Goal: Task Accomplishment & Management: Manage account settings

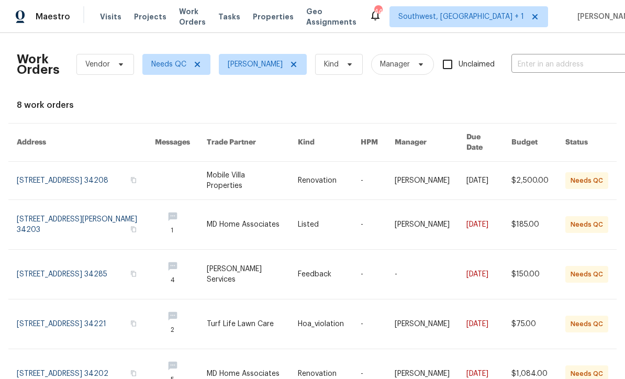
click at [112, 15] on span "Visits" at bounding box center [110, 17] width 21 height 10
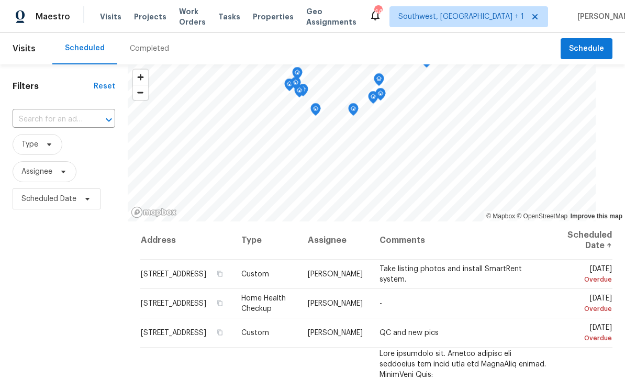
click at [64, 117] on input "text" at bounding box center [49, 119] width 73 height 16
paste input "H"
type input "790 Harv"
click at [42, 148] on li "790 Harvard St, Englewood, FL 34223" at bounding box center [65, 143] width 104 height 17
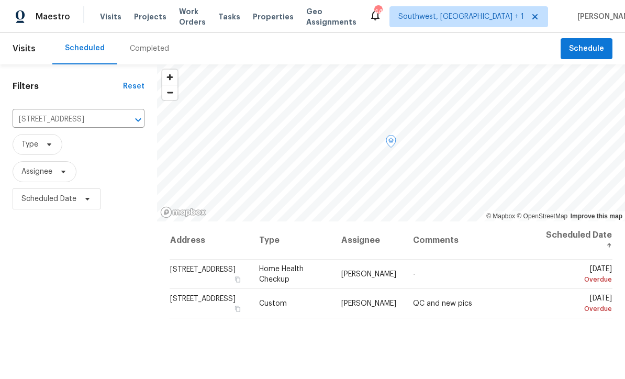
click at [0, 0] on icon at bounding box center [0, 0] width 0 height 0
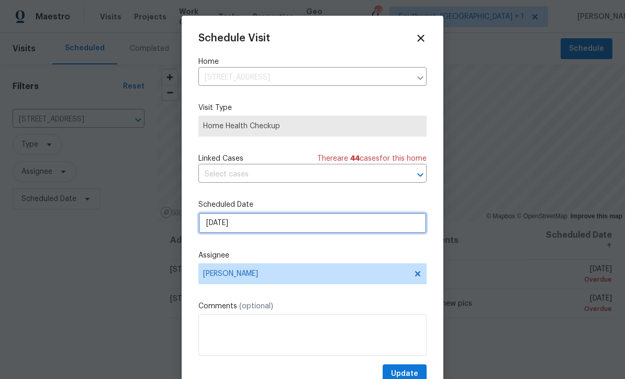
click at [269, 229] on input "9/20/2025" at bounding box center [312, 222] width 228 height 21
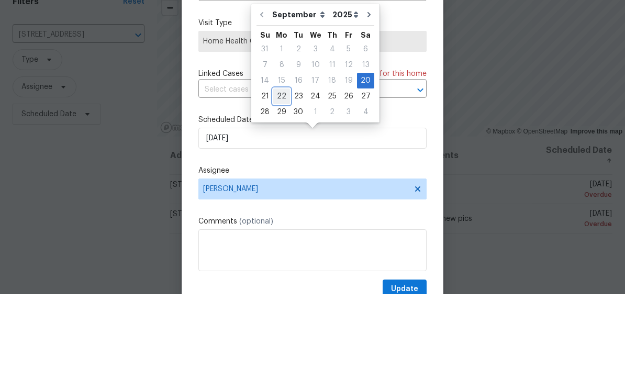
click at [282, 174] on div "22" at bounding box center [281, 181] width 17 height 15
type input "[DATE]"
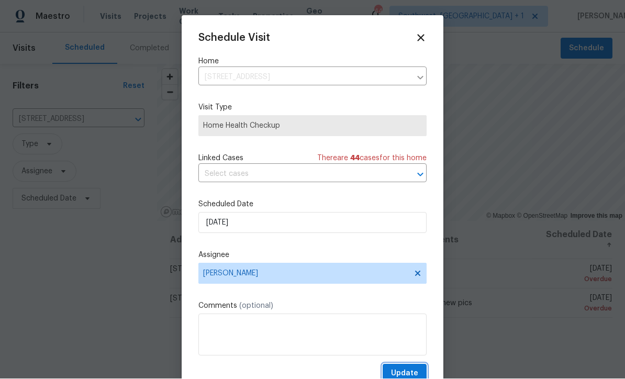
click at [415, 368] on button "Update" at bounding box center [405, 373] width 44 height 19
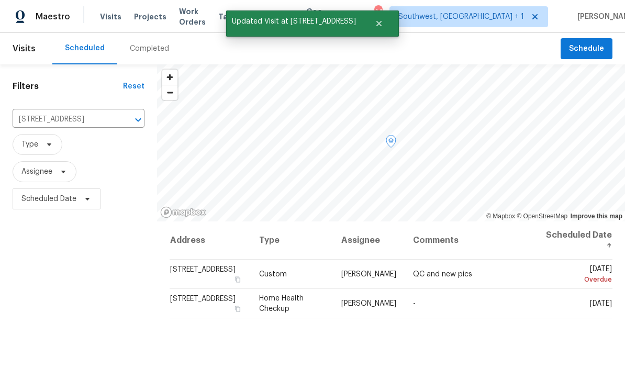
click at [0, 0] on icon at bounding box center [0, 0] width 0 height 0
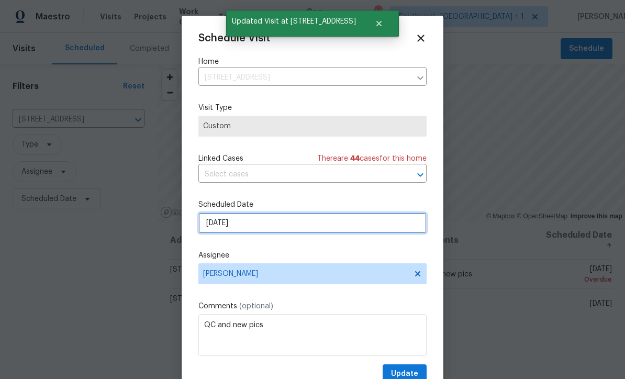
click at [273, 222] on input "9/20/2025" at bounding box center [312, 222] width 228 height 21
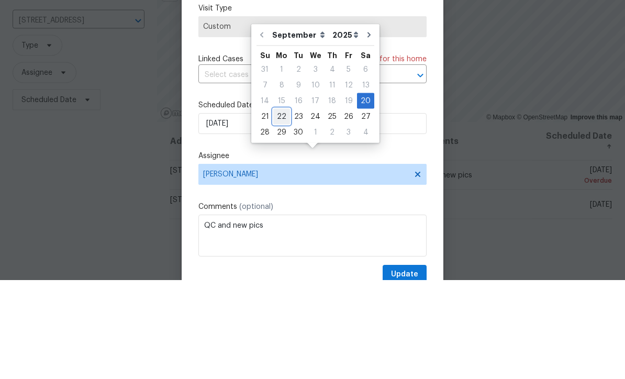
click at [285, 208] on div "22" at bounding box center [281, 215] width 17 height 15
type input "[DATE]"
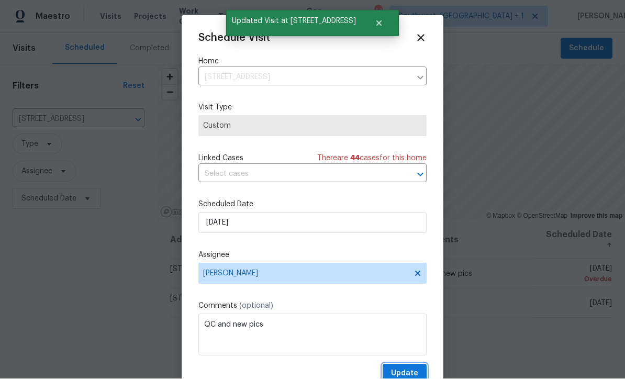
click at [413, 370] on span "Update" at bounding box center [404, 373] width 27 height 13
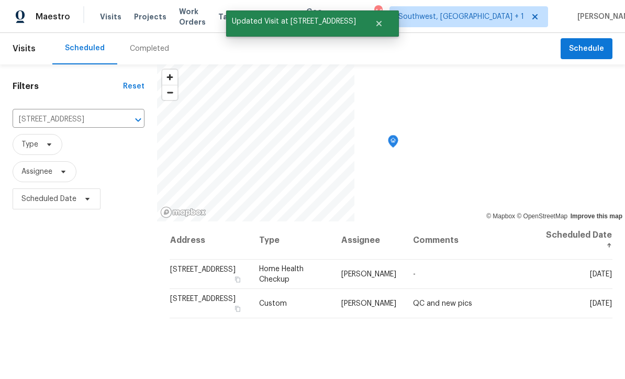
scroll to position [0, 0]
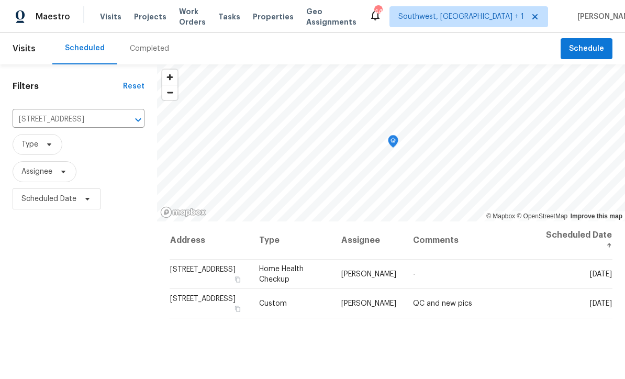
click at [56, 122] on input "790 Harvard St, Englewood, FL 34223" at bounding box center [64, 119] width 103 height 16
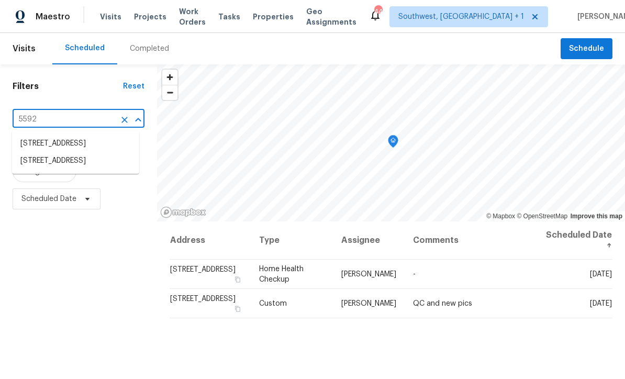
type input "5592 6"
click at [32, 145] on li "5592 61st St N, Saint Petersburg, FL 33709" at bounding box center [75, 143] width 127 height 17
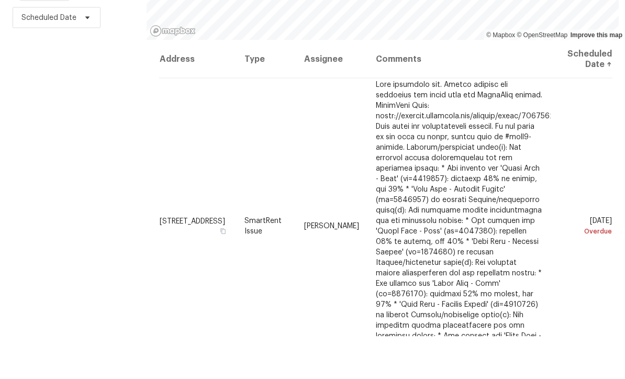
scroll to position [35, 0]
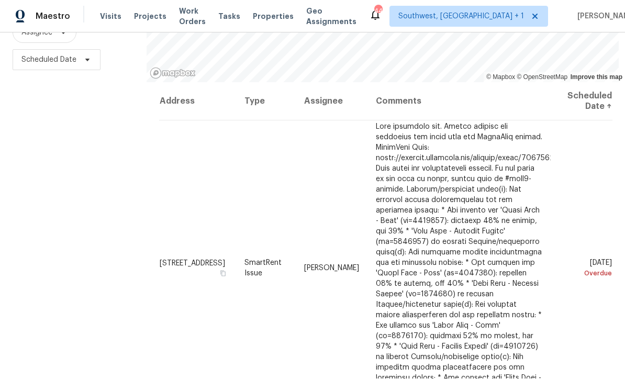
click at [0, 0] on icon at bounding box center [0, 0] width 0 height 0
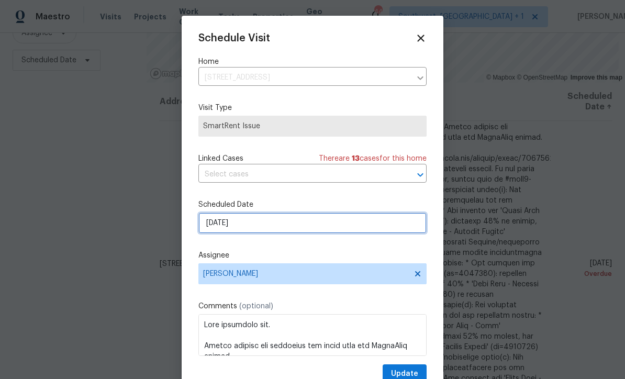
click at [287, 226] on input "9/21/2025" at bounding box center [312, 222] width 228 height 21
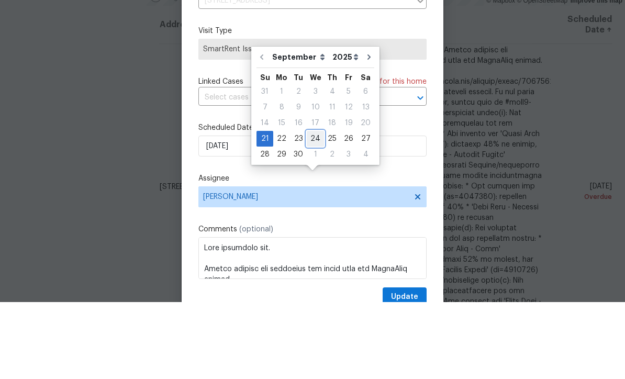
click at [312, 208] on div "24" at bounding box center [315, 215] width 17 height 15
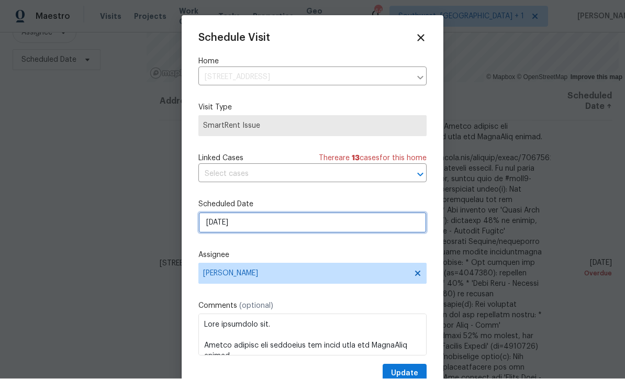
click at [350, 224] on input "[DATE]" at bounding box center [312, 222] width 228 height 21
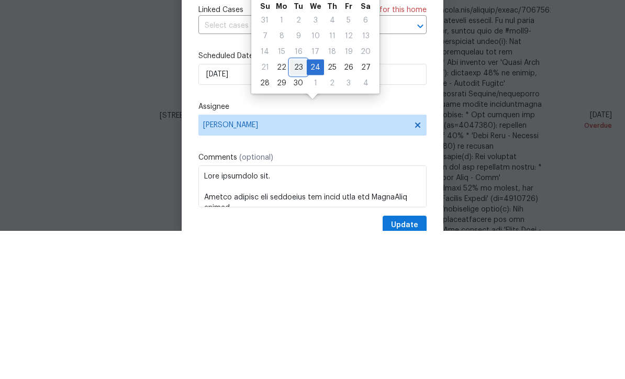
click at [294, 208] on div "23" at bounding box center [298, 215] width 17 height 15
type input "9/23/2025"
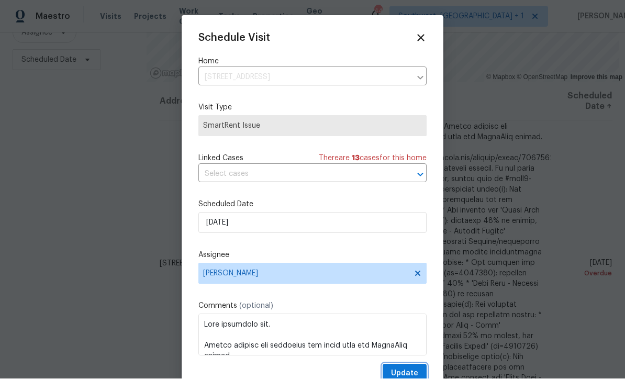
click at [411, 370] on span "Update" at bounding box center [404, 373] width 27 height 13
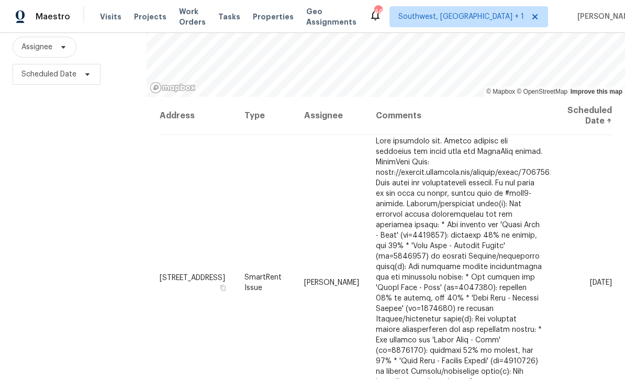
scroll to position [139, 0]
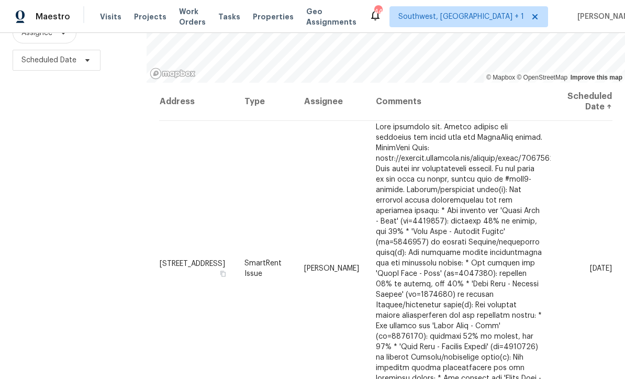
click at [139, 15] on span "Projects" at bounding box center [150, 17] width 32 height 10
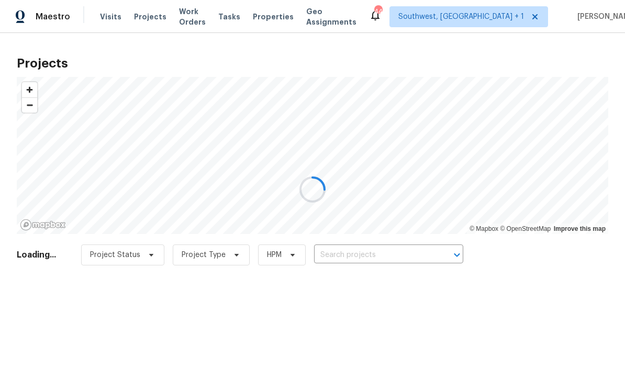
click at [348, 250] on div at bounding box center [312, 189] width 625 height 379
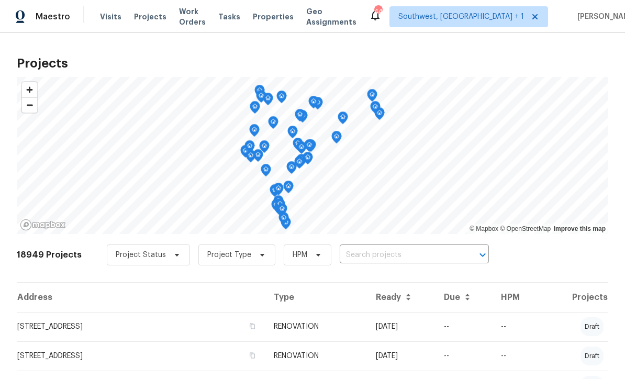
click at [375, 257] on input "text" at bounding box center [400, 255] width 120 height 16
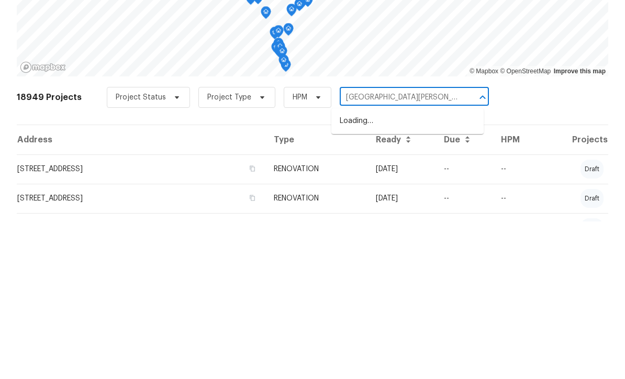
type input "San bernan"
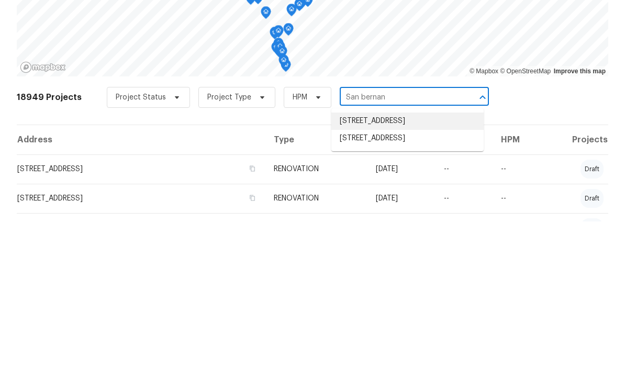
click at [433, 270] on li "9308 San Bernandino Ave, Englewood, FL 34224" at bounding box center [407, 278] width 152 height 17
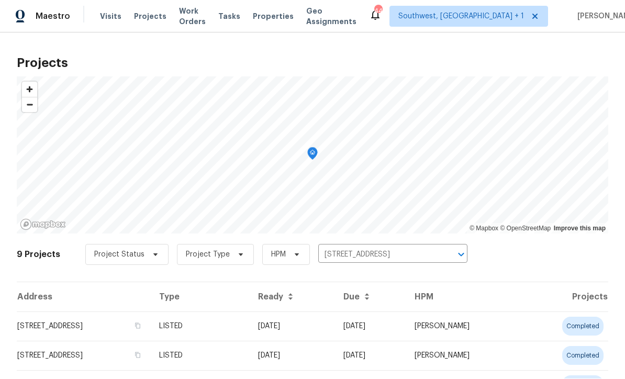
scroll to position [1, 0]
click at [335, 327] on td "09/18/25" at bounding box center [292, 326] width 85 height 29
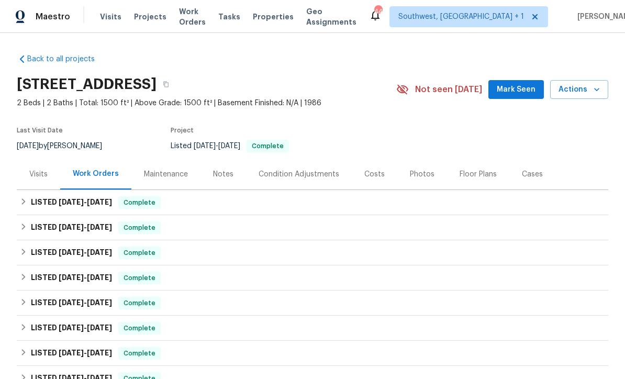
click at [413, 181] on div "Photos" at bounding box center [422, 174] width 50 height 31
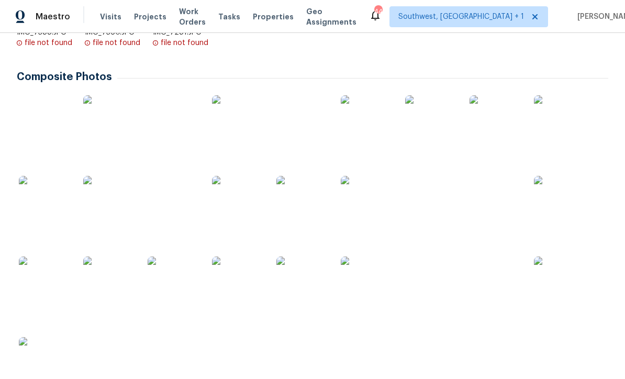
scroll to position [264, 0]
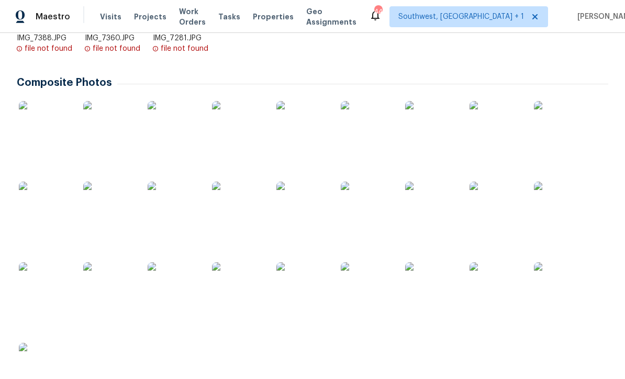
click at [375, 218] on img at bounding box center [367, 208] width 52 height 52
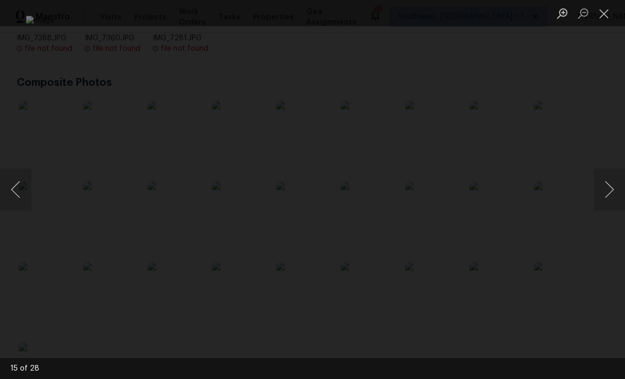
click at [597, 19] on button "Close lightbox" at bounding box center [603, 13] width 21 height 18
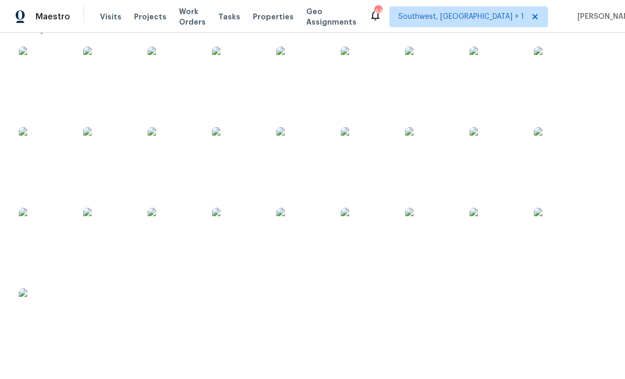
scroll to position [328, 0]
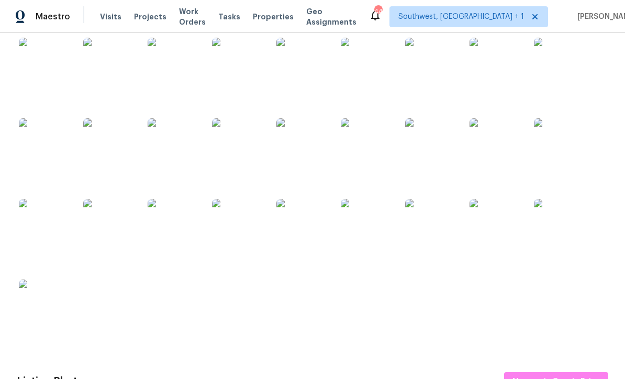
click at [165, 230] on img at bounding box center [174, 225] width 52 height 52
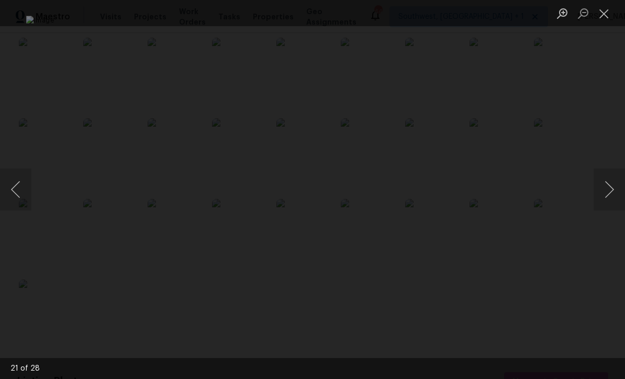
click at [599, 17] on button "Close lightbox" at bounding box center [603, 13] width 21 height 18
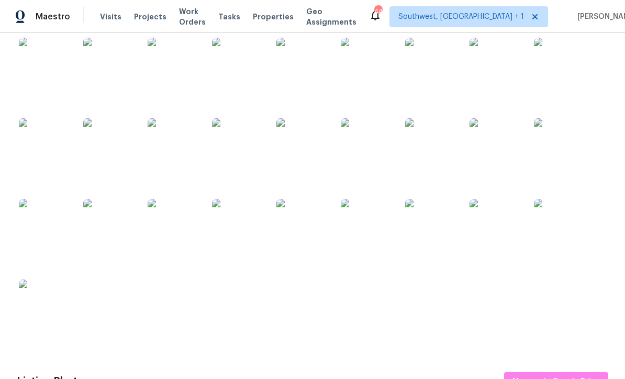
click at [305, 235] on img at bounding box center [302, 225] width 52 height 52
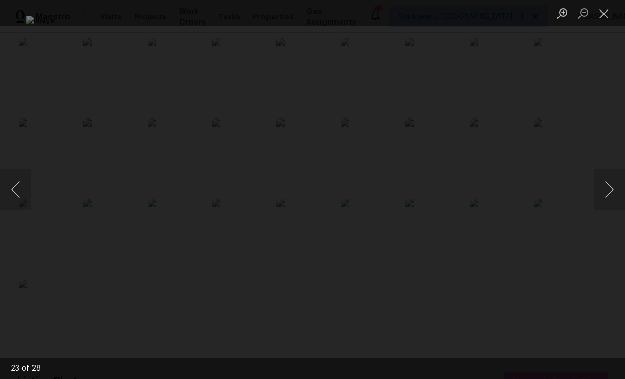
click at [603, 21] on button "Close lightbox" at bounding box center [603, 13] width 21 height 18
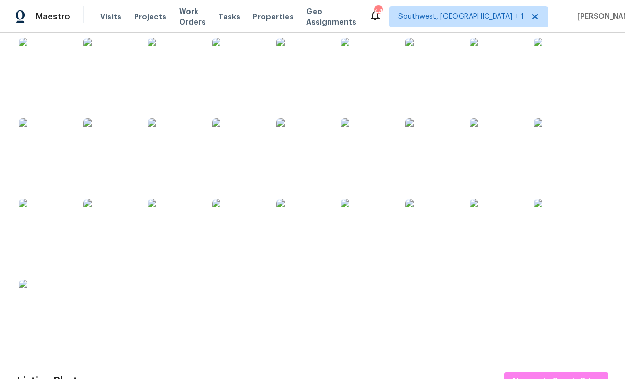
click at [244, 241] on img at bounding box center [238, 225] width 52 height 52
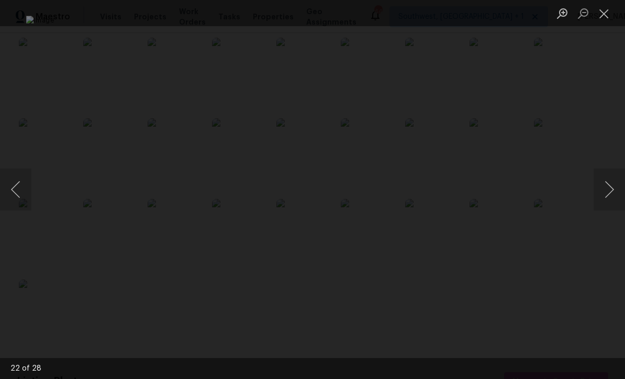
click at [603, 13] on button "Close lightbox" at bounding box center [603, 13] width 21 height 18
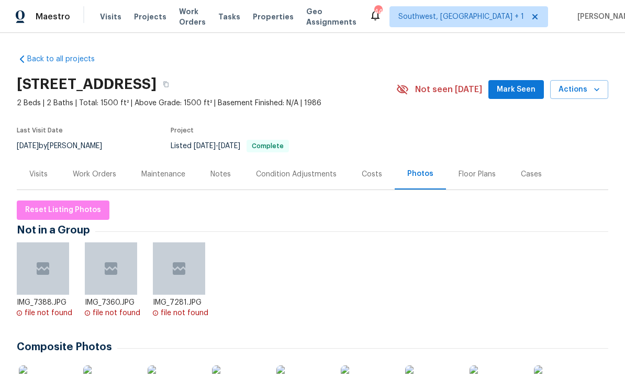
scroll to position [0, 0]
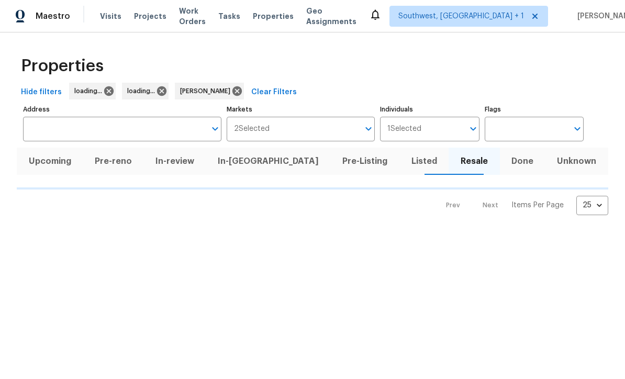
scroll to position [1, 0]
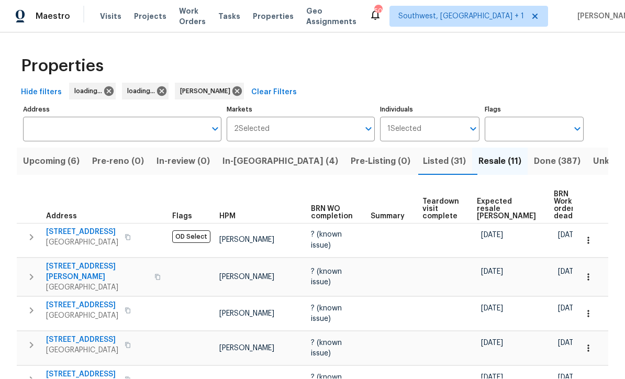
scroll to position [1, 0]
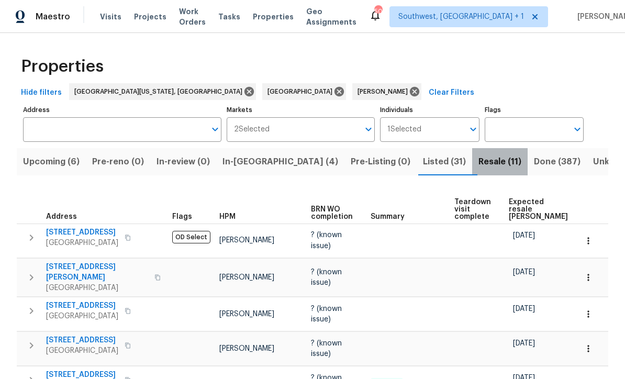
click at [478, 164] on span "Resale (11)" at bounding box center [499, 161] width 43 height 15
click at [32, 154] on span "Upcoming (6)" at bounding box center [51, 161] width 57 height 15
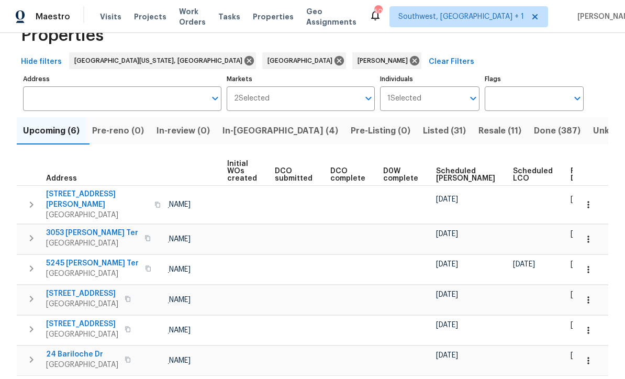
scroll to position [0, 74]
click at [571, 172] on span "Ready Date" at bounding box center [582, 174] width 23 height 15
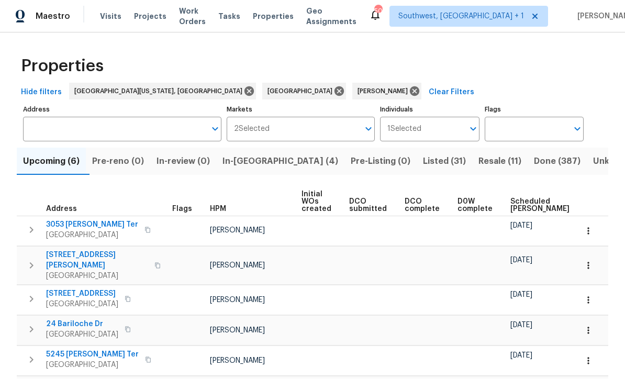
click at [246, 154] on span "In-[GEOGRAPHIC_DATA] (4)" at bounding box center [280, 161] width 116 height 15
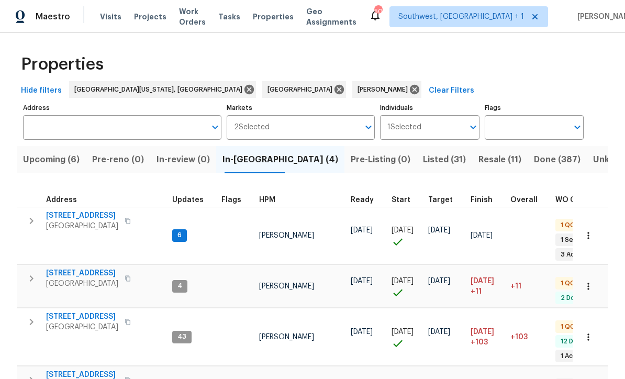
scroll to position [2, 0]
click at [74, 218] on span "3014 65th St E" at bounding box center [82, 216] width 72 height 10
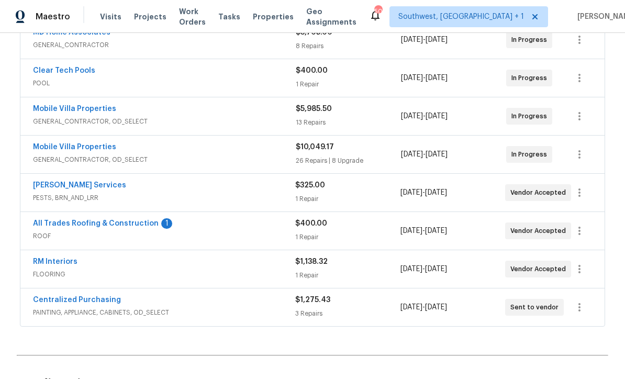
scroll to position [285, 0]
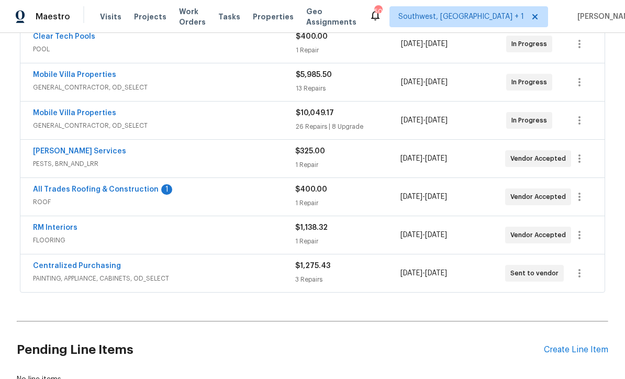
click at [58, 192] on link "All Trades Roofing & Construction" at bounding box center [96, 189] width 126 height 7
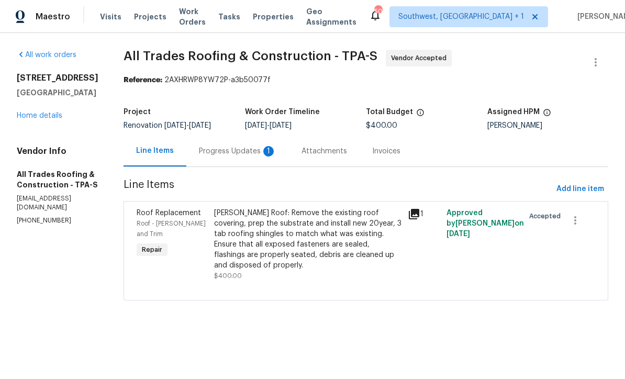
click at [222, 161] on div "Progress Updates 1" at bounding box center [237, 151] width 103 height 31
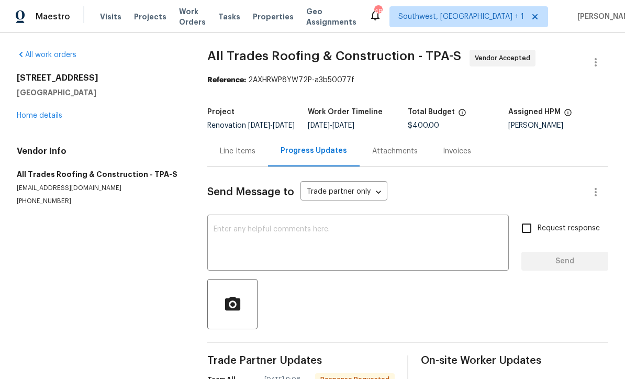
click at [242, 165] on div "Line Items" at bounding box center [237, 151] width 61 height 31
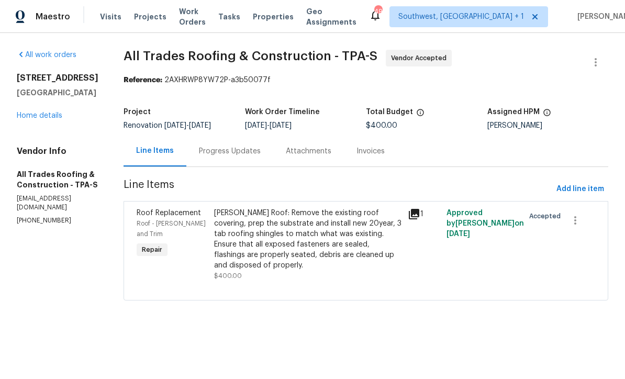
click at [309, 243] on div "[PERSON_NAME] Roof: Remove the existing roof covering, prep the substrate and i…" at bounding box center [307, 239] width 187 height 63
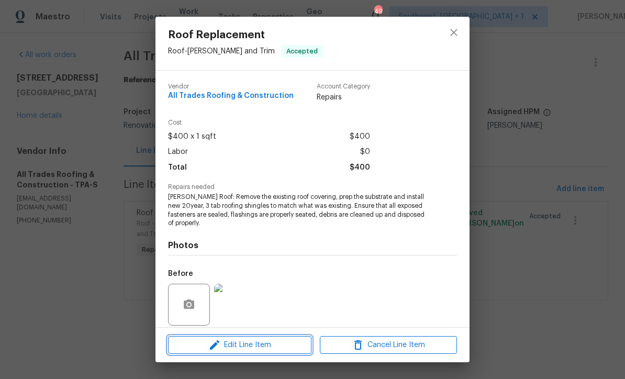
click at [281, 345] on span "Edit Line Item" at bounding box center [239, 345] width 137 height 13
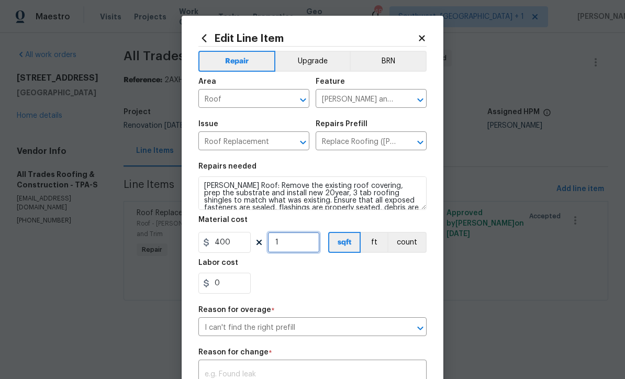
click at [307, 251] on input "1" at bounding box center [293, 242] width 52 height 21
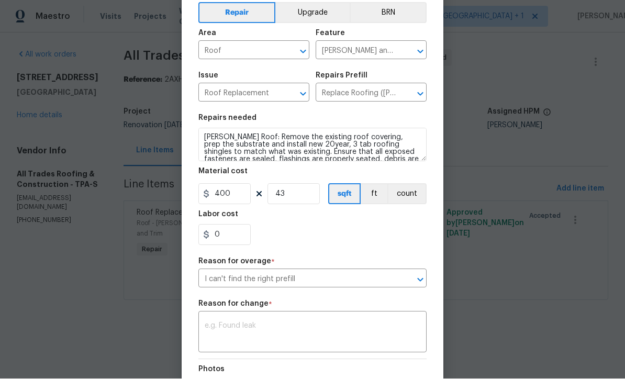
scroll to position [88, 0]
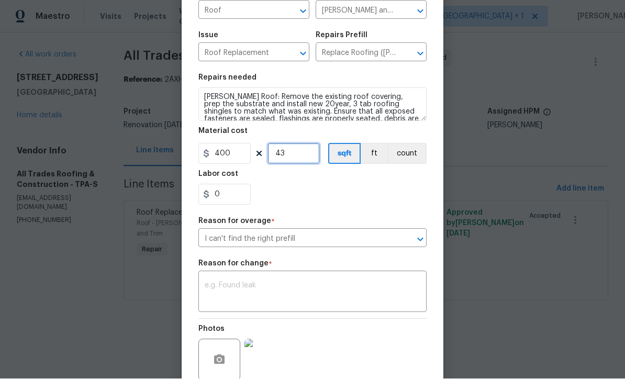
type input "43"
click at [285, 290] on textarea at bounding box center [313, 293] width 216 height 22
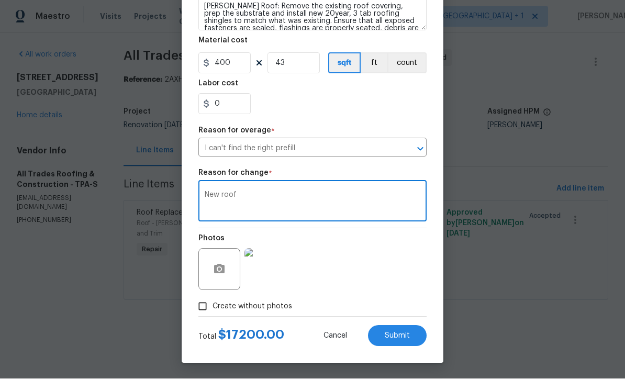
scroll to position [182, 0]
type textarea "New roof"
click at [213, 275] on icon "button" at bounding box center [219, 269] width 13 height 13
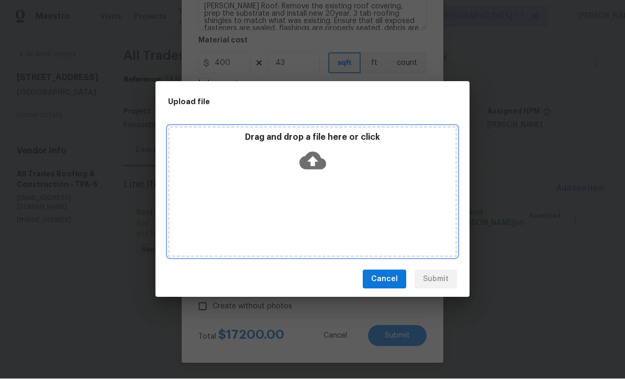
click at [317, 155] on icon at bounding box center [312, 161] width 27 height 18
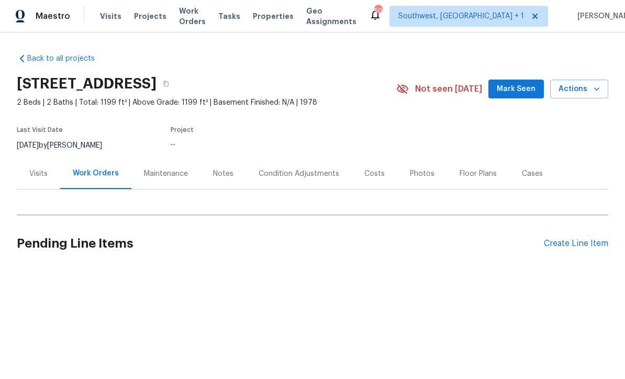
scroll to position [1, 0]
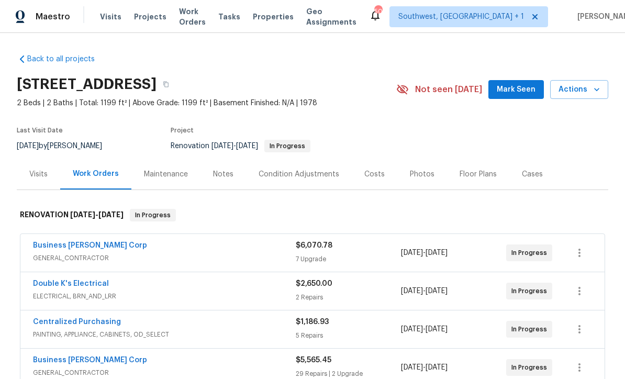
click at [222, 184] on div "Notes" at bounding box center [223, 174] width 46 height 31
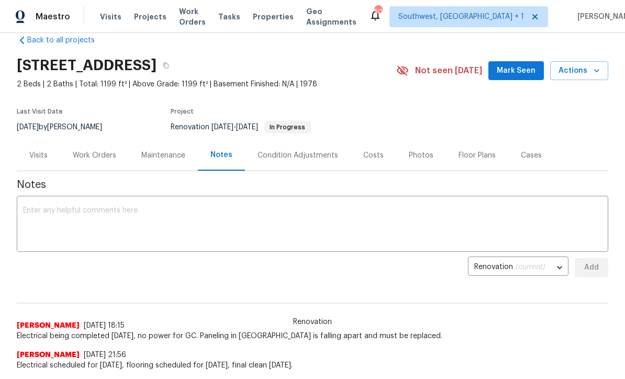
scroll to position [19, 0]
click at [45, 207] on textarea at bounding box center [312, 224] width 579 height 37
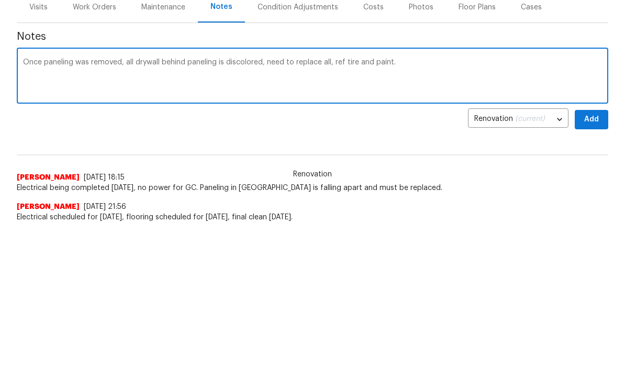
click at [351, 206] on textarea "Once paneling was removed, all drywall behind paneling is discolored, need to r…" at bounding box center [312, 224] width 579 height 37
type textarea "Once paneling was removed, all drywall behind paneling is discolored, need to r…"
click at [595, 261] on span "Add" at bounding box center [591, 267] width 17 height 13
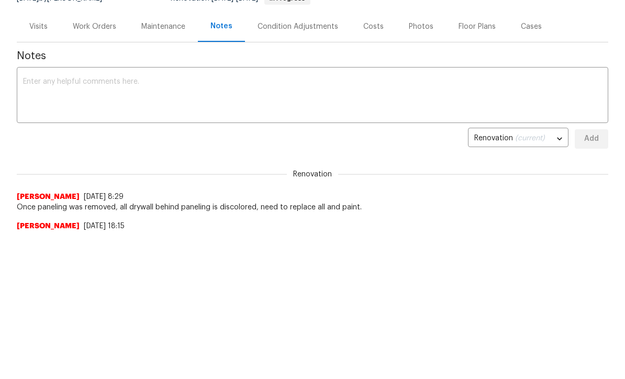
scroll to position [0, 0]
click at [83, 25] on div "Work Orders" at bounding box center [94, 26] width 43 height 10
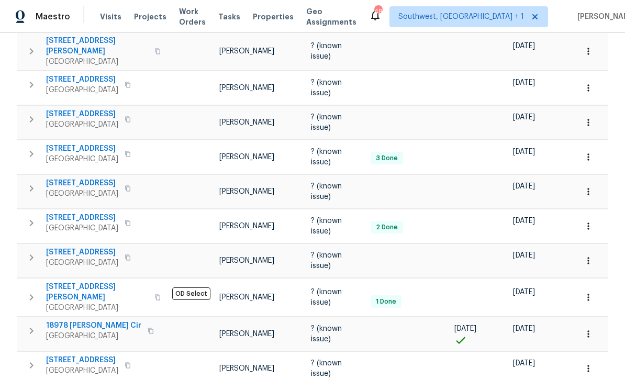
scroll to position [226, 0]
click at [588, 223] on icon "button" at bounding box center [588, 226] width 2 height 7
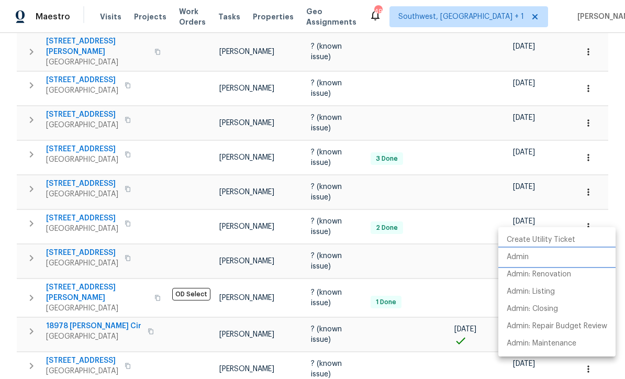
click at [521, 257] on p "Admin" at bounding box center [518, 257] width 22 height 11
click at [434, 257] on div at bounding box center [312, 189] width 625 height 379
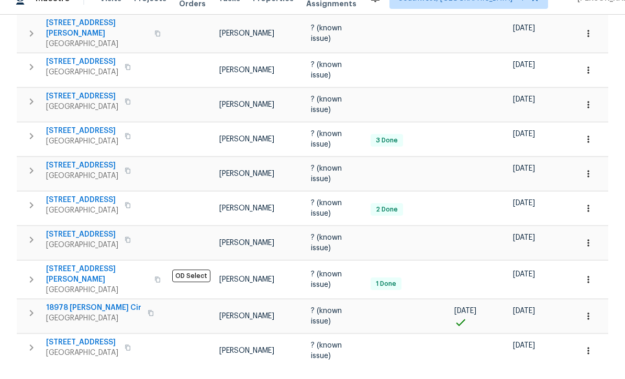
scroll to position [0, 0]
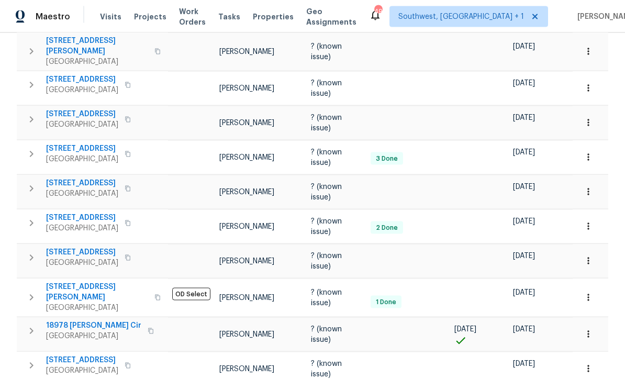
click at [69, 213] on span "5201 72nd Way N" at bounding box center [82, 218] width 72 height 10
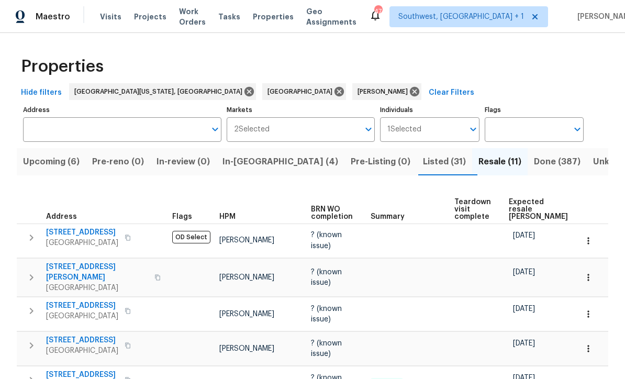
click at [423, 168] on span "Listed (31)" at bounding box center [444, 161] width 43 height 15
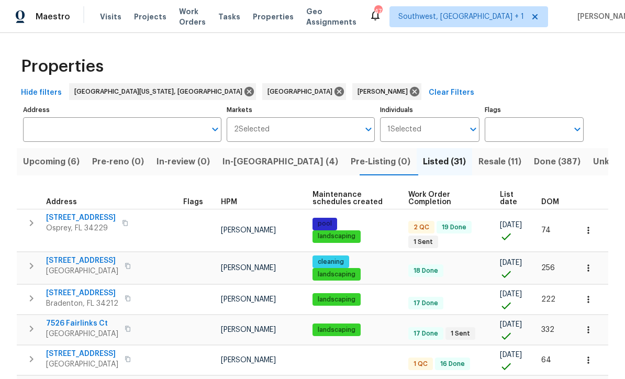
click at [507, 201] on span "List date" at bounding box center [512, 198] width 24 height 15
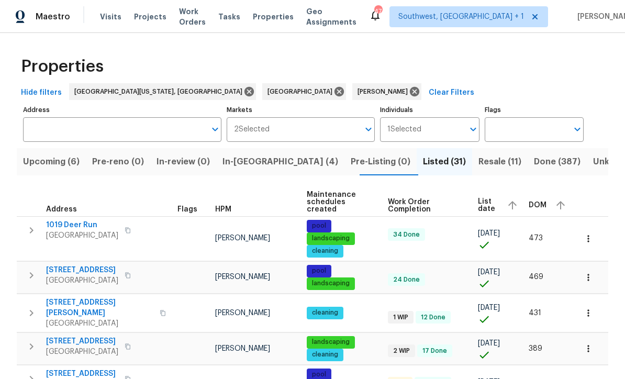
click at [588, 235] on icon "button" at bounding box center [588, 238] width 2 height 7
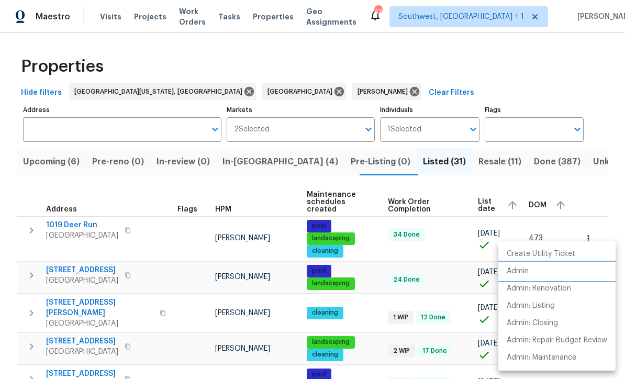
click at [522, 267] on p "Admin" at bounding box center [518, 271] width 22 height 11
click at [452, 276] on div at bounding box center [312, 189] width 625 height 379
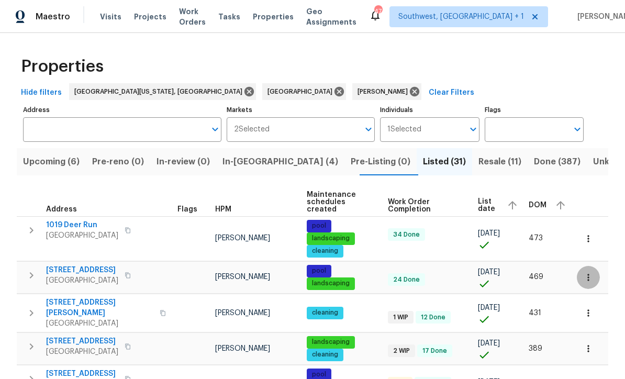
click at [591, 272] on icon "button" at bounding box center [588, 277] width 10 height 10
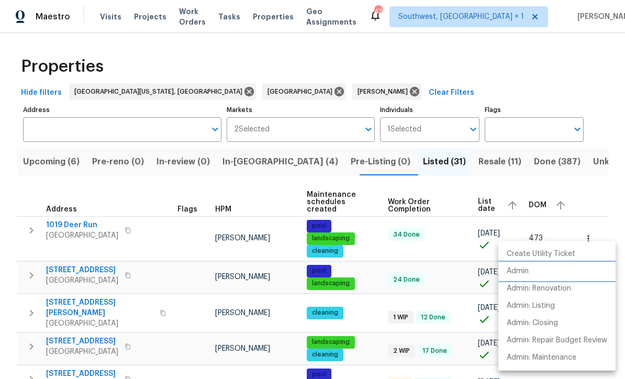
click at [522, 274] on p "Admin" at bounding box center [518, 271] width 22 height 11
click at [23, 187] on div at bounding box center [312, 189] width 625 height 379
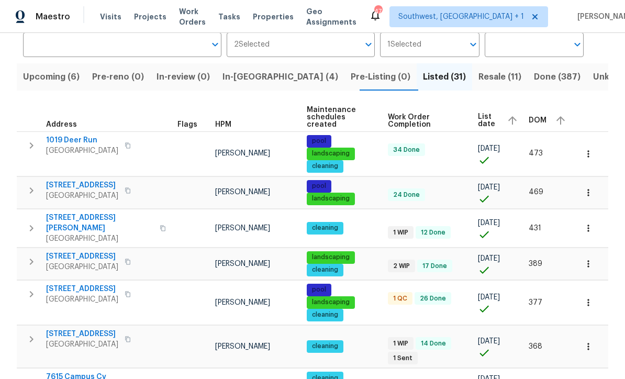
scroll to position [89, 0]
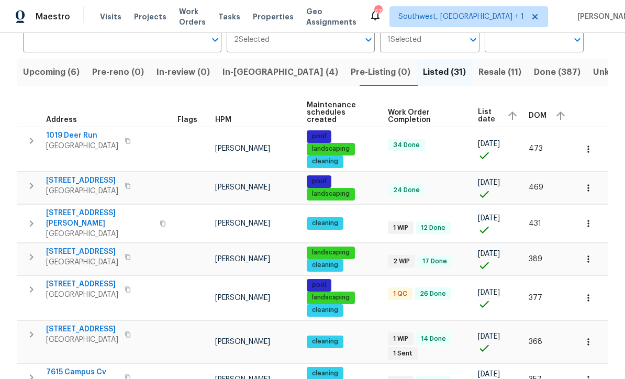
click at [588, 220] on icon "button" at bounding box center [588, 223] width 2 height 7
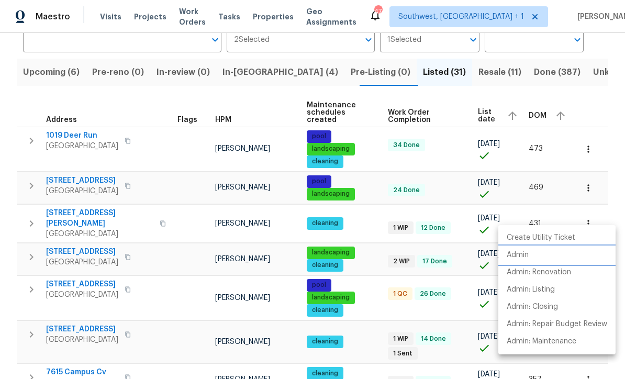
click at [523, 256] on p "Admin" at bounding box center [518, 255] width 22 height 11
click at [3, 194] on div at bounding box center [312, 189] width 625 height 379
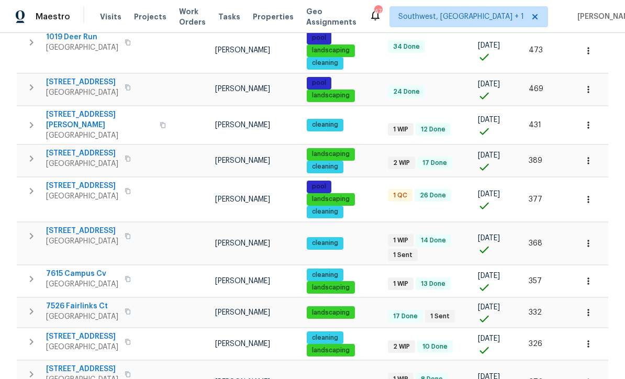
scroll to position [189, 0]
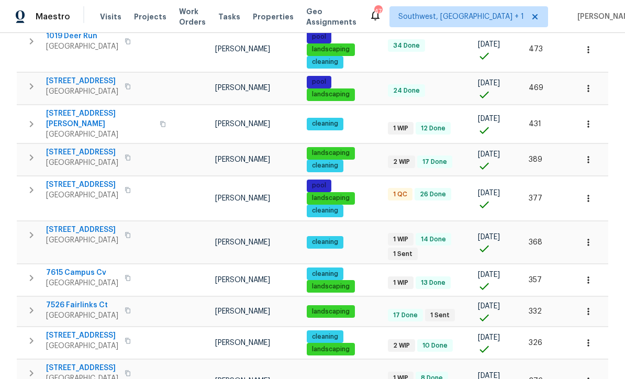
click at [58, 179] on span "1427 E Gate Dr" at bounding box center [82, 184] width 72 height 10
click at [586, 193] on icon "button" at bounding box center [588, 198] width 10 height 10
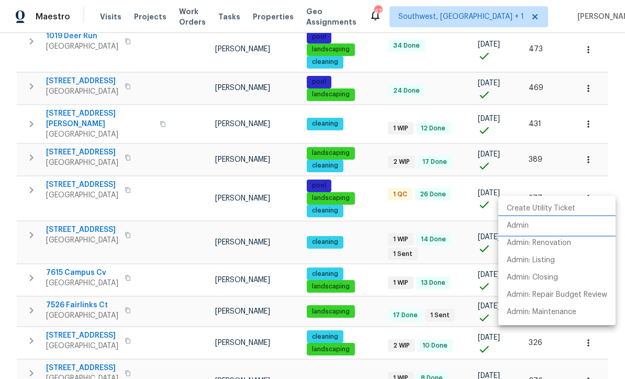
click at [526, 223] on p "Admin" at bounding box center [518, 225] width 22 height 11
click at [28, 178] on div at bounding box center [312, 189] width 625 height 379
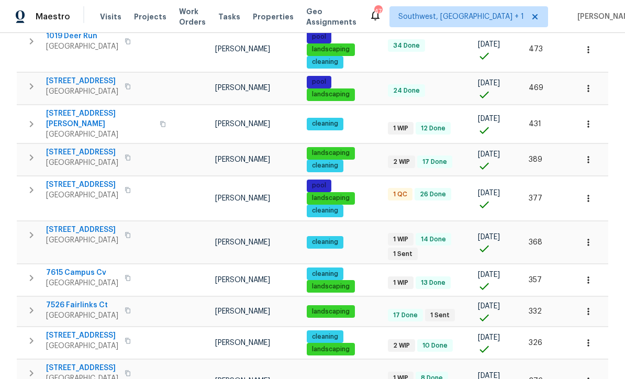
click at [28, 184] on icon "button" at bounding box center [31, 190] width 13 height 13
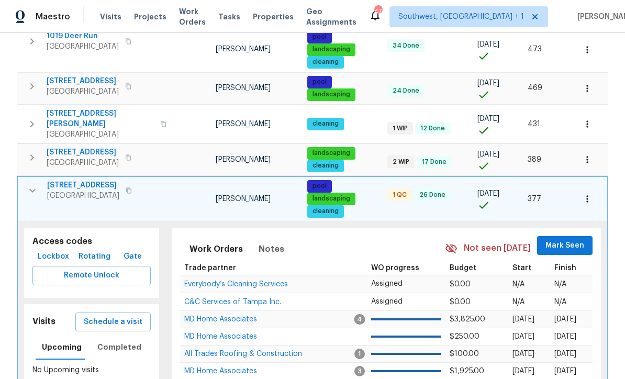
click at [57, 250] on span "Lockbox" at bounding box center [53, 256] width 31 height 13
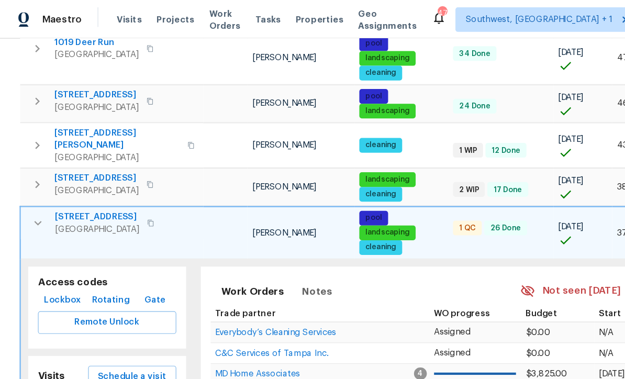
click at [31, 184] on icon "button" at bounding box center [32, 190] width 13 height 13
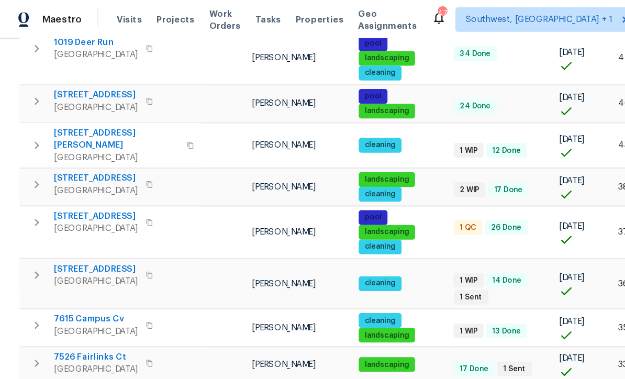
scroll to position [8, 0]
click at [28, 229] on icon "button" at bounding box center [31, 235] width 13 height 13
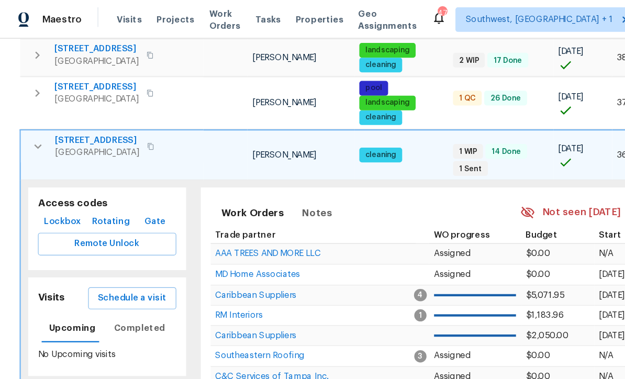
scroll to position [312, 0]
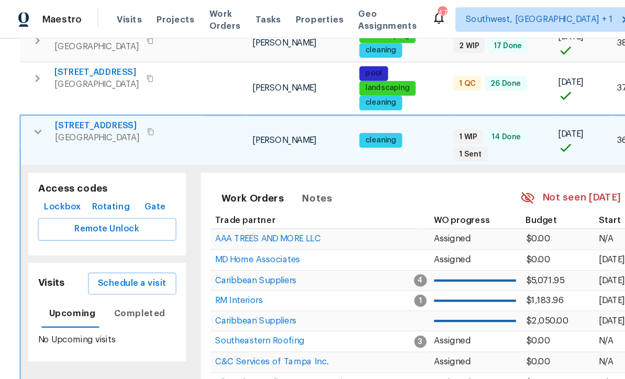
click at [131, 236] on span "Schedule a visit" at bounding box center [113, 242] width 59 height 13
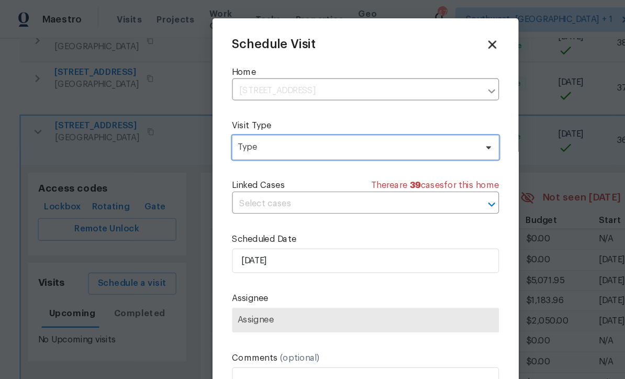
click at [243, 134] on span "Type" at bounding box center [312, 126] width 228 height 21
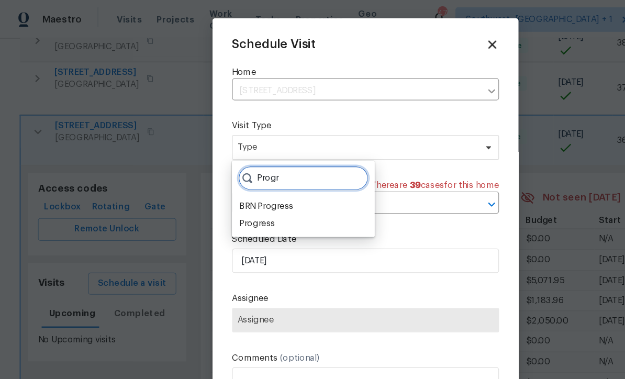
type input "Progr"
click at [238, 190] on div "Progress" at bounding box center [259, 191] width 116 height 15
click at [224, 195] on div "Progress" at bounding box center [220, 191] width 30 height 10
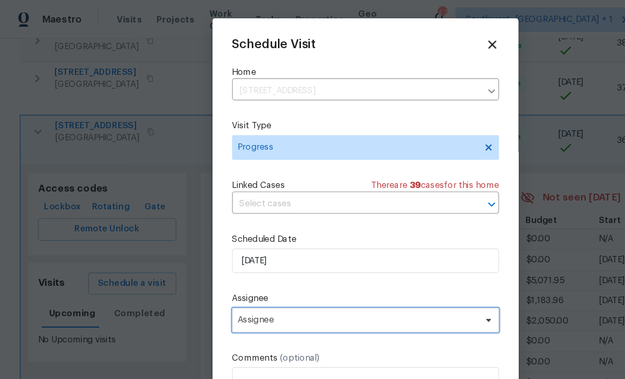
click at [255, 278] on span "Assignee" at bounding box center [305, 273] width 205 height 8
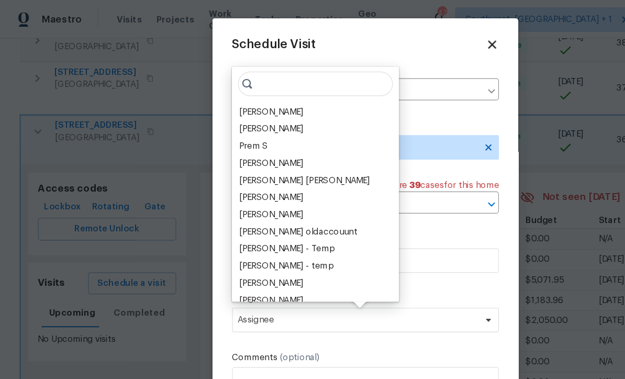
click at [239, 99] on div "[PERSON_NAME]" at bounding box center [232, 96] width 55 height 10
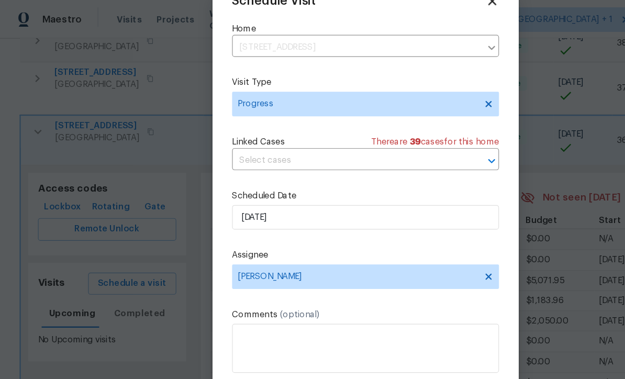
scroll to position [0, 0]
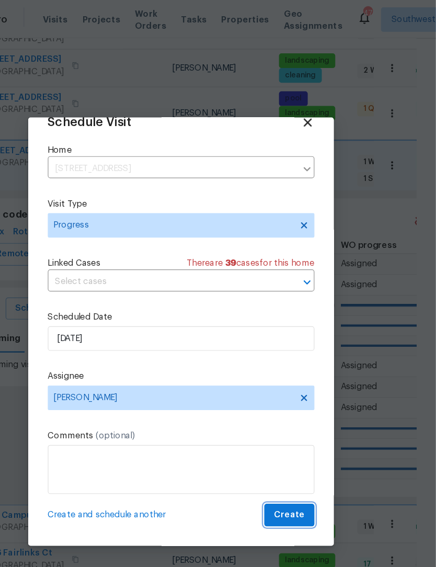
click at [298, 378] on span "Create" at bounding box center [311, 440] width 26 height 13
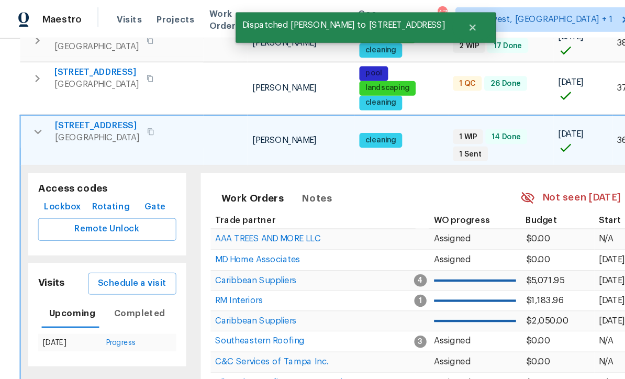
click at [36, 106] on icon "button" at bounding box center [32, 112] width 13 height 13
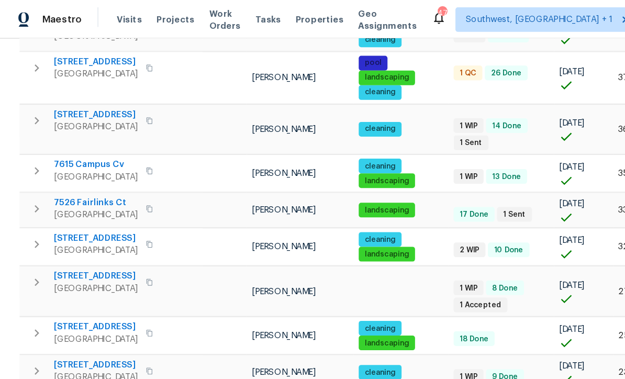
scroll to position [320, 0]
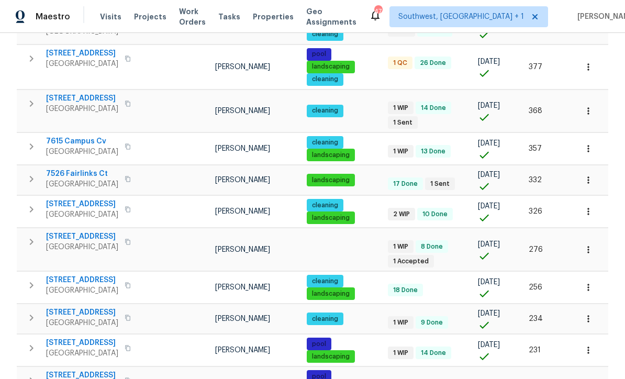
click at [60, 168] on span "7526 Fairlinks Ct" at bounding box center [82, 173] width 72 height 10
click at [586, 175] on icon "button" at bounding box center [588, 180] width 10 height 10
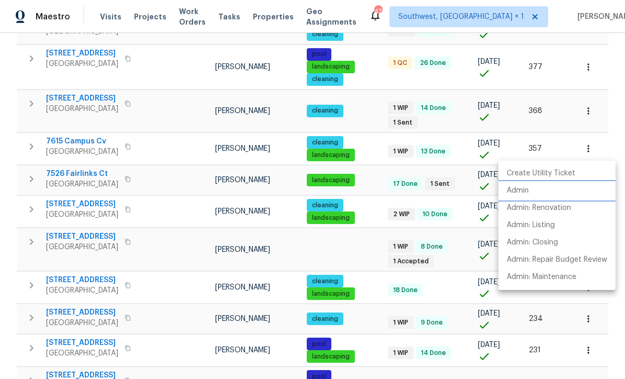
click at [520, 191] on p "Admin" at bounding box center [518, 190] width 22 height 11
click at [370, 217] on div at bounding box center [312, 189] width 625 height 379
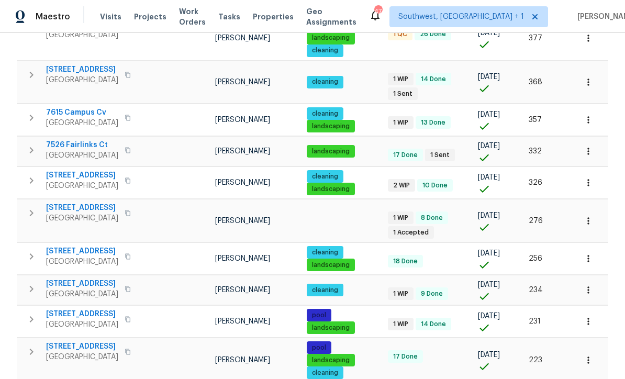
scroll to position [350, 0]
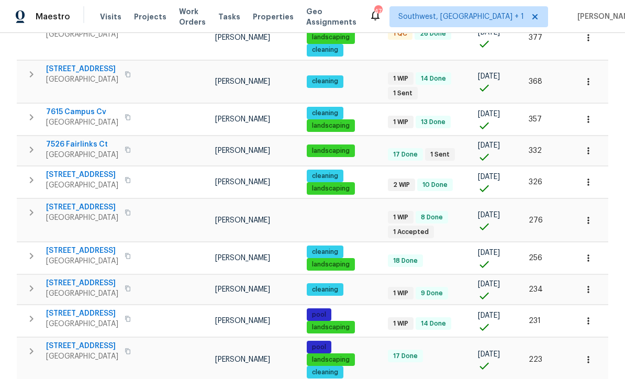
click at [77, 170] on span "8381 Chelsea Ct" at bounding box center [82, 175] width 72 height 10
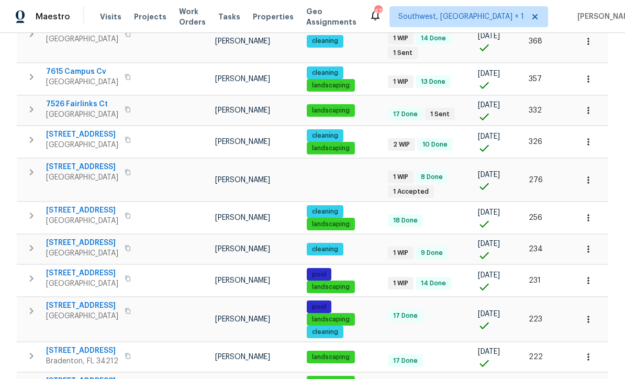
scroll to position [390, 0]
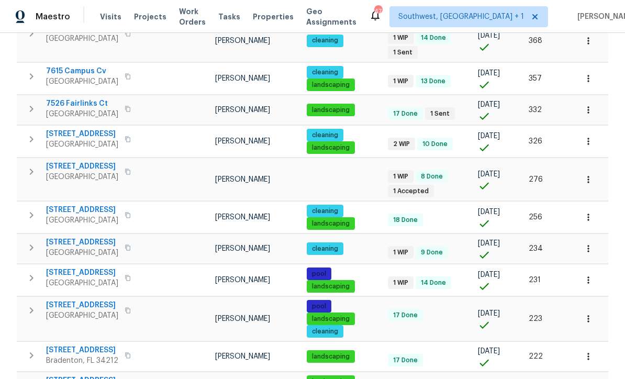
click at [588, 174] on icon "button" at bounding box center [588, 179] width 10 height 10
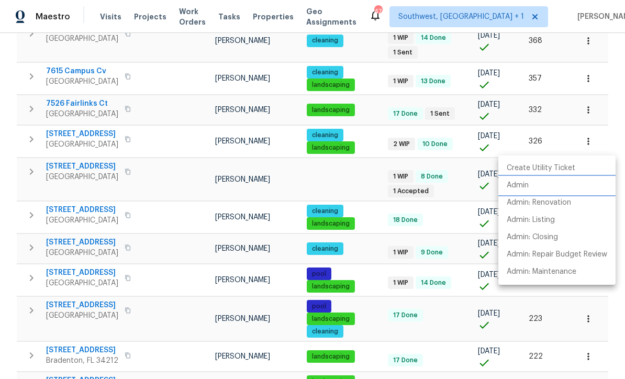
click at [522, 183] on p "Admin" at bounding box center [518, 185] width 22 height 11
click at [372, 221] on div at bounding box center [312, 189] width 625 height 379
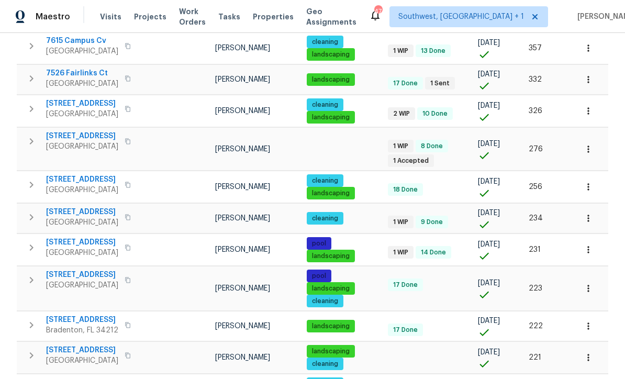
scroll to position [419, 0]
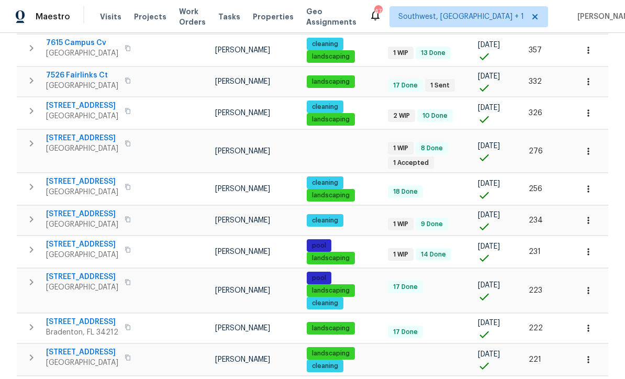
click at [109, 209] on span "3473 Parkridge Cir # 17-101" at bounding box center [82, 214] width 72 height 10
click at [590, 184] on icon "button" at bounding box center [588, 189] width 10 height 10
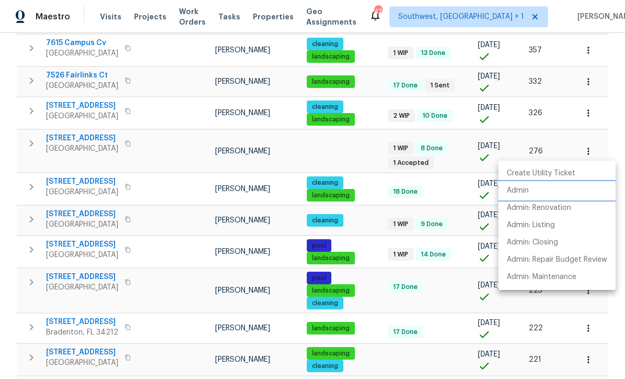
click at [520, 190] on p "Admin" at bounding box center [518, 190] width 22 height 11
click at [447, 273] on div at bounding box center [312, 189] width 625 height 379
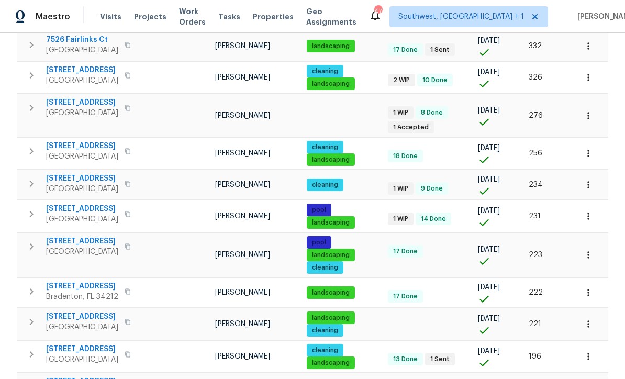
scroll to position [456, 0]
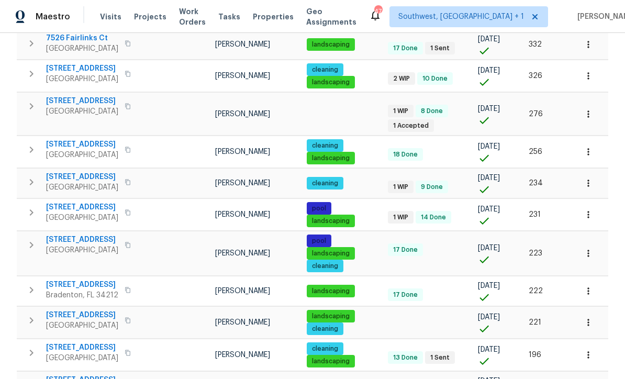
click at [587, 178] on icon "button" at bounding box center [588, 183] width 10 height 10
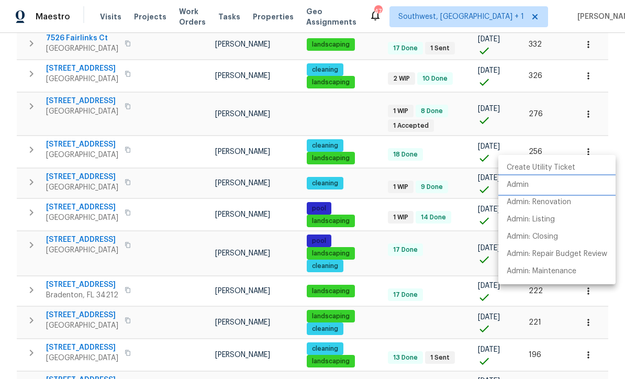
click at [520, 188] on p "Admin" at bounding box center [518, 184] width 22 height 11
click at [376, 200] on div at bounding box center [312, 189] width 625 height 379
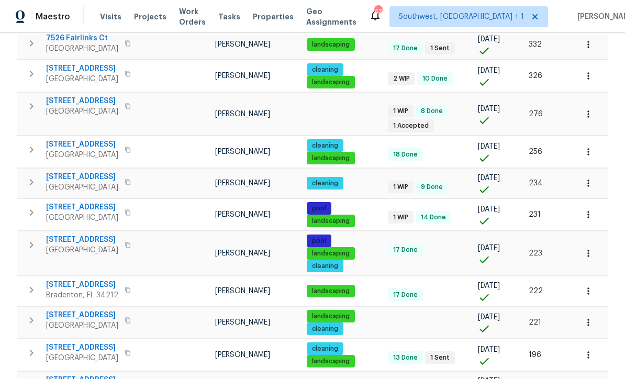
click at [59, 202] on span "7326 Shepherd St" at bounding box center [82, 207] width 72 height 10
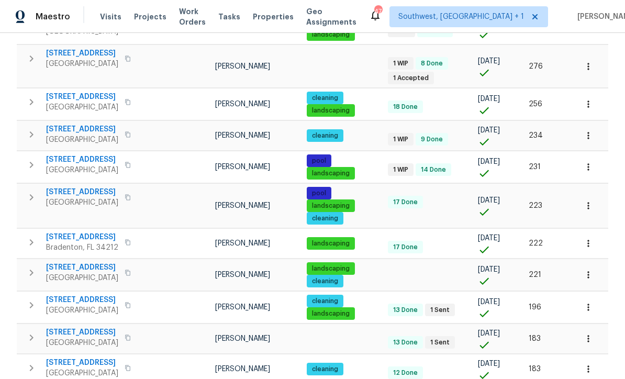
scroll to position [505, 0]
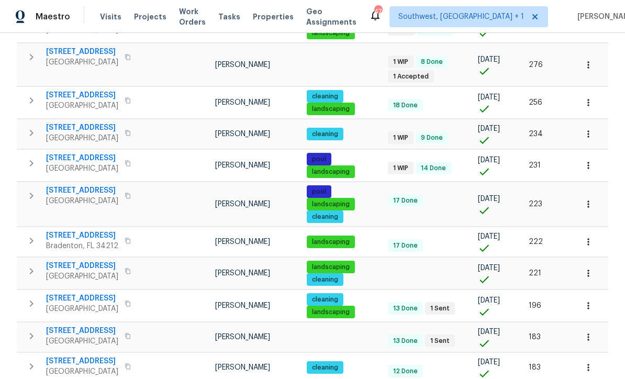
click at [587, 199] on icon "button" at bounding box center [588, 204] width 10 height 10
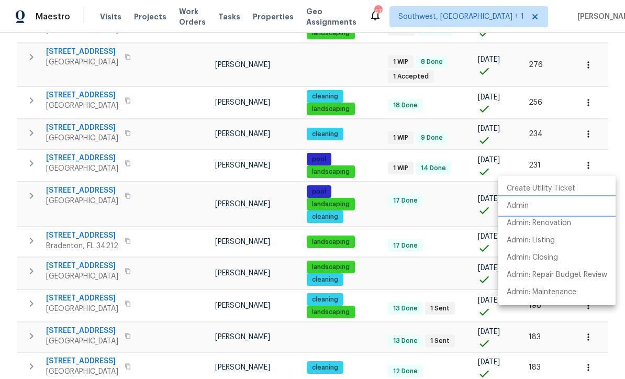
click at [516, 208] on p "Admin" at bounding box center [518, 205] width 22 height 11
click at [377, 187] on div at bounding box center [312, 189] width 625 height 379
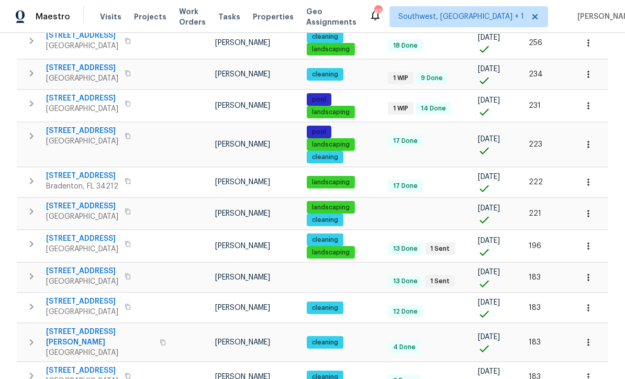
scroll to position [579, 0]
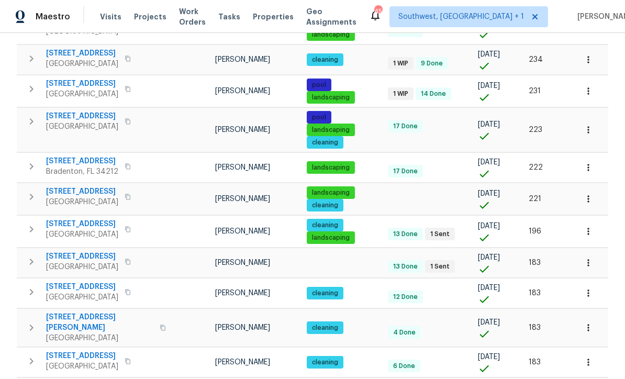
click at [584, 156] on button "button" at bounding box center [588, 167] width 23 height 23
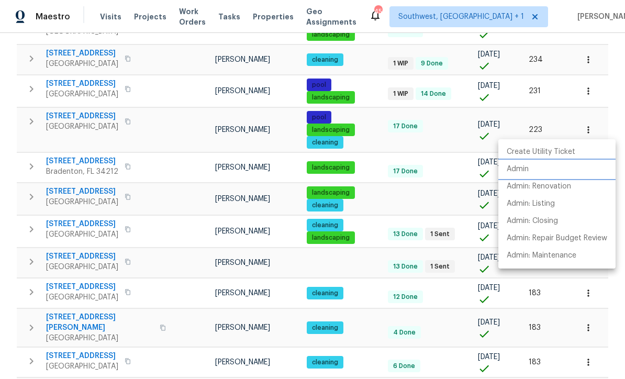
click at [525, 168] on p "Admin" at bounding box center [518, 169] width 22 height 11
click at [370, 233] on div at bounding box center [312, 189] width 625 height 379
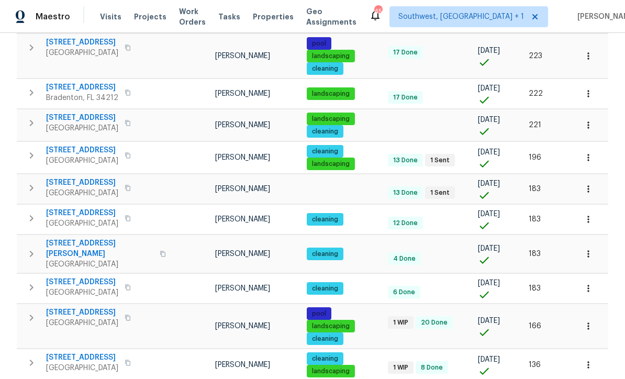
scroll to position [647, 0]
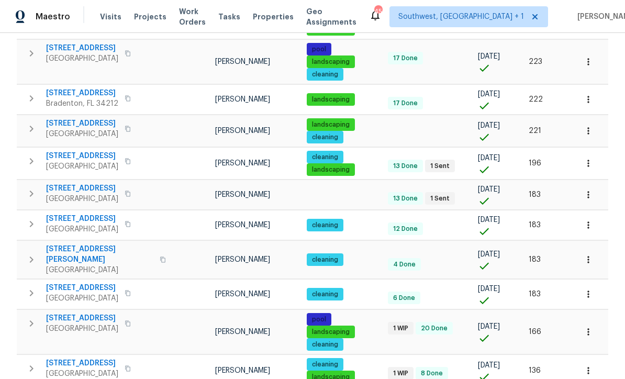
click at [591, 158] on icon "button" at bounding box center [588, 163] width 10 height 10
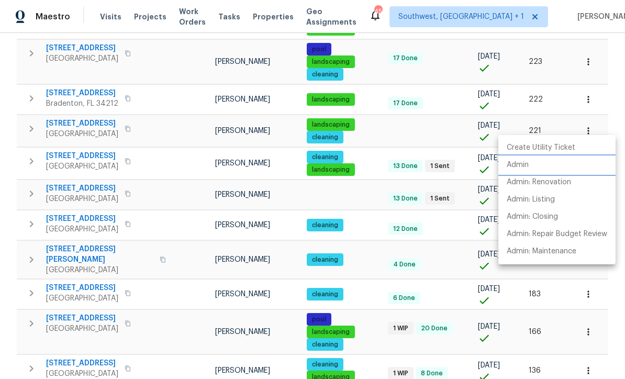
click at [519, 167] on p "Admin" at bounding box center [518, 165] width 22 height 11
click at [368, 223] on div at bounding box center [312, 189] width 625 height 379
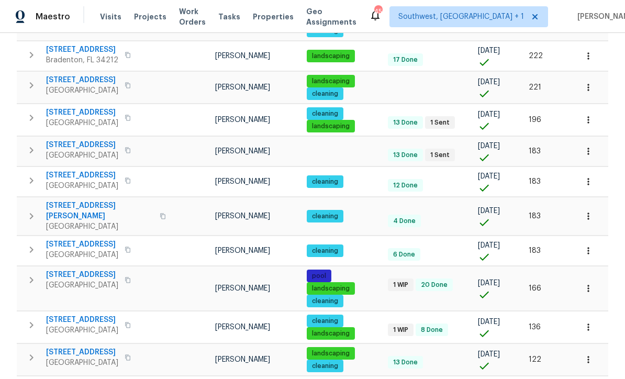
scroll to position [690, 0]
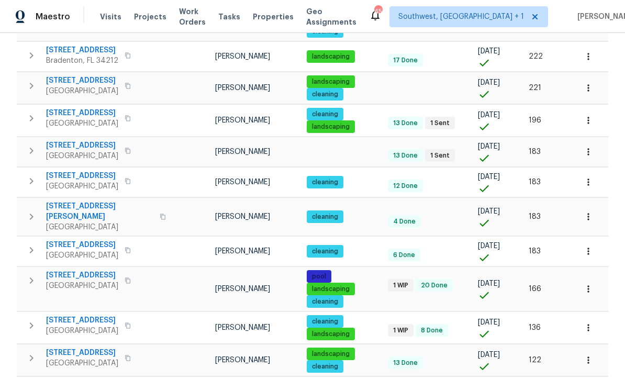
click at [591, 147] on icon "button" at bounding box center [588, 152] width 10 height 10
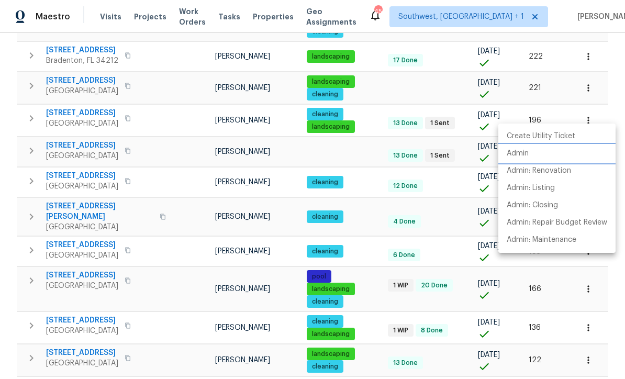
click at [516, 157] on p "Admin" at bounding box center [518, 153] width 22 height 11
click at [374, 197] on div at bounding box center [312, 189] width 625 height 379
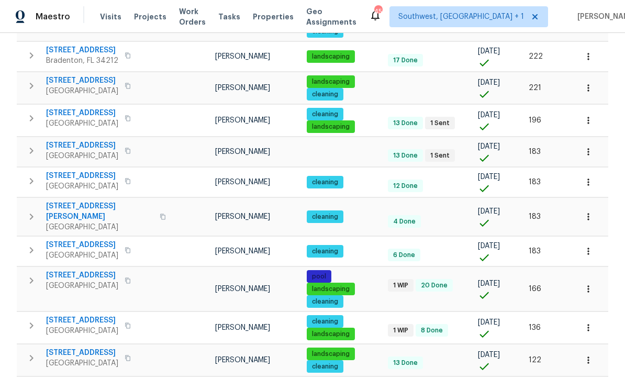
click at [586, 177] on icon "button" at bounding box center [588, 182] width 10 height 10
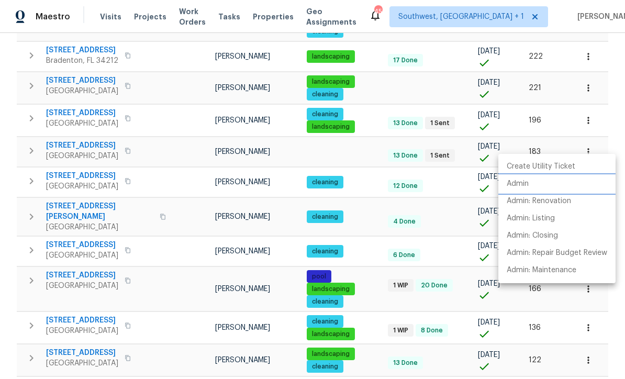
click at [523, 189] on p "Admin" at bounding box center [518, 183] width 22 height 11
click at [449, 201] on div at bounding box center [312, 189] width 625 height 379
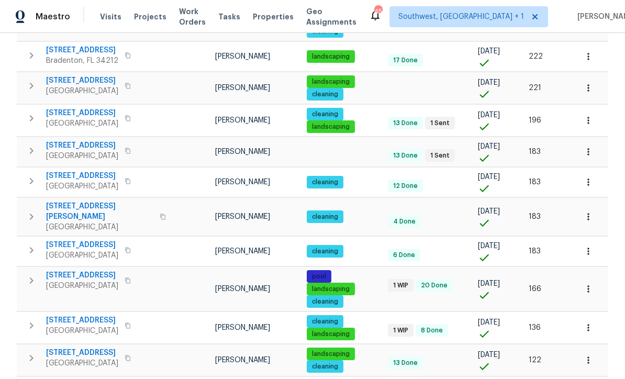
click at [63, 201] on span "1181 Burgos Dr # 406" at bounding box center [99, 211] width 107 height 21
click at [376, 295] on div "cleaning" at bounding box center [343, 301] width 73 height 13
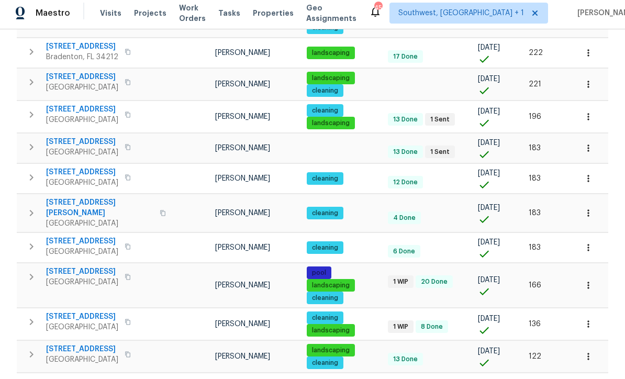
scroll to position [1, 0]
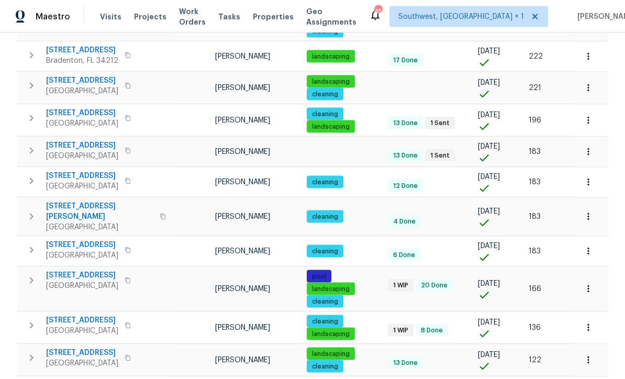
click at [591, 246] on icon "button" at bounding box center [588, 251] width 10 height 10
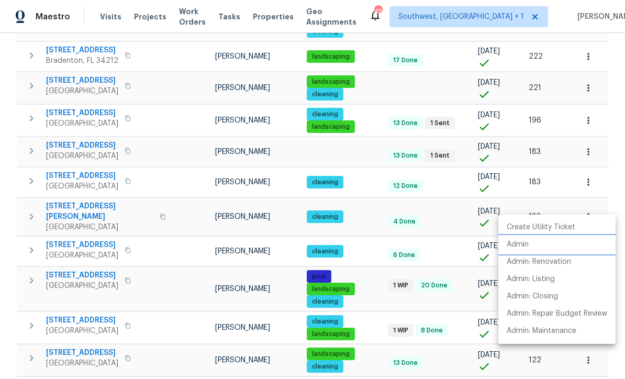
click at [533, 243] on li "Admin" at bounding box center [556, 244] width 117 height 17
click at [377, 259] on div at bounding box center [312, 189] width 625 height 379
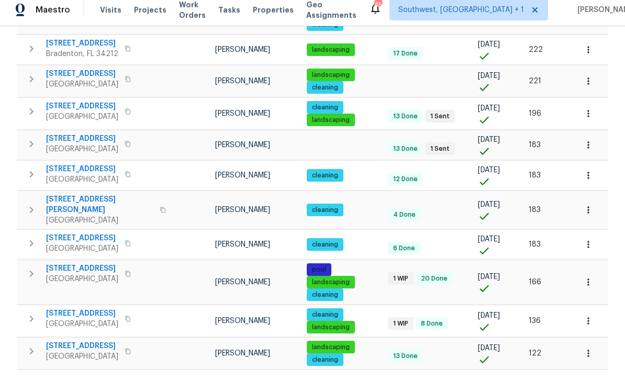
scroll to position [35, 0]
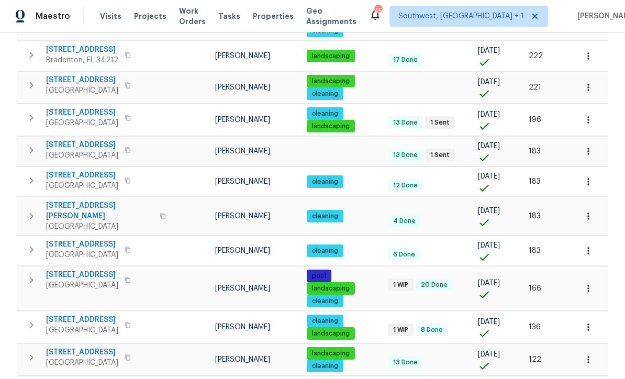
click at [68, 280] on span "Venice, FL 34285" at bounding box center [82, 285] width 72 height 10
click at [592, 284] on icon "button" at bounding box center [588, 289] width 10 height 10
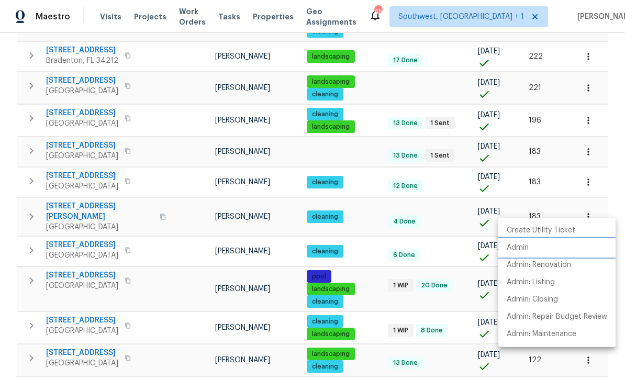
click at [520, 245] on p "Admin" at bounding box center [518, 247] width 22 height 11
click at [376, 237] on div at bounding box center [312, 189] width 625 height 379
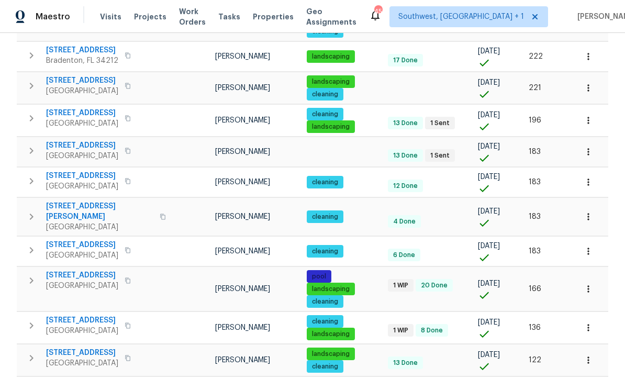
click at [61, 325] on span "[GEOGRAPHIC_DATA]" at bounding box center [82, 330] width 72 height 10
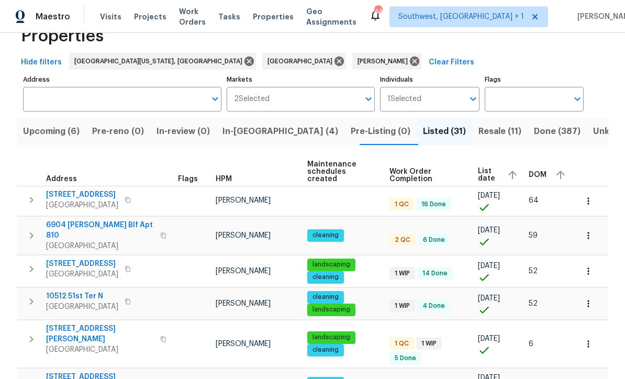
scroll to position [30, 0]
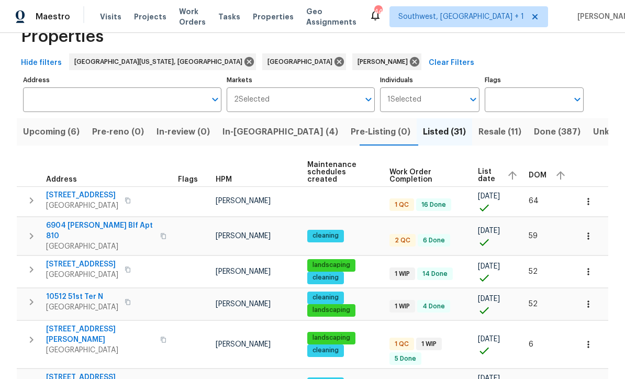
click at [63, 241] on span "Bradenton, FL 34203" at bounding box center [100, 246] width 108 height 10
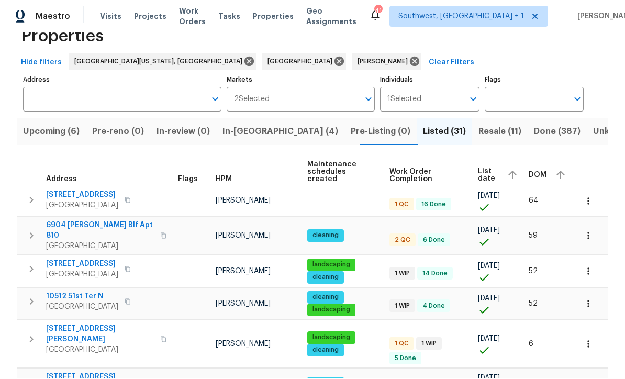
click at [586, 339] on icon "button" at bounding box center [588, 344] width 10 height 10
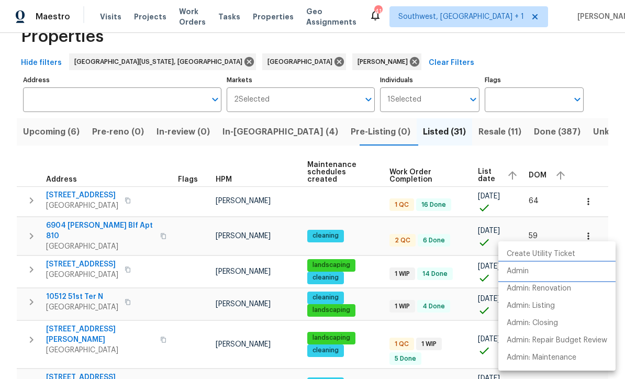
click at [518, 276] on p "Admin" at bounding box center [518, 271] width 22 height 11
click at [371, 346] on div at bounding box center [312, 189] width 625 height 379
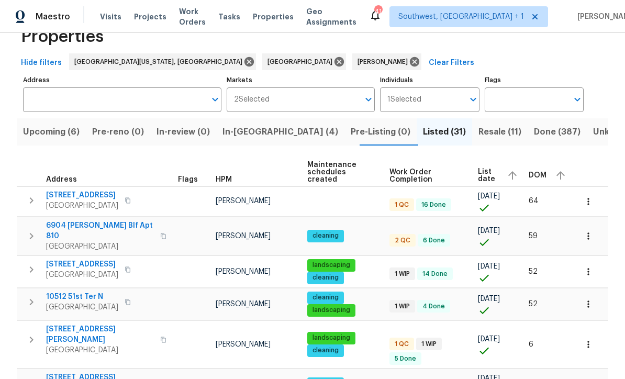
click at [585, 378] on icon "button" at bounding box center [588, 383] width 10 height 10
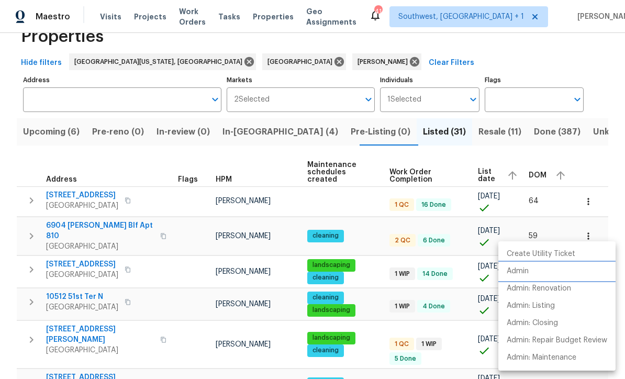
click at [522, 271] on p "Admin" at bounding box center [518, 271] width 22 height 11
click at [350, 176] on div at bounding box center [312, 189] width 625 height 379
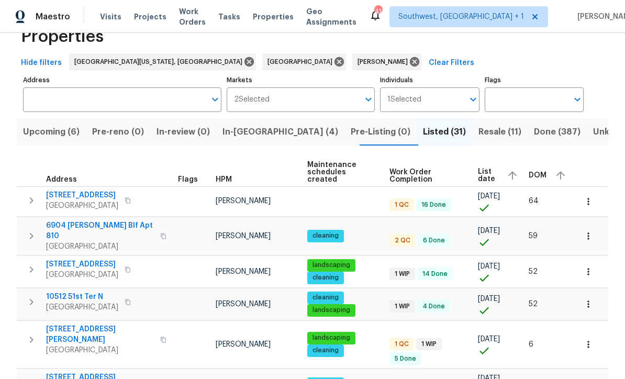
click at [84, 324] on span "5198 Moeller Ave" at bounding box center [100, 334] width 108 height 21
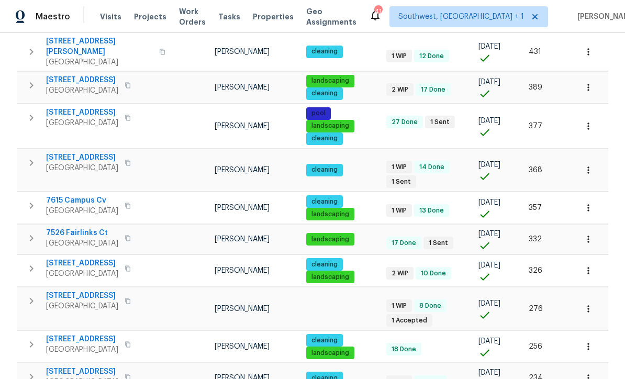
scroll to position [8, 0]
click at [589, 203] on icon "button" at bounding box center [588, 208] width 10 height 10
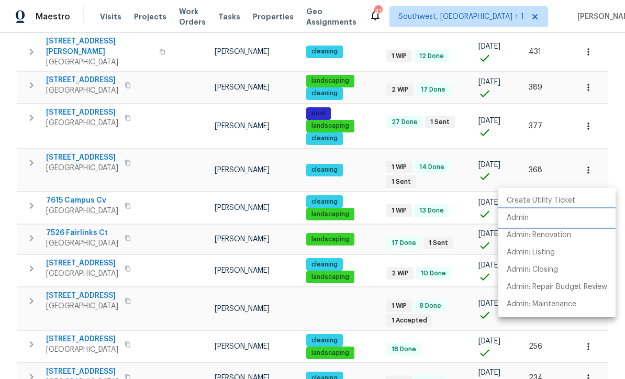
click at [524, 215] on p "Admin" at bounding box center [518, 217] width 22 height 11
click at [363, 274] on div at bounding box center [312, 189] width 625 height 379
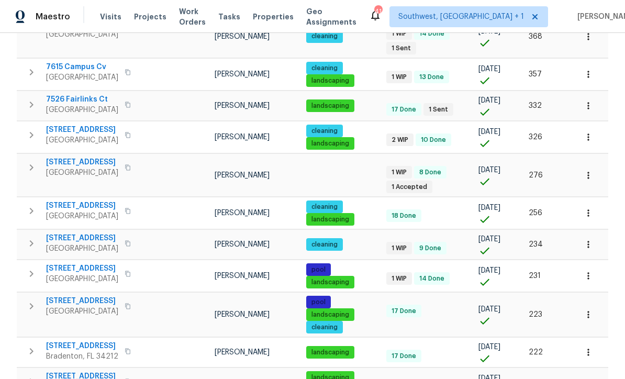
scroll to position [396, 0]
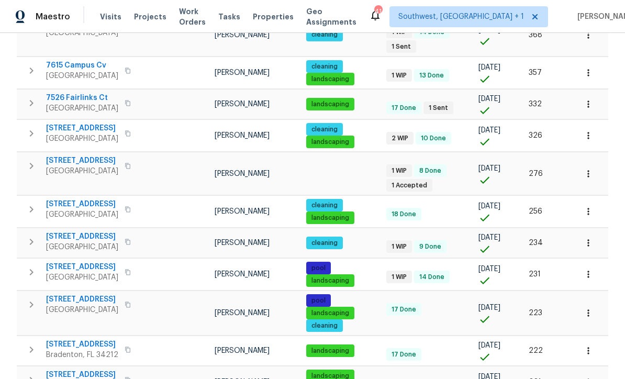
click at [65, 155] on span "6629 Pineview Ter # 5-201" at bounding box center [82, 160] width 72 height 10
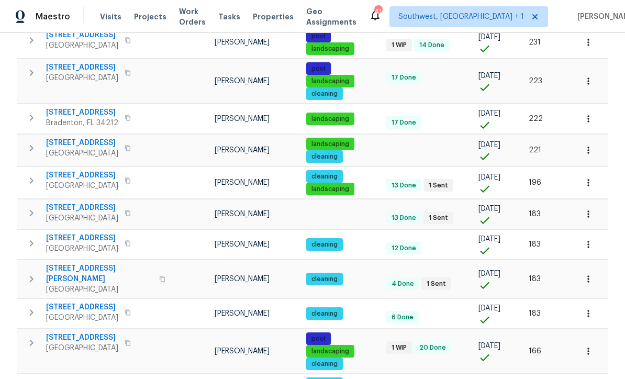
scroll to position [648, 0]
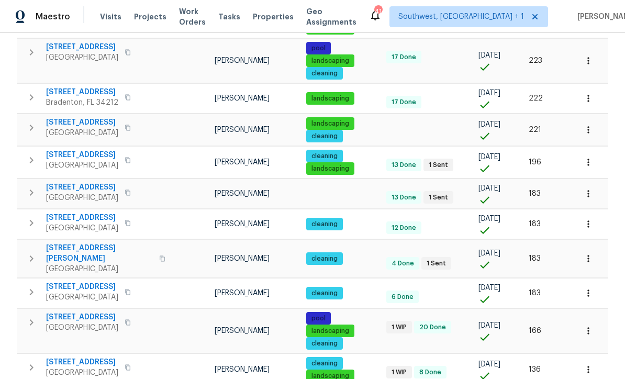
click at [60, 160] on span "Sarasota, FL 34243" at bounding box center [82, 165] width 72 height 10
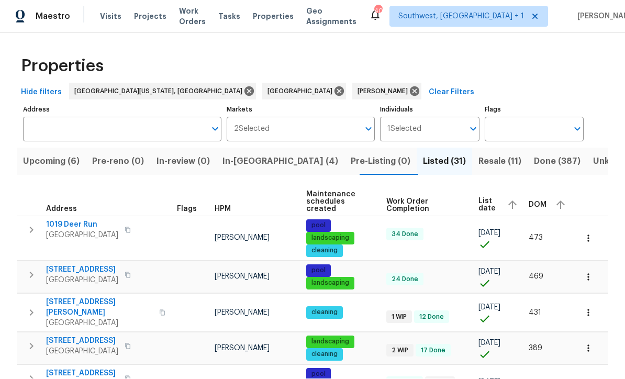
scroll to position [0, 0]
click at [35, 154] on span "Upcoming (6)" at bounding box center [51, 161] width 57 height 15
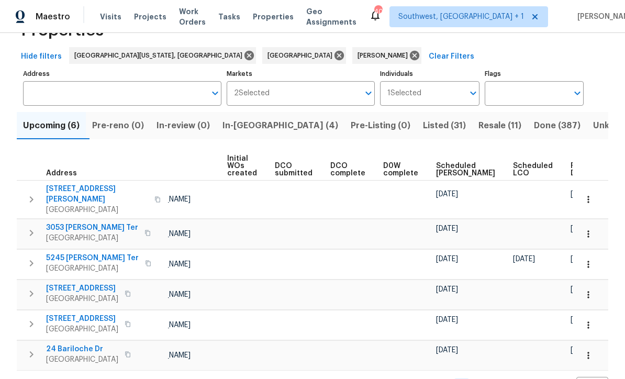
scroll to position [0, 74]
click at [571, 173] on span "Ready Date" at bounding box center [582, 169] width 23 height 15
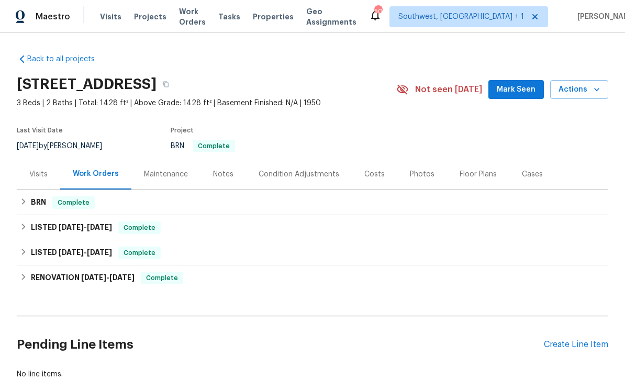
click at [375, 174] on div "Costs" at bounding box center [374, 174] width 20 height 10
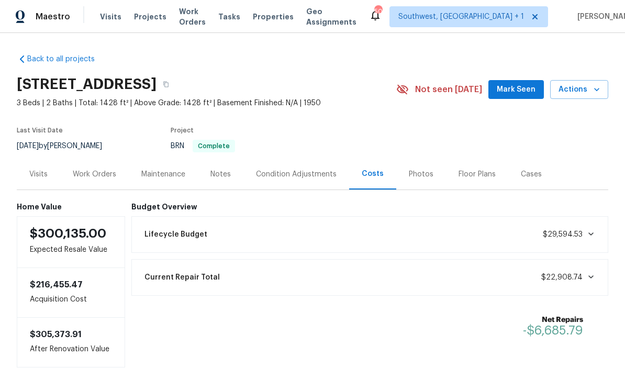
click at [144, 21] on span "Projects" at bounding box center [150, 17] width 32 height 10
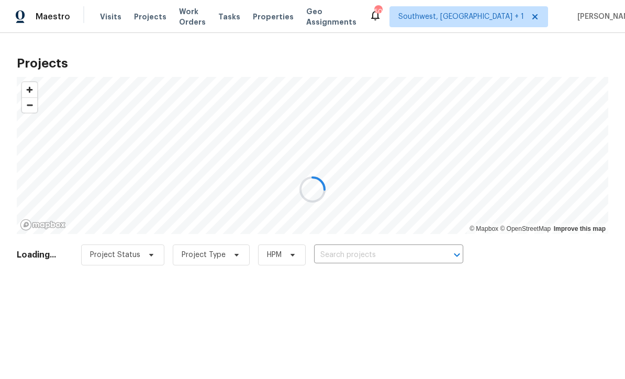
click at [373, 250] on div at bounding box center [312, 189] width 625 height 379
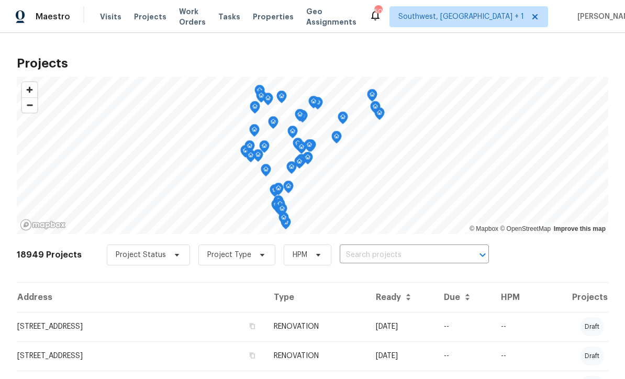
click at [373, 261] on input "text" at bounding box center [400, 255] width 120 height 16
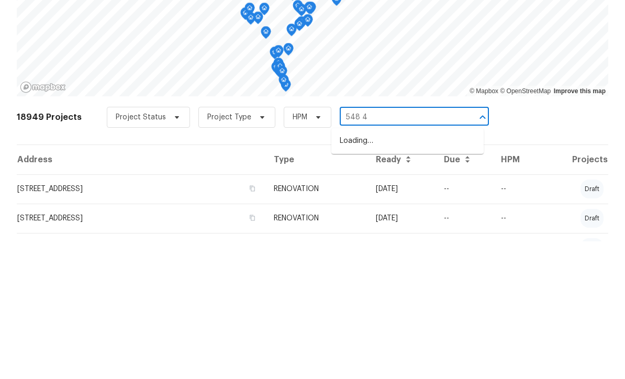
type input "548 47"
click at [401, 270] on li "[STREET_ADDRESS]" at bounding box center [407, 278] width 152 height 17
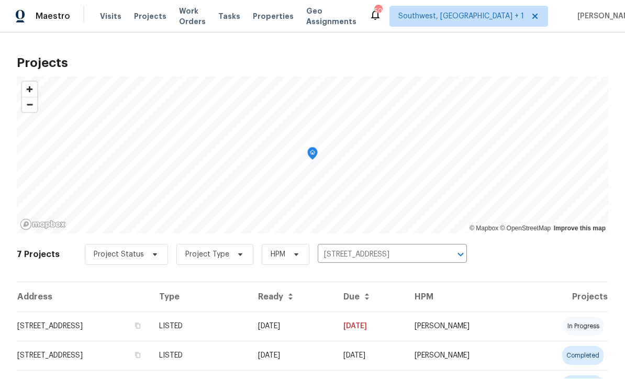
scroll to position [1, 0]
click at [335, 330] on td "[DATE]" at bounding box center [292, 326] width 85 height 29
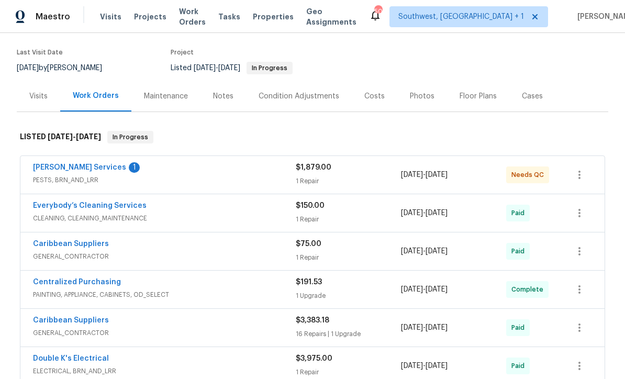
scroll to position [77, 0]
click at [47, 171] on link "[PERSON_NAME] Services" at bounding box center [79, 167] width 93 height 7
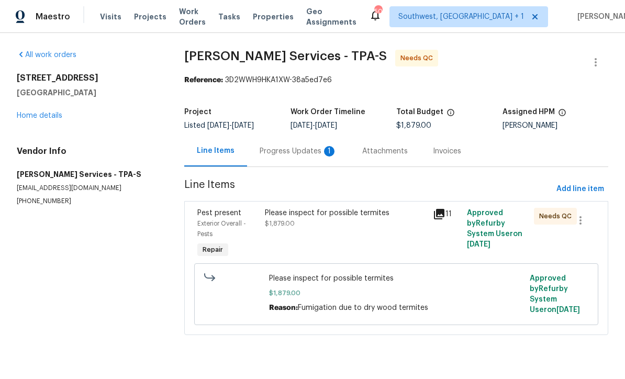
click at [298, 155] on div "Progress Updates 1" at bounding box center [298, 151] width 77 height 10
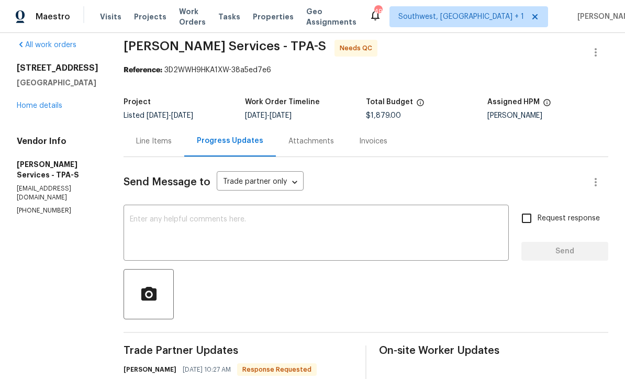
scroll to position [11, 0]
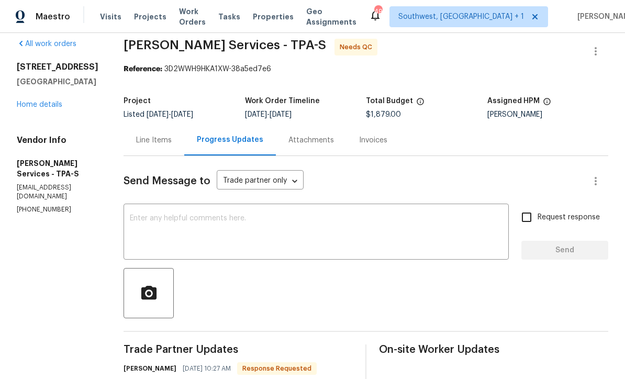
click at [172, 142] on div "Line Items" at bounding box center [154, 140] width 36 height 10
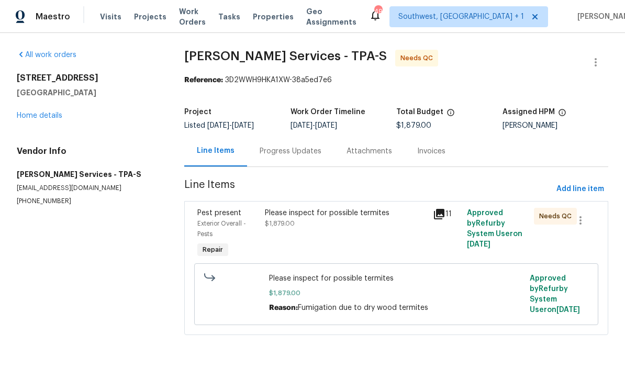
click at [363, 238] on div "Please inspect for possible termites $1,879.00" at bounding box center [346, 234] width 168 height 59
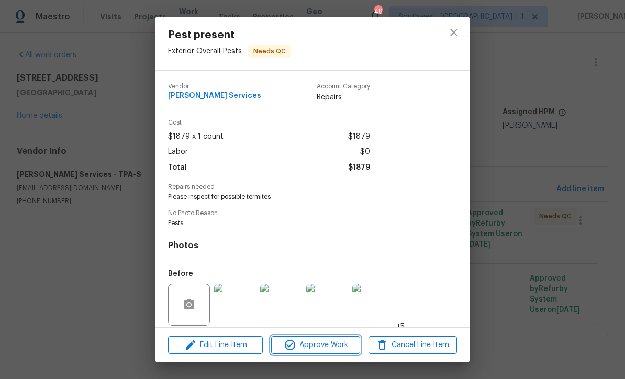
click at [340, 347] on span "Approve Work" at bounding box center [315, 345] width 82 height 13
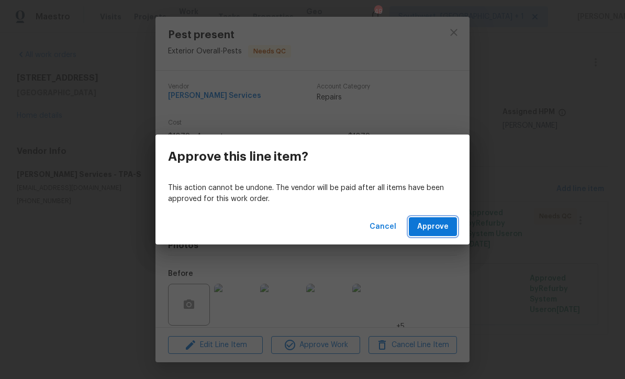
click at [437, 221] on span "Approve" at bounding box center [432, 226] width 31 height 13
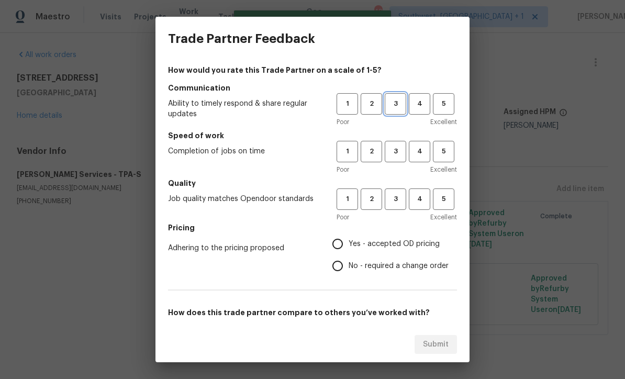
click at [394, 99] on span "3" at bounding box center [395, 104] width 19 height 12
click at [396, 144] on button "3" at bounding box center [395, 151] width 21 height 21
click at [396, 203] on span "3" at bounding box center [395, 199] width 19 height 12
click at [341, 246] on input "Yes - accepted OD pricing" at bounding box center [338, 244] width 22 height 22
radio input "true"
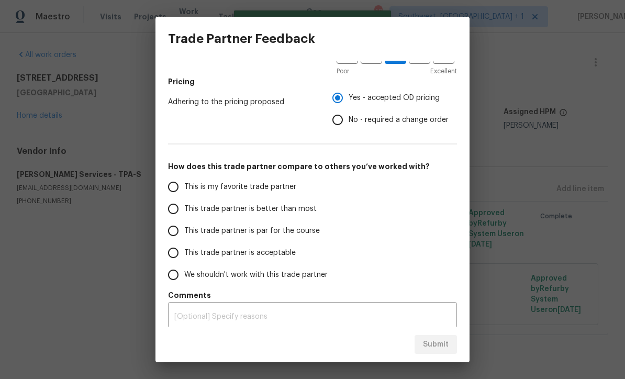
scroll to position [150, 0]
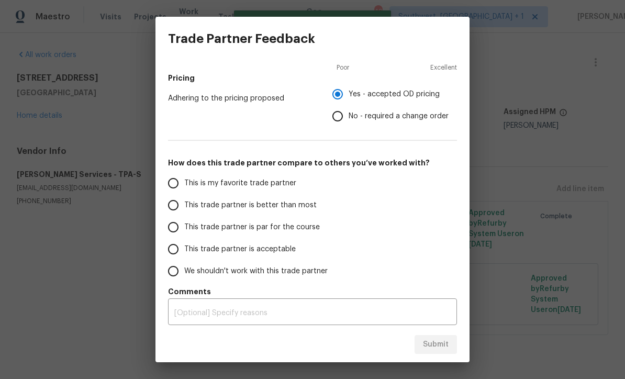
click at [200, 276] on span "We shouldn't work with this trade partner" at bounding box center [255, 271] width 143 height 11
click at [184, 276] on input "We shouldn't work with this trade partner" at bounding box center [173, 271] width 22 height 22
radio input "false"
click at [172, 227] on input "This trade partner is par for the course" at bounding box center [173, 227] width 22 height 22
radio input "false"
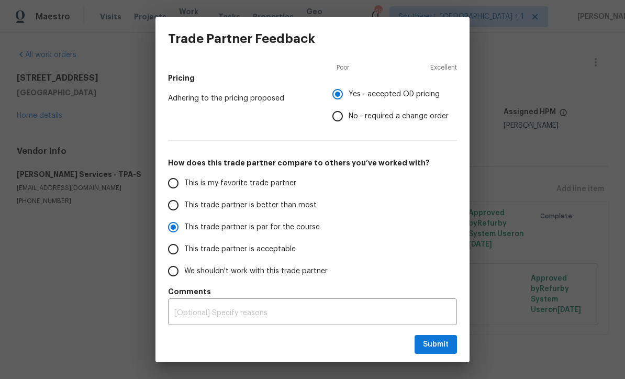
click at [165, 252] on input "This trade partner is acceptable" at bounding box center [173, 249] width 22 height 22
click at [436, 343] on span "Submit" at bounding box center [436, 344] width 26 height 13
radio input "true"
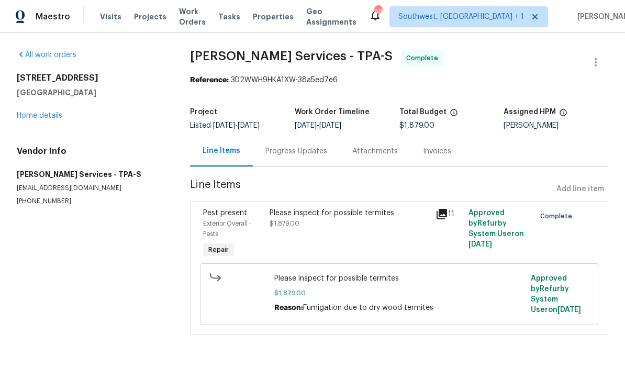
click at [32, 115] on link "Home details" at bounding box center [40, 115] width 46 height 7
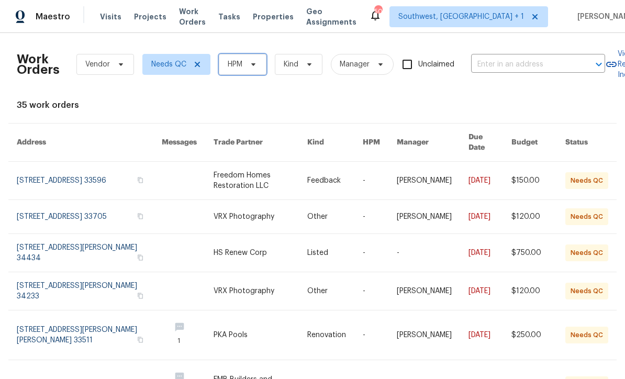
click at [239, 63] on span "HPM" at bounding box center [235, 64] width 15 height 10
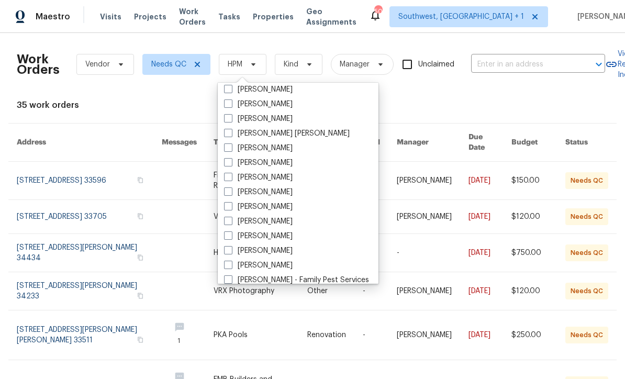
scroll to position [63, 0]
click at [232, 238] on span at bounding box center [228, 236] width 8 height 8
click at [231, 238] on input "[PERSON_NAME]" at bounding box center [227, 234] width 7 height 7
checkbox input "true"
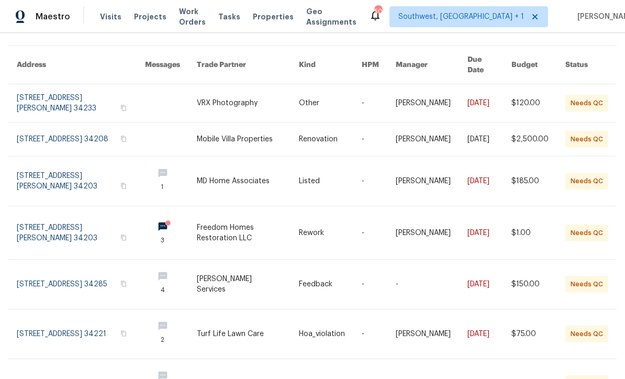
scroll to position [78, 0]
click at [281, 173] on link at bounding box center [248, 180] width 102 height 49
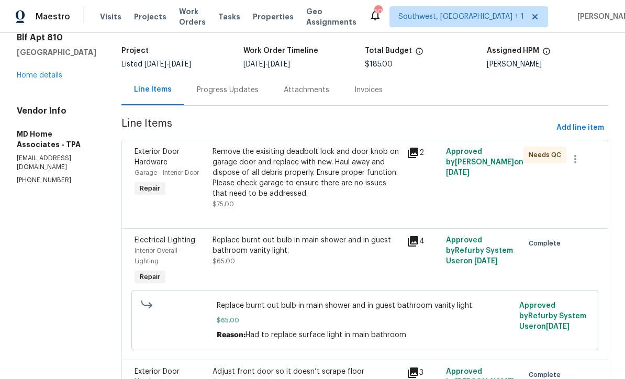
scroll to position [50, 0]
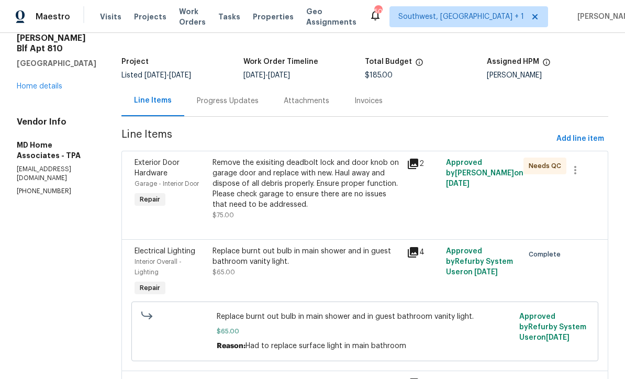
click at [244, 111] on div "Progress Updates" at bounding box center [227, 100] width 87 height 31
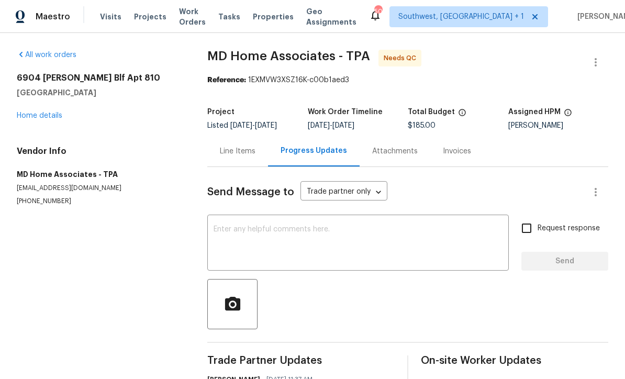
click at [144, 18] on span "Projects" at bounding box center [150, 17] width 32 height 10
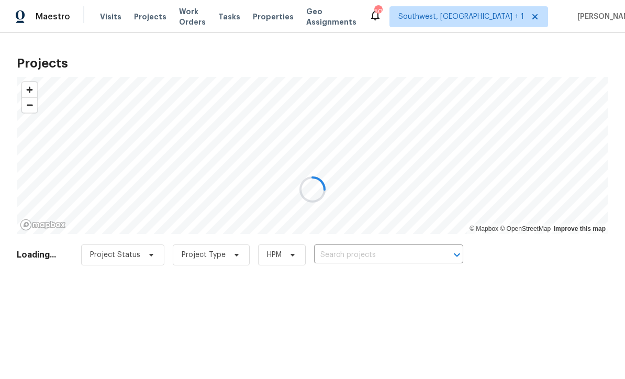
click at [376, 252] on div at bounding box center [312, 189] width 625 height 379
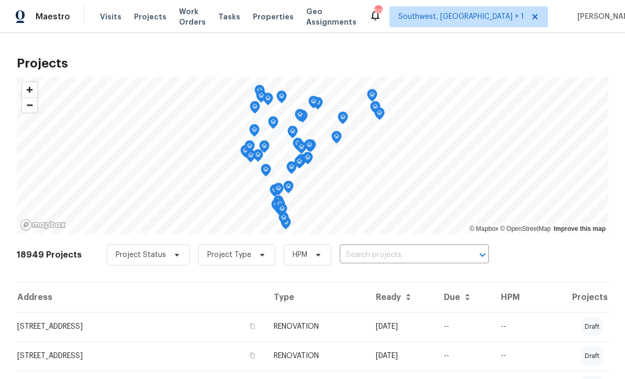
click at [374, 251] on input "text" at bounding box center [400, 255] width 120 height 16
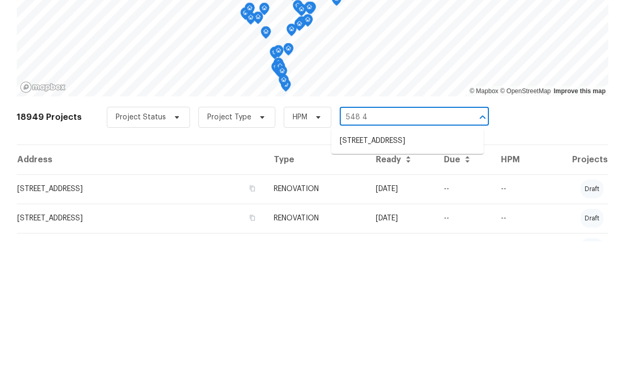
type input "548 47"
click at [409, 270] on li "[STREET_ADDRESS]" at bounding box center [407, 278] width 152 height 17
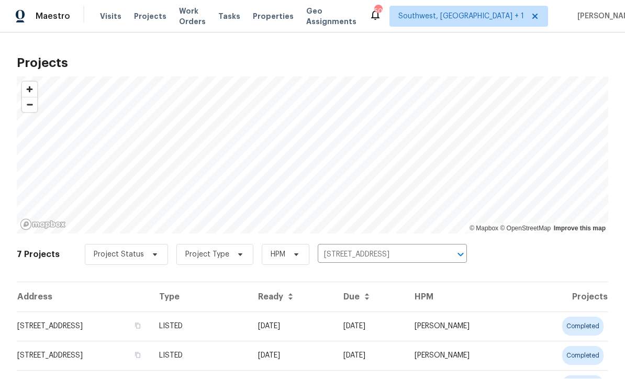
scroll to position [1, 0]
click at [335, 328] on td "[DATE]" at bounding box center [292, 326] width 85 height 29
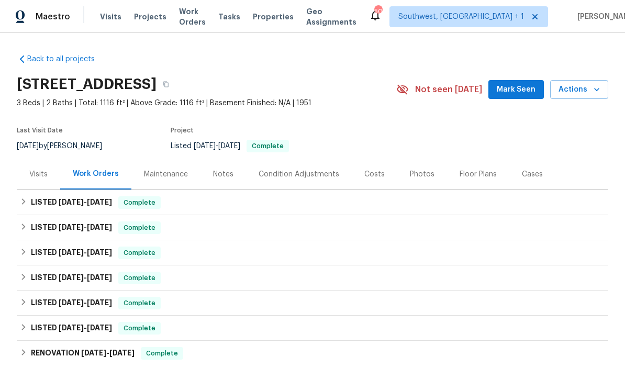
click at [42, 179] on div "Visits" at bounding box center [38, 174] width 43 height 31
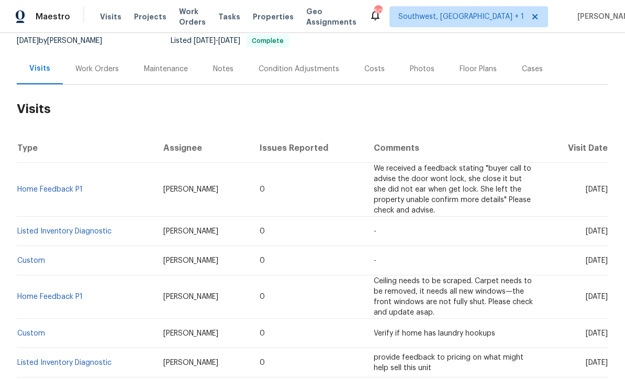
scroll to position [107, 0]
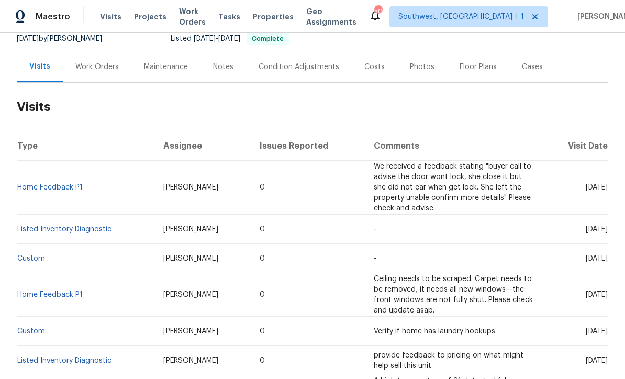
click at [42, 226] on link "Listed Inventory Diagnostic" at bounding box center [64, 229] width 94 height 7
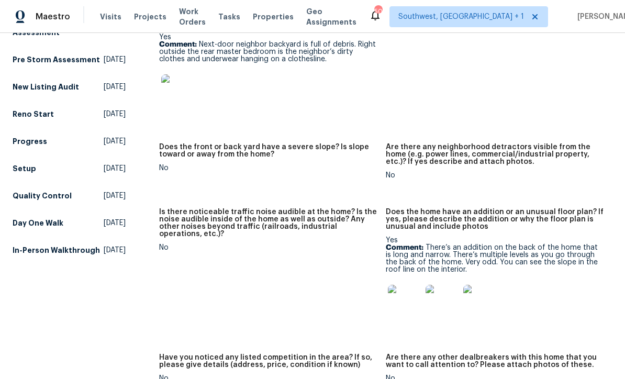
scroll to position [703, 0]
click at [583, 281] on div at bounding box center [495, 301] width 218 height 46
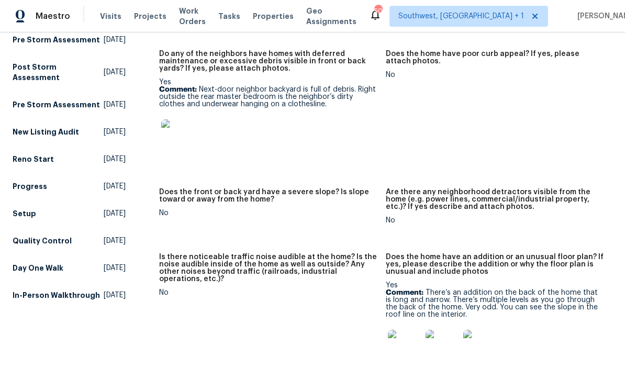
scroll to position [657, 0]
click at [173, 120] on img at bounding box center [177, 136] width 33 height 33
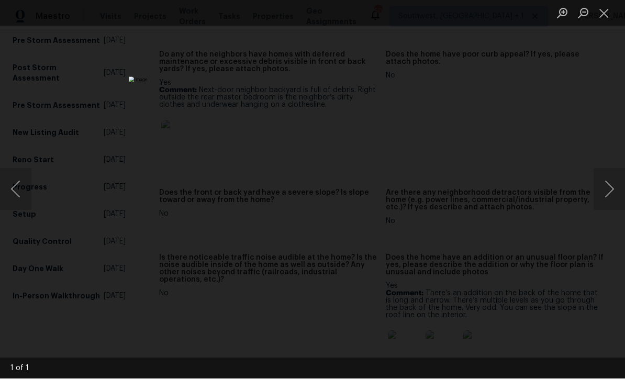
click at [600, 18] on button "Close lightbox" at bounding box center [603, 13] width 21 height 18
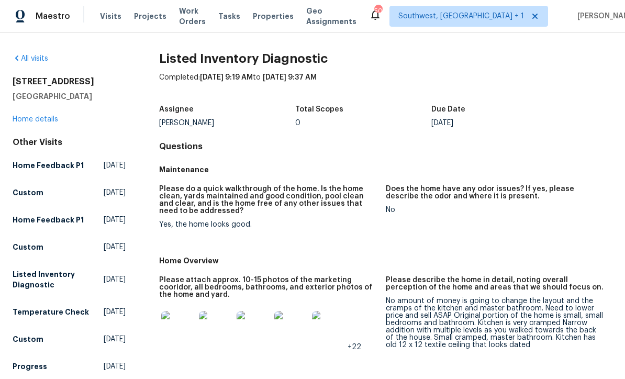
scroll to position [0, 0]
click at [50, 116] on link "Home details" at bounding box center [36, 119] width 46 height 7
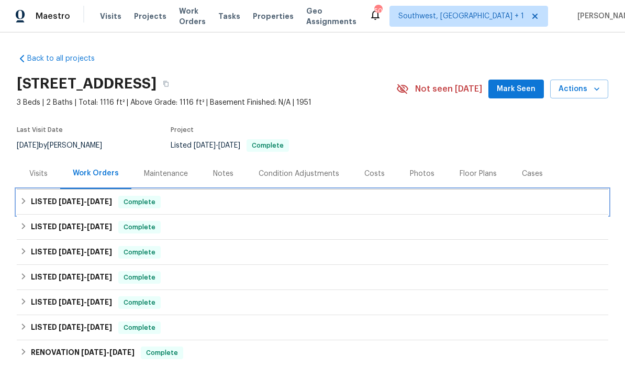
click at [509, 196] on div "LISTED 5/16/25 - 9/2/25 Complete" at bounding box center [312, 202] width 585 height 13
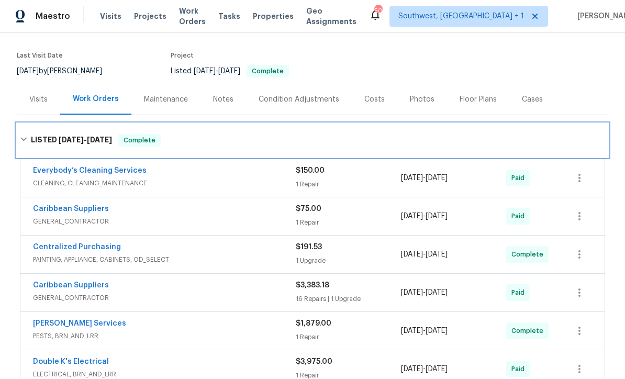
scroll to position [88, 0]
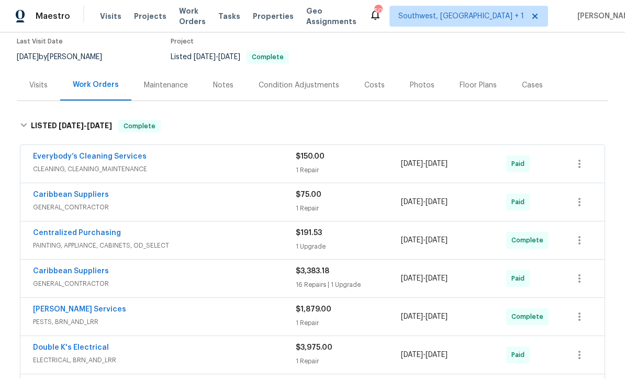
click at [548, 190] on div "Paid" at bounding box center [532, 202] width 52 height 25
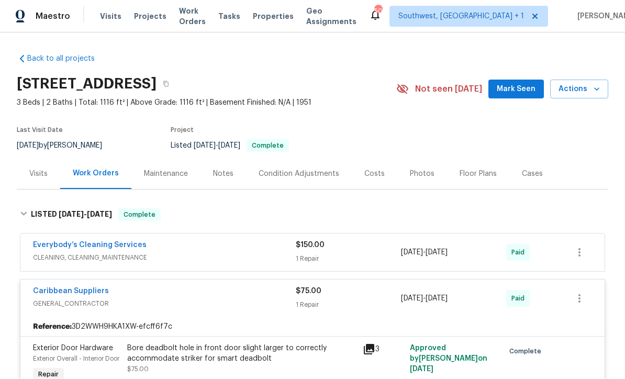
scroll to position [0, 0]
click at [108, 16] on span "Visits" at bounding box center [110, 17] width 21 height 10
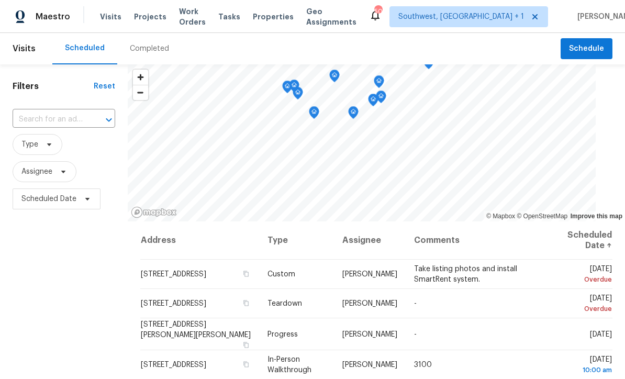
click at [73, 117] on input "text" at bounding box center [49, 119] width 73 height 16
type input "5201 72"
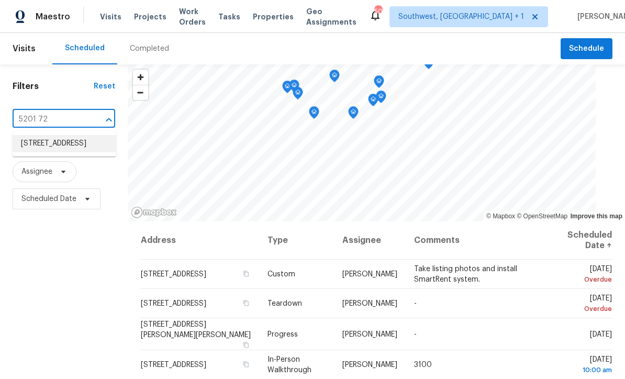
click at [39, 142] on li "5201 72nd Way N, Saint Petersburg, FL 33709" at bounding box center [65, 143] width 104 height 17
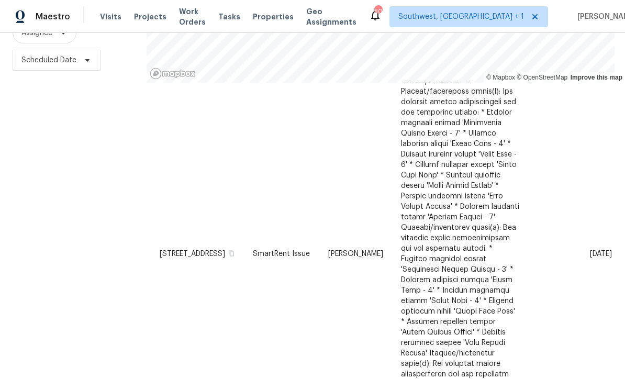
scroll to position [422, 0]
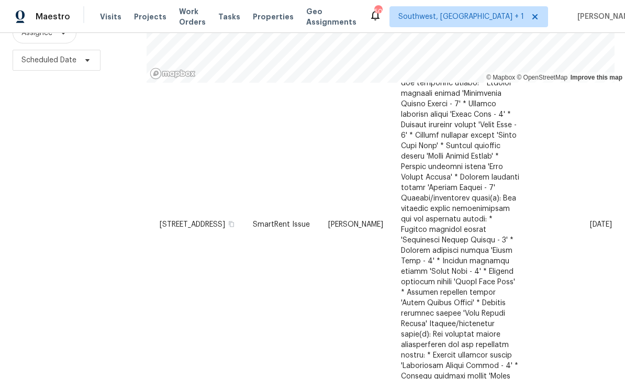
click at [0, 0] on icon at bounding box center [0, 0] width 0 height 0
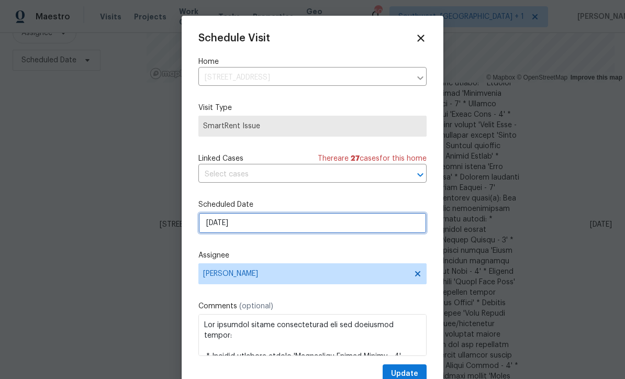
click at [289, 226] on input "9/22/2025" at bounding box center [312, 222] width 228 height 21
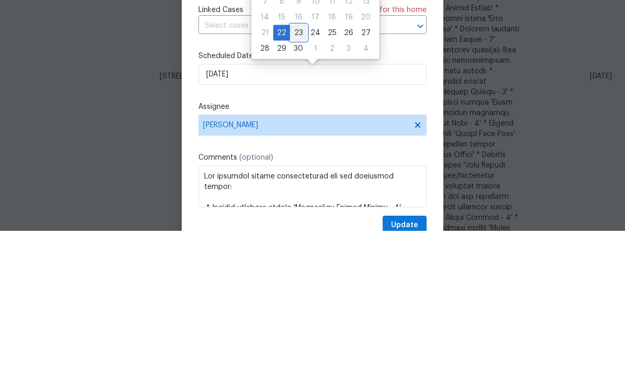
click at [296, 174] on div "23" at bounding box center [298, 181] width 17 height 15
type input "9/23/2025"
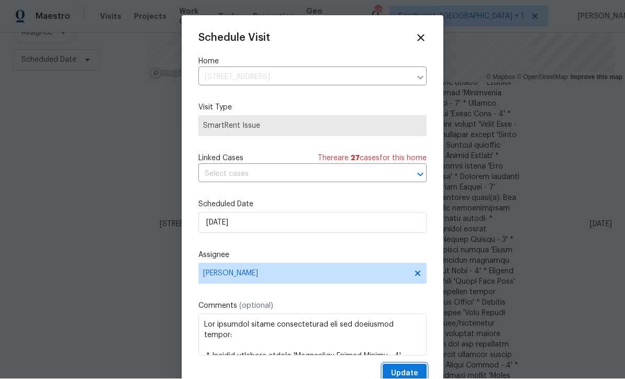
click at [406, 372] on span "Update" at bounding box center [404, 373] width 27 height 13
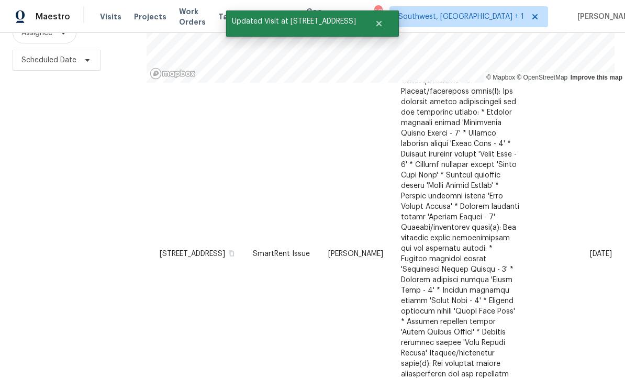
click at [0, 0] on icon at bounding box center [0, 0] width 0 height 0
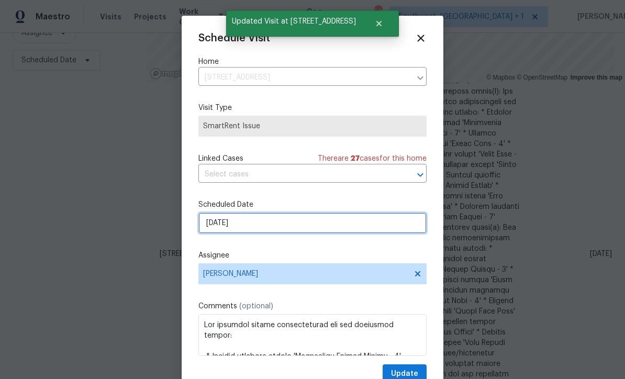
click at [272, 226] on input "9/23/2025" at bounding box center [312, 222] width 228 height 21
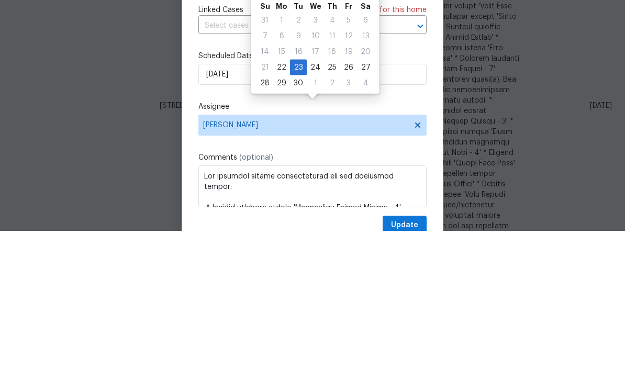
click at [15, 126] on div at bounding box center [312, 189] width 625 height 379
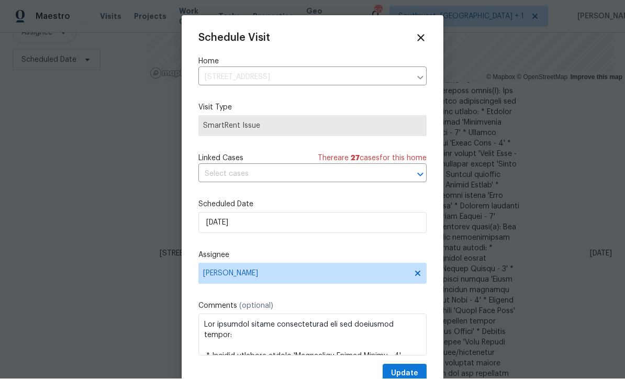
click at [567, 257] on div at bounding box center [312, 189] width 625 height 379
click at [420, 32] on icon at bounding box center [421, 38] width 12 height 12
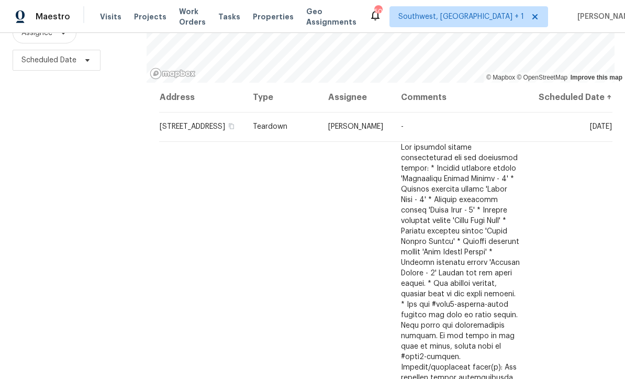
scroll to position [0, 0]
click at [0, 0] on icon at bounding box center [0, 0] width 0 height 0
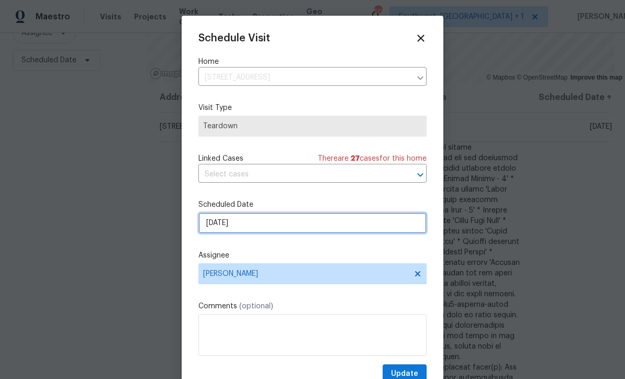
click at [250, 227] on input "9/22/2025" at bounding box center [312, 222] width 228 height 21
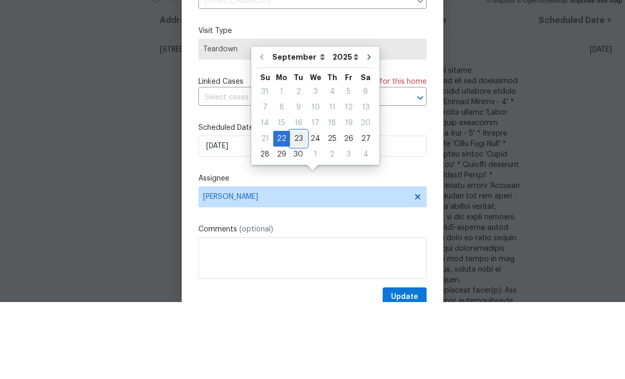
click at [301, 208] on div "23" at bounding box center [298, 215] width 17 height 15
type input "9/23/2025"
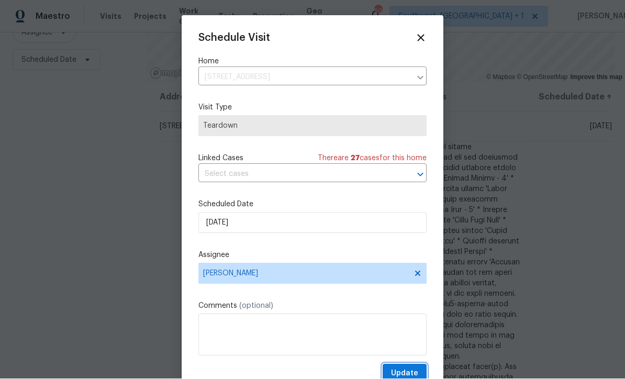
click at [417, 373] on span "Update" at bounding box center [404, 373] width 27 height 13
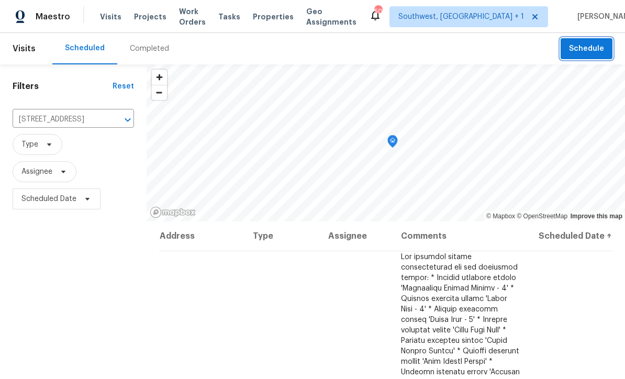
click at [593, 42] on span "Schedule" at bounding box center [586, 48] width 35 height 13
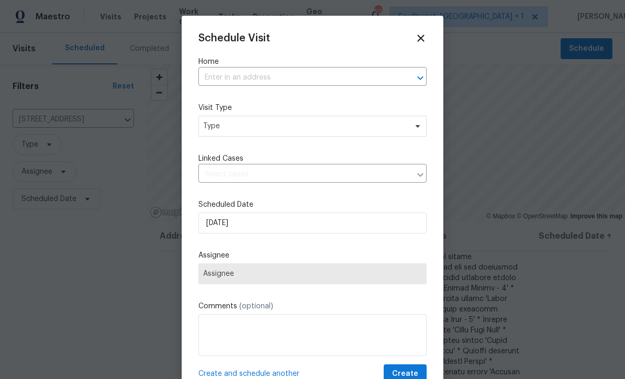
click at [276, 72] on input "text" at bounding box center [297, 78] width 199 height 16
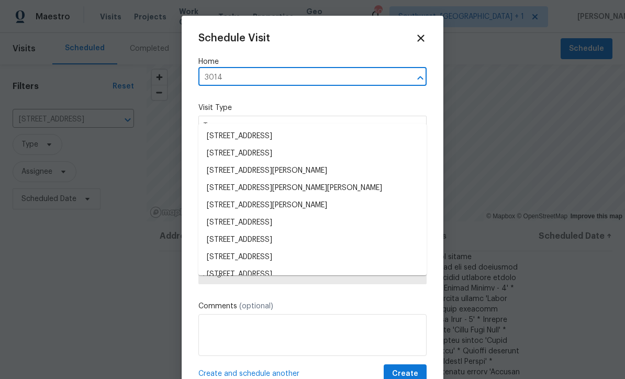
type input "3014 6"
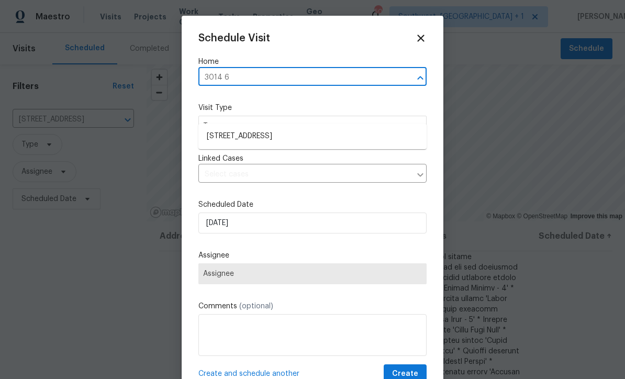
click at [332, 128] on li "3014 65th St E, Bradenton, FL 34208" at bounding box center [312, 136] width 228 height 17
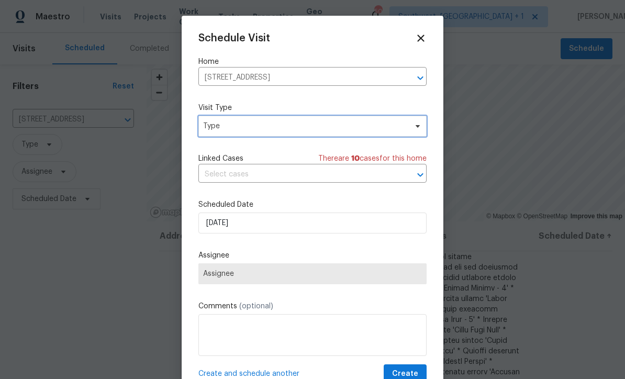
click at [323, 131] on span "Type" at bounding box center [305, 126] width 204 height 10
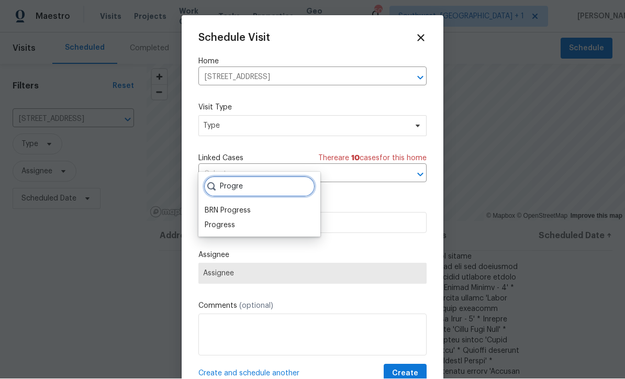
type input "Progre"
click at [224, 220] on div "Progress" at bounding box center [220, 225] width 30 height 10
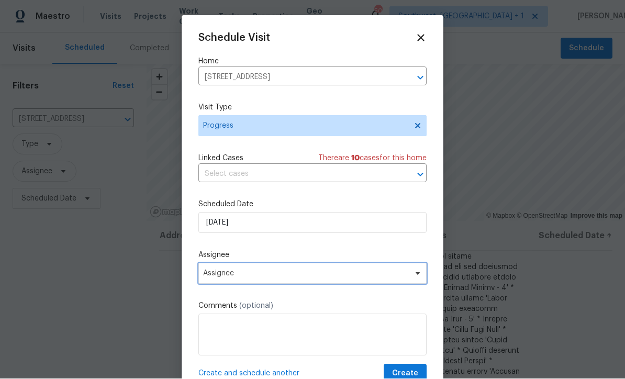
click at [259, 278] on span "Assignee" at bounding box center [305, 273] width 205 height 8
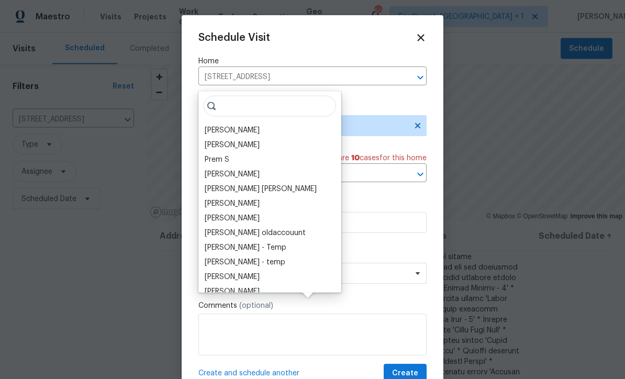
click at [250, 125] on div "[PERSON_NAME]" at bounding box center [232, 130] width 55 height 10
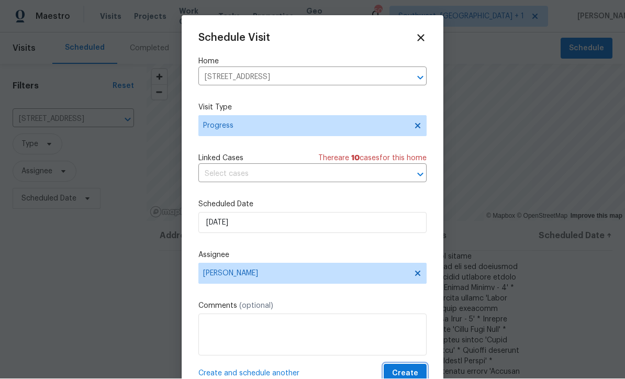
click at [411, 373] on span "Create" at bounding box center [405, 373] width 26 height 13
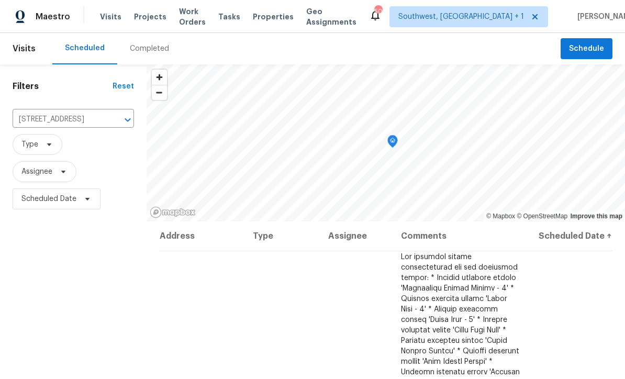
click at [150, 15] on span "Projects" at bounding box center [150, 17] width 32 height 10
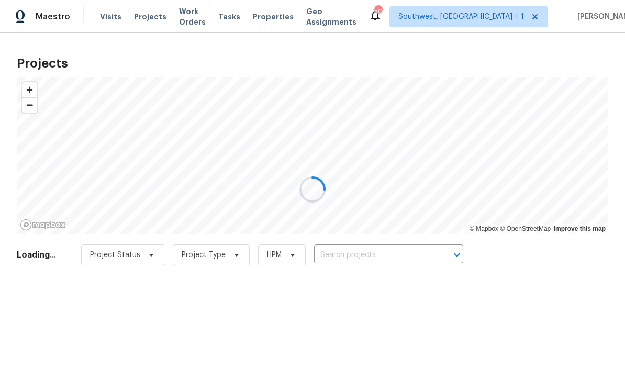
click at [389, 259] on div at bounding box center [312, 189] width 625 height 379
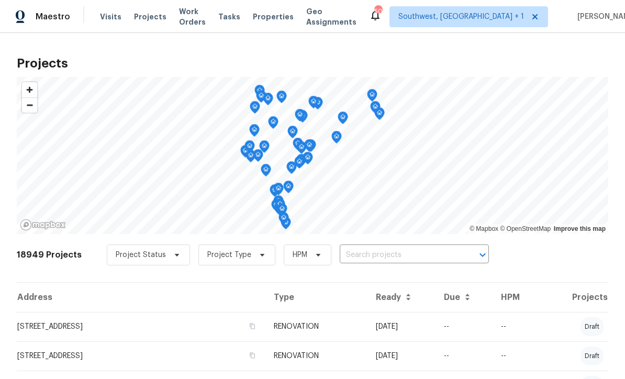
click at [386, 251] on input "text" at bounding box center [400, 255] width 120 height 16
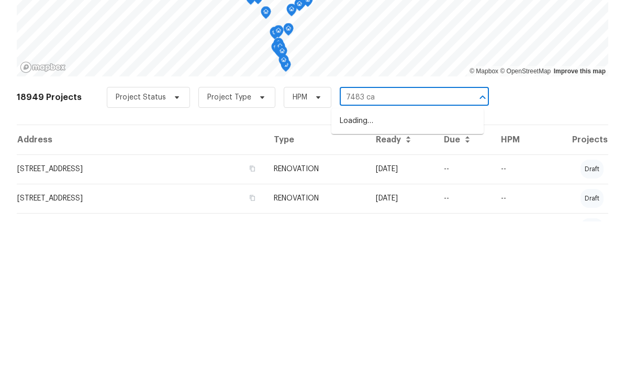
type input "7483 car"
click at [413, 270] on li "7483 Carnoustie Dr # 5B, Sarasota, FL 34238" at bounding box center [407, 278] width 152 height 17
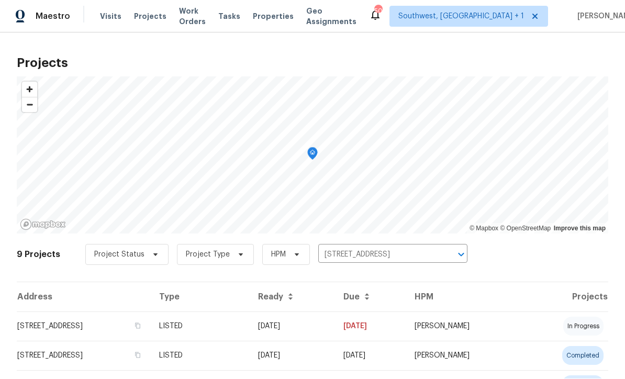
scroll to position [1, 0]
click at [335, 332] on td "08/26/25" at bounding box center [292, 326] width 85 height 29
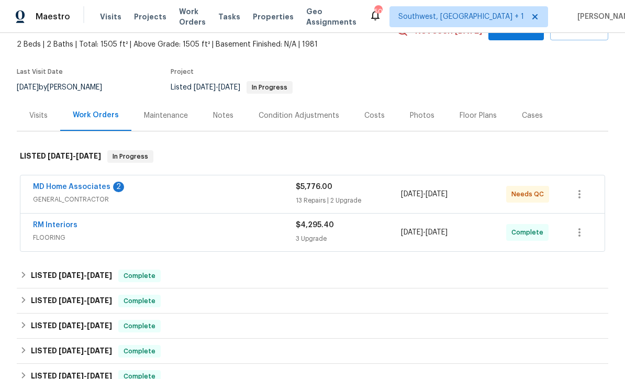
scroll to position [58, 0]
click at [63, 189] on link "MD Home Associates" at bounding box center [71, 187] width 77 height 7
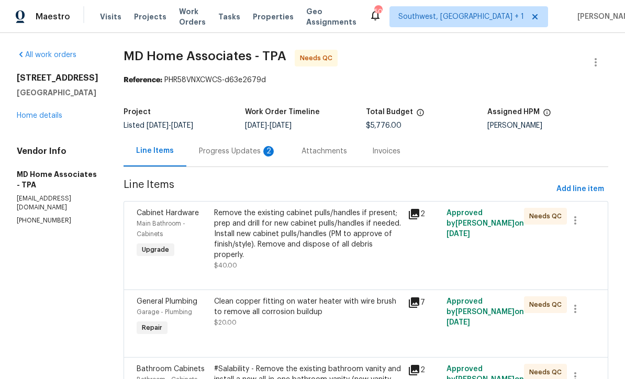
click at [252, 154] on div "Progress Updates 2" at bounding box center [237, 151] width 77 height 10
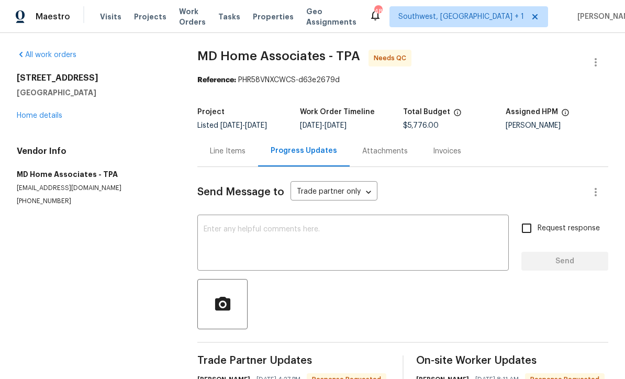
click at [32, 115] on link "Home details" at bounding box center [40, 115] width 46 height 7
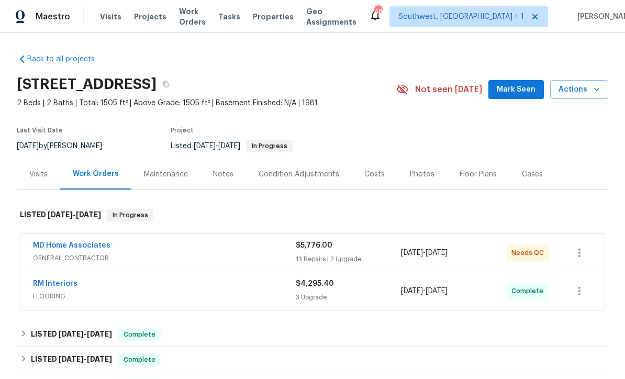
click at [48, 246] on link "MD Home Associates" at bounding box center [71, 245] width 77 height 7
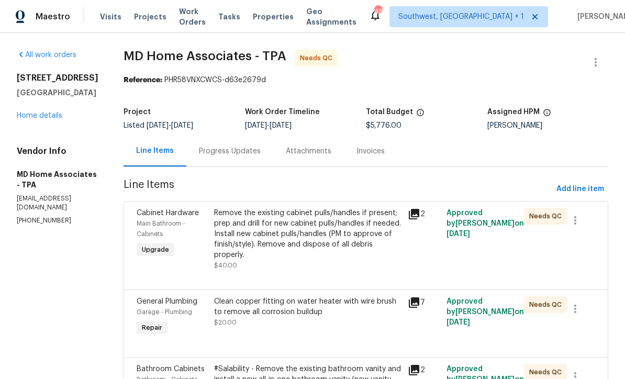
click at [361, 262] on div "Remove the existing cabinet pulls/handles if present; prep and drill for new ca…" at bounding box center [307, 239] width 187 height 63
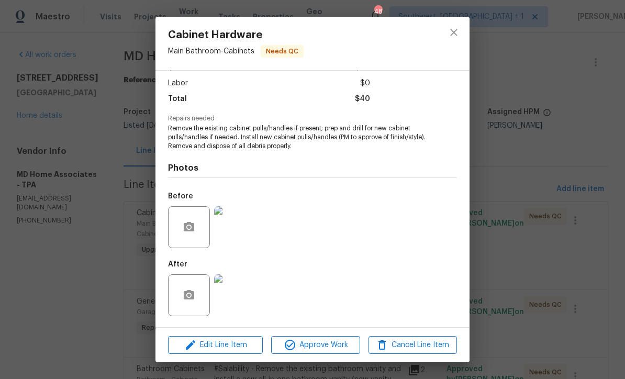
scroll to position [70, 0]
click at [236, 298] on img at bounding box center [235, 295] width 42 height 42
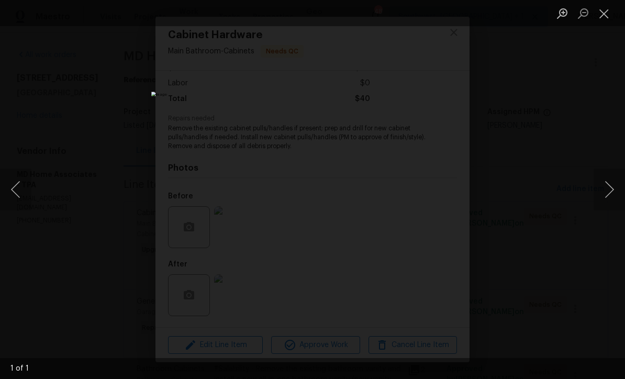
click at [609, 15] on button "Close lightbox" at bounding box center [603, 13] width 21 height 18
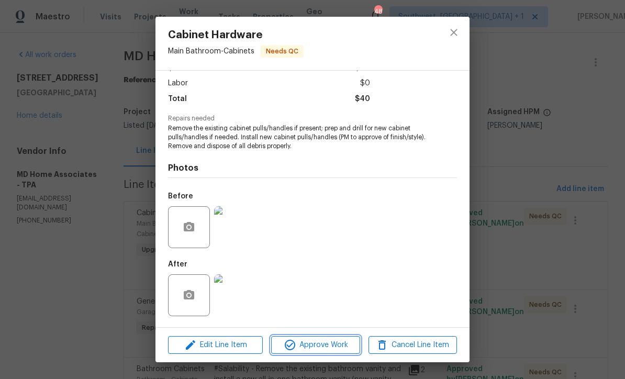
click at [333, 350] on span "Approve Work" at bounding box center [315, 345] width 82 height 13
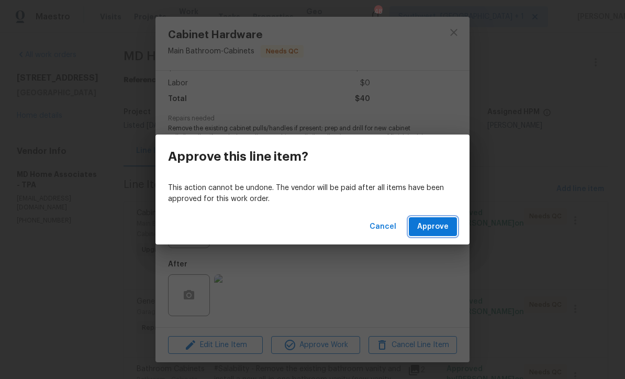
click at [439, 228] on span "Approve" at bounding box center [432, 226] width 31 height 13
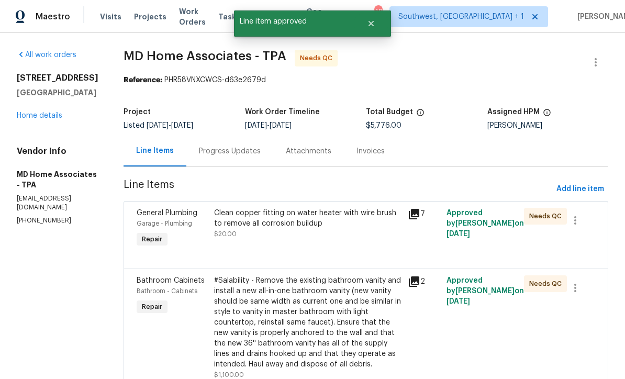
click at [350, 250] on div "Clean copper fitting on water heater with wire brush to remove all corrosion bu…" at bounding box center [308, 229] width 194 height 48
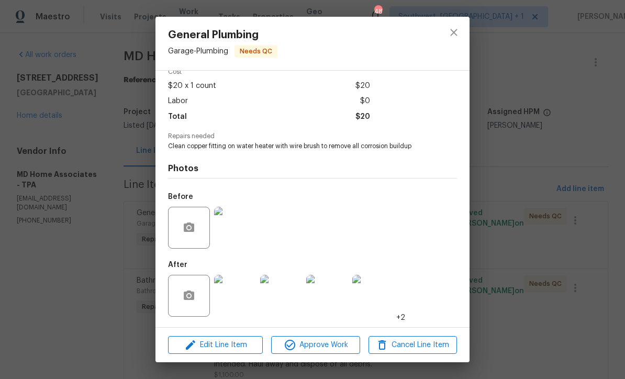
scroll to position [53, 0]
click at [455, 37] on icon "close" at bounding box center [453, 32] width 13 height 13
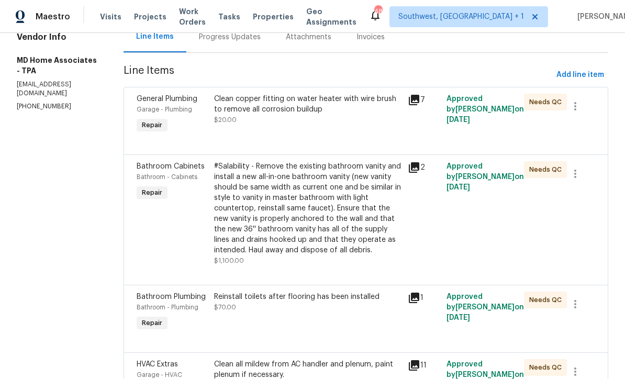
scroll to position [113, 0]
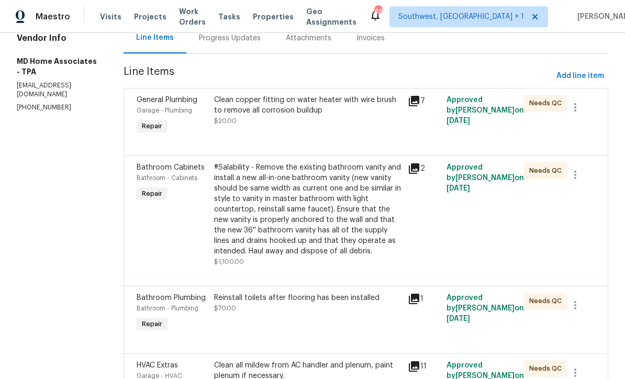
click at [347, 245] on div "#Salability - Remove the existing bathroom vanity and install a new all-in-one …" at bounding box center [307, 209] width 187 height 94
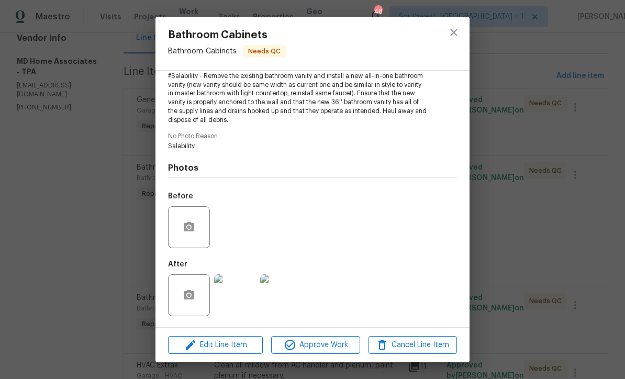
scroll to position [121, 0]
click at [236, 300] on img at bounding box center [235, 295] width 42 height 42
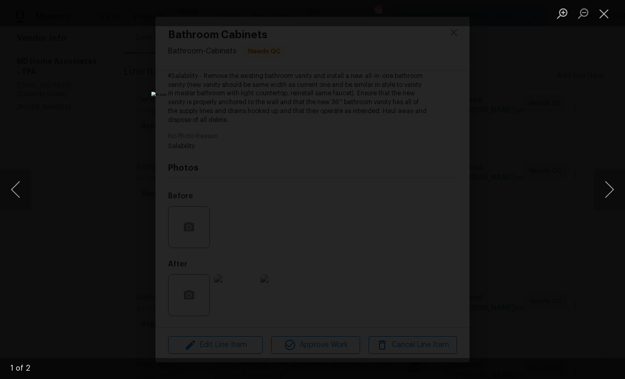
click at [613, 191] on button "Next image" at bounding box center [608, 189] width 31 height 42
click at [609, 199] on button "Next image" at bounding box center [608, 189] width 31 height 42
click at [612, 201] on button "Next image" at bounding box center [608, 189] width 31 height 42
click at [613, 195] on button "Next image" at bounding box center [608, 189] width 31 height 42
click at [609, 197] on button "Next image" at bounding box center [608, 189] width 31 height 42
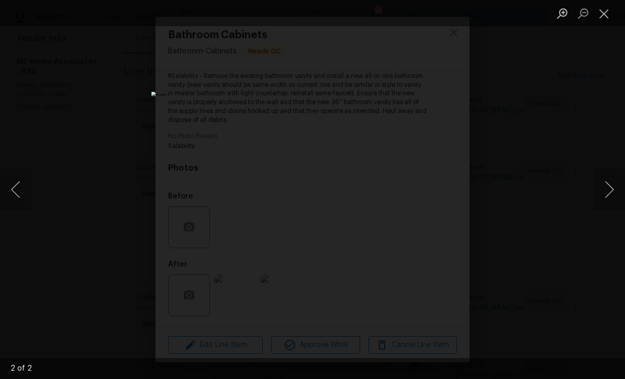
click at [612, 194] on button "Next image" at bounding box center [608, 189] width 31 height 42
click at [603, 18] on button "Close lightbox" at bounding box center [603, 13] width 21 height 18
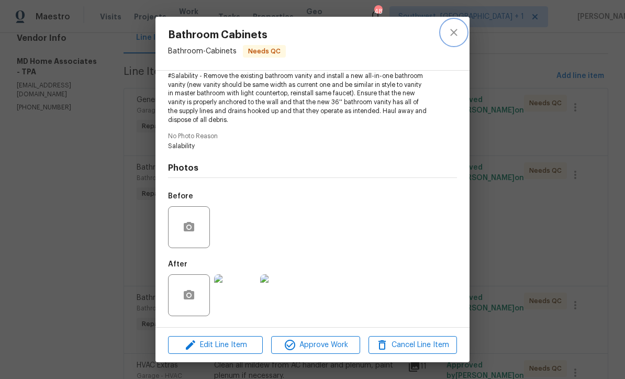
click at [453, 30] on icon "close" at bounding box center [453, 32] width 13 height 13
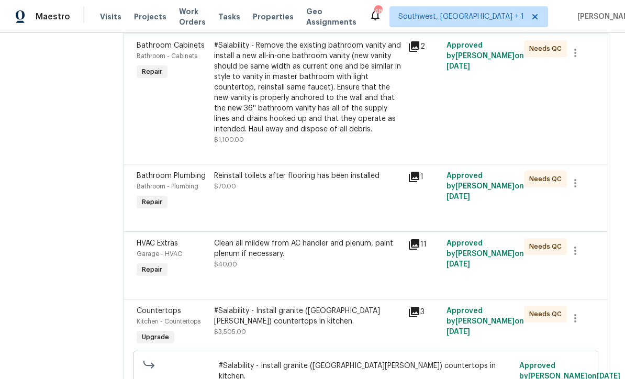
scroll to position [233, 0]
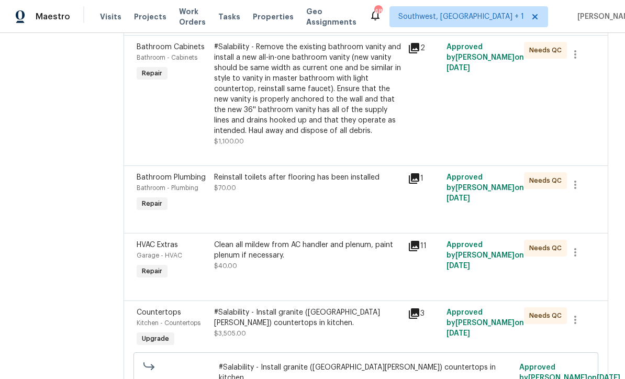
click at [361, 217] on div "Reinstall toilets after flooring has been installed $70.00" at bounding box center [308, 193] width 194 height 48
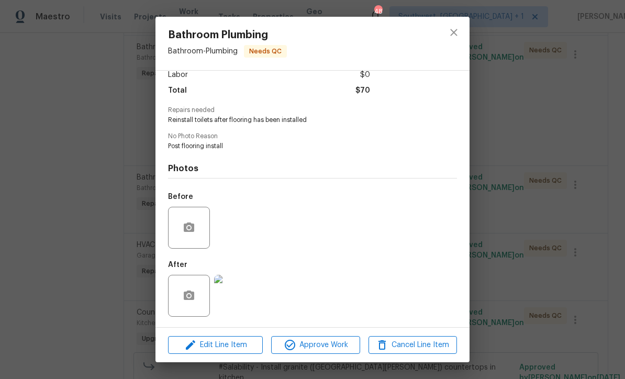
scroll to position [80, 0]
click at [240, 301] on img at bounding box center [235, 296] width 42 height 42
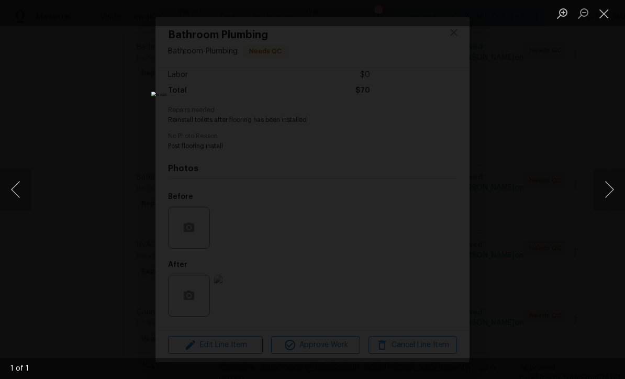
click at [610, 12] on button "Close lightbox" at bounding box center [603, 13] width 21 height 18
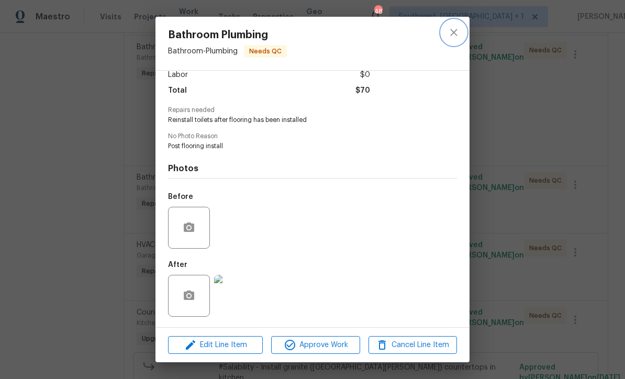
click at [452, 30] on icon "close" at bounding box center [453, 32] width 7 height 7
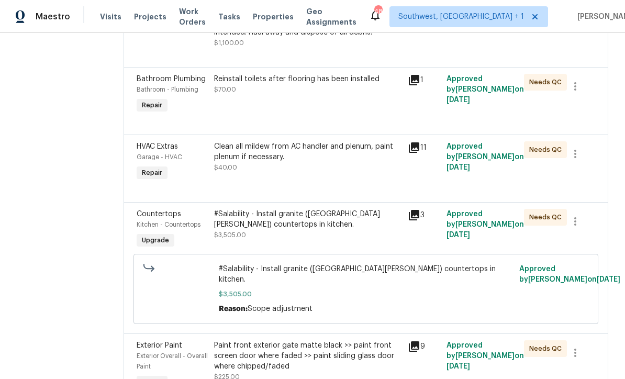
scroll to position [331, 0]
click at [345, 187] on div "Clean all mildew from AC handler and plenum, paint plenum if necessary. $40.00" at bounding box center [308, 163] width 194 height 48
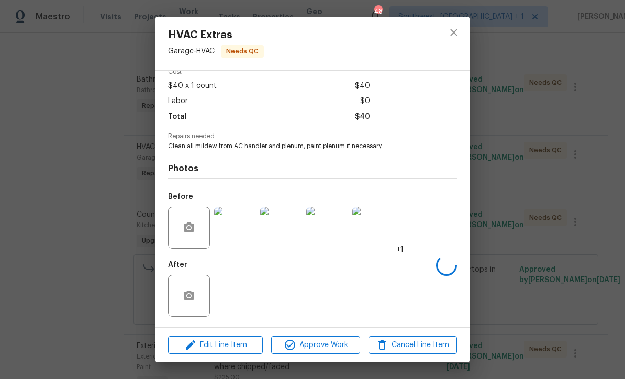
scroll to position [53, 0]
click at [457, 33] on icon "close" at bounding box center [453, 32] width 13 height 13
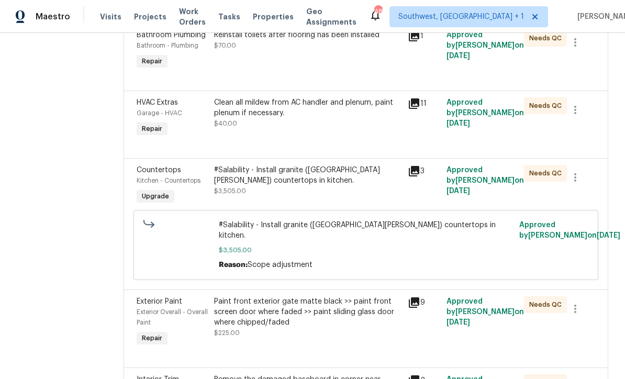
scroll to position [386, 0]
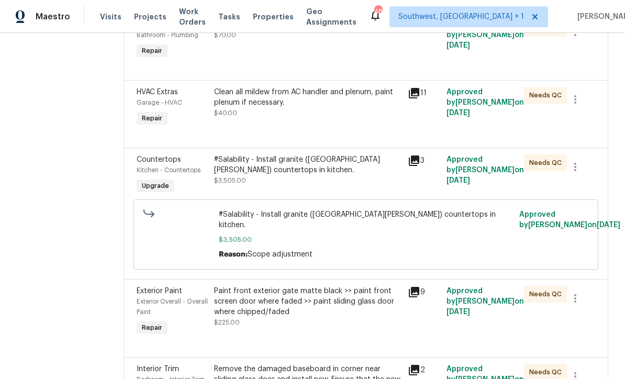
click at [307, 186] on div "#Salability - Install granite (Dallas White) countertops in kitchen. $3,505.00" at bounding box center [307, 169] width 187 height 31
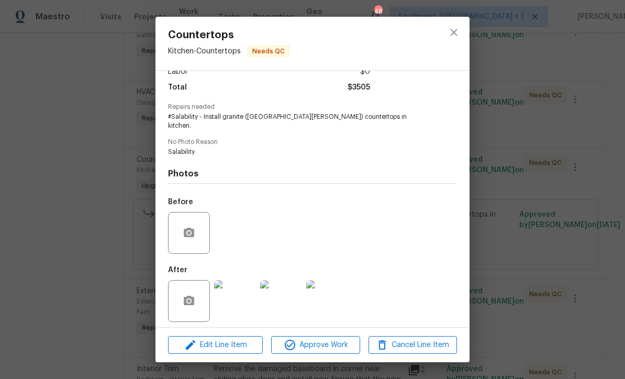
scroll to position [80, 0]
click at [243, 305] on img at bounding box center [235, 301] width 42 height 42
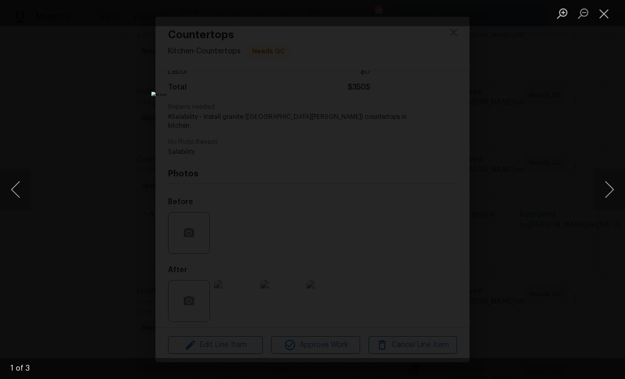
click at [611, 196] on button "Next image" at bounding box center [608, 189] width 31 height 42
click at [605, 202] on button "Next image" at bounding box center [608, 189] width 31 height 42
click at [614, 195] on button "Next image" at bounding box center [608, 189] width 31 height 42
click at [610, 200] on button "Next image" at bounding box center [608, 189] width 31 height 42
click at [613, 199] on button "Next image" at bounding box center [608, 189] width 31 height 42
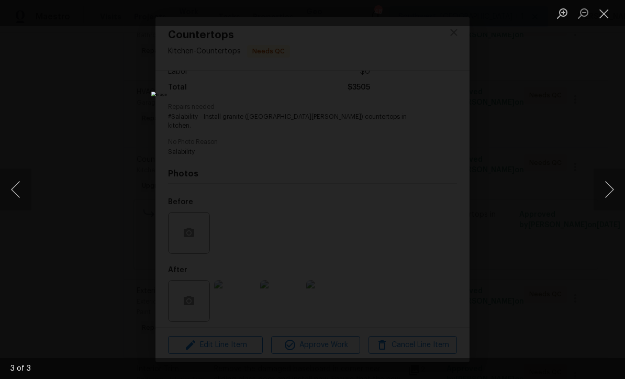
click at [600, 18] on button "Close lightbox" at bounding box center [603, 13] width 21 height 18
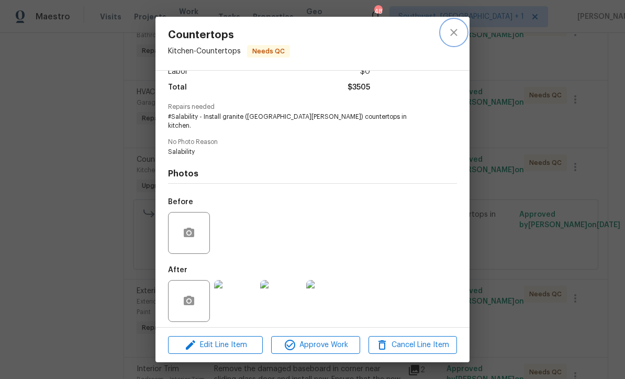
click at [453, 31] on icon "close" at bounding box center [453, 32] width 7 height 7
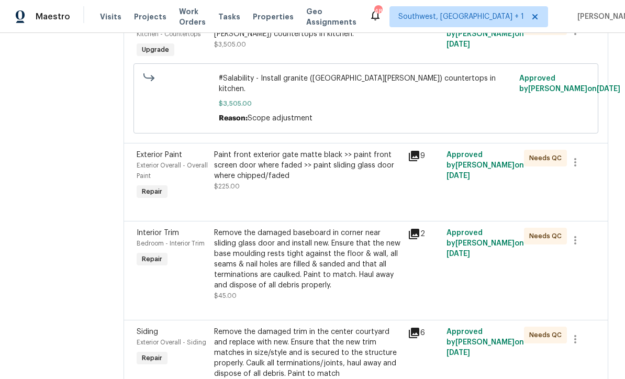
scroll to position [521, 0]
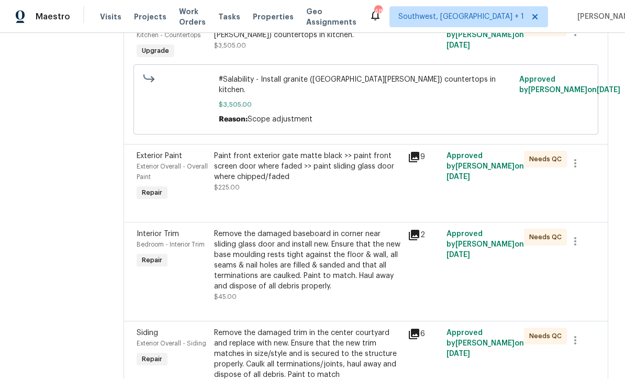
click at [348, 201] on div "Paint front exterior gate matte black >> paint front screen door where faded >>…" at bounding box center [308, 177] width 194 height 59
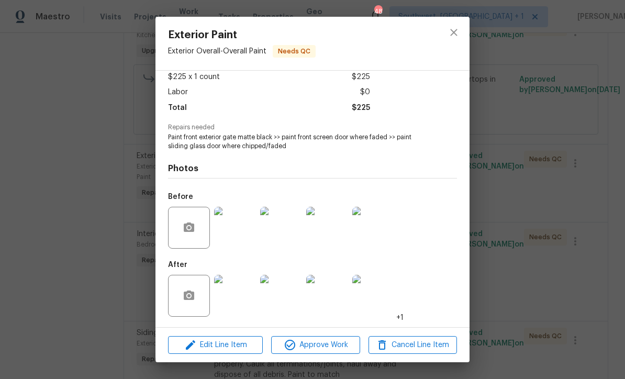
scroll to position [62, 0]
click at [237, 311] on img at bounding box center [235, 296] width 42 height 42
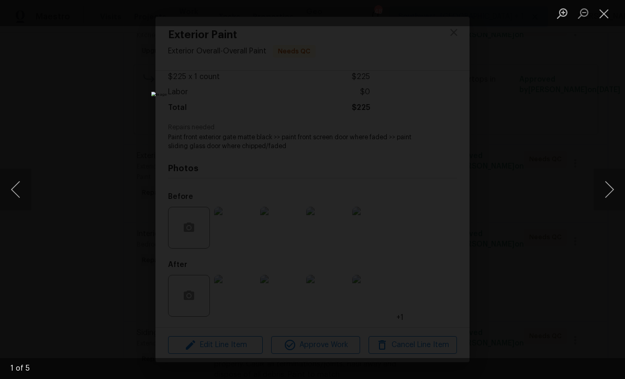
click at [610, 188] on button "Next image" at bounding box center [608, 189] width 31 height 42
click at [606, 195] on button "Next image" at bounding box center [608, 189] width 31 height 42
click at [611, 195] on button "Next image" at bounding box center [608, 189] width 31 height 42
click at [612, 197] on button "Next image" at bounding box center [608, 189] width 31 height 42
click at [604, 14] on button "Close lightbox" at bounding box center [603, 13] width 21 height 18
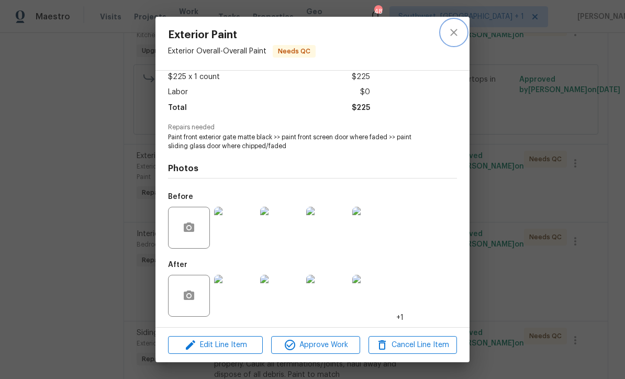
click at [454, 34] on icon "close" at bounding box center [453, 32] width 13 height 13
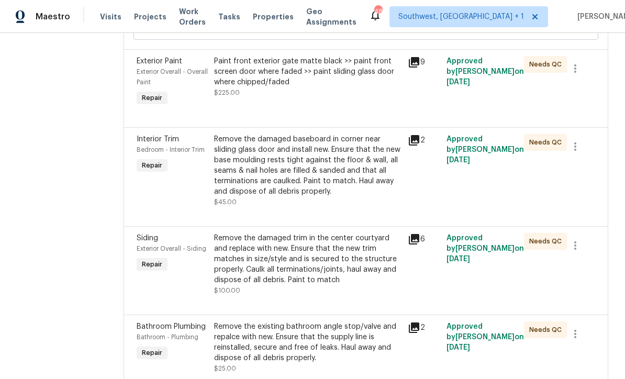
scroll to position [615, 0]
click at [365, 197] on div "Remove the damaged baseboard in corner near sliding glass door and install new.…" at bounding box center [307, 165] width 187 height 63
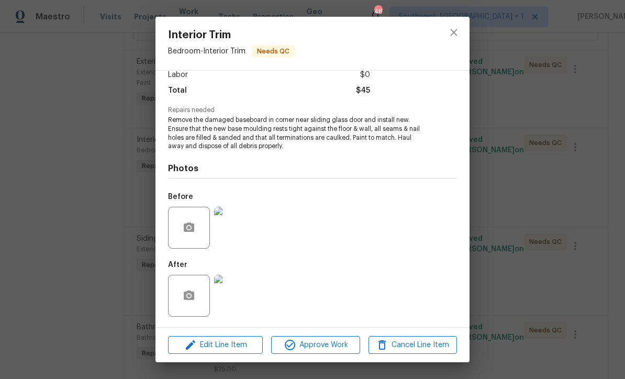
scroll to position [78, 0]
click at [240, 302] on img at bounding box center [235, 296] width 42 height 42
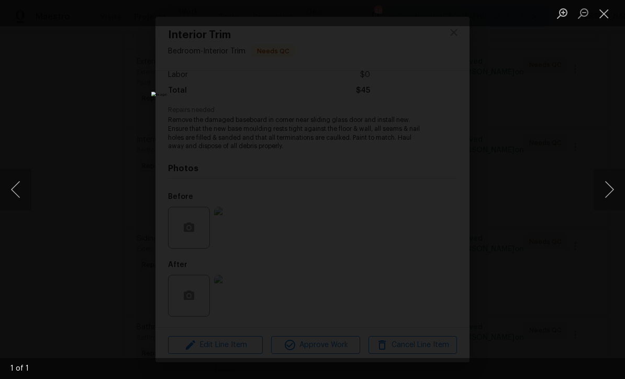
click at [601, 8] on button "Close lightbox" at bounding box center [603, 13] width 21 height 18
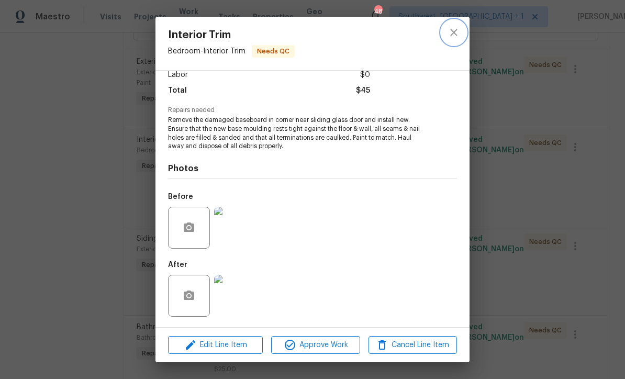
click at [452, 31] on icon "close" at bounding box center [453, 32] width 7 height 7
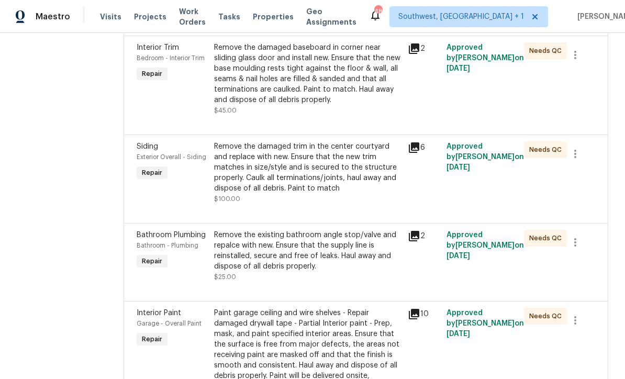
scroll to position [707, 0]
click at [352, 192] on div "Remove the damaged trim in the center courtyard and replace with new. Ensure th…" at bounding box center [307, 168] width 187 height 52
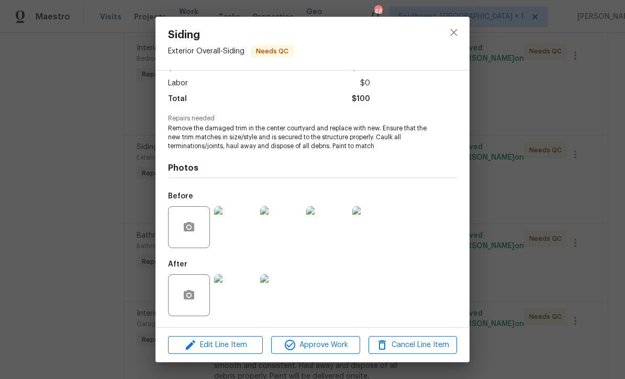
scroll to position [70, 0]
click at [241, 307] on img at bounding box center [235, 295] width 42 height 42
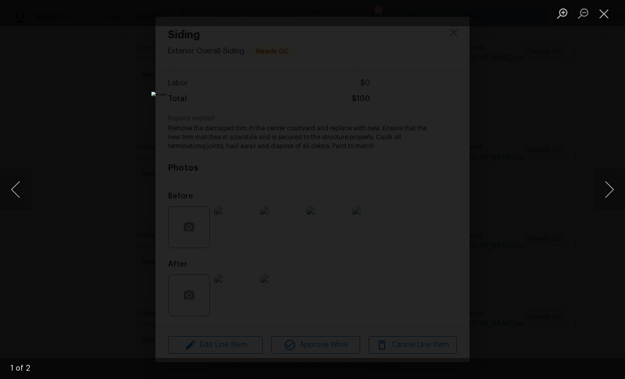
click at [608, 191] on button "Next image" at bounding box center [608, 189] width 31 height 42
click at [613, 197] on button "Next image" at bounding box center [608, 189] width 31 height 42
click at [611, 14] on button "Close lightbox" at bounding box center [603, 13] width 21 height 18
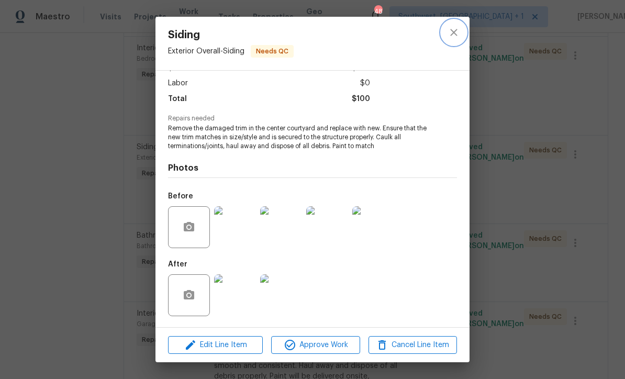
click at [458, 30] on icon "close" at bounding box center [453, 32] width 13 height 13
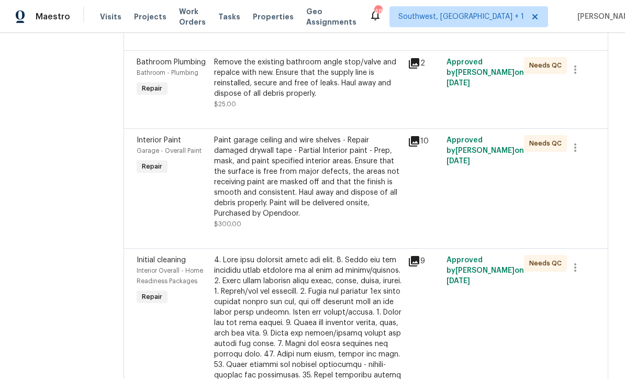
scroll to position [880, 0]
click at [352, 230] on div "Paint garage ceiling and wire shelves - Repair damaged drywall tape - Partial I…" at bounding box center [307, 183] width 187 height 94
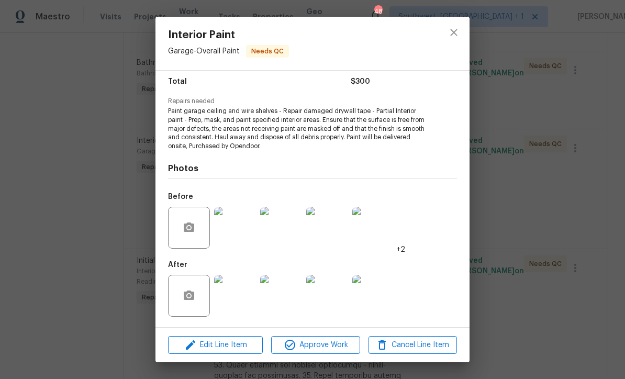
scroll to position [86, 0]
click at [239, 301] on img at bounding box center [235, 296] width 42 height 42
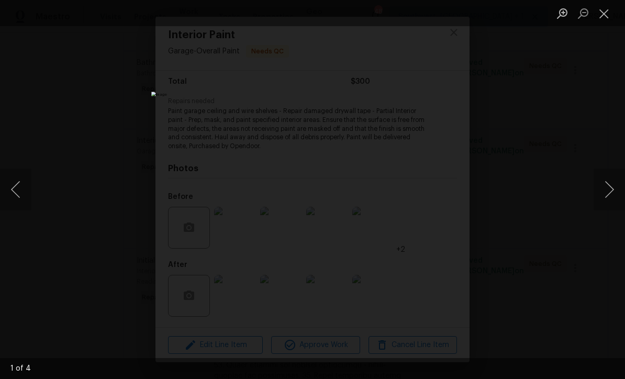
click at [613, 195] on button "Next image" at bounding box center [608, 189] width 31 height 42
click at [611, 201] on button "Next image" at bounding box center [608, 189] width 31 height 42
click at [613, 202] on button "Next image" at bounding box center [608, 189] width 31 height 42
click at [607, 204] on button "Next image" at bounding box center [608, 189] width 31 height 42
click at [611, 207] on button "Next image" at bounding box center [608, 189] width 31 height 42
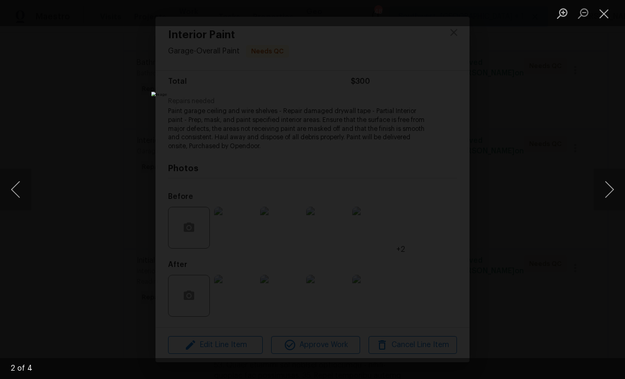
click at [600, 18] on button "Close lightbox" at bounding box center [603, 13] width 21 height 18
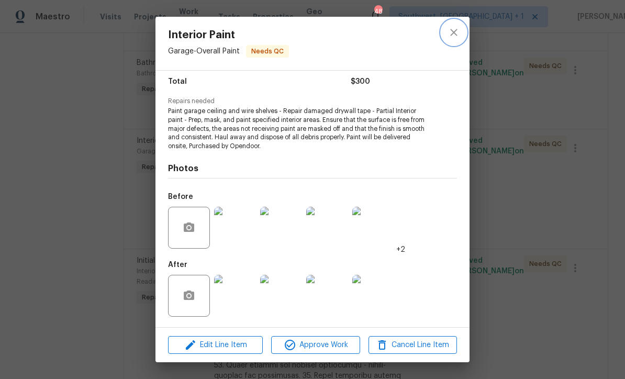
click at [458, 36] on icon "close" at bounding box center [453, 32] width 13 height 13
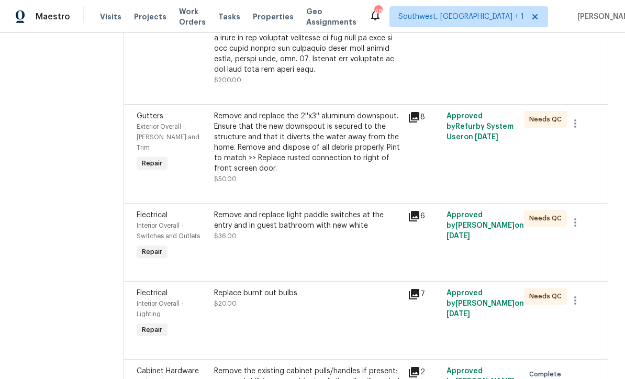
scroll to position [1340, 0]
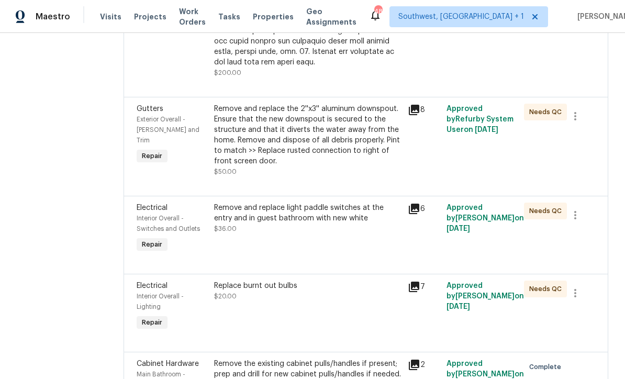
click at [342, 166] on div "Remove and replace the 2''x3'' aluminum downspout. Ensure that the new downspou…" at bounding box center [307, 135] width 187 height 63
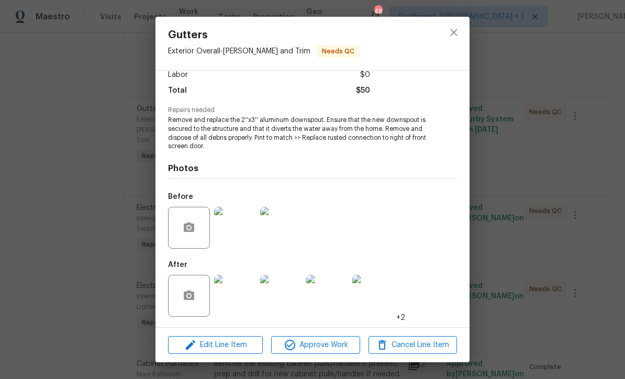
scroll to position [78, 0]
click at [339, 302] on img at bounding box center [327, 296] width 42 height 42
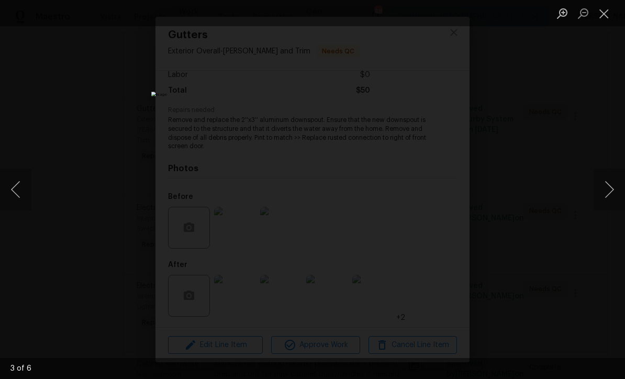
click at [617, 191] on button "Next image" at bounding box center [608, 189] width 31 height 42
click at [612, 197] on button "Next image" at bounding box center [608, 189] width 31 height 42
click at [602, 18] on button "Close lightbox" at bounding box center [603, 13] width 21 height 18
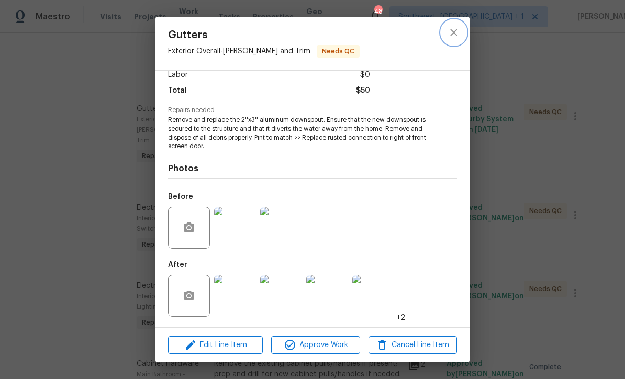
click at [455, 33] on icon "close" at bounding box center [453, 32] width 13 height 13
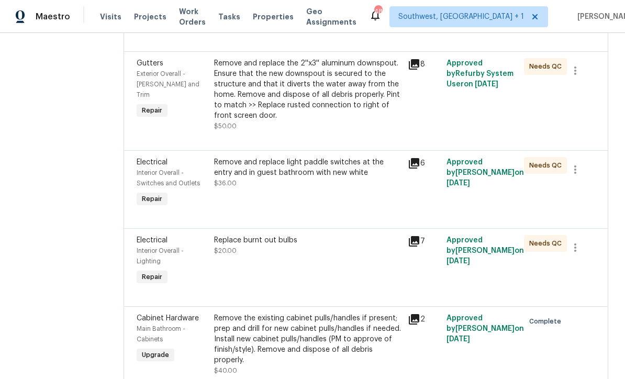
scroll to position [1398, 0]
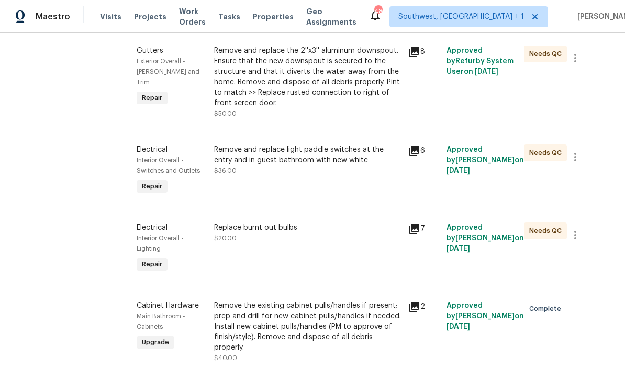
click at [350, 195] on div "Remove and replace light paddle switches at the entry and in guest bathroom wit…" at bounding box center [308, 170] width 194 height 59
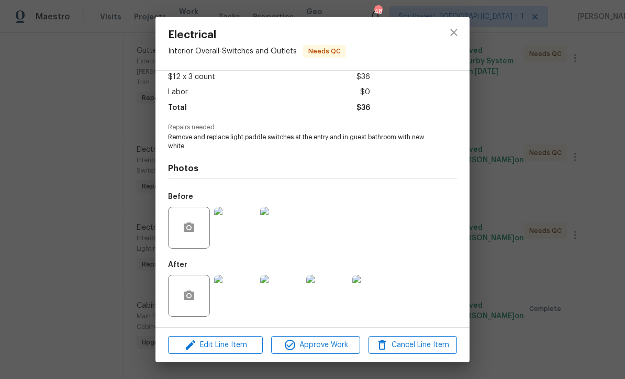
scroll to position [62, 0]
click at [238, 310] on img at bounding box center [235, 296] width 42 height 42
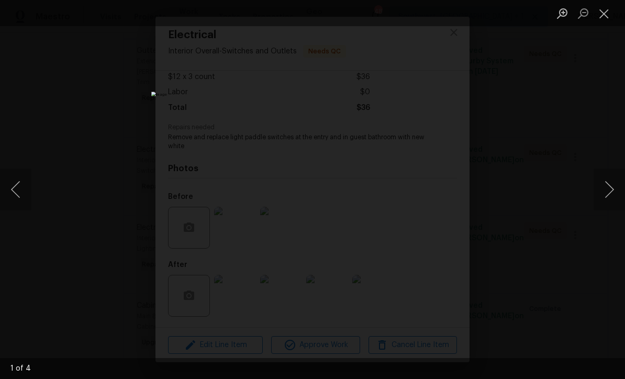
click at [609, 201] on button "Next image" at bounding box center [608, 189] width 31 height 42
click at [609, 203] on button "Next image" at bounding box center [608, 189] width 31 height 42
click at [610, 204] on button "Next image" at bounding box center [608, 189] width 31 height 42
click at [612, 204] on button "Next image" at bounding box center [608, 189] width 31 height 42
click at [617, 201] on button "Next image" at bounding box center [608, 189] width 31 height 42
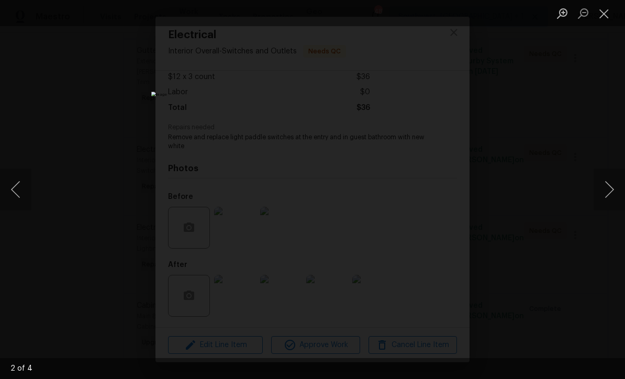
click at [603, 18] on button "Close lightbox" at bounding box center [603, 13] width 21 height 18
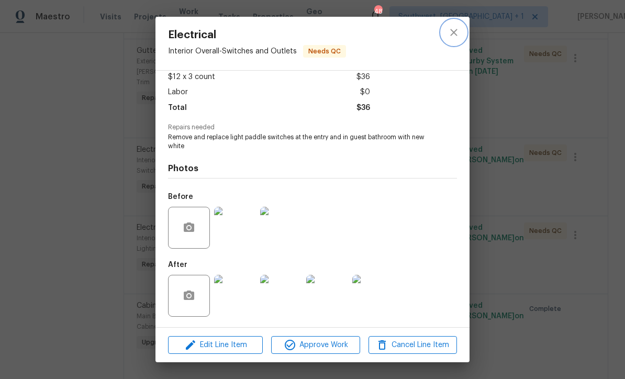
click at [451, 35] on icon "close" at bounding box center [453, 32] width 7 height 7
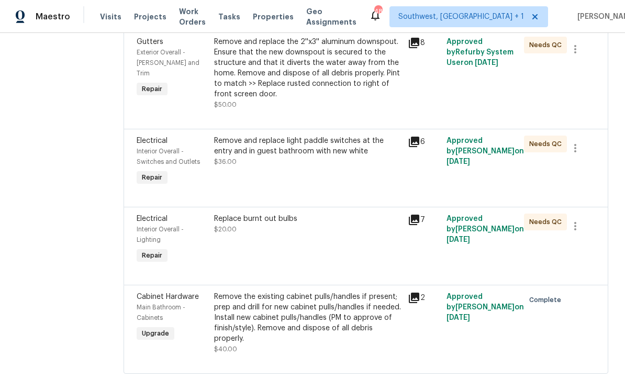
scroll to position [1406, 0]
click at [335, 260] on div "Replace burnt out bulbs $20.00" at bounding box center [308, 240] width 194 height 59
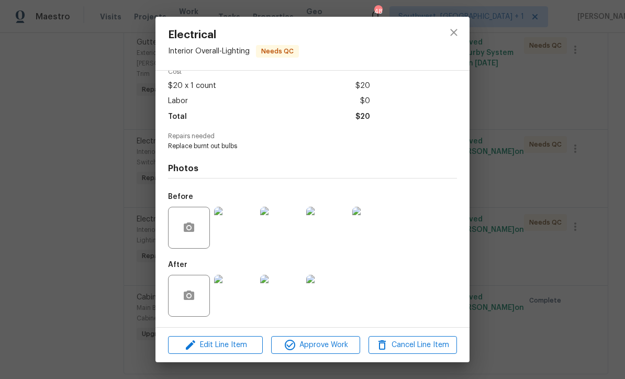
scroll to position [53, 0]
click at [243, 310] on img at bounding box center [235, 296] width 42 height 42
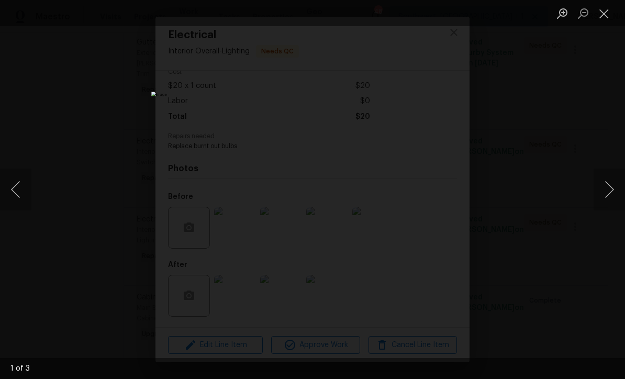
click at [613, 188] on button "Next image" at bounding box center [608, 189] width 31 height 42
click at [608, 204] on button "Next image" at bounding box center [608, 189] width 31 height 42
click at [602, 17] on button "Close lightbox" at bounding box center [603, 13] width 21 height 18
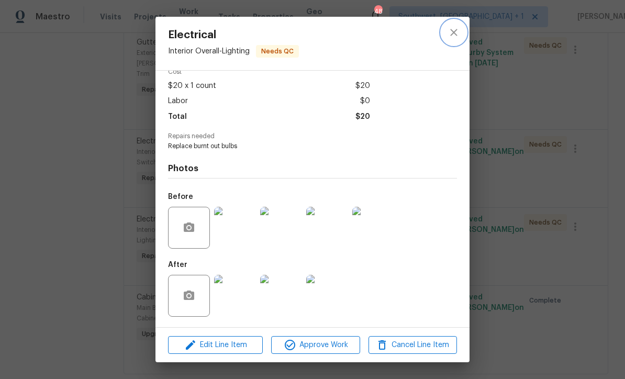
click at [457, 30] on icon "close" at bounding box center [453, 32] width 7 height 7
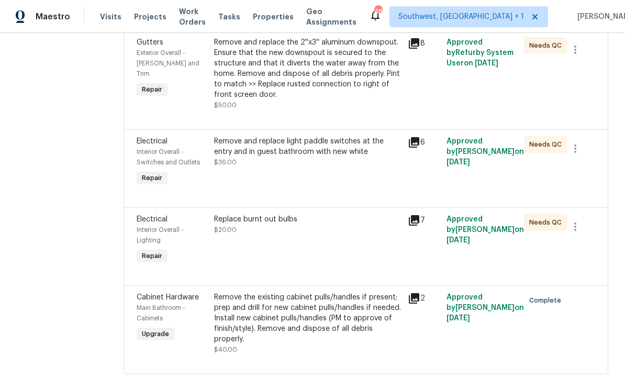
scroll to position [35, 0]
click at [347, 315] on div "Remove the existing cabinet pulls/handles if present; prep and drill for new ca…" at bounding box center [307, 318] width 187 height 52
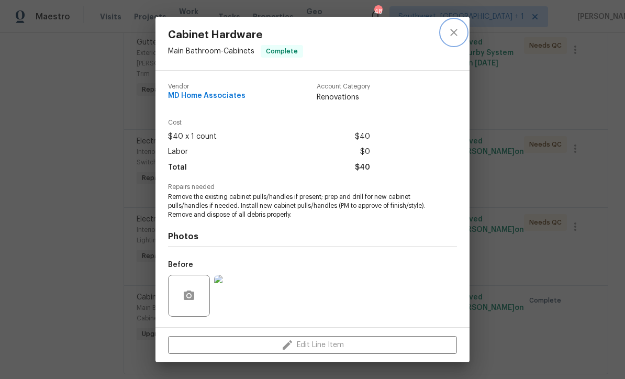
click at [457, 33] on icon "close" at bounding box center [453, 32] width 13 height 13
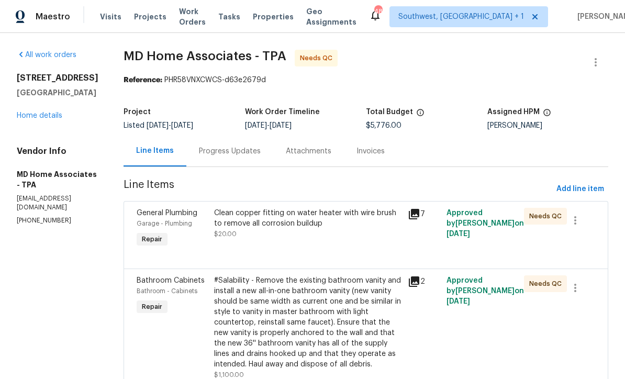
scroll to position [0, 0]
click at [60, 112] on link "Home details" at bounding box center [40, 115] width 46 height 7
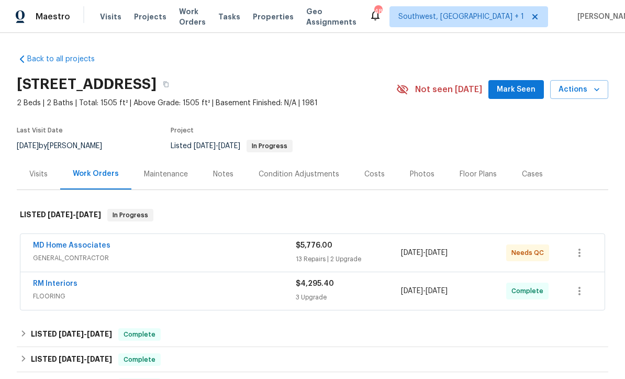
click at [584, 83] on span "Actions" at bounding box center [578, 89] width 41 height 13
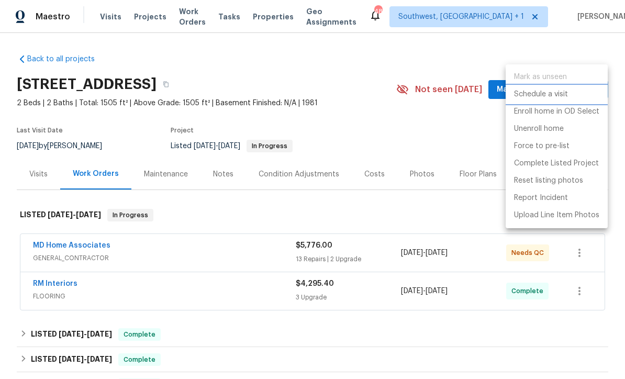
click at [547, 97] on p "Schedule a visit" at bounding box center [541, 94] width 54 height 11
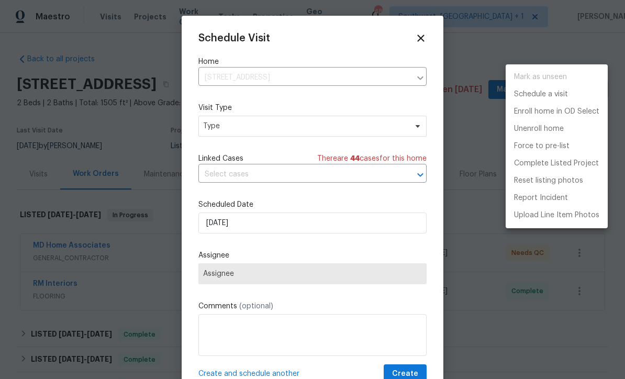
click at [423, 39] on div at bounding box center [312, 189] width 625 height 379
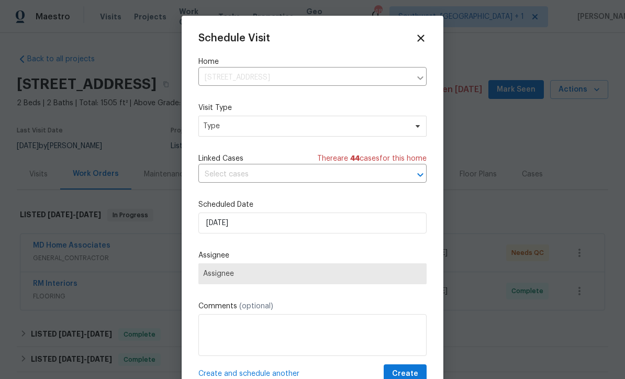
click at [421, 40] on icon at bounding box center [421, 38] width 12 height 12
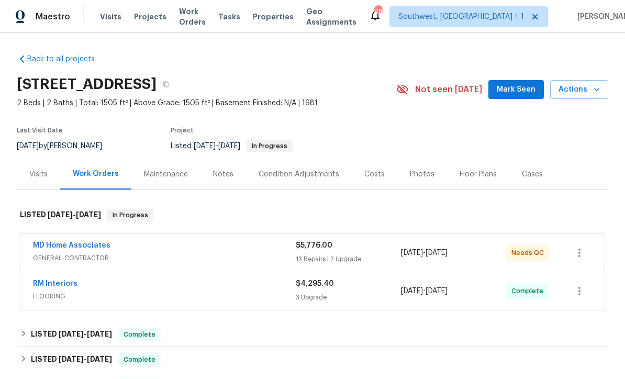
click at [105, 20] on span "Visits" at bounding box center [110, 17] width 21 height 10
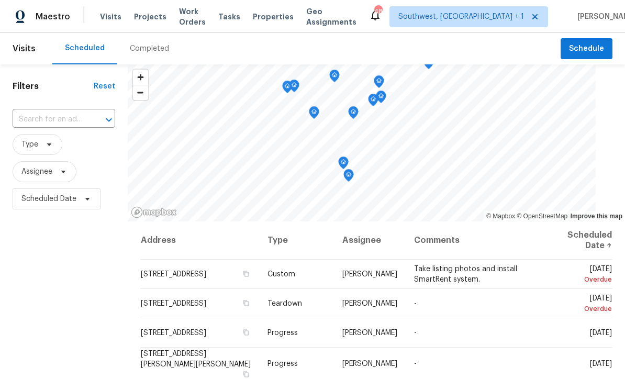
click at [84, 116] on input "text" at bounding box center [49, 119] width 73 height 16
type input "7483"
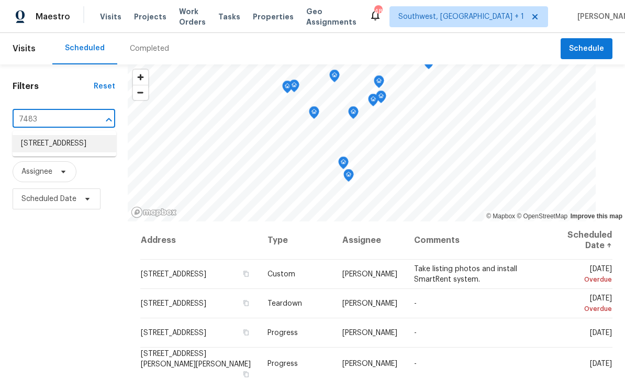
click at [40, 145] on li "7483 Carnoustie Dr # 5B, Sarasota, FL 34238" at bounding box center [65, 143] width 104 height 17
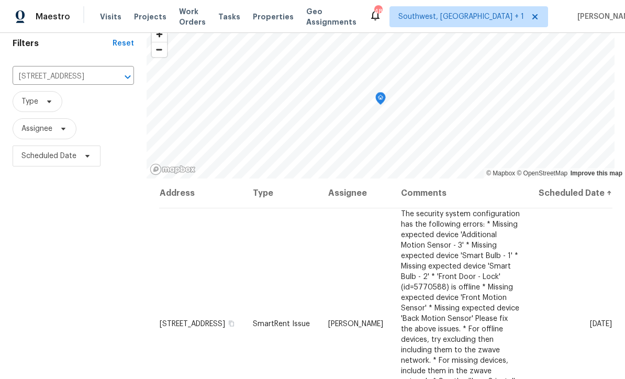
scroll to position [46, 0]
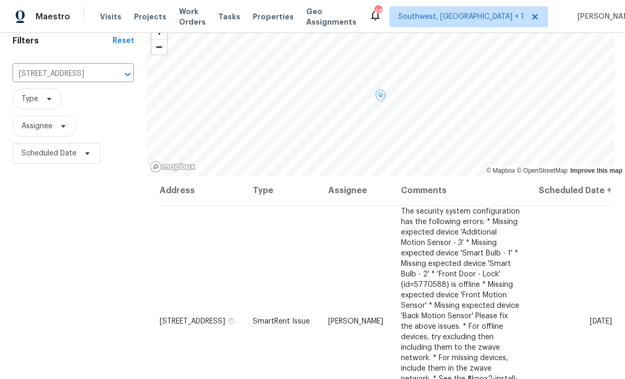
click at [0, 0] on icon at bounding box center [0, 0] width 0 height 0
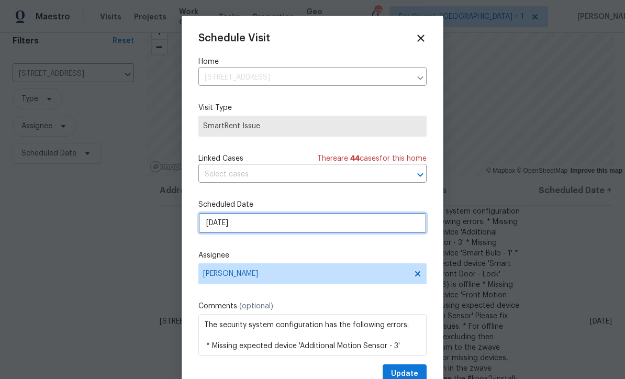
click at [283, 224] on input "9/23/2025" at bounding box center [312, 222] width 228 height 21
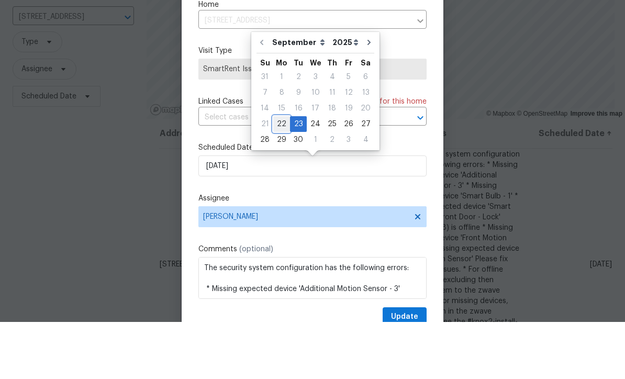
click at [276, 174] on div "22" at bounding box center [281, 181] width 17 height 15
type input "9/22/2025"
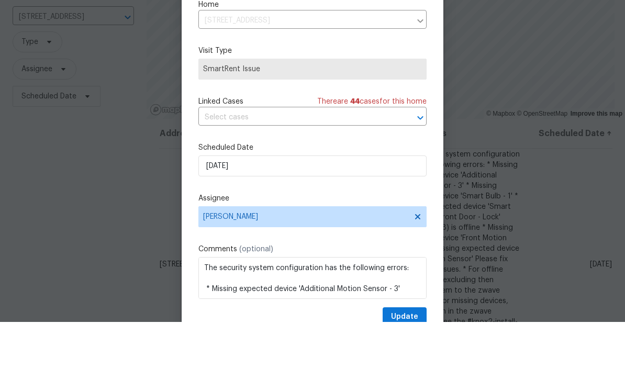
scroll to position [35, 0]
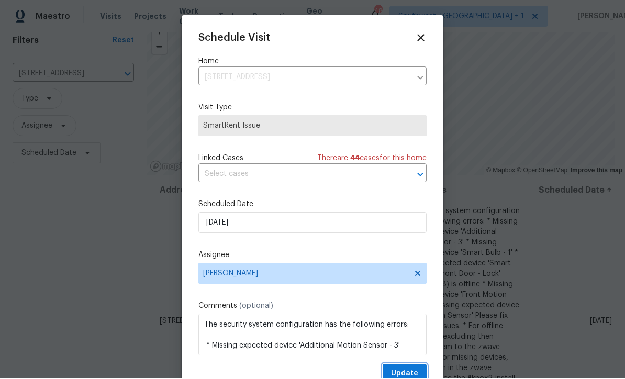
click at [402, 372] on span "Update" at bounding box center [404, 373] width 27 height 13
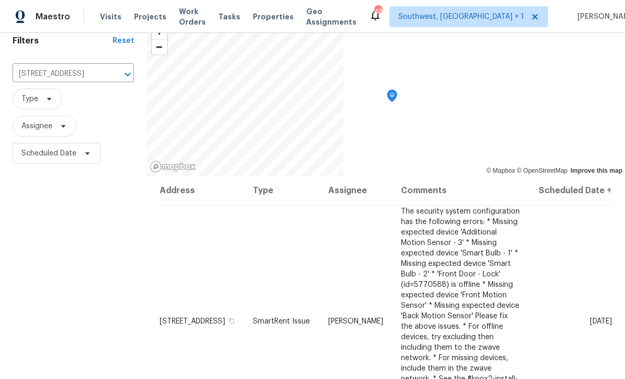
scroll to position [0, 0]
click at [202, 16] on span "Work Orders" at bounding box center [192, 16] width 27 height 21
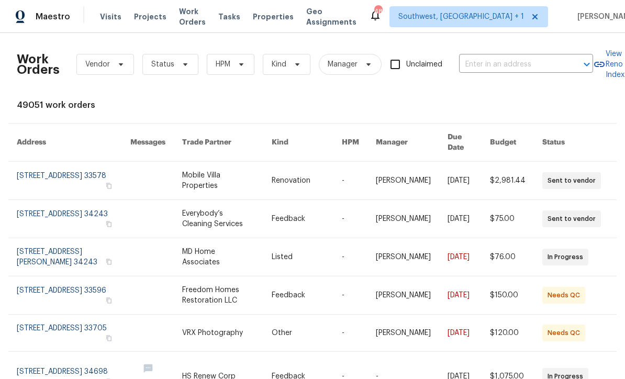
click at [140, 20] on span "Projects" at bounding box center [150, 17] width 32 height 10
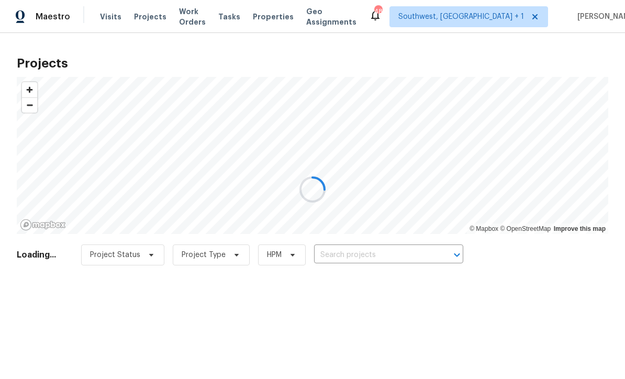
click at [388, 262] on div at bounding box center [312, 189] width 625 height 379
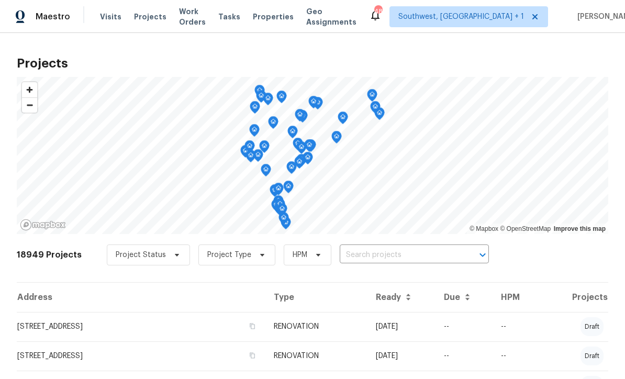
click at [389, 255] on input "text" at bounding box center [400, 255] width 120 height 16
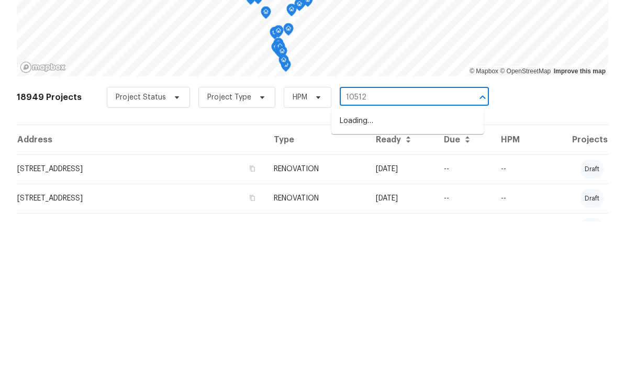
type input "10512"
click at [422, 287] on li "10512 51st Ter N, Saint Petersburg, FL 33708" at bounding box center [407, 295] width 152 height 17
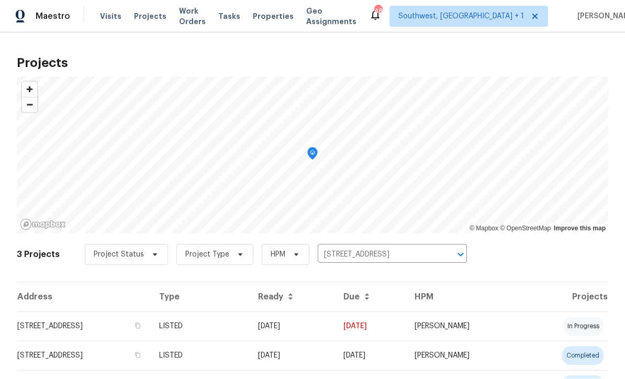
scroll to position [1, 0]
click at [335, 330] on td "09/17/25" at bounding box center [292, 326] width 85 height 29
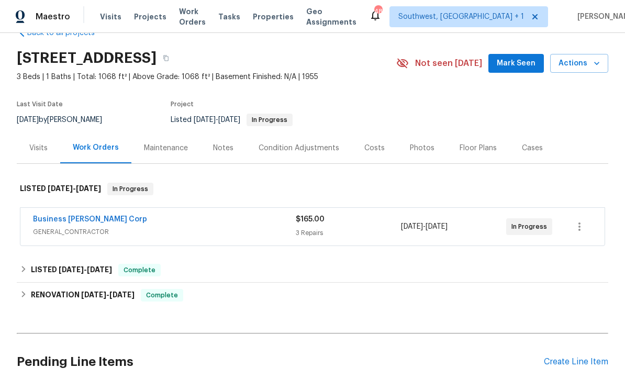
scroll to position [47, 0]
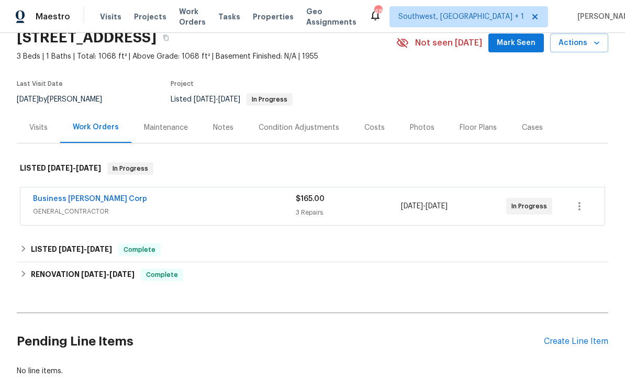
click at [47, 201] on link "Business [PERSON_NAME] Corp" at bounding box center [90, 198] width 114 height 7
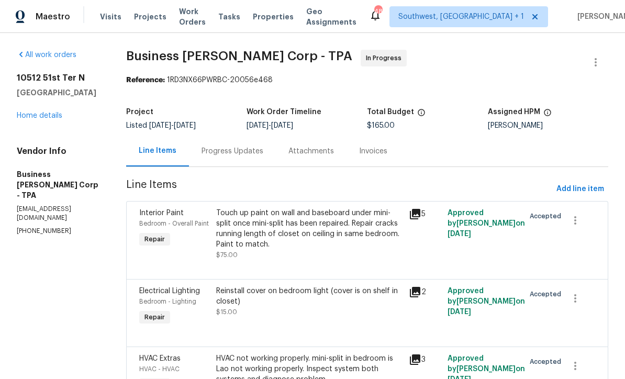
click at [253, 153] on div "Progress Updates" at bounding box center [232, 151] width 62 height 10
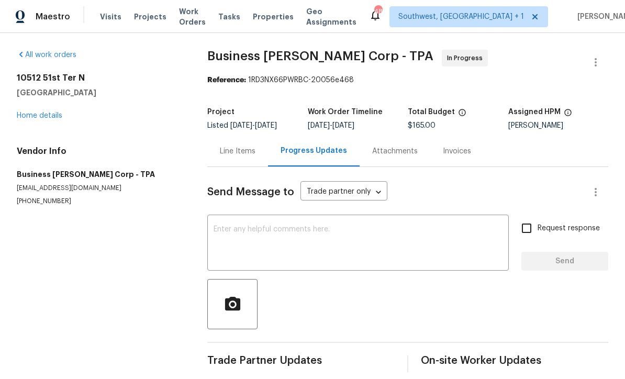
click at [293, 241] on textarea at bounding box center [357, 244] width 289 height 37
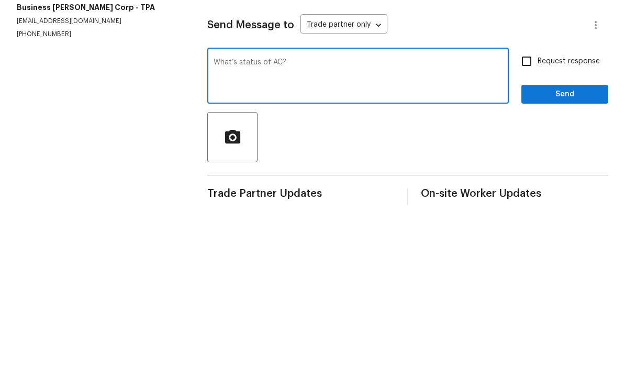
type textarea "What’s status of AC?"
click at [530, 217] on input "Request response" at bounding box center [526, 228] width 22 height 22
checkbox input "true"
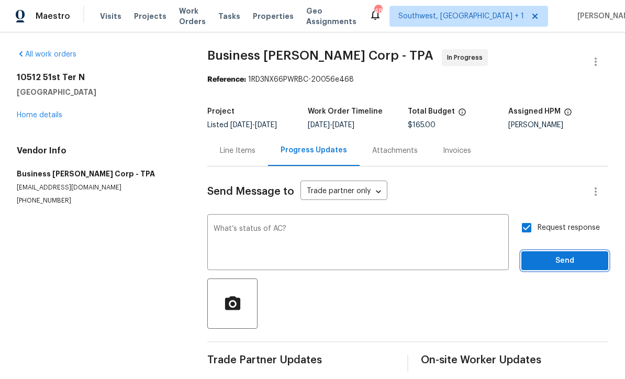
click at [550, 255] on span "Send" at bounding box center [565, 261] width 70 height 13
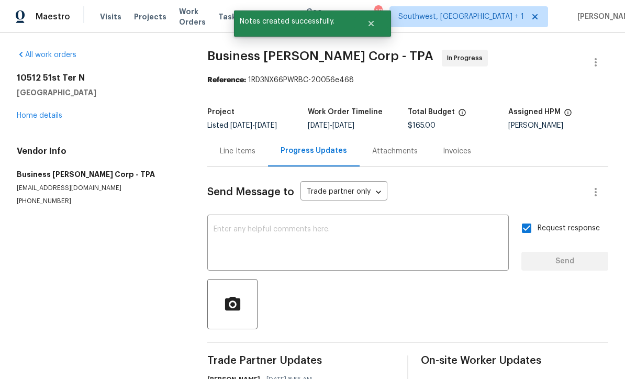
click at [39, 112] on link "Home details" at bounding box center [40, 115] width 46 height 7
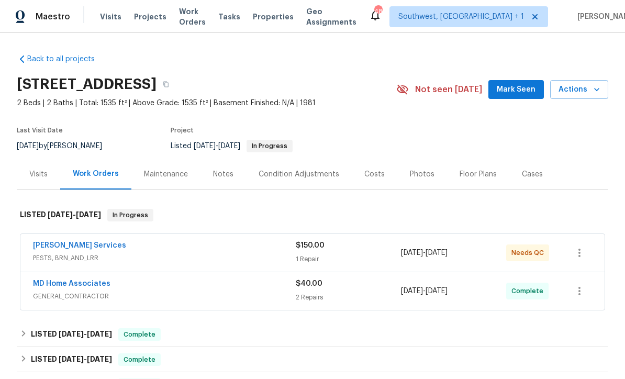
click at [273, 252] on div "[PERSON_NAME] Services" at bounding box center [164, 246] width 263 height 13
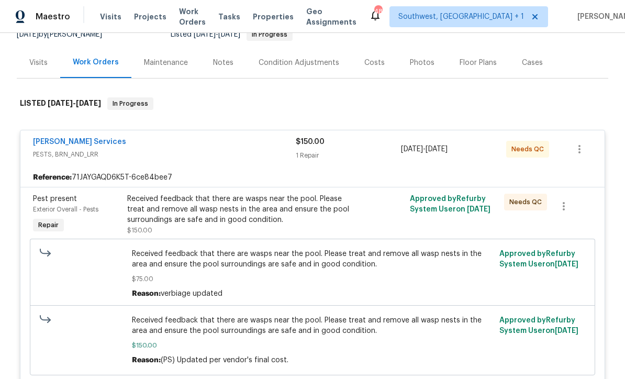
scroll to position [111, 0]
click at [322, 211] on div "Received feedback that there are wasps near the pool. Please treat and remove a…" at bounding box center [241, 209] width 229 height 31
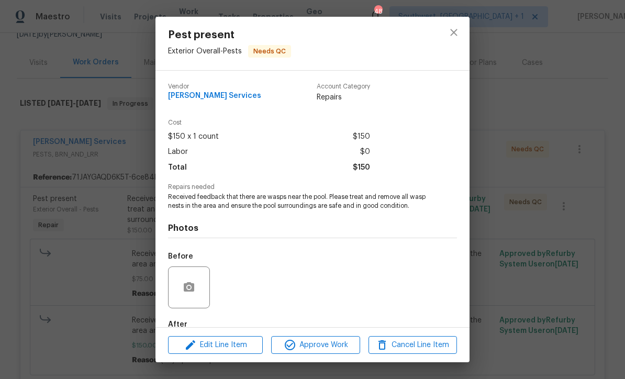
click at [339, 351] on span "Approve Work" at bounding box center [315, 345] width 82 height 13
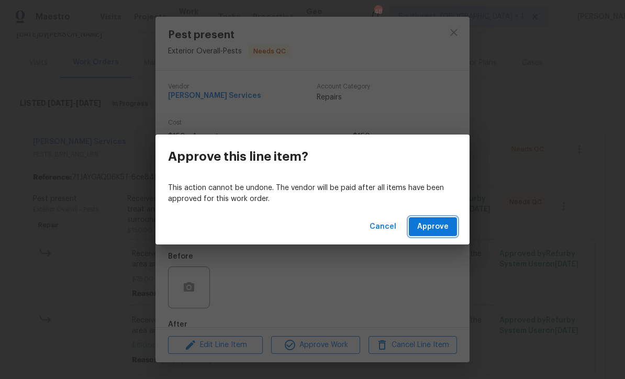
click at [437, 224] on span "Approve" at bounding box center [432, 226] width 31 height 13
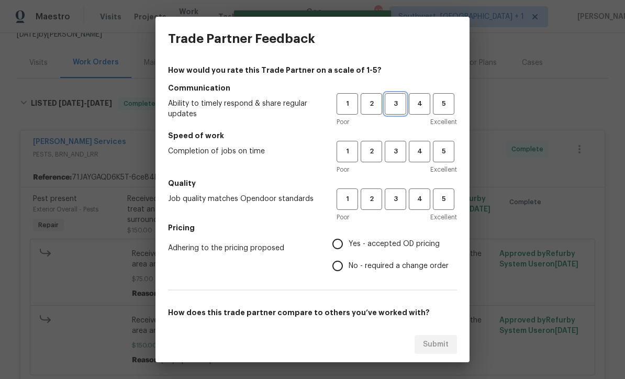
click at [395, 103] on span "3" at bounding box center [395, 104] width 19 height 12
click at [395, 154] on span "3" at bounding box center [395, 151] width 19 height 12
click at [402, 201] on span "3" at bounding box center [395, 199] width 19 height 12
click at [334, 249] on input "Yes - accepted OD pricing" at bounding box center [338, 244] width 22 height 22
radio input "true"
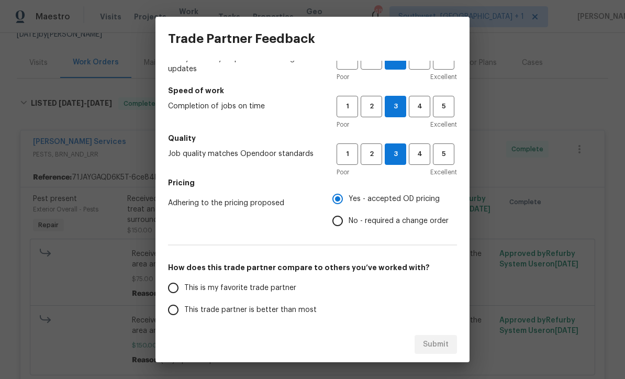
scroll to position [92, 0]
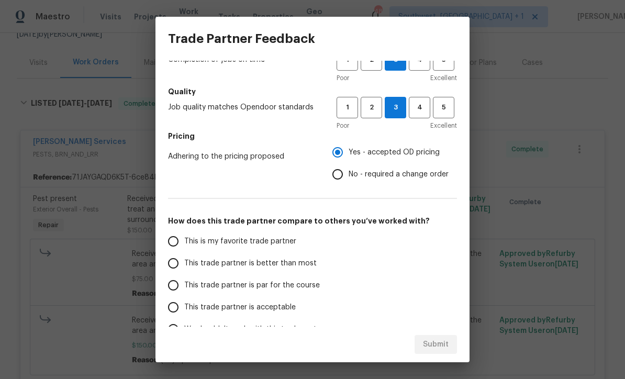
click at [174, 311] on input "This trade partner is acceptable" at bounding box center [173, 307] width 22 height 22
click at [447, 347] on span "Submit" at bounding box center [436, 344] width 26 height 13
radio input "true"
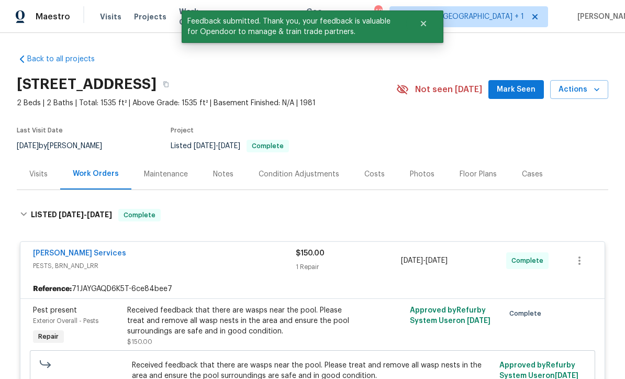
scroll to position [0, 0]
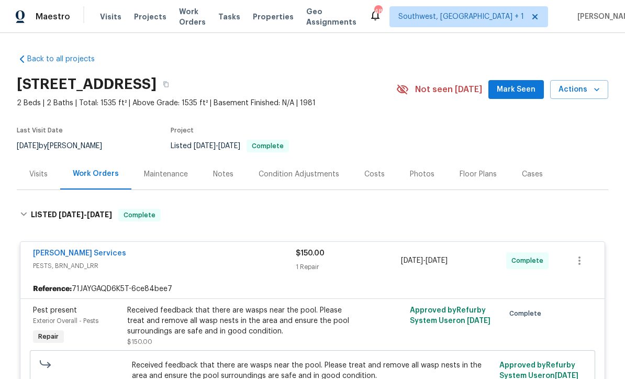
click at [166, 173] on div "Maintenance" at bounding box center [166, 174] width 44 height 10
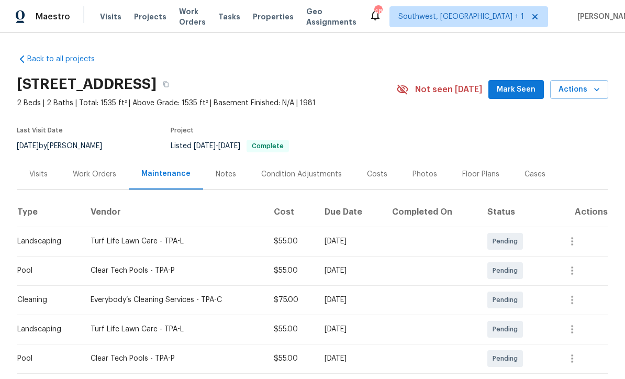
click at [91, 178] on div "Work Orders" at bounding box center [94, 174] width 43 height 10
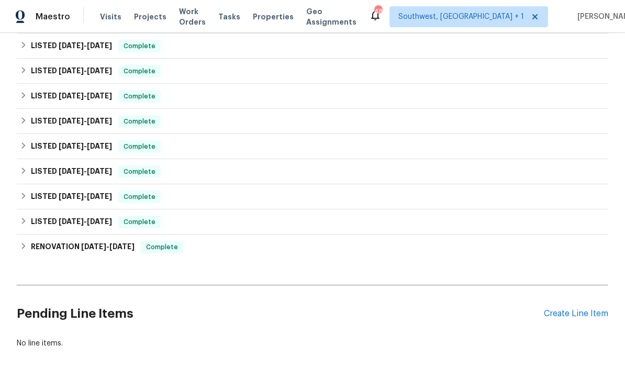
scroll to position [187, 0]
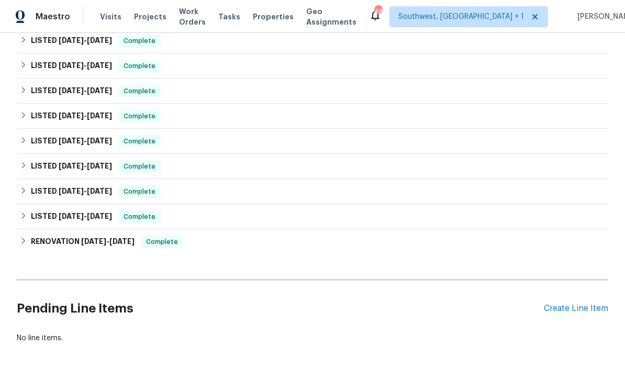
click at [579, 301] on div "Pending Line Items Create Line Item" at bounding box center [312, 308] width 591 height 49
click at [578, 308] on div "Create Line Item" at bounding box center [576, 309] width 64 height 10
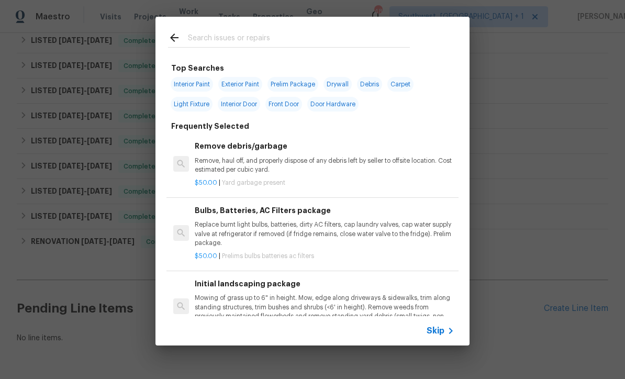
click at [437, 336] on div "Skip" at bounding box center [441, 330] width 30 height 13
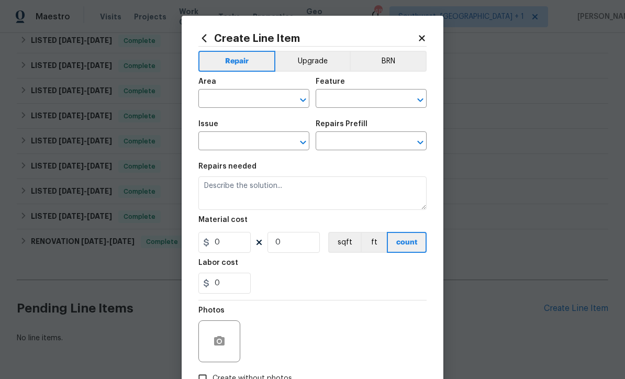
click at [228, 93] on input "text" at bounding box center [239, 100] width 82 height 16
click at [223, 122] on li "Kitchen" at bounding box center [253, 123] width 111 height 17
type input "Kitchen"
click at [362, 92] on input "text" at bounding box center [357, 100] width 82 height 16
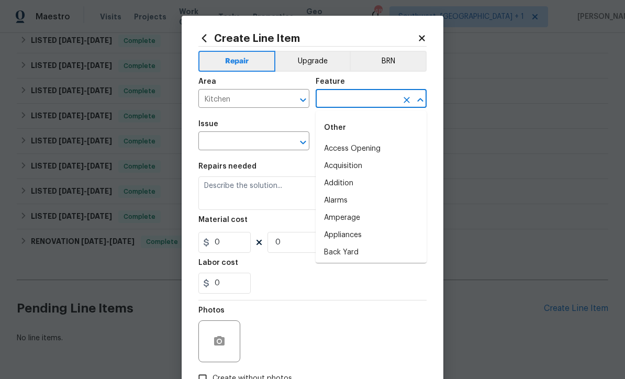
type input "a"
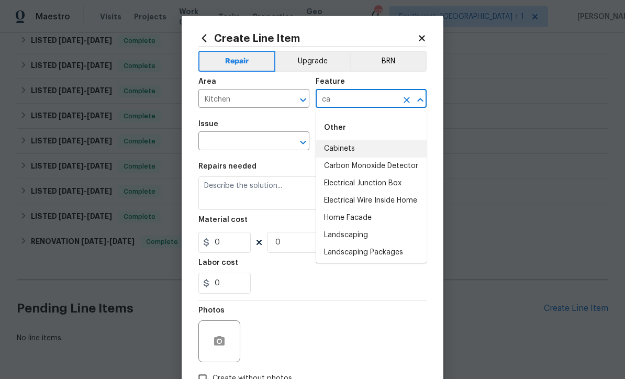
click at [347, 154] on li "Cabinets" at bounding box center [371, 148] width 111 height 17
type input "Cabinets"
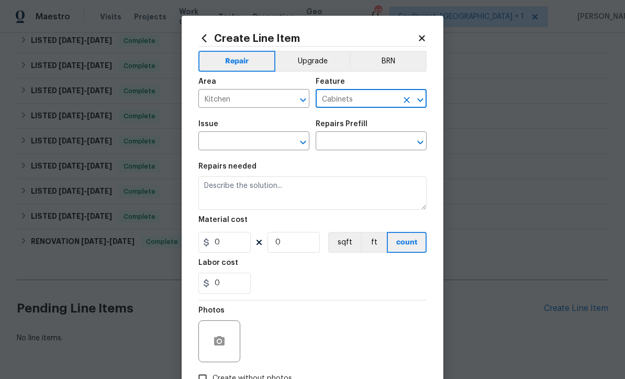
click at [266, 147] on input "text" at bounding box center [239, 142] width 82 height 16
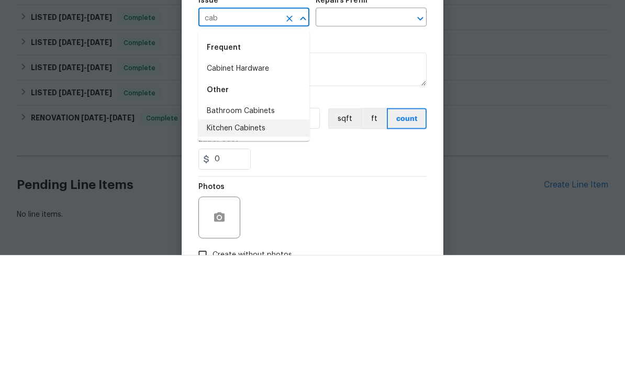
click at [268, 243] on li "Kitchen Cabinets" at bounding box center [253, 251] width 111 height 17
type input "Kitchen Cabinets"
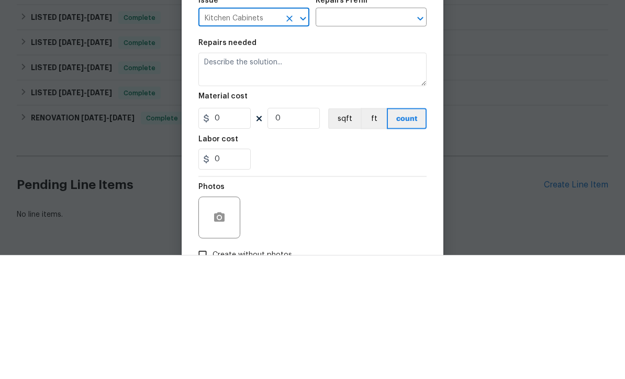
click at [373, 134] on input "text" at bounding box center [357, 142] width 82 height 16
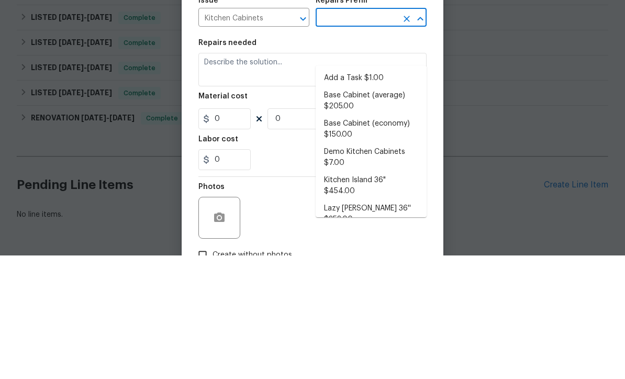
scroll to position [35, 0]
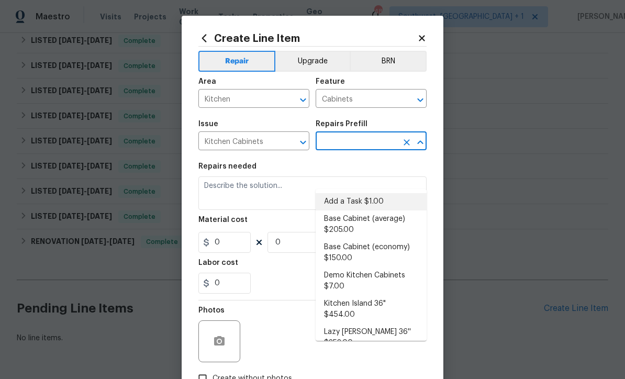
click at [362, 193] on li "Add a Task $1.00" at bounding box center [371, 201] width 111 height 17
type input "Add a Task $1.00"
type textarea "HPM to detail"
type input "1"
type input "Add a Task $1.00"
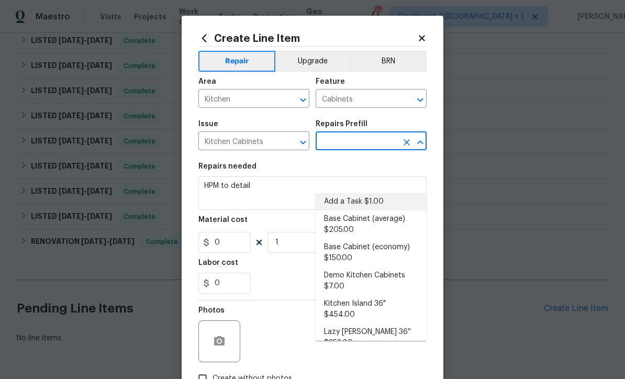
type input "1"
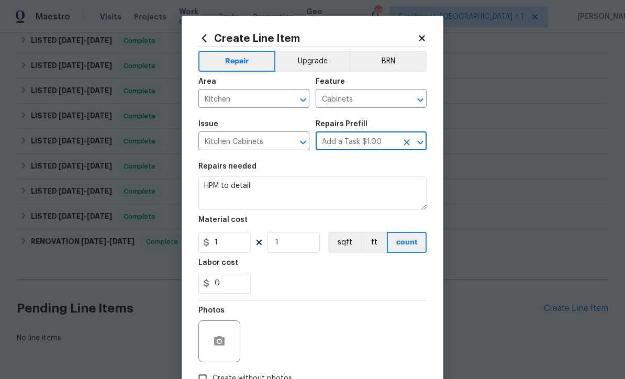
click at [324, 61] on button "Upgrade" at bounding box center [312, 61] width 75 height 21
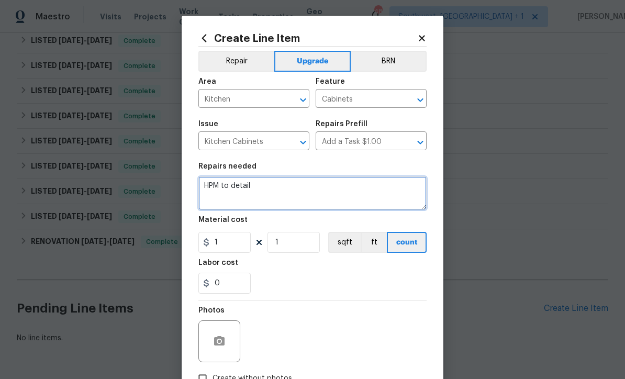
click at [284, 192] on textarea "HPM to detail" at bounding box center [312, 192] width 228 height 33
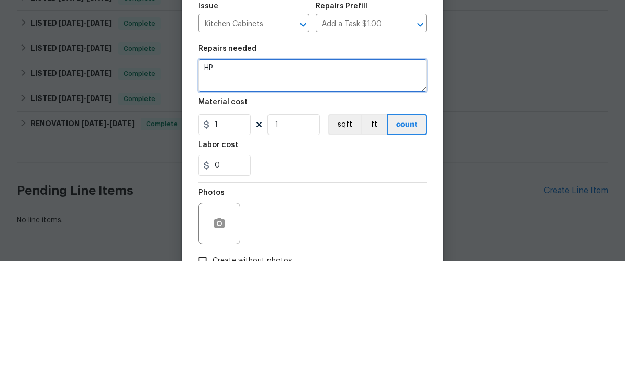
type textarea "H"
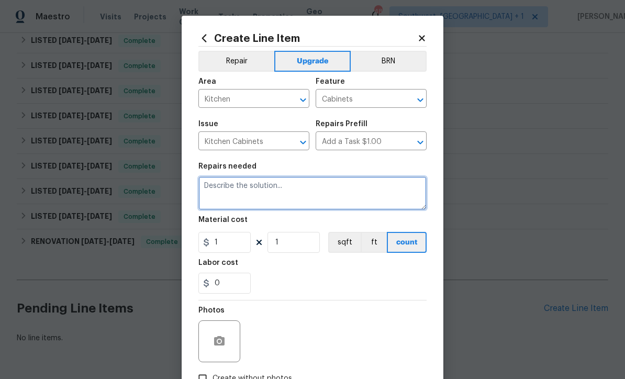
scroll to position [187, 0]
click at [269, 193] on textarea at bounding box center [312, 192] width 228 height 33
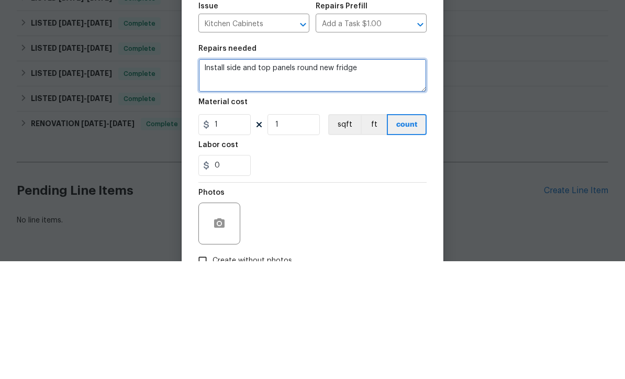
click at [202, 176] on textarea "Install side and top panels round new fridge" at bounding box center [312, 192] width 228 height 33
type textarea "#Salability - Install side and top panels round new fridge"
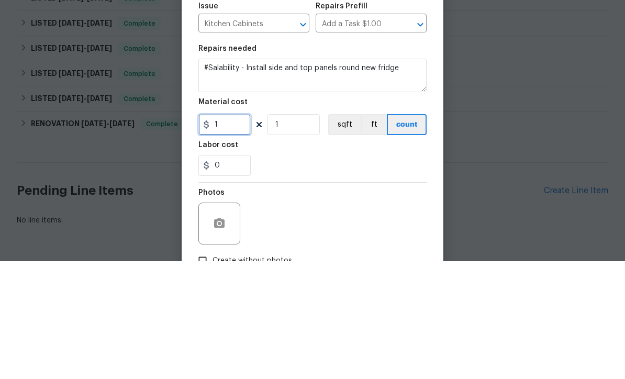
click at [238, 232] on input "1" at bounding box center [224, 242] width 52 height 21
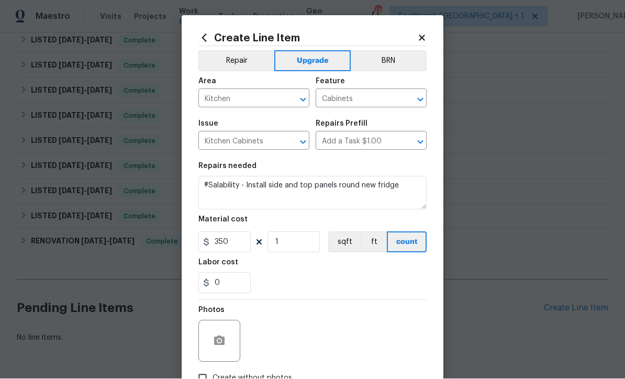
scroll to position [118, 0]
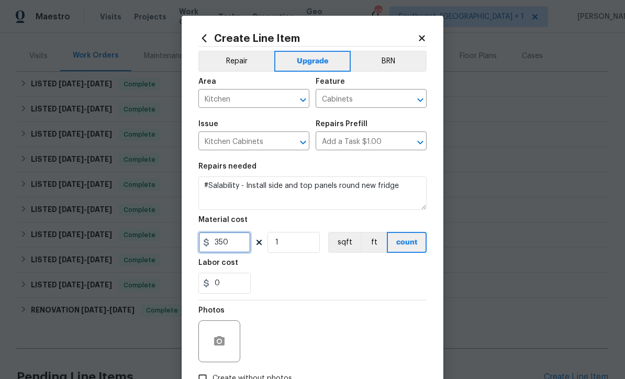
click at [240, 248] on input "350" at bounding box center [224, 242] width 52 height 21
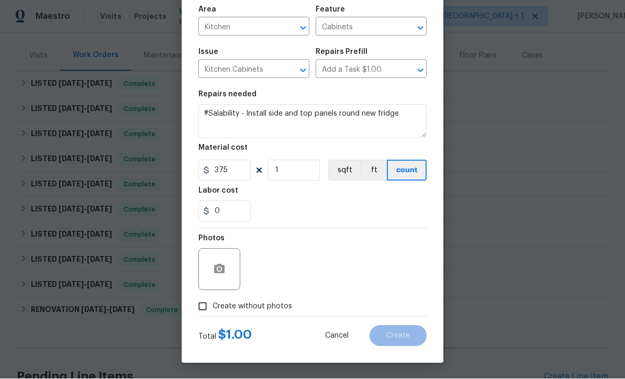
scroll to position [74, 0]
type input "375"
click at [206, 314] on input "Create without photos" at bounding box center [203, 307] width 20 height 20
checkbox input "true"
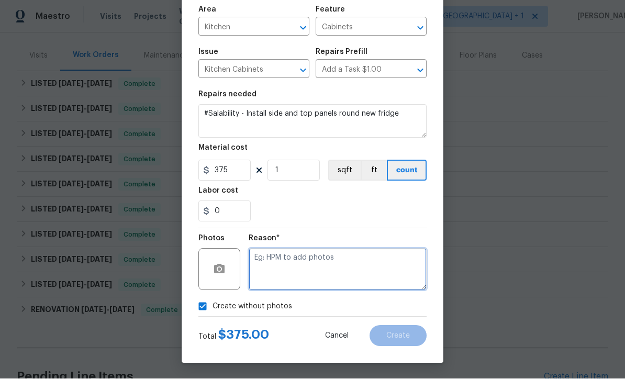
click at [334, 264] on textarea at bounding box center [338, 270] width 178 height 42
type textarea "Salability"
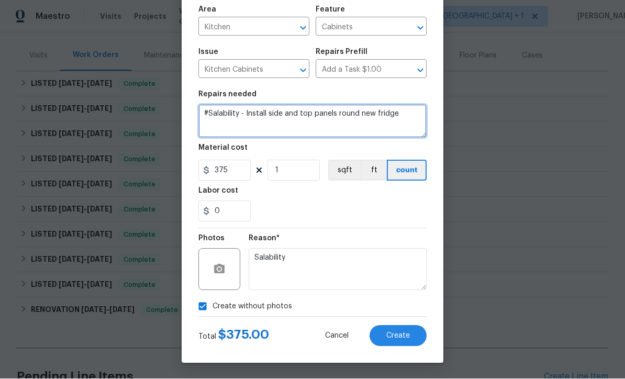
click at [336, 114] on textarea "#Salability - Install side and top panels round new fridge" at bounding box center [312, 121] width 228 height 33
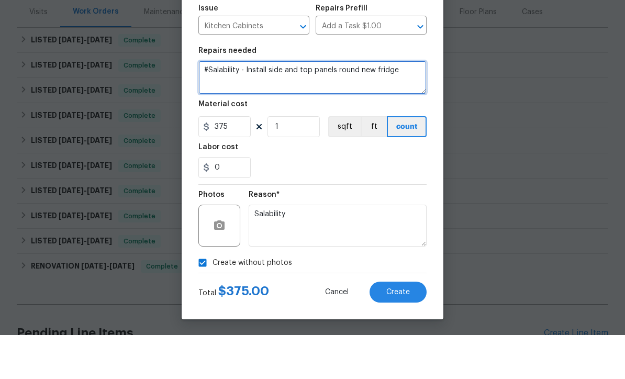
click at [281, 105] on textarea "#Salability - Install side and top panels round new fridge" at bounding box center [312, 121] width 228 height 33
click at [333, 105] on textarea "#Salability - Install sides and top panels round new fridge" at bounding box center [312, 121] width 228 height 33
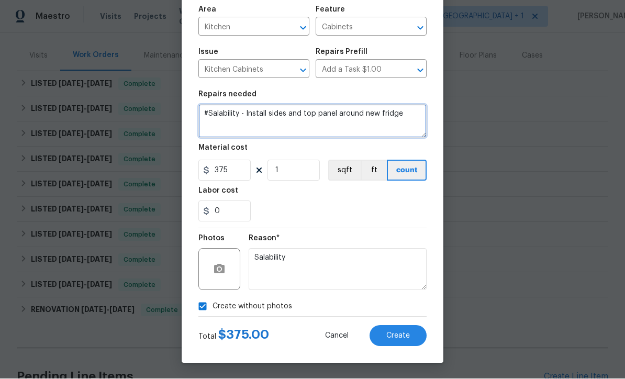
type textarea "#Salability - Install sides and top panel around new fridge"
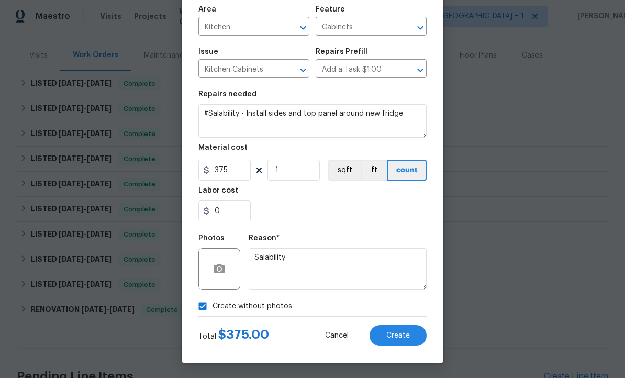
click at [395, 338] on span "Create" at bounding box center [398, 336] width 24 height 8
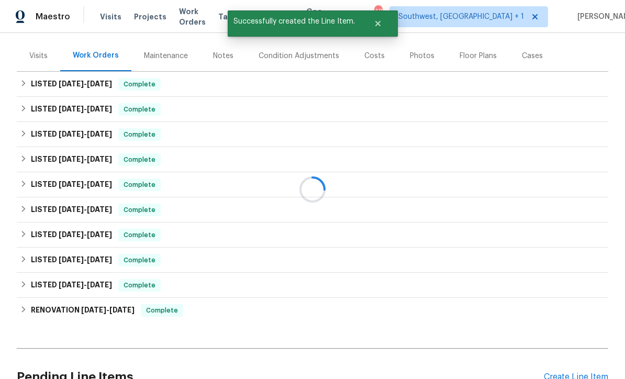
click at [570, 304] on div "RENOVATION [DATE] - [DATE] Complete" at bounding box center [312, 310] width 585 height 13
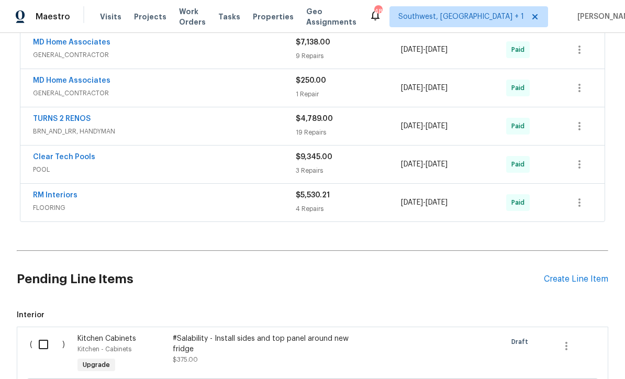
scroll to position [583, 0]
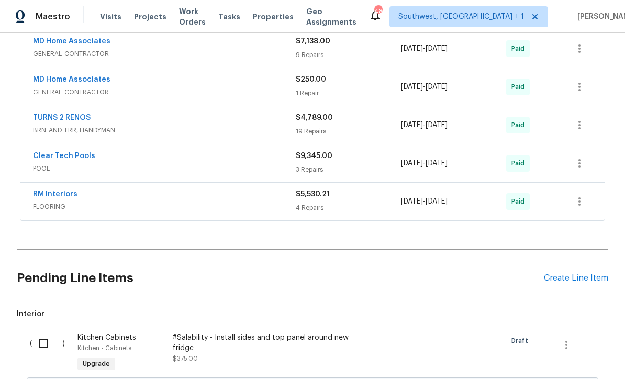
click at [569, 273] on div "Create Line Item" at bounding box center [576, 278] width 64 height 10
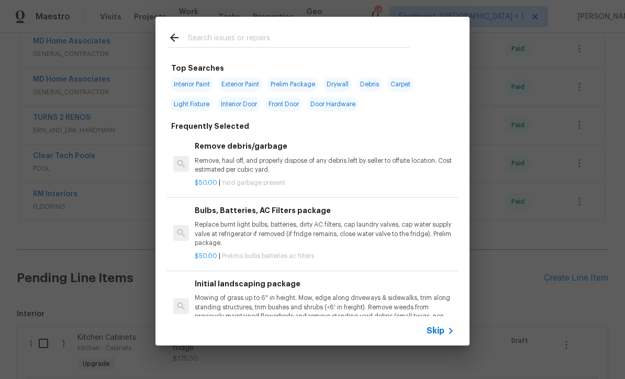
click at [437, 328] on span "Skip" at bounding box center [435, 330] width 18 height 10
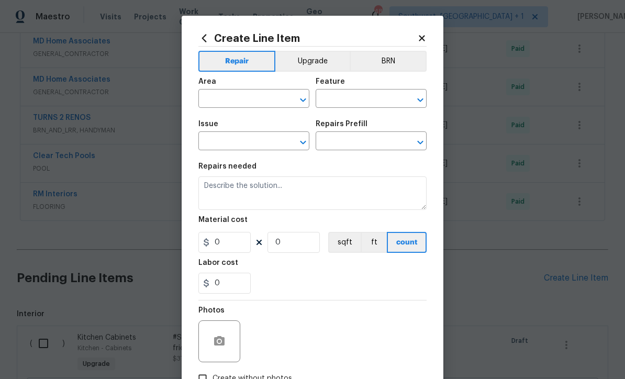
click at [238, 95] on input "text" at bounding box center [239, 100] width 82 height 16
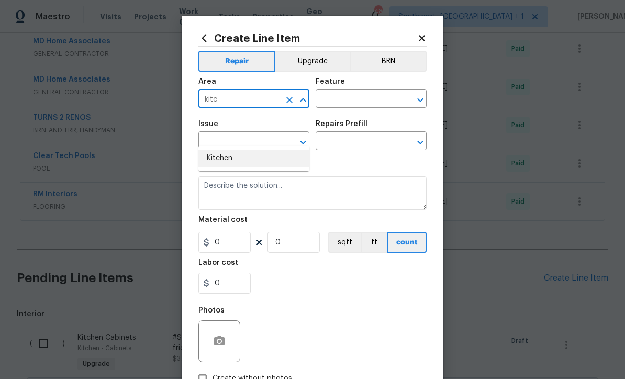
click at [229, 150] on li "Kitchen" at bounding box center [253, 158] width 111 height 17
type input "Kitchen"
click at [364, 102] on input "text" at bounding box center [357, 100] width 82 height 16
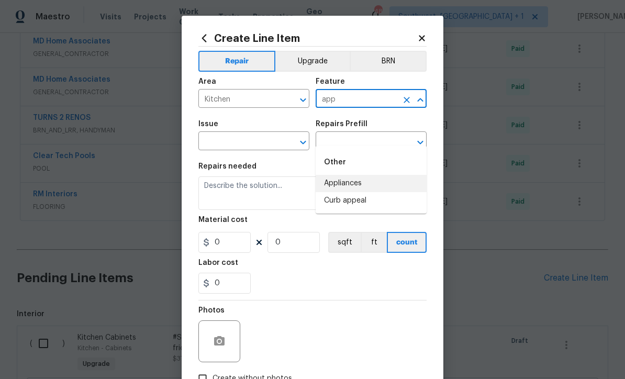
click at [347, 175] on li "Appliances" at bounding box center [371, 183] width 111 height 17
type input "Appliances"
click at [267, 143] on input "text" at bounding box center [239, 142] width 82 height 16
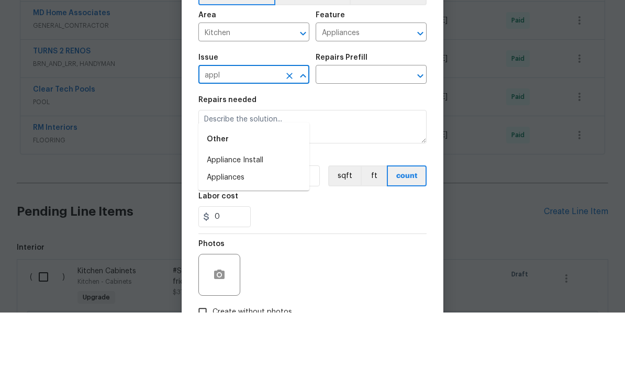
click at [238, 235] on li "Appliances" at bounding box center [253, 243] width 111 height 17
type input "Appliances"
click at [357, 134] on input "text" at bounding box center [357, 142] width 82 height 16
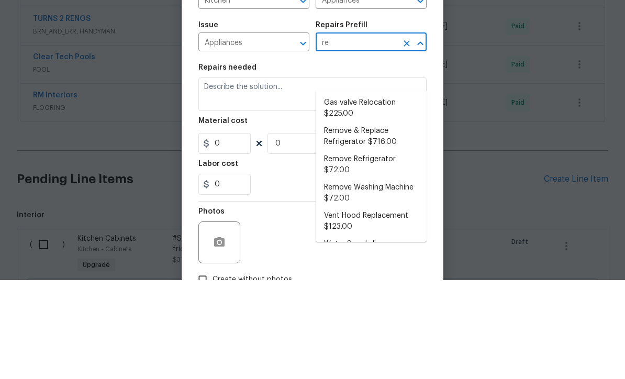
type input "r"
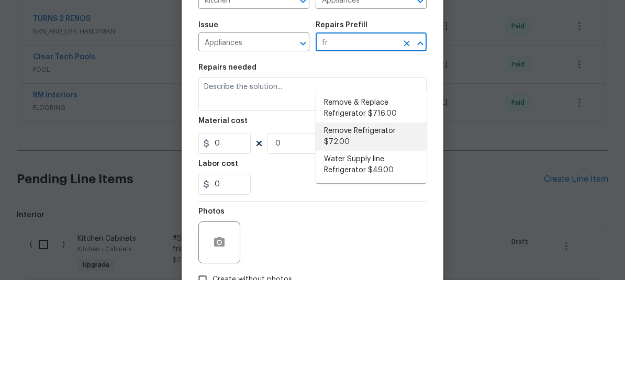
click at [361, 221] on li "Remove Refrigerator $72.00" at bounding box center [371, 235] width 111 height 28
type input "Remove Refrigerator $72.00"
type textarea "Remove the existing refrigerator from the dwelling and donate or dispose of it …"
type input "1"
type input "Remove Refrigerator $72.00"
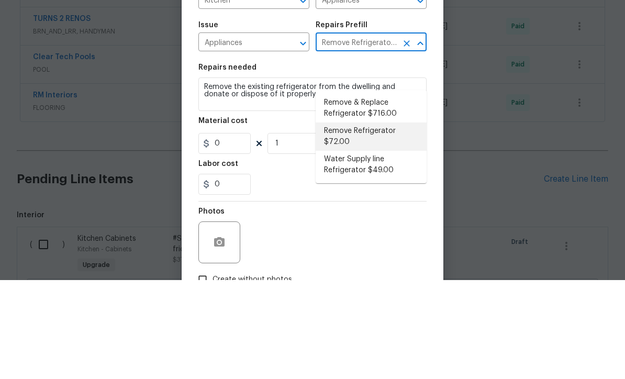
type input "72"
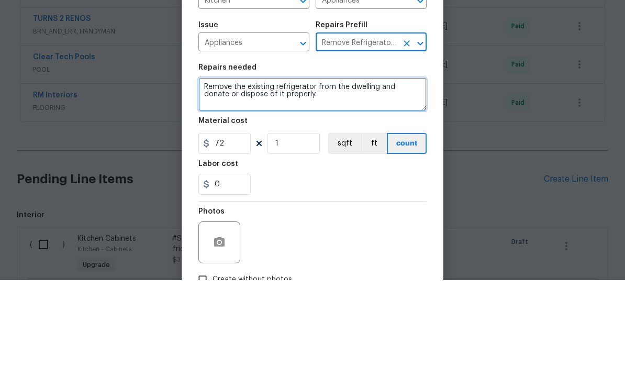
click at [273, 176] on textarea "Remove the existing refrigerator from the dwelling and donate or dispose of it …" at bounding box center [312, 192] width 228 height 33
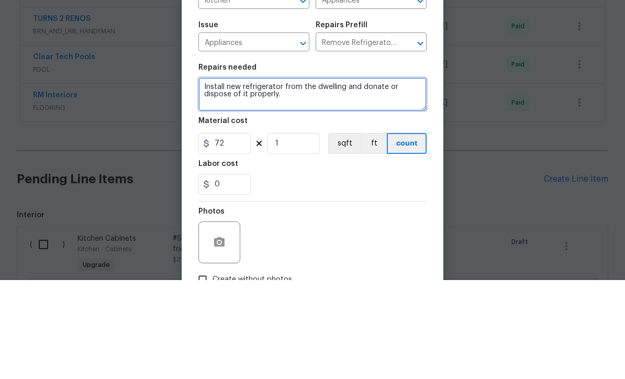
click at [281, 176] on textarea "Install new refrigerator from the dwelling and donate or dispose of it properly." at bounding box center [312, 192] width 228 height 33
click at [237, 176] on textarea "Install new refrigerator supplied by OD from the dwelling and donate or dispose…" at bounding box center [312, 192] width 228 height 33
click at [382, 176] on textarea "Install new refrigerator supplied by OD, dispose of it properly." at bounding box center [312, 192] width 228 height 33
click at [294, 176] on textarea "Install new refrigerator supplied by OD, dispose of all packaging properly." at bounding box center [312, 192] width 228 height 33
click at [345, 176] on textarea "Install new refrigerator supplied by OD, dispose of all packaging offsite. Remo…" at bounding box center [312, 192] width 228 height 33
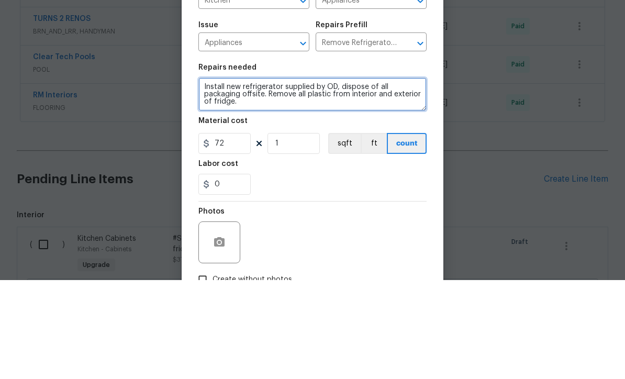
click at [345, 176] on textarea "Install new refrigerator supplied by OD, dispose of all packaging offsite. Remo…" at bounding box center [312, 192] width 228 height 33
paste textarea ", dispose of all packaging offsite."
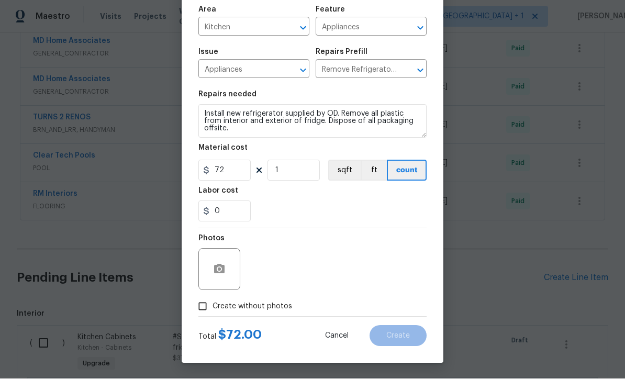
scroll to position [74, 0]
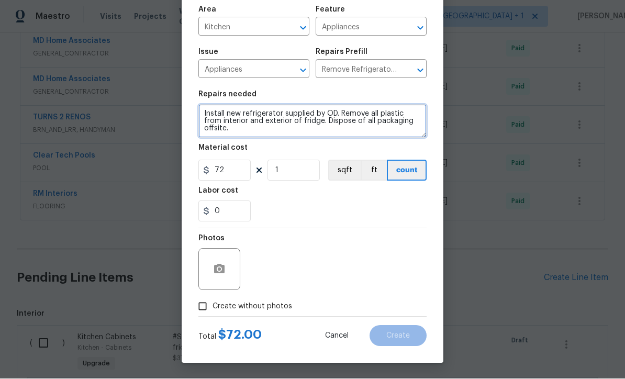
type textarea "Install new refrigerator supplied by OD. Remove all plastic from interior and e…"
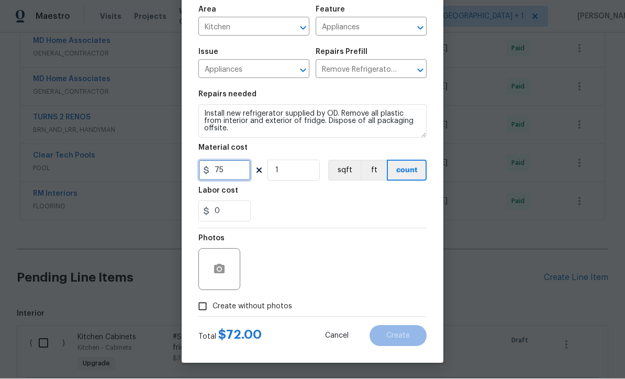
type input "75"
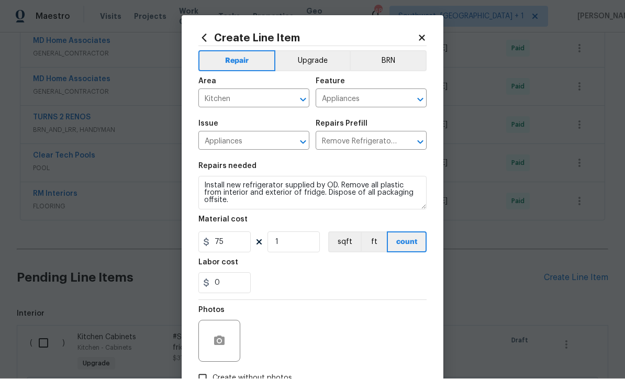
scroll to position [0, 0]
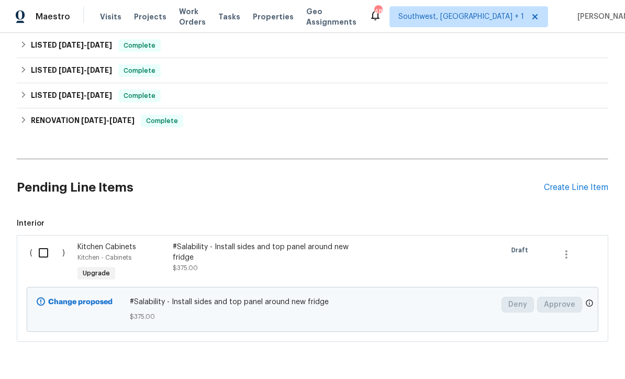
scroll to position [307, 0]
click at [589, 186] on div "Create Line Item" at bounding box center [576, 188] width 64 height 10
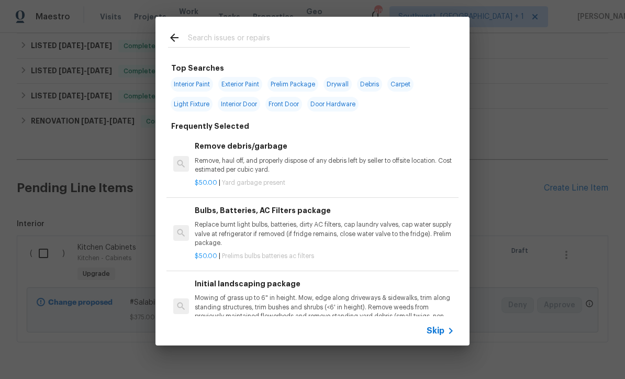
click at [441, 336] on div "Skip" at bounding box center [441, 330] width 30 height 13
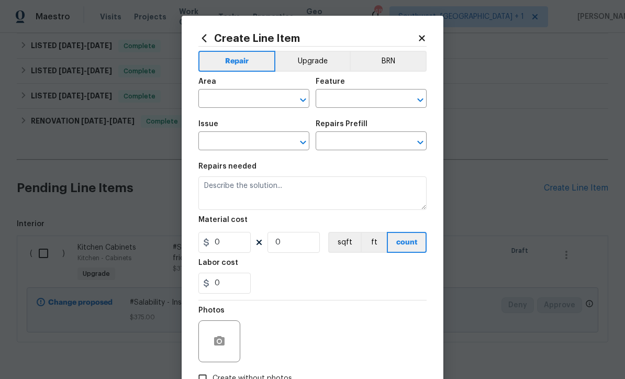
click at [321, 61] on button "Upgrade" at bounding box center [312, 61] width 75 height 21
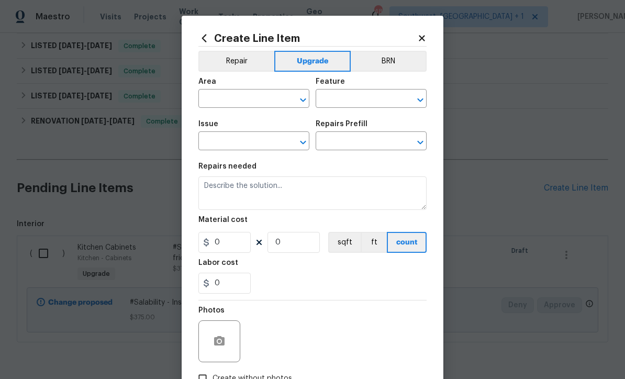
click at [252, 105] on input "text" at bounding box center [239, 100] width 82 height 16
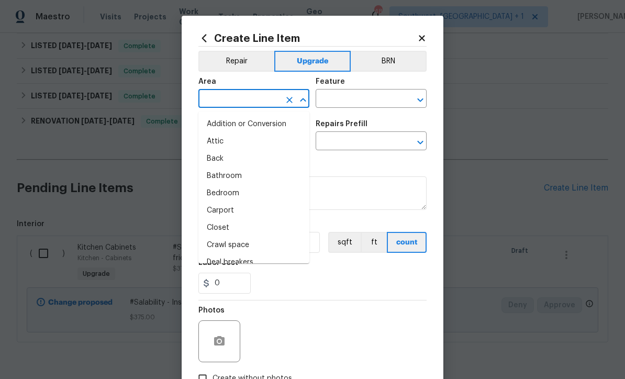
scroll to position [0, 0]
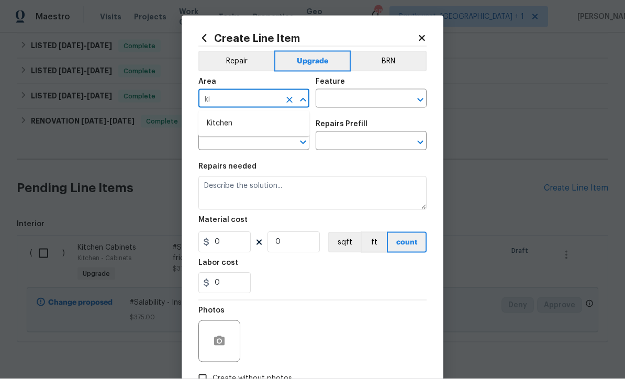
click at [234, 120] on li "Kitchen" at bounding box center [253, 123] width 111 height 17
type input "Kitchen"
click at [368, 92] on input "text" at bounding box center [357, 100] width 82 height 16
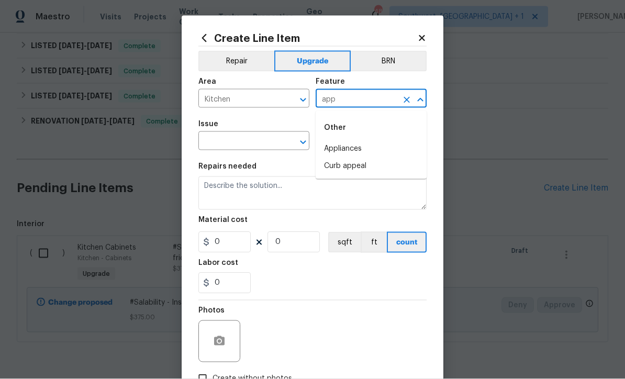
click at [351, 146] on li "Appliances" at bounding box center [371, 148] width 111 height 17
type input "Appliances"
click at [265, 144] on input "text" at bounding box center [239, 142] width 82 height 16
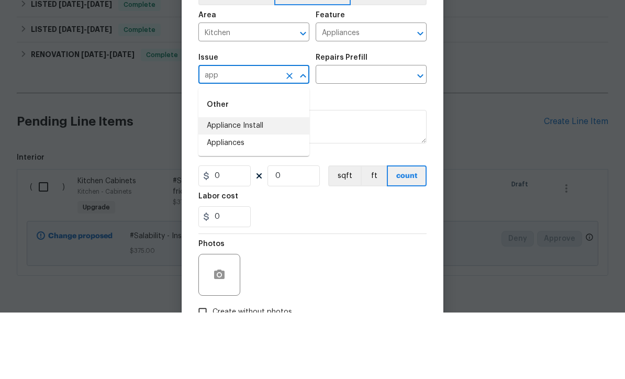
click at [261, 184] on li "Appliance Install" at bounding box center [253, 192] width 111 height 17
type input "Appliance Install"
click at [366, 134] on input "text" at bounding box center [357, 142] width 82 height 16
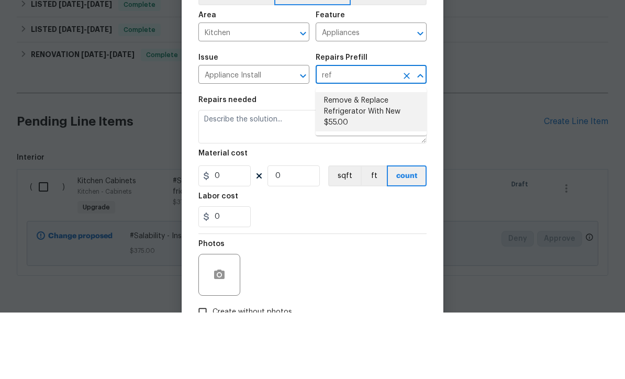
click at [367, 159] on li "Remove & Replace Refrigerator With New $55.00" at bounding box center [371, 178] width 111 height 39
type input "Remove & Replace Refrigerator With New $55.00"
type textarea "Remove the existing refrigerator and replace it with a new refrigerator provide…"
type input "1"
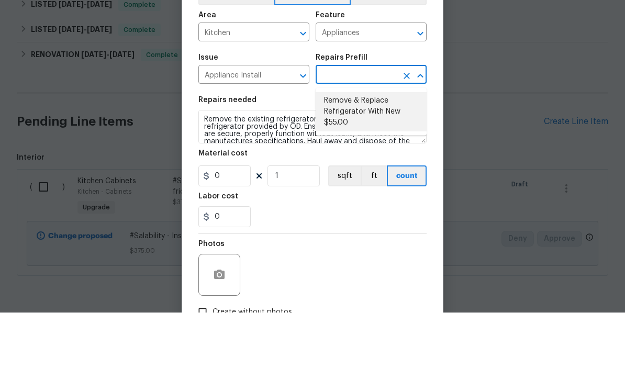
type input "Remove & Replace Refrigerator With New $55.00"
type input "55"
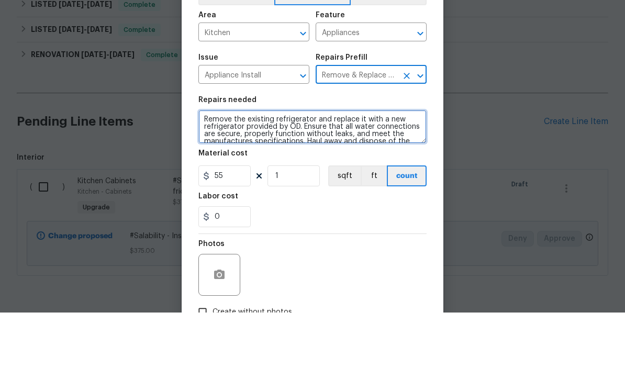
click at [390, 176] on textarea "Remove the existing refrigerator and replace it with a new refrigerator provide…" at bounding box center [312, 192] width 228 height 33
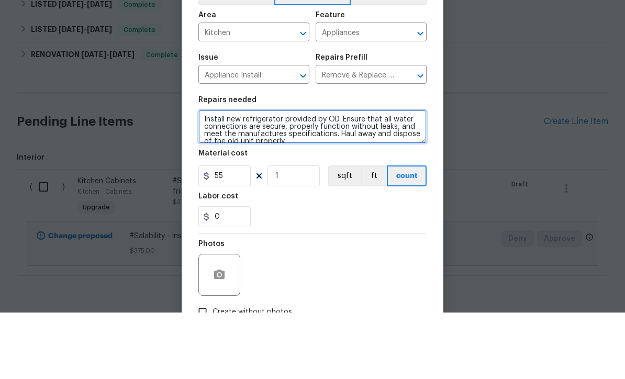
click at [309, 176] on textarea "Install new refrigerator provided by OD. Ensure that all water connections are …" at bounding box center [312, 192] width 228 height 33
click at [355, 176] on textarea "Install new refrigerator provided by OD. Ensure that all water connections are …" at bounding box center [312, 192] width 228 height 33
paste textarea "Install new refrigerator supplied by OD. Remove all plastic from interior and e…"
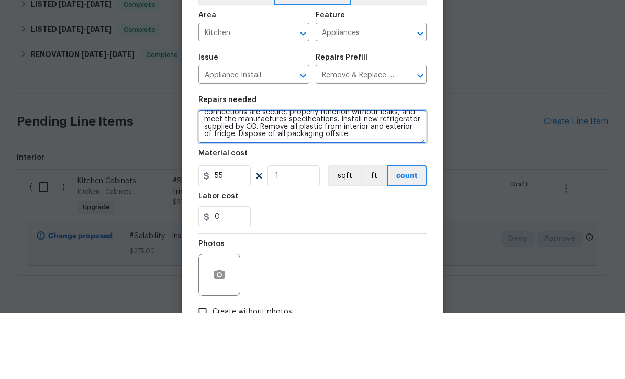
click at [261, 176] on textarea "Install new refrigerator provided by OD. Ensure that all water connections are …" at bounding box center [312, 192] width 228 height 33
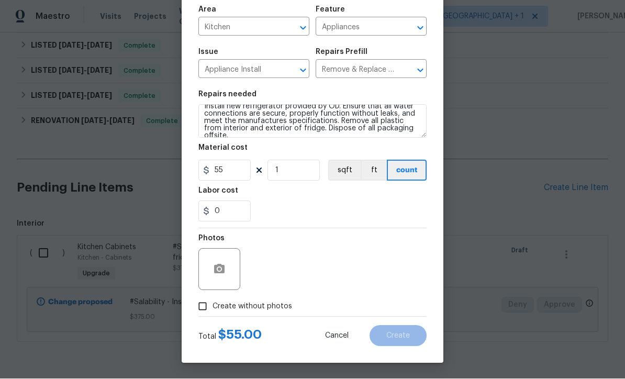
scroll to position [74, 0]
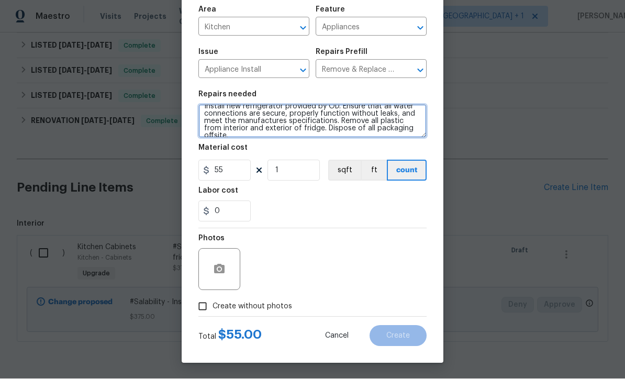
type textarea "Install new refrigerator provided by OD. Ensure that all water connections are …"
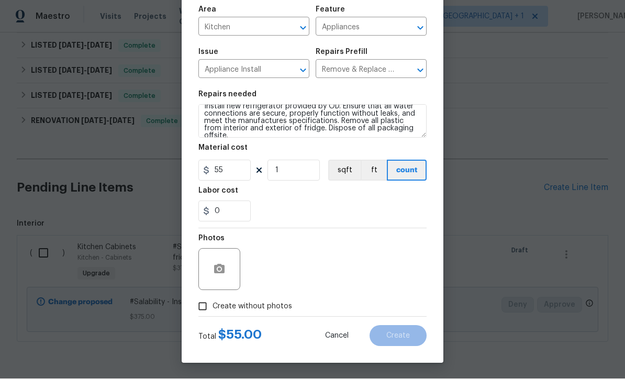
click at [203, 312] on input "Create without photos" at bounding box center [203, 307] width 20 height 20
checkbox input "true"
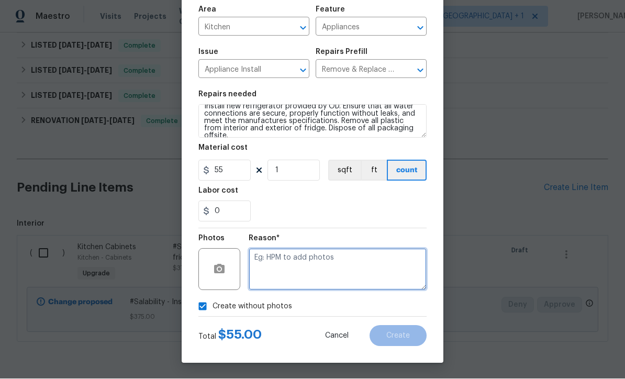
click at [300, 274] on textarea at bounding box center [338, 270] width 178 height 42
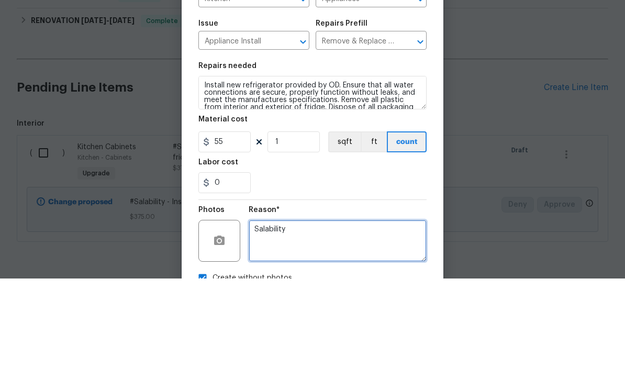
scroll to position [0, 0]
type textarea "Salability"
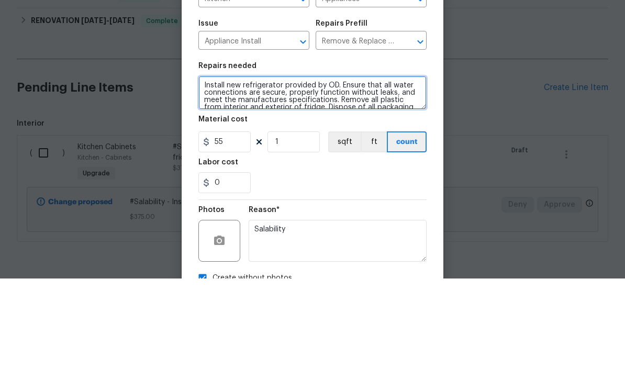
click at [204, 176] on textarea "Install new refrigerator provided by OD. Ensure that all water connections are …" at bounding box center [312, 192] width 228 height 33
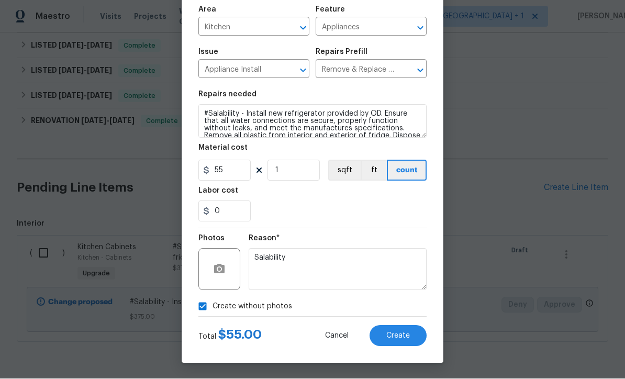
scroll to position [74, 0]
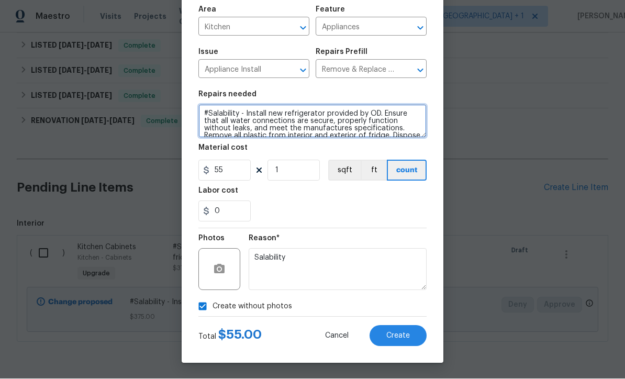
type textarea "#Salability - Install new refrigerator provided by OD. Ensure that all water co…"
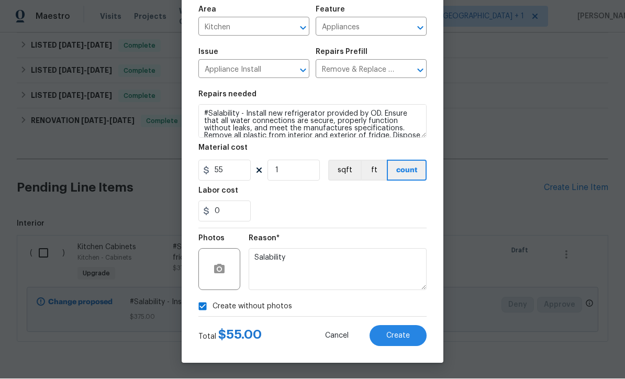
click at [396, 337] on span "Create" at bounding box center [398, 336] width 24 height 8
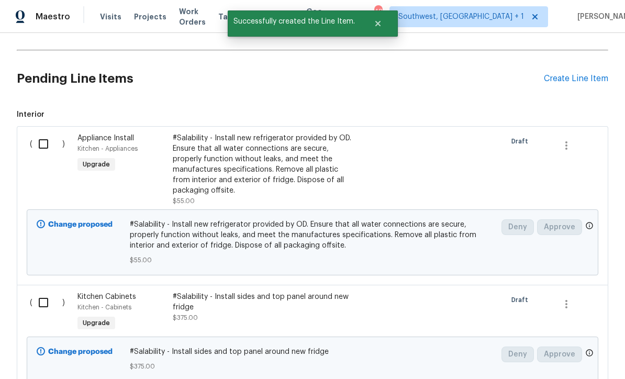
scroll to position [399, 0]
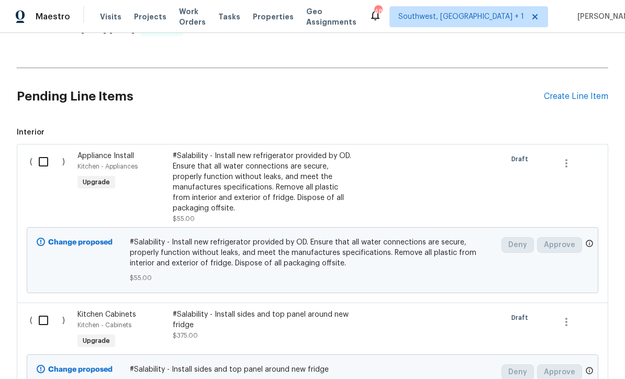
click at [42, 151] on input "checkbox" at bounding box center [47, 162] width 30 height 22
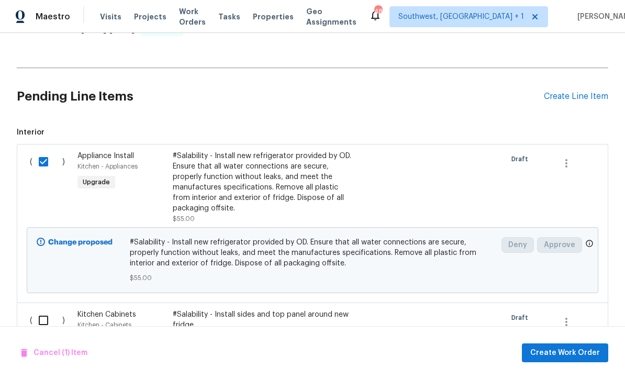
click at [51, 151] on input "checkbox" at bounding box center [47, 162] width 30 height 22
checkbox input "false"
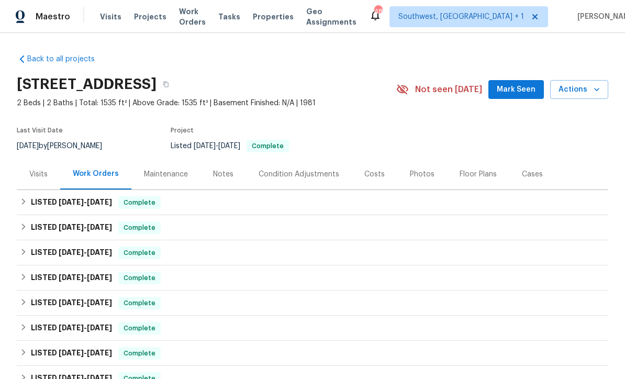
scroll to position [0, 0]
click at [417, 169] on div "Photos" at bounding box center [422, 174] width 25 height 10
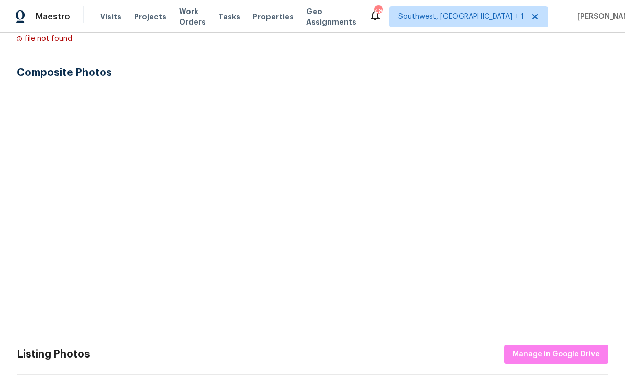
scroll to position [270, 0]
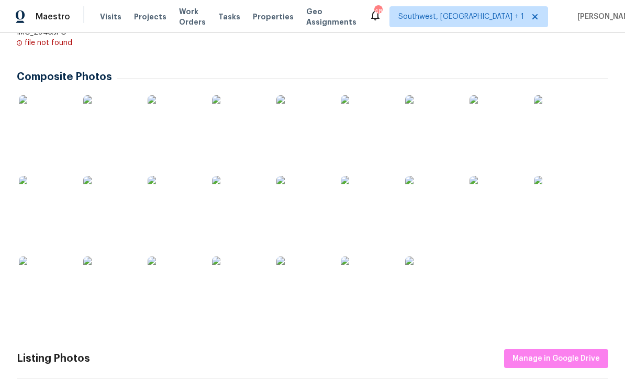
click at [98, 95] on img at bounding box center [109, 121] width 52 height 52
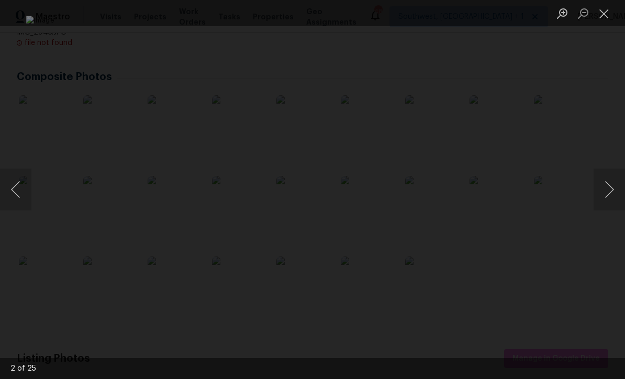
scroll to position [0, 0]
click at [597, 20] on button "Close lightbox" at bounding box center [603, 13] width 21 height 18
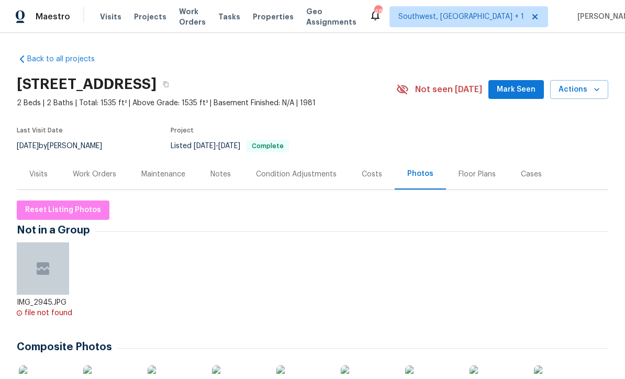
click at [88, 172] on div "Work Orders" at bounding box center [94, 174] width 43 height 10
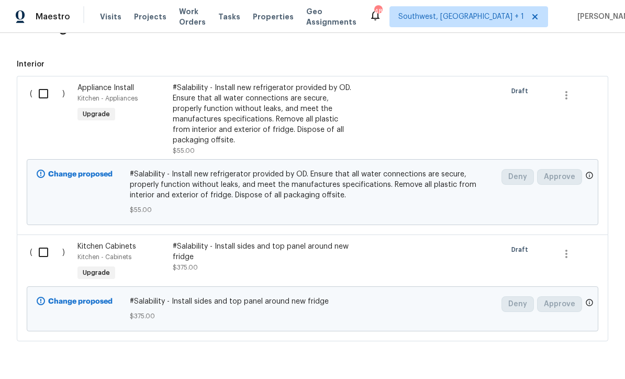
scroll to position [466, 0]
click at [322, 124] on div "#Salability - Install new refrigerator provided by OD. Ensure that all water co…" at bounding box center [265, 114] width 184 height 63
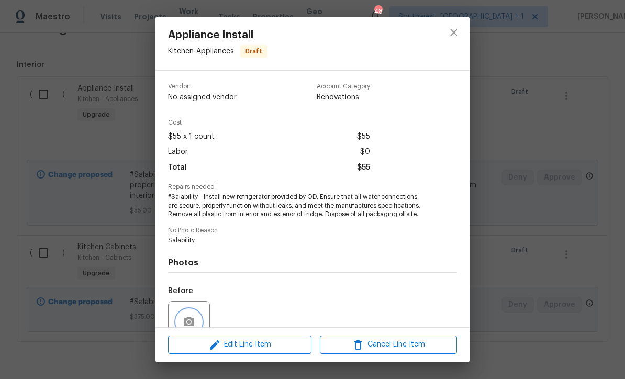
click at [190, 317] on button "button" at bounding box center [188, 321] width 25 height 25
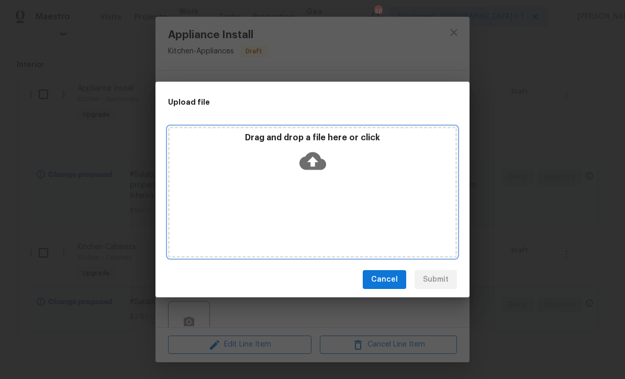
click at [317, 162] on icon at bounding box center [312, 161] width 27 height 27
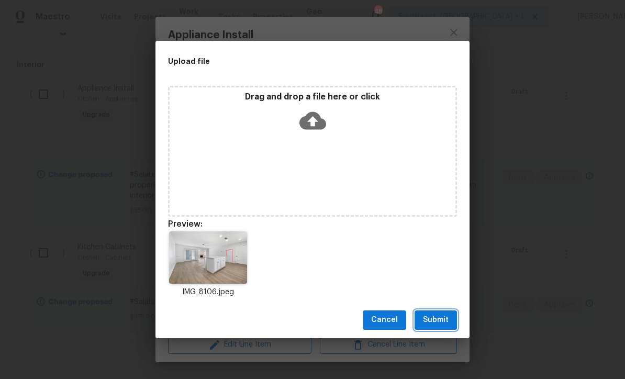
click at [439, 325] on span "Submit" at bounding box center [436, 319] width 26 height 13
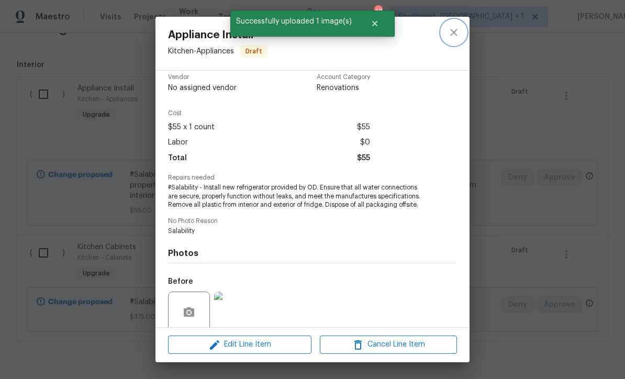
click at [461, 30] on button "close" at bounding box center [453, 32] width 25 height 25
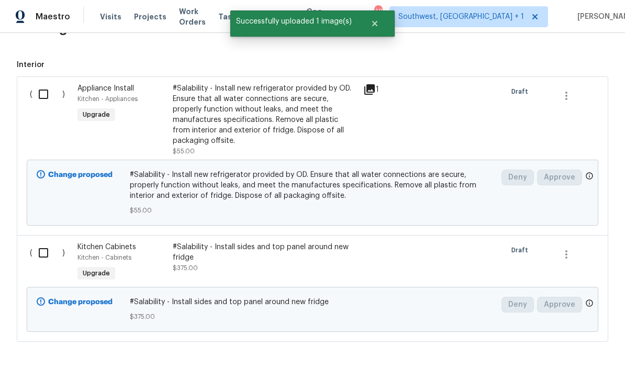
click at [298, 249] on div "#Salability - Install sides and top panel around new fridge" at bounding box center [265, 252] width 184 height 21
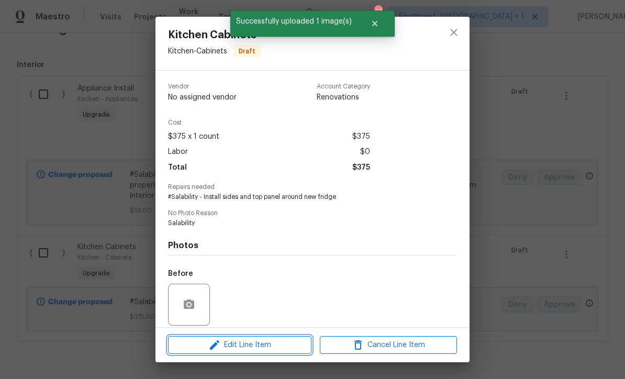
click at [276, 351] on button "Edit Line Item" at bounding box center [239, 345] width 143 height 18
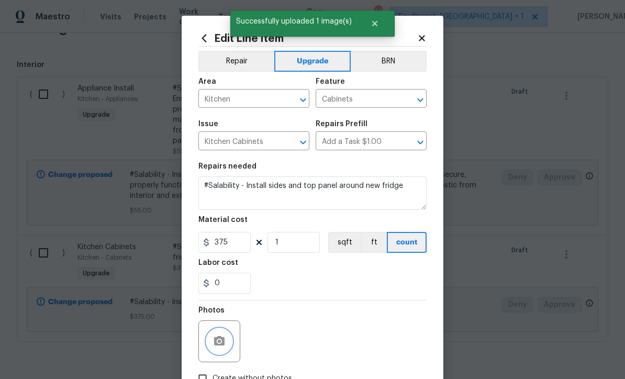
click at [227, 350] on button "button" at bounding box center [219, 341] width 25 height 25
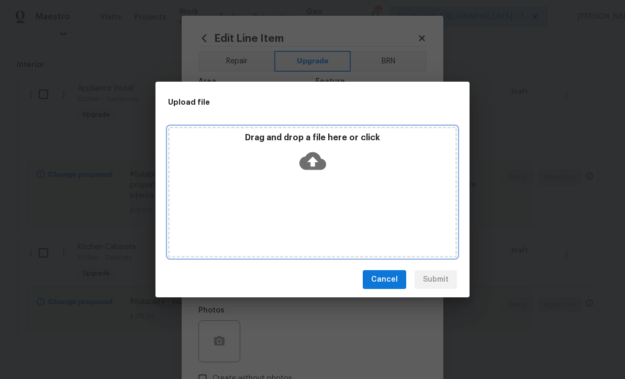
click at [318, 163] on icon at bounding box center [312, 161] width 27 height 18
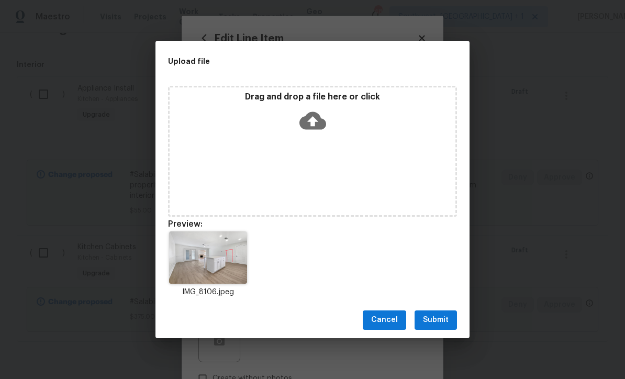
click at [438, 319] on span "Submit" at bounding box center [436, 319] width 26 height 13
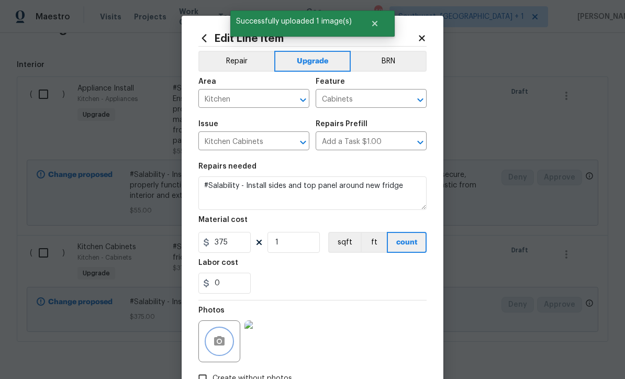
scroll to position [0, 0]
click at [472, 215] on body "Maestro Visits Projects Work Orders Tasks Properties Geo Assignments 48 Southwe…" at bounding box center [312, 189] width 625 height 379
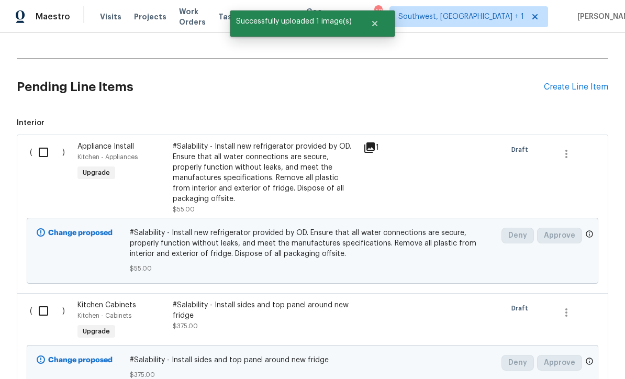
scroll to position [410, 0]
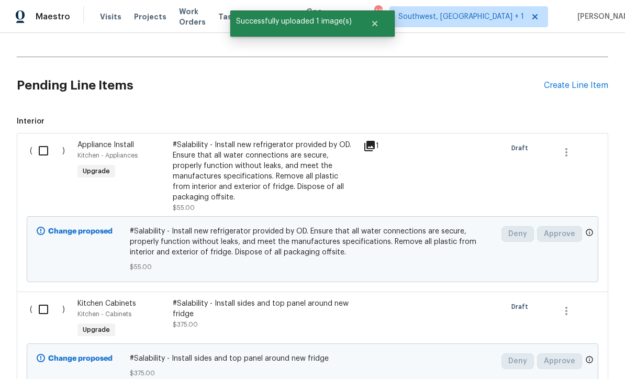
click at [42, 154] on input "checkbox" at bounding box center [47, 151] width 30 height 22
checkbox input "true"
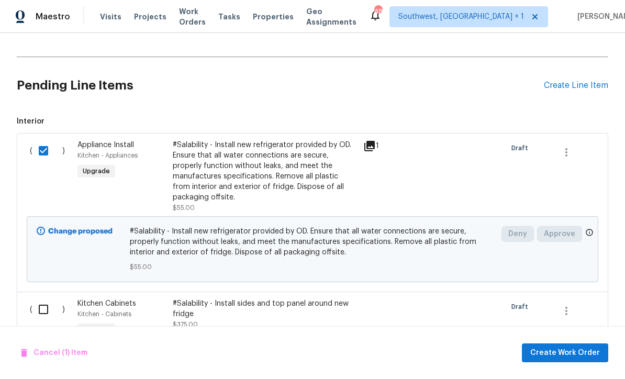
click at [48, 317] on input "checkbox" at bounding box center [47, 309] width 30 height 22
checkbox input "true"
click at [574, 353] on span "Create Work Order" at bounding box center [565, 352] width 70 height 13
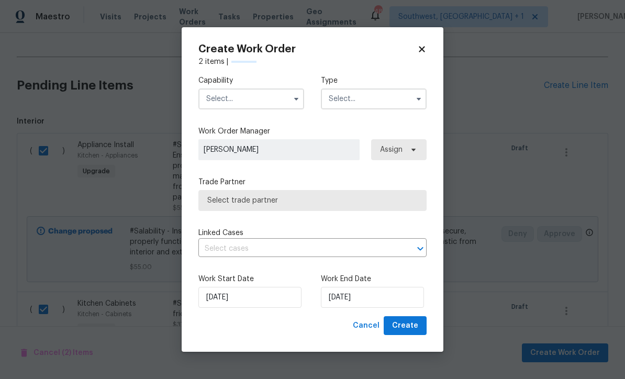
checkbox input "false"
click at [251, 101] on input "text" at bounding box center [251, 98] width 106 height 21
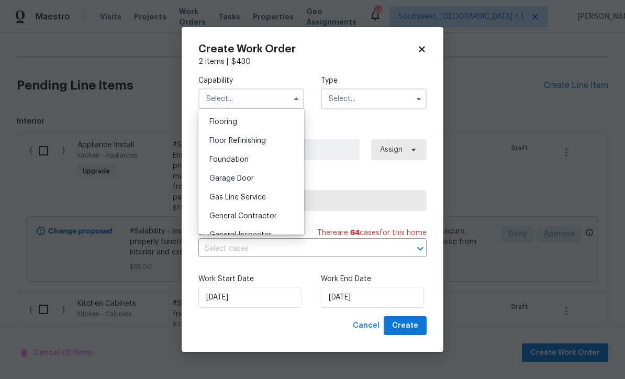
scroll to position [411, 0]
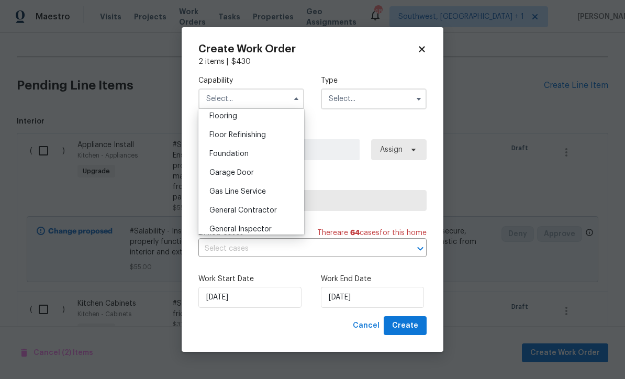
click at [267, 213] on span "General Contractor" at bounding box center [243, 210] width 68 height 7
type input "General Contractor"
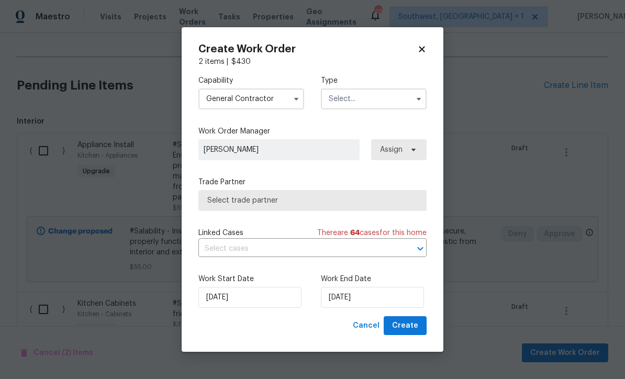
click at [388, 94] on input "text" at bounding box center [374, 98] width 106 height 21
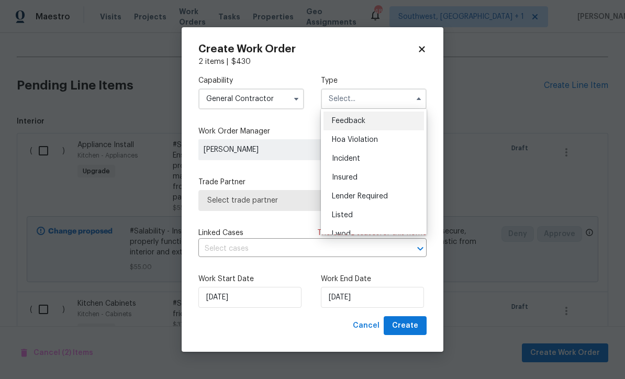
click at [344, 217] on span "Listed" at bounding box center [342, 214] width 21 height 7
type input "Listed"
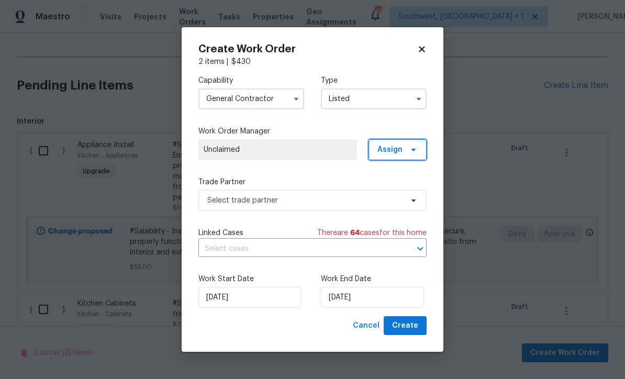
click at [405, 145] on span "Assign" at bounding box center [397, 149] width 58 height 21
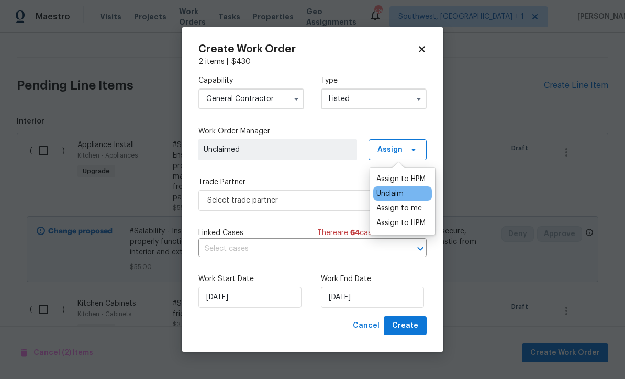
click at [407, 208] on div "Assign to me" at bounding box center [399, 208] width 46 height 10
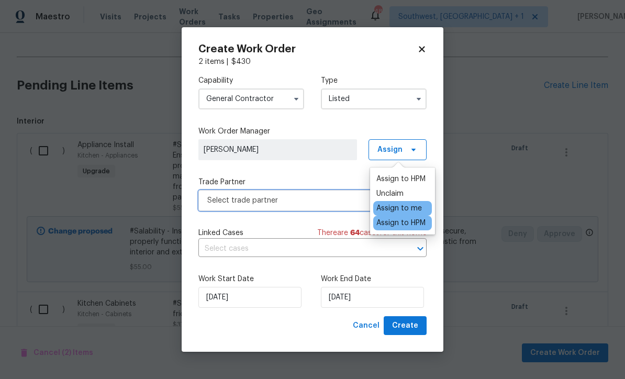
click at [300, 198] on span "Select trade partner" at bounding box center [304, 200] width 195 height 10
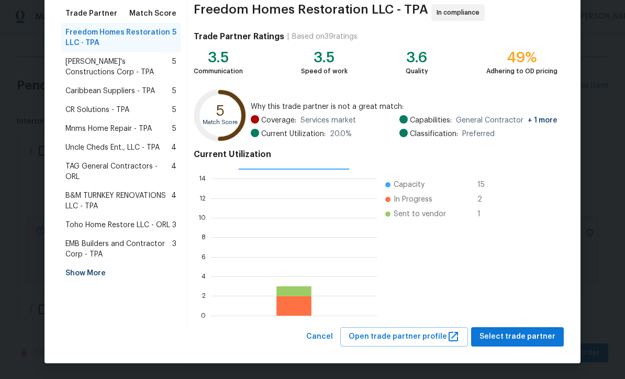
scroll to position [83, 0]
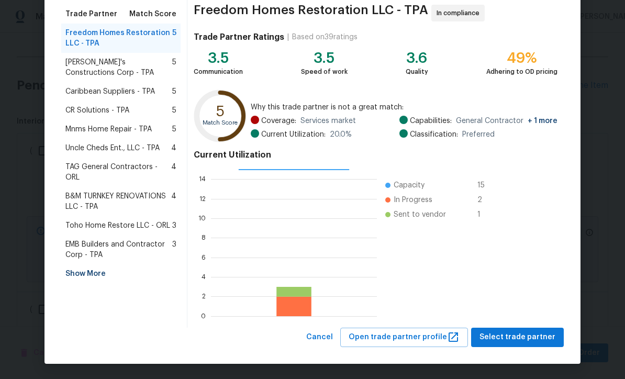
click at [94, 264] on div "Show More" at bounding box center [120, 273] width 119 height 19
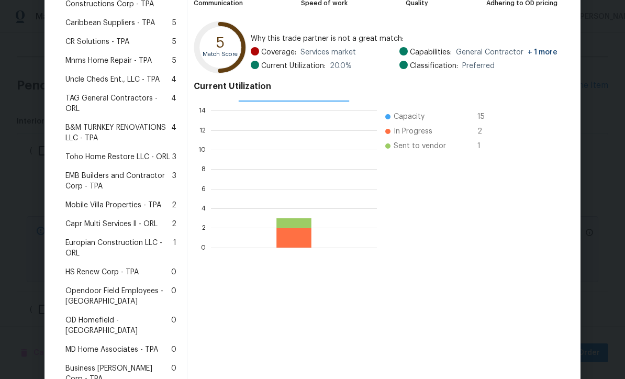
scroll to position [140, 0]
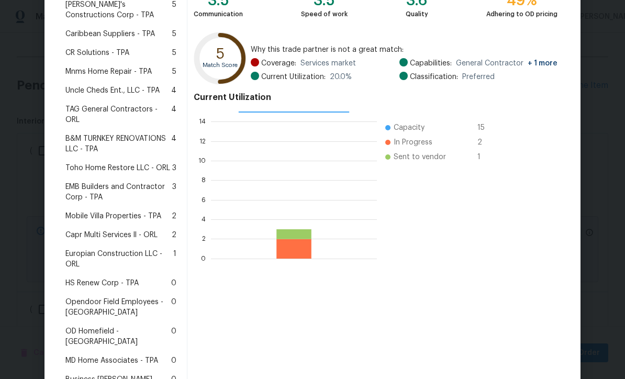
click at [130, 211] on span "Mobile Villa Properties - TPA" at bounding box center [113, 216] width 96 height 10
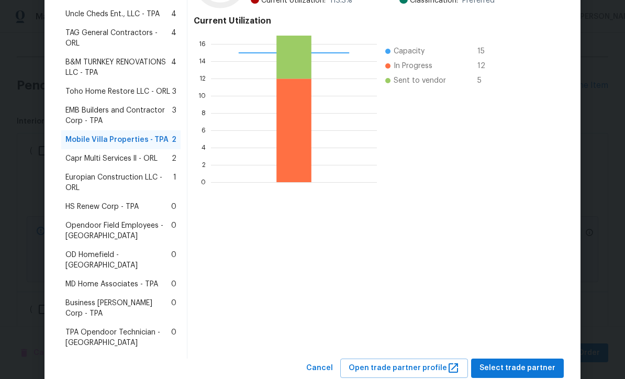
scroll to position [216, 0]
click at [520, 362] on span "Select trade partner" at bounding box center [517, 368] width 76 height 13
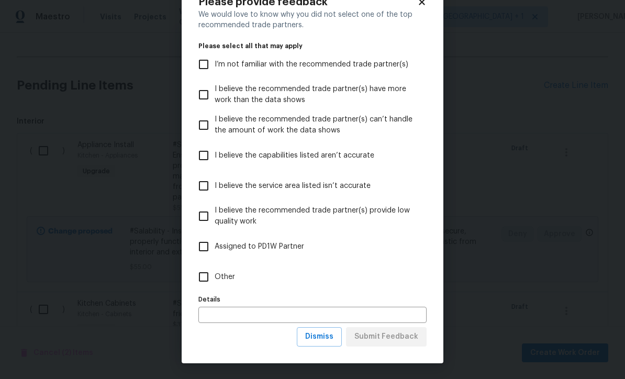
scroll to position [36, 0]
click at [325, 341] on span "Dismiss" at bounding box center [319, 336] width 28 height 13
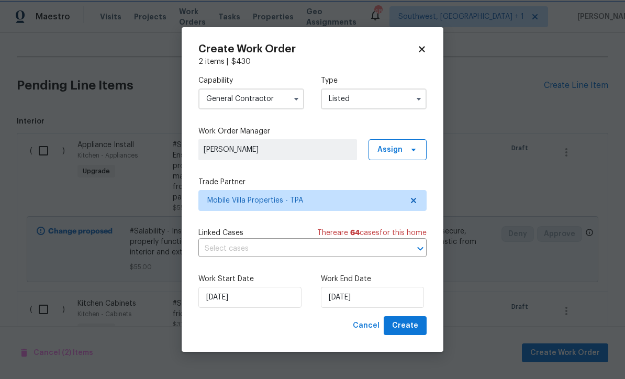
scroll to position [0, 0]
click at [399, 300] on input "[DATE]" at bounding box center [372, 297] width 103 height 21
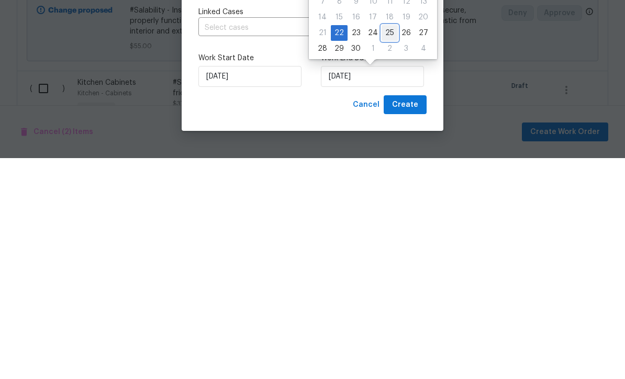
click at [385, 246] on div "25" at bounding box center [389, 253] width 16 height 15
type input "[DATE]"
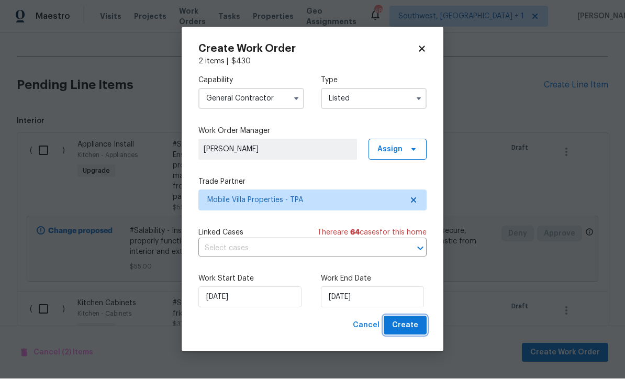
click at [409, 328] on span "Create" at bounding box center [405, 325] width 26 height 13
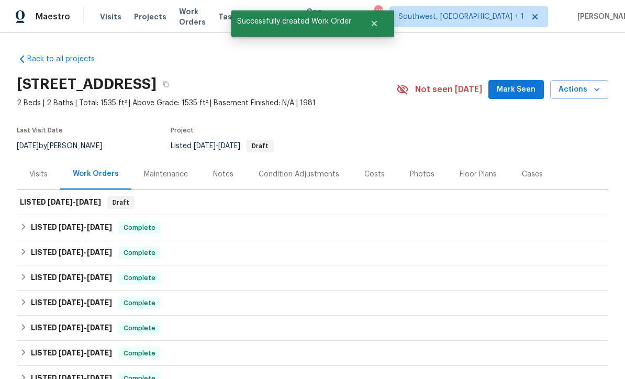
scroll to position [-1, 0]
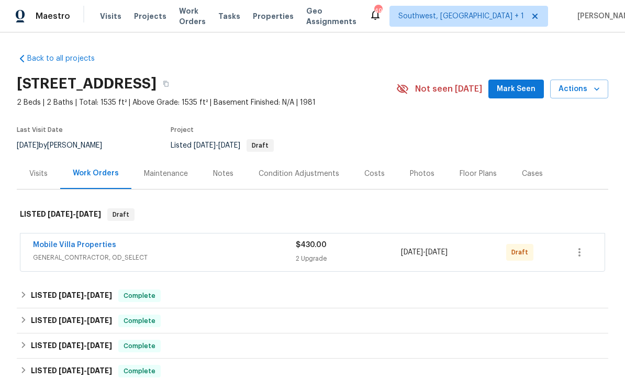
scroll to position [1, 0]
click at [576, 254] on icon "button" at bounding box center [579, 252] width 13 height 13
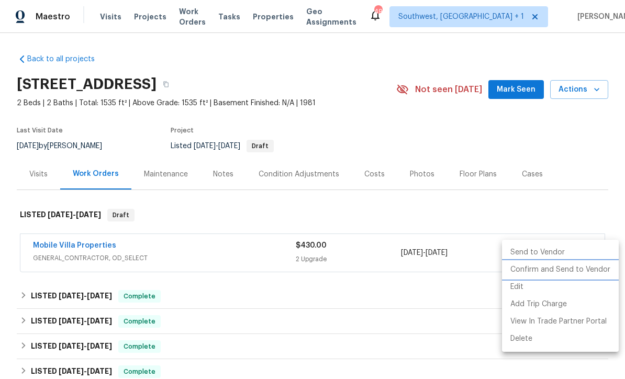
click at [568, 270] on li "Confirm and Send to Vendor" at bounding box center [560, 269] width 117 height 17
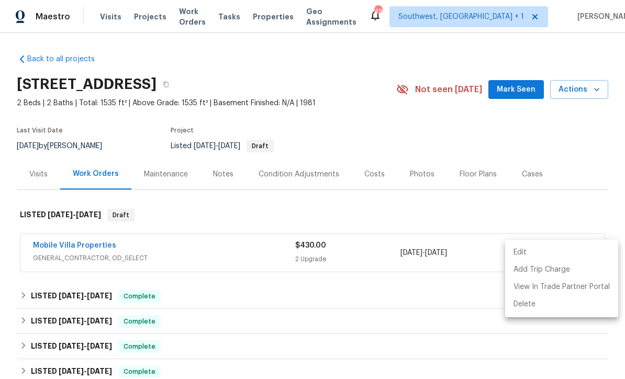
click at [458, 309] on div at bounding box center [312, 189] width 625 height 379
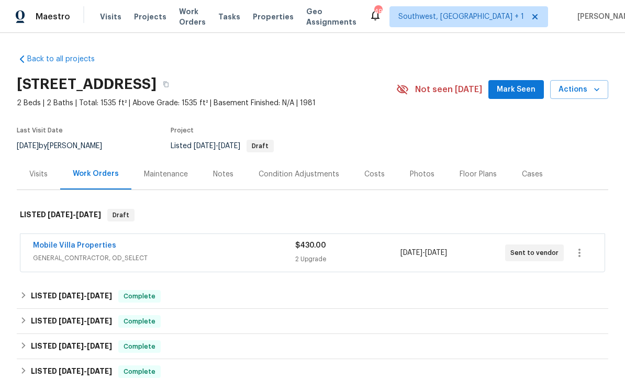
click at [368, 177] on div "Costs" at bounding box center [374, 174] width 20 height 10
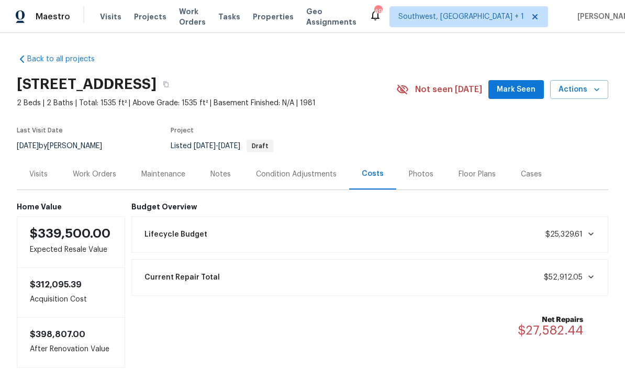
click at [91, 181] on div "Work Orders" at bounding box center [94, 174] width 69 height 31
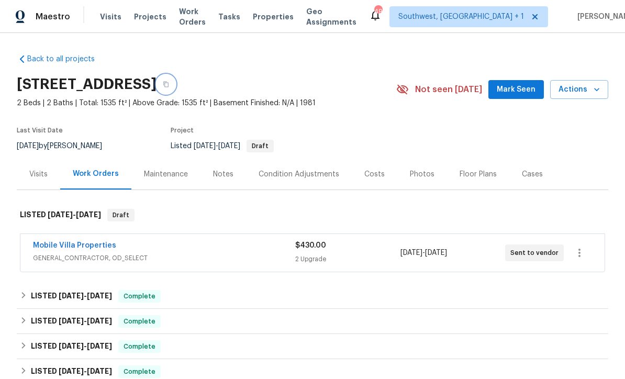
click at [169, 82] on icon "button" at bounding box center [166, 84] width 6 height 6
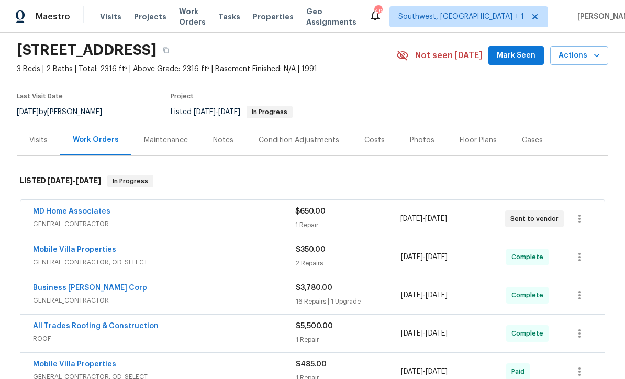
scroll to position [75, 0]
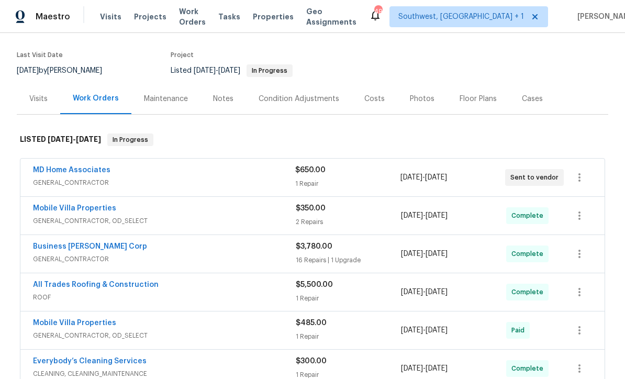
click at [54, 172] on link "MD Home Associates" at bounding box center [71, 169] width 77 height 7
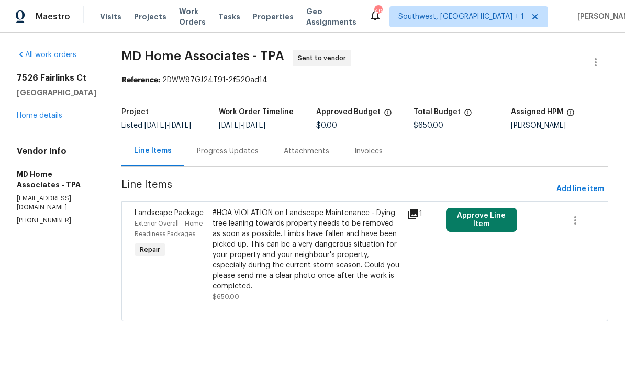
click at [259, 156] on div "Progress Updates" at bounding box center [228, 151] width 62 height 10
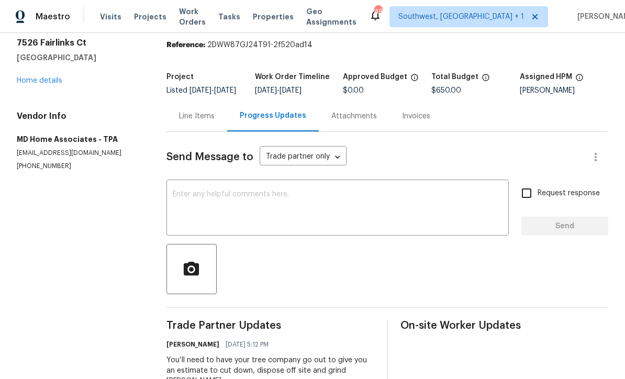
scroll to position [35, 0]
click at [226, 207] on textarea at bounding box center [338, 209] width 330 height 37
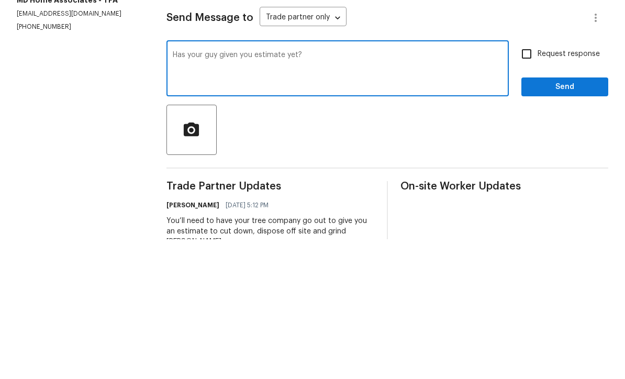
type textarea "Has your guy given you estimate yet?"
click at [530, 183] on input "Request response" at bounding box center [526, 194] width 22 height 22
checkbox input "true"
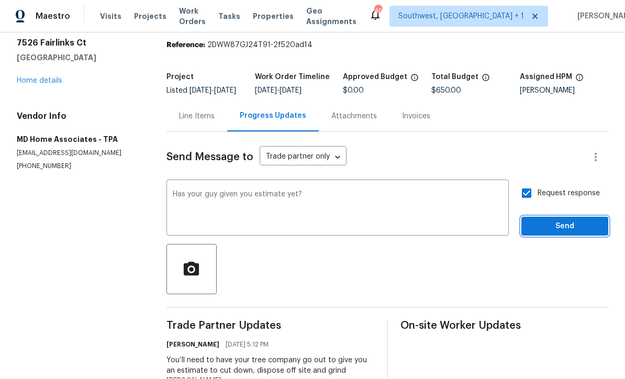
click at [563, 220] on span "Send" at bounding box center [565, 226] width 70 height 13
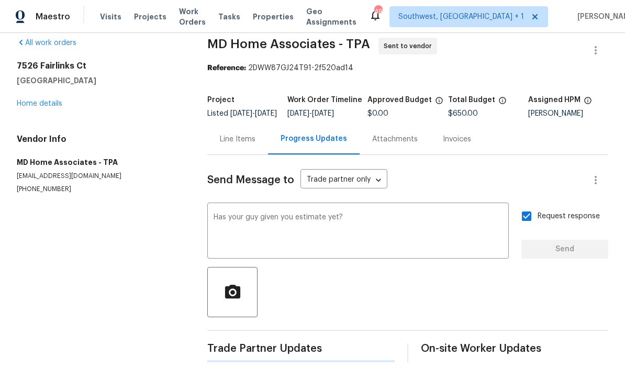
scroll to position [0, 0]
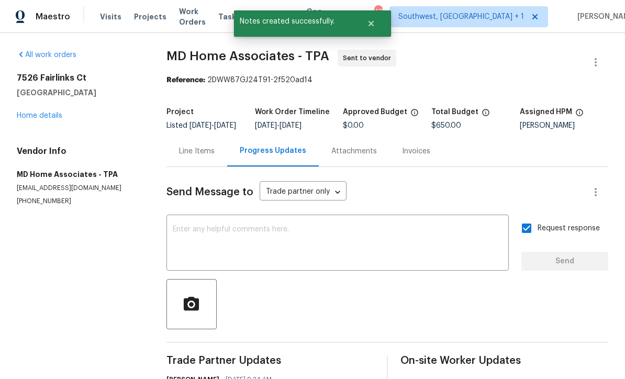
click at [58, 112] on link "Home details" at bounding box center [40, 115] width 46 height 7
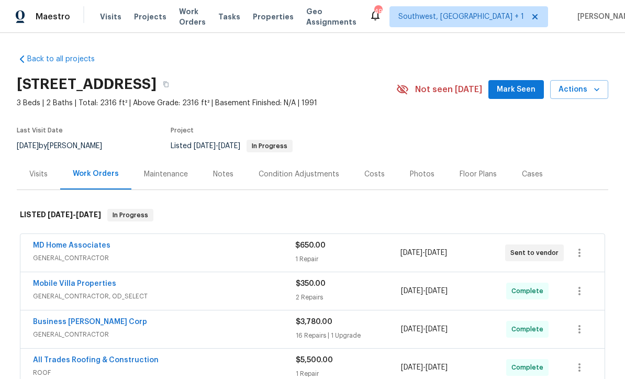
click at [428, 248] on span "[DATE] - [DATE]" at bounding box center [423, 253] width 47 height 10
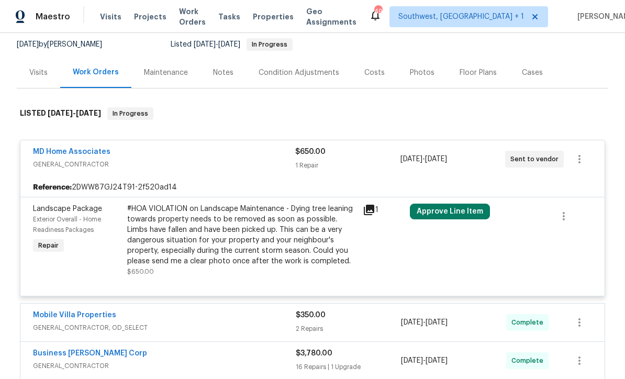
scroll to position [101, 0]
click at [322, 236] on div "#HOA VIOLATION on Landscape Maintenance - Dying tree leaning towards property n…" at bounding box center [241, 235] width 229 height 63
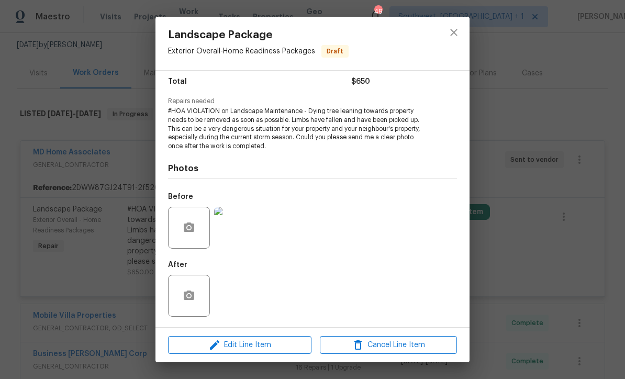
scroll to position [86, 0]
click at [460, 36] on button "close" at bounding box center [453, 32] width 25 height 25
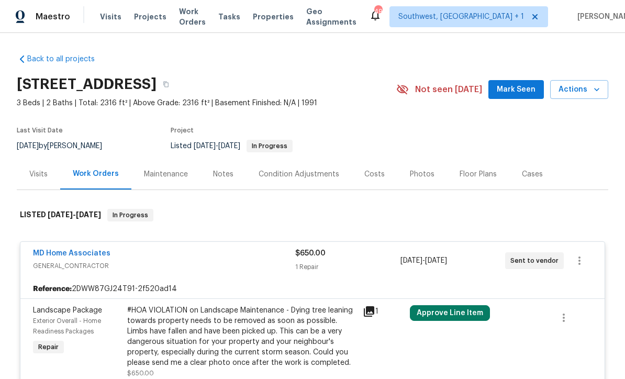
scroll to position [0, 0]
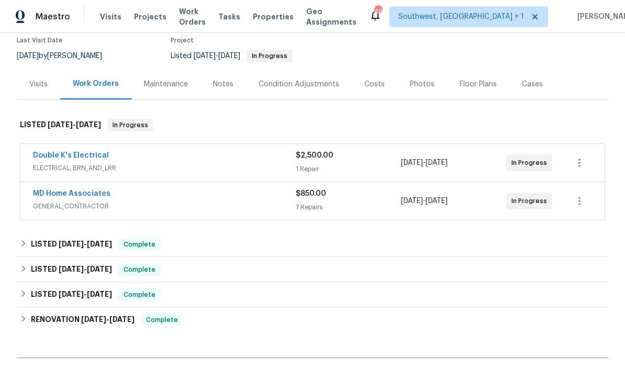
scroll to position [92, 0]
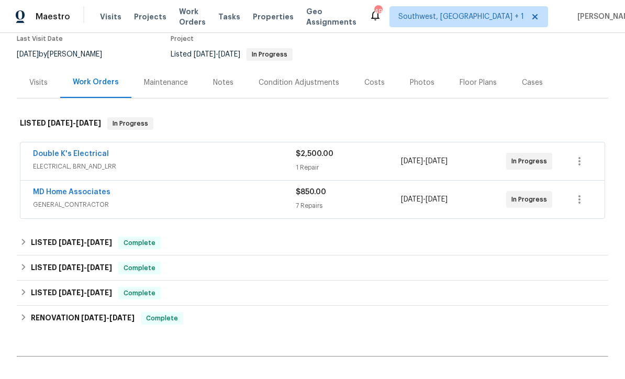
click at [62, 156] on link "Double K's Electrical" at bounding box center [71, 153] width 76 height 7
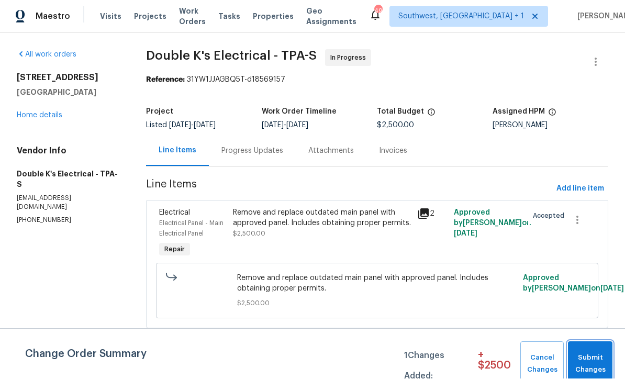
click at [583, 364] on span "Submit Changes" at bounding box center [590, 364] width 34 height 24
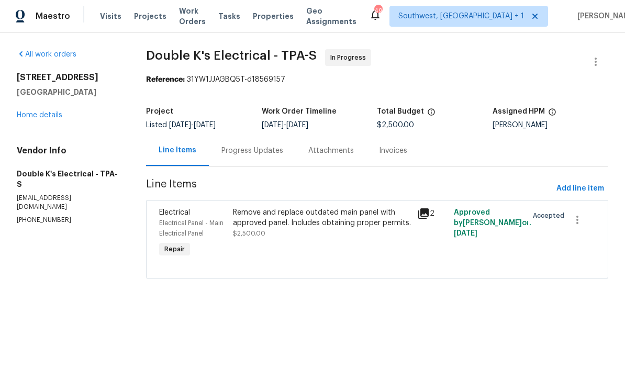
click at [263, 156] on div "Progress Updates" at bounding box center [252, 151] width 87 height 31
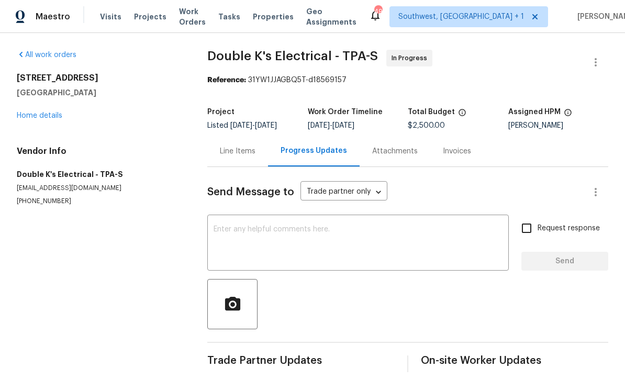
scroll to position [10, 0]
click at [307, 226] on textarea at bounding box center [357, 244] width 289 height 37
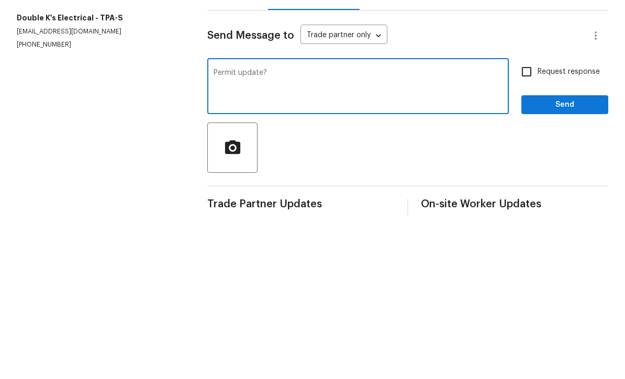
type textarea "Permit update?"
click at [530, 217] on input "Request response" at bounding box center [526, 228] width 22 height 22
checkbox input "true"
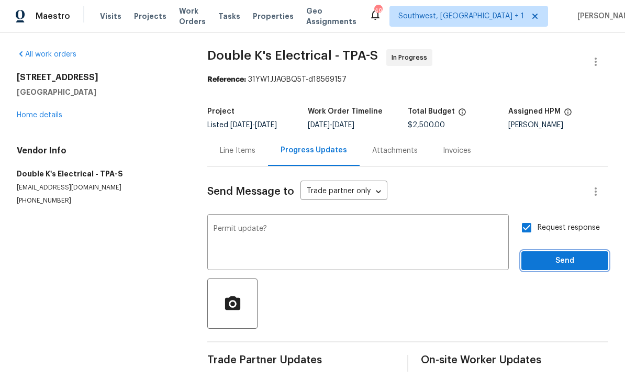
click at [558, 255] on span "Send" at bounding box center [565, 261] width 70 height 13
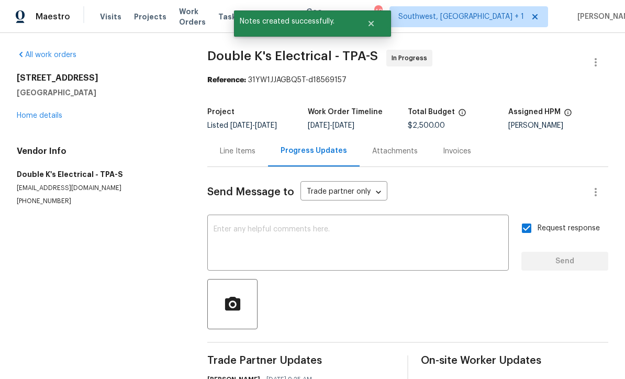
click at [42, 112] on link "Home details" at bounding box center [40, 115] width 46 height 7
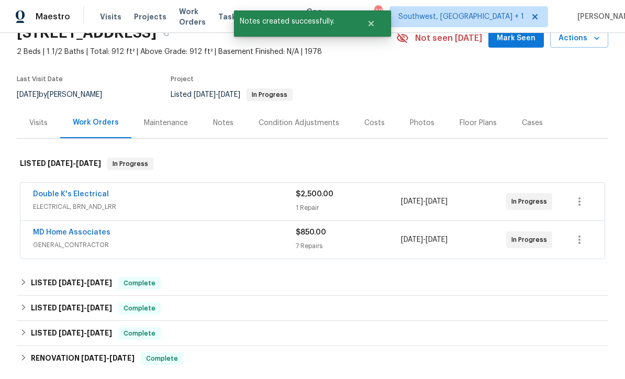
scroll to position [63, 0]
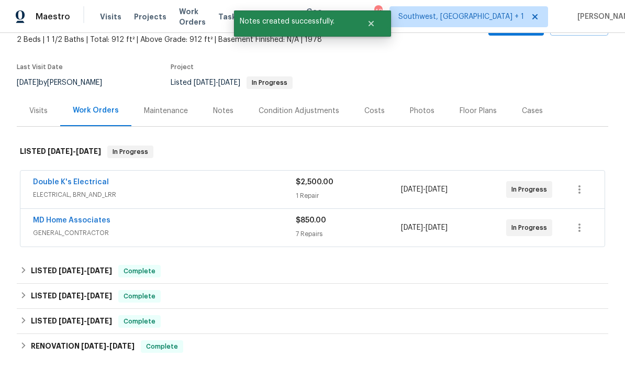
click at [52, 217] on link "MD Home Associates" at bounding box center [71, 220] width 77 height 7
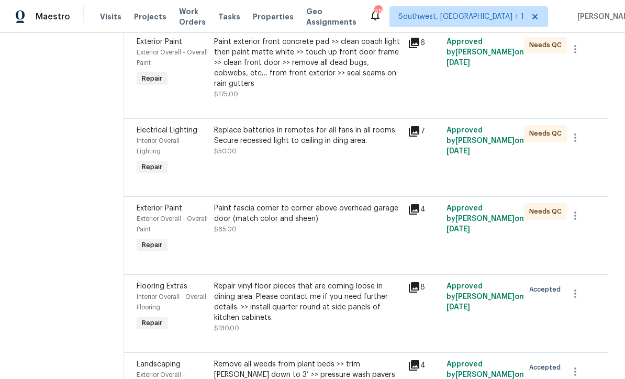
scroll to position [329, 0]
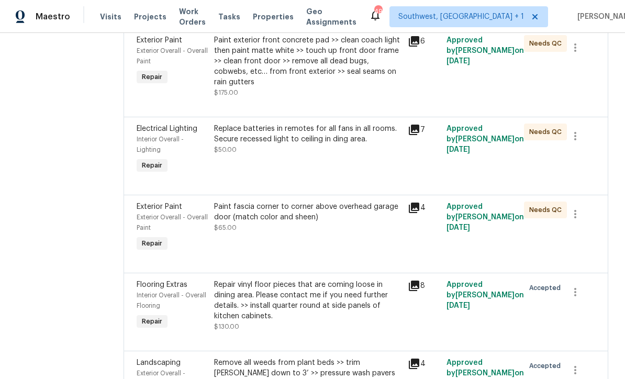
click at [367, 155] on div "Replace batteries in remotes for all fans in all rooms. Secure recessed light t…" at bounding box center [307, 138] width 187 height 31
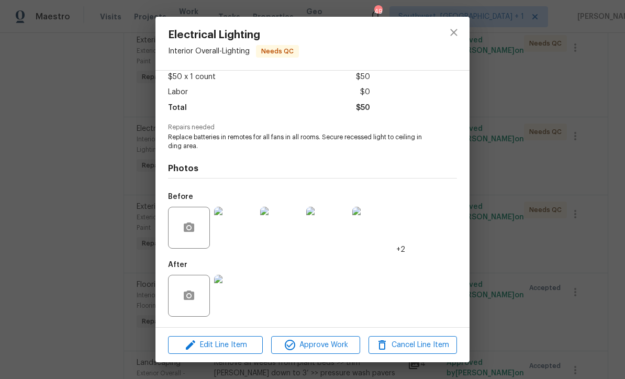
scroll to position [62, 0]
click at [235, 305] on img at bounding box center [235, 296] width 42 height 42
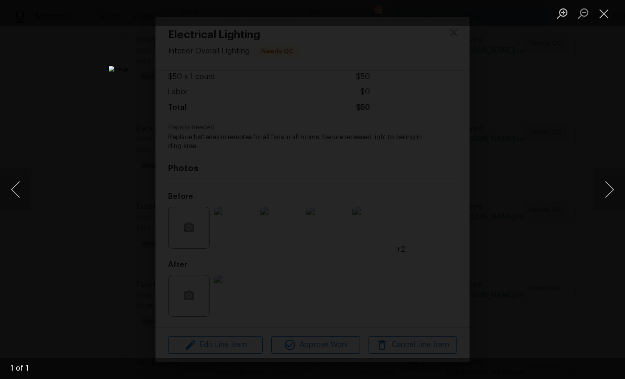
click at [609, 9] on button "Close lightbox" at bounding box center [603, 13] width 21 height 18
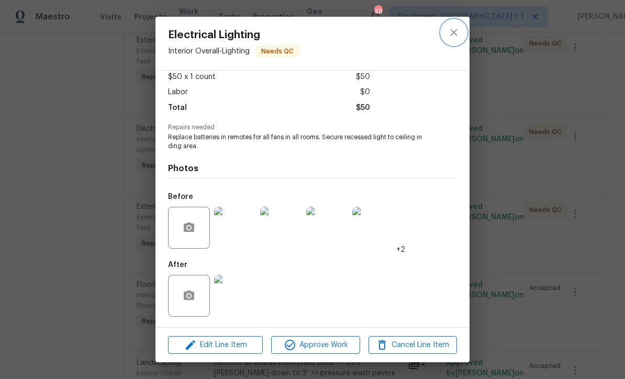
click at [455, 32] on icon "close" at bounding box center [453, 32] width 13 height 13
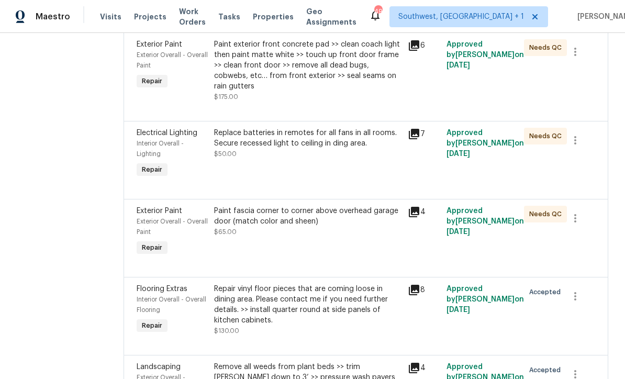
scroll to position [294, 0]
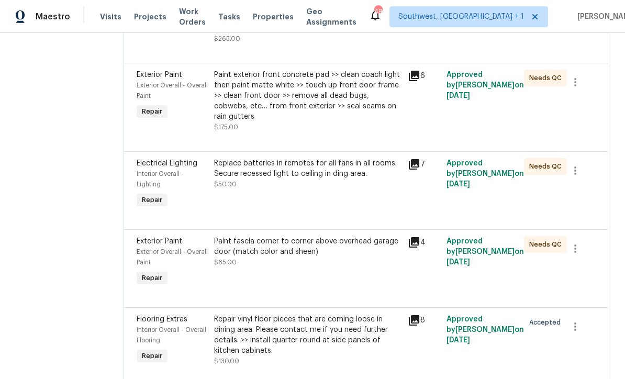
click at [344, 277] on div "Paint fascia corner to corner above overhead garage door (match color and sheen…" at bounding box center [308, 262] width 194 height 59
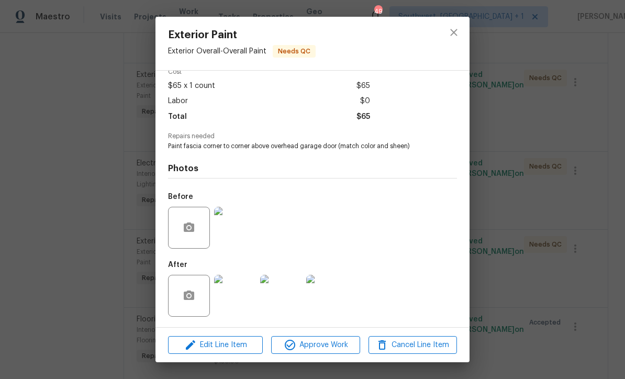
scroll to position [53, 0]
click at [237, 299] on img at bounding box center [235, 296] width 42 height 42
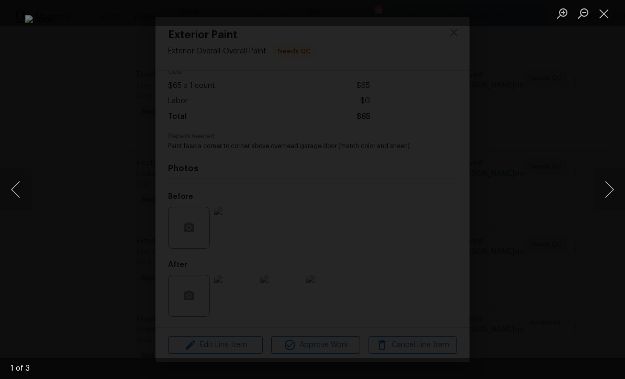
click at [602, 13] on button "Close lightbox" at bounding box center [603, 13] width 21 height 18
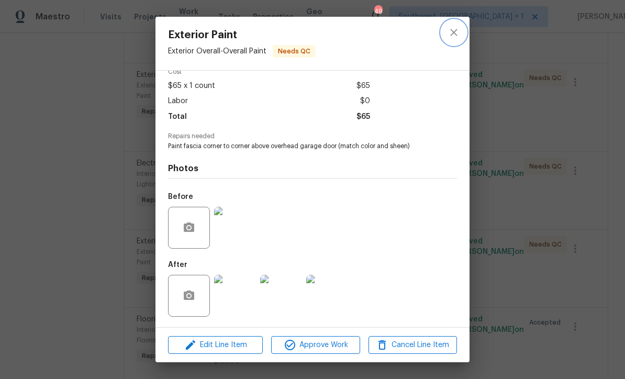
click at [455, 27] on icon "close" at bounding box center [453, 32] width 13 height 13
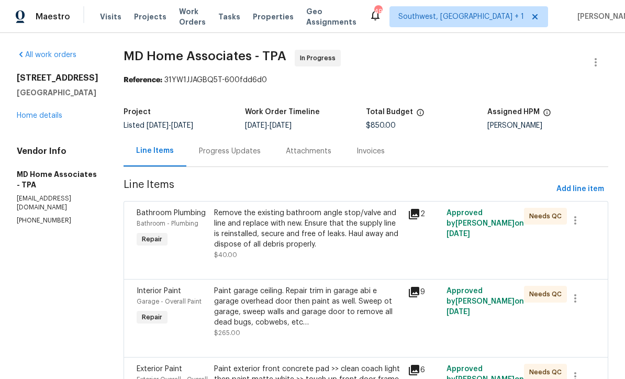
scroll to position [0, 0]
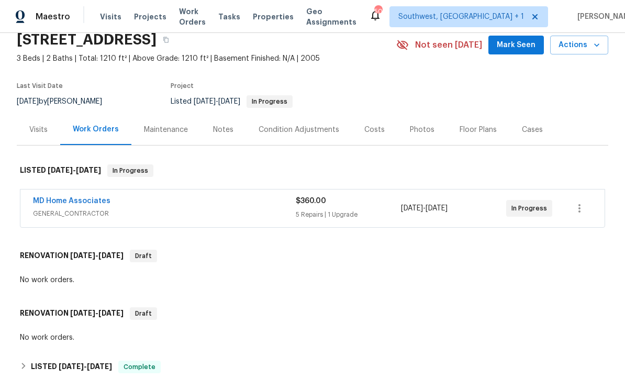
scroll to position [54, 0]
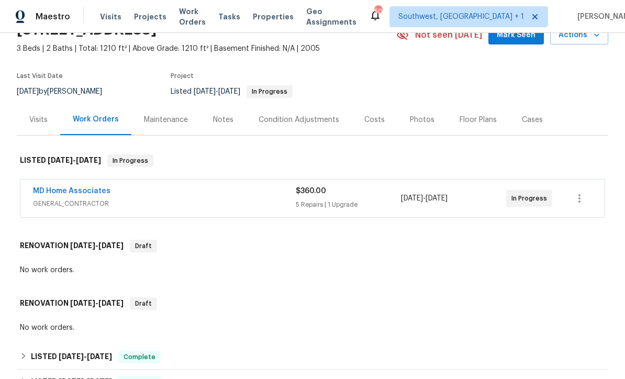
click at [224, 194] on div "MD Home Associates" at bounding box center [164, 192] width 263 height 13
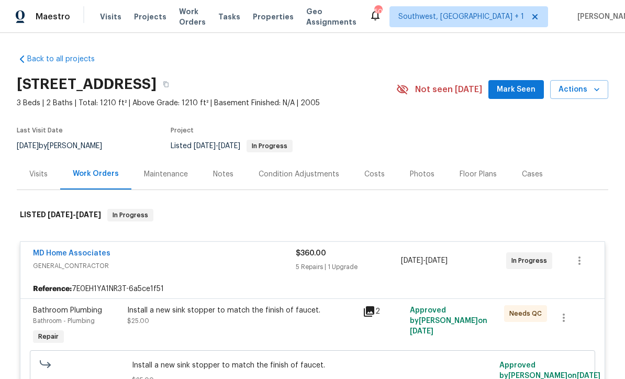
scroll to position [0, 0]
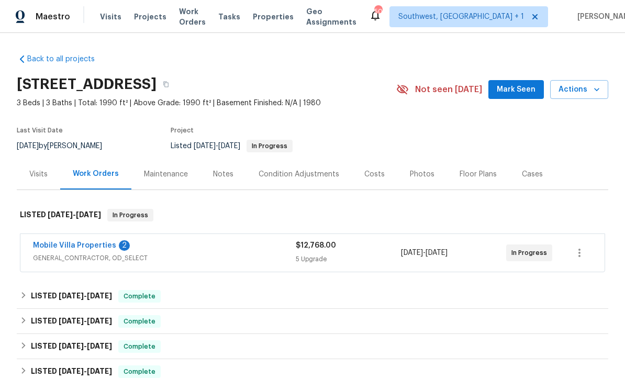
click at [58, 246] on link "Mobile Villa Properties" at bounding box center [74, 245] width 83 height 7
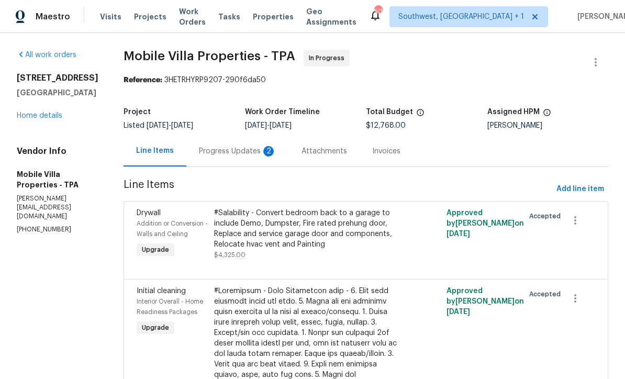
click at [197, 157] on div "Progress Updates 2" at bounding box center [237, 151] width 103 height 31
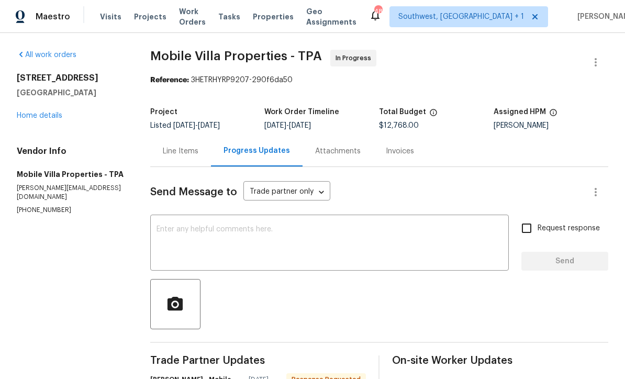
click at [33, 113] on link "Home details" at bounding box center [40, 115] width 46 height 7
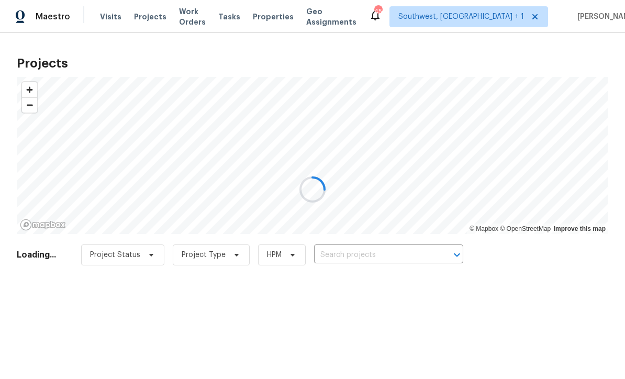
click at [364, 256] on div at bounding box center [312, 189] width 625 height 379
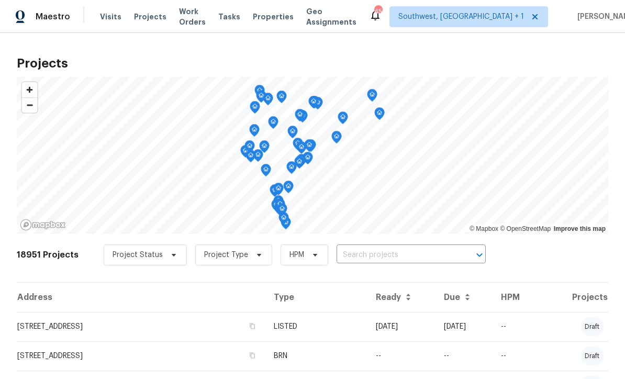
click at [379, 256] on input "text" at bounding box center [396, 255] width 120 height 16
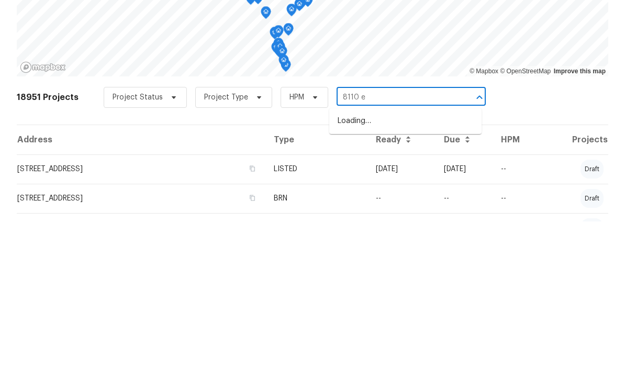
type input "8110 en"
click at [411, 270] on li "[STREET_ADDRESS]" at bounding box center [405, 278] width 152 height 17
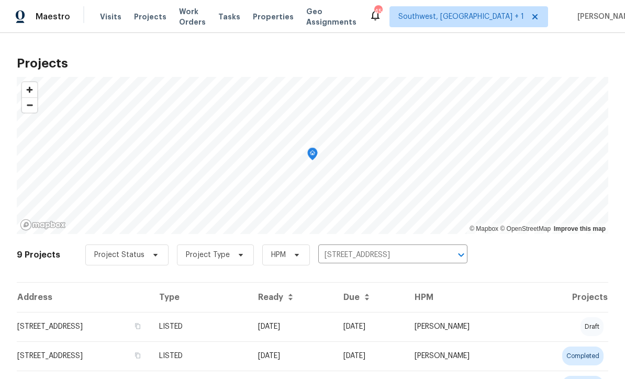
click at [335, 330] on td "[DATE]" at bounding box center [292, 326] width 85 height 29
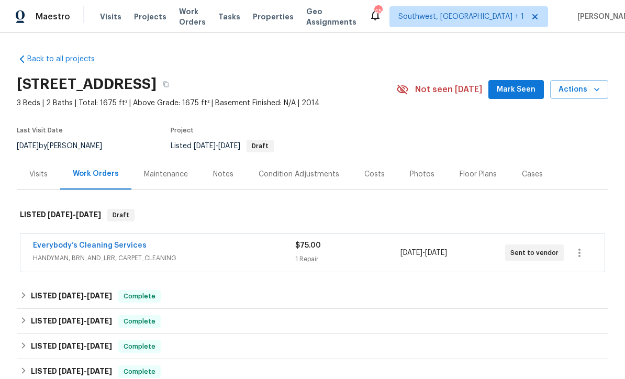
click at [356, 254] on div "1 Repair" at bounding box center [347, 259] width 105 height 10
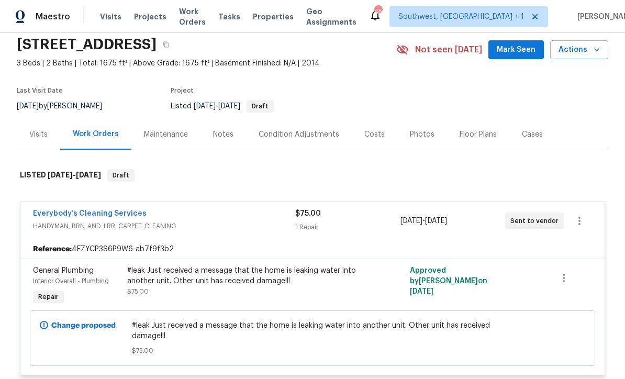
scroll to position [38, 0]
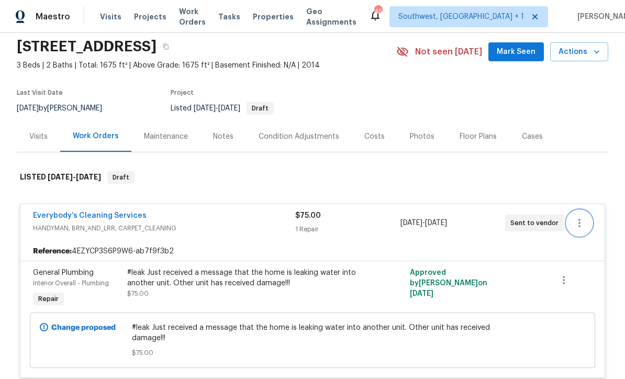
click at [582, 223] on icon "button" at bounding box center [579, 223] width 13 height 13
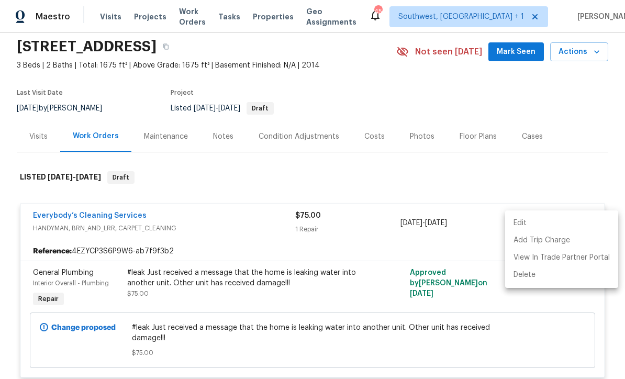
click at [518, 225] on li "Edit" at bounding box center [561, 223] width 113 height 17
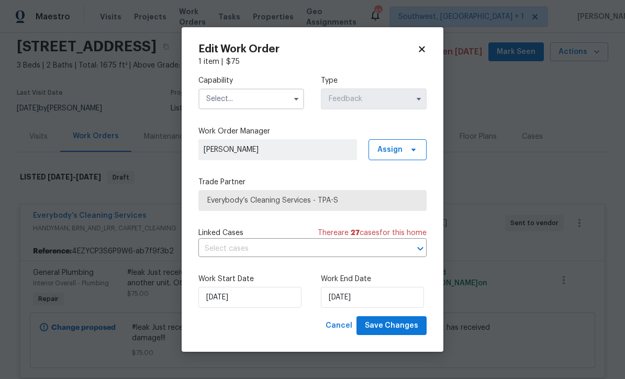
click at [246, 96] on input "text" at bounding box center [251, 98] width 106 height 21
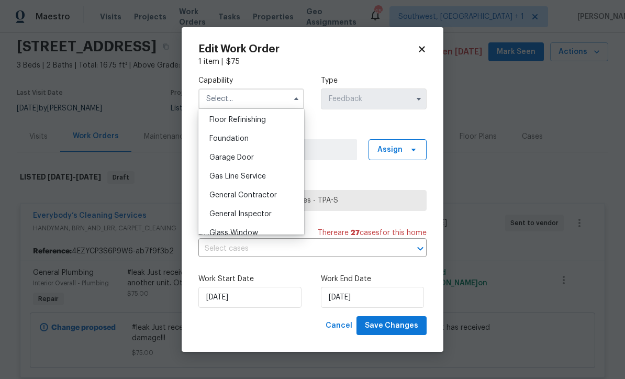
scroll to position [432, 0]
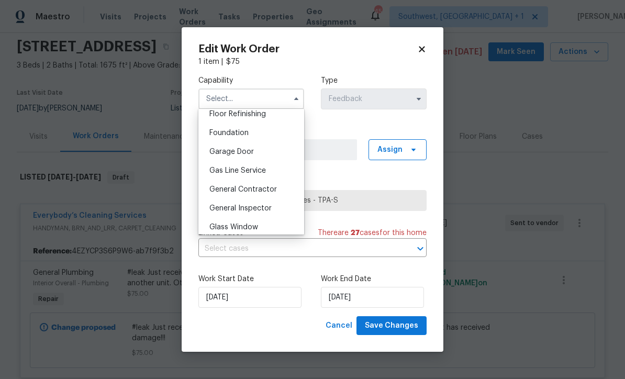
click at [270, 188] on span "General Contractor" at bounding box center [243, 189] width 68 height 7
type input "General Contractor"
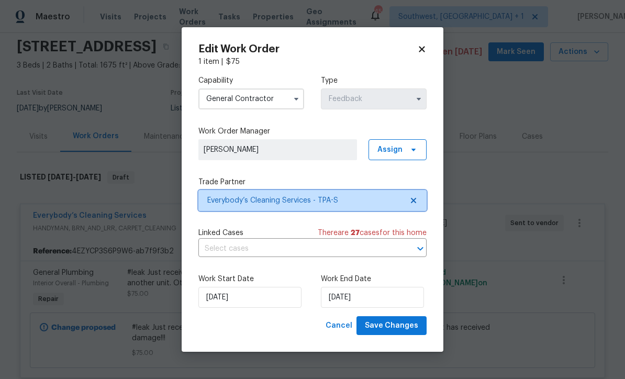
click at [377, 199] on span "Everybody’s Cleaning Services - TPA-S" at bounding box center [304, 200] width 195 height 10
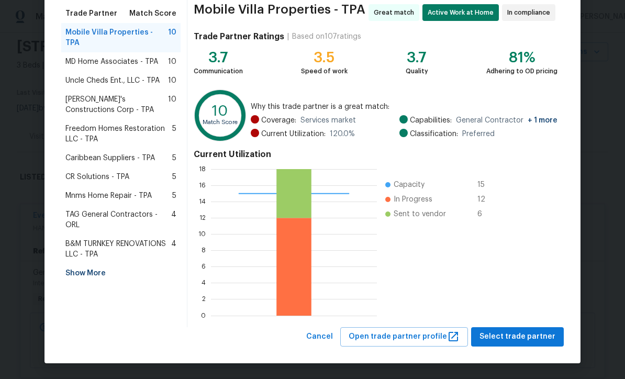
scroll to position [83, 0]
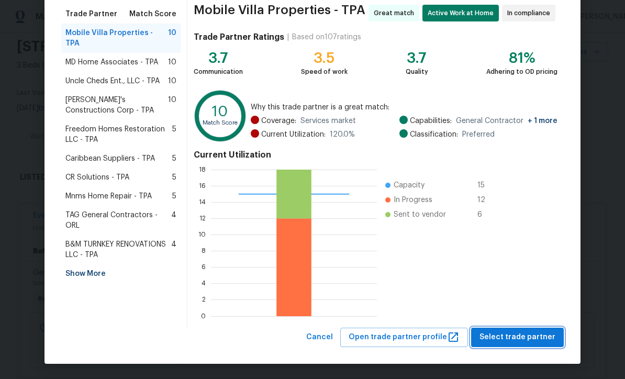
click at [529, 342] on span "Select trade partner" at bounding box center [517, 337] width 76 height 13
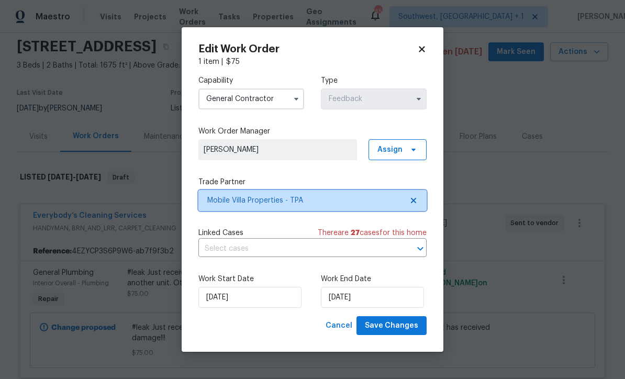
scroll to position [0, 0]
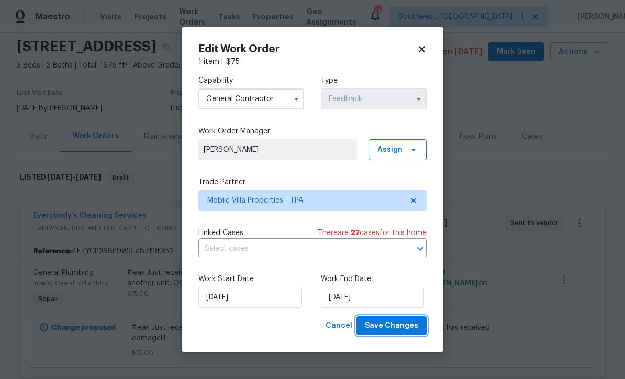
click at [404, 334] on button "Save Changes" at bounding box center [391, 325] width 70 height 19
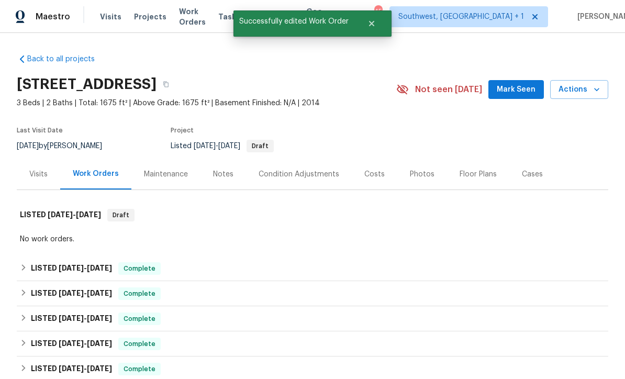
scroll to position [-1, 0]
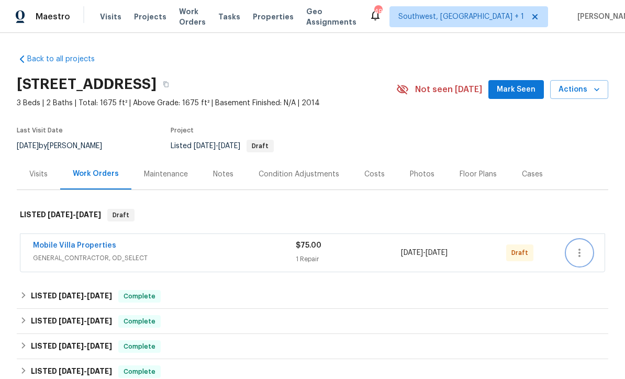
click at [581, 257] on icon "button" at bounding box center [579, 252] width 13 height 13
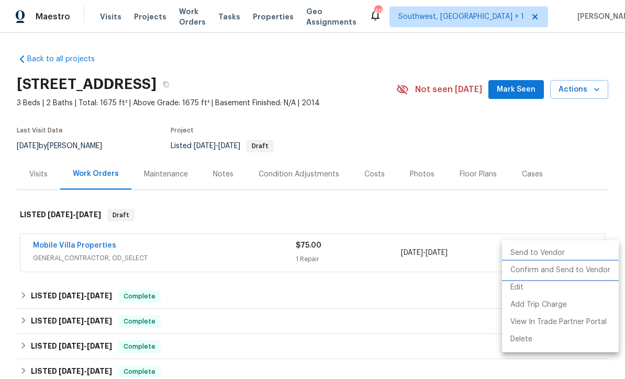
click at [573, 271] on li "Confirm and Send to Vendor" at bounding box center [560, 270] width 117 height 17
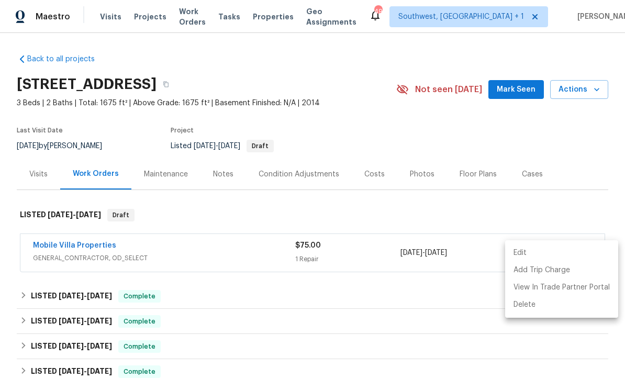
click at [465, 341] on div at bounding box center [312, 189] width 625 height 379
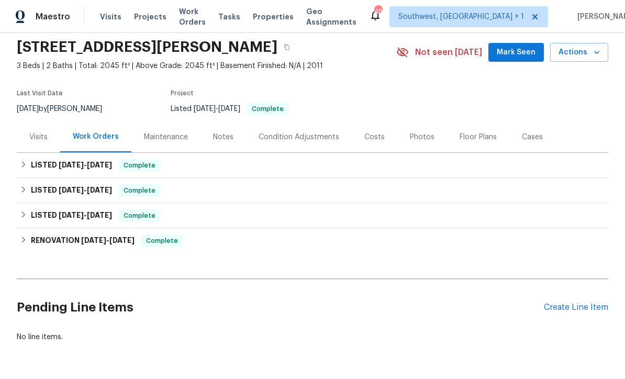
scroll to position [37, 0]
click at [572, 311] on div "Create Line Item" at bounding box center [576, 308] width 64 height 10
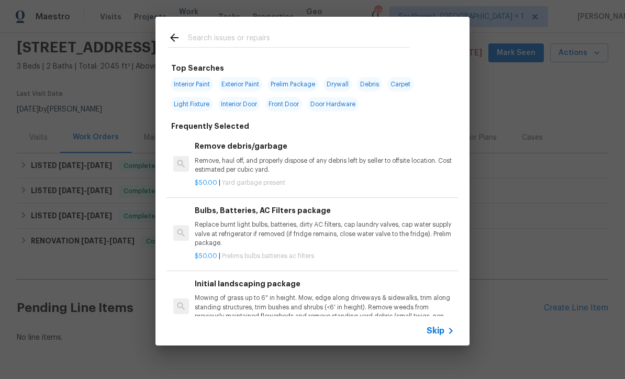
click at [439, 336] on div "Skip" at bounding box center [441, 330] width 30 height 13
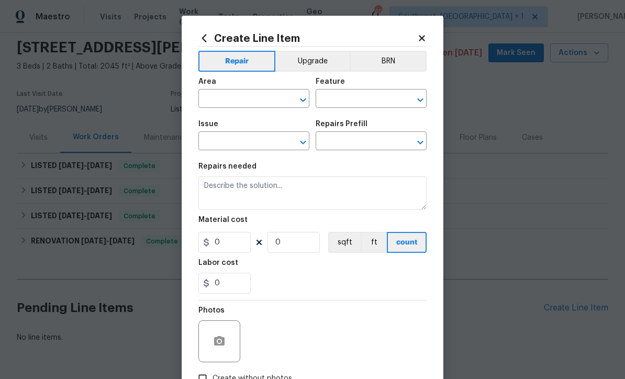
click at [319, 63] on button "Upgrade" at bounding box center [312, 61] width 75 height 21
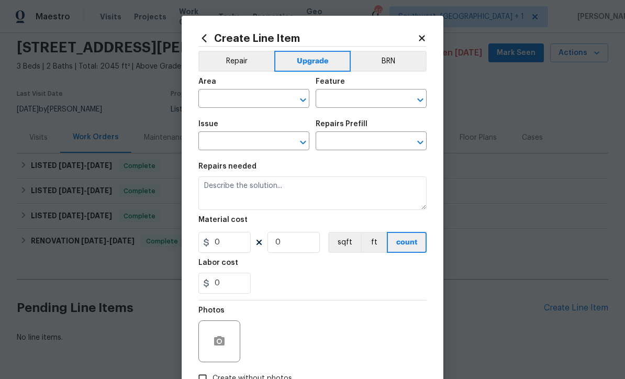
click at [260, 99] on input "text" at bounding box center [239, 100] width 82 height 16
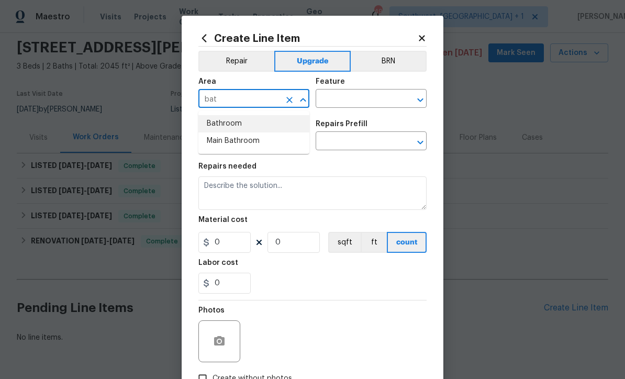
click at [236, 125] on li "Bathroom" at bounding box center [253, 123] width 111 height 17
type input "Bathroom"
click at [343, 98] on input "text" at bounding box center [357, 100] width 82 height 16
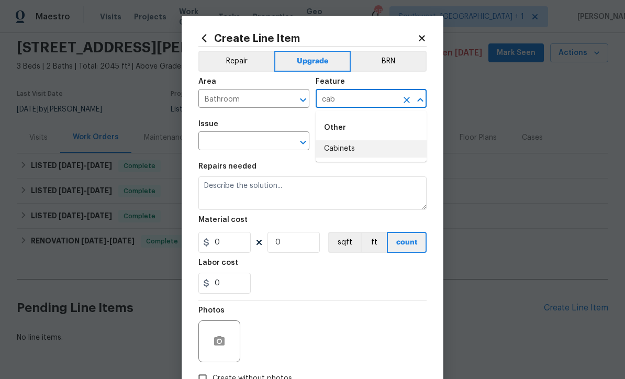
click at [359, 148] on li "Cabinets" at bounding box center [371, 148] width 111 height 17
type input "Cabinets"
click at [270, 145] on input "text" at bounding box center [239, 142] width 82 height 16
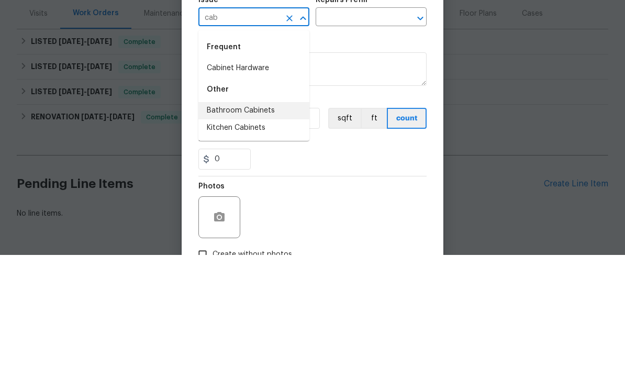
click at [268, 226] on li "Bathroom Cabinets" at bounding box center [253, 234] width 111 height 17
type input "Bathroom Cabinets"
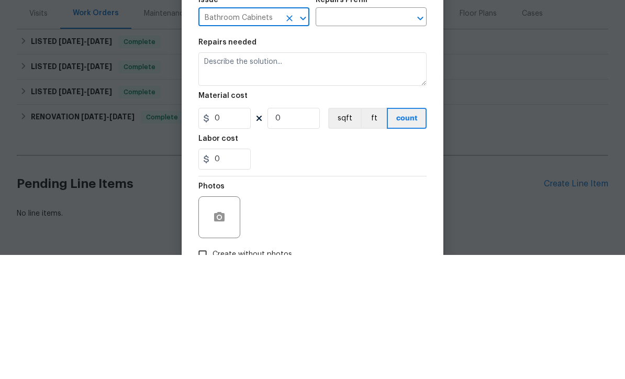
click at [368, 134] on input "text" at bounding box center [357, 142] width 82 height 16
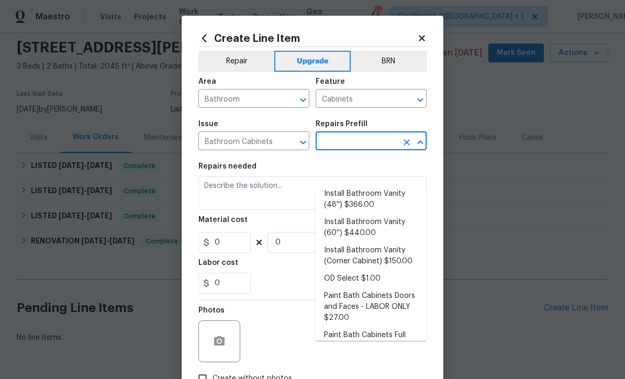
scroll to position [123, 0]
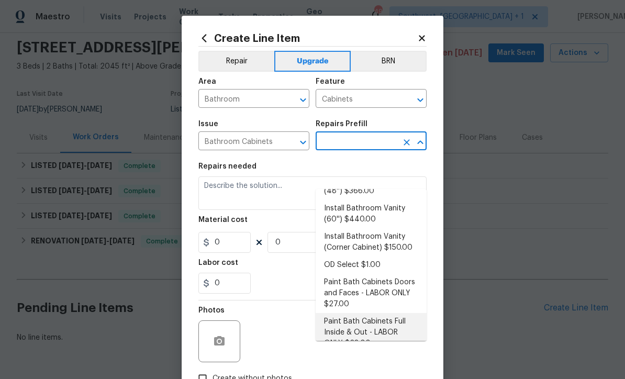
click at [379, 313] on li "Paint Bath Cabinets Full Inside & Out - LABOR ONLY $28.00" at bounding box center [371, 332] width 111 height 39
type input "Paint Bath Cabinets Full Inside & Out - LABOR ONLY $28.00"
type textarea "Prep, sand, mask and apply 2 coats of paint to the bathroom cabinet doors, inte…"
type input "1"
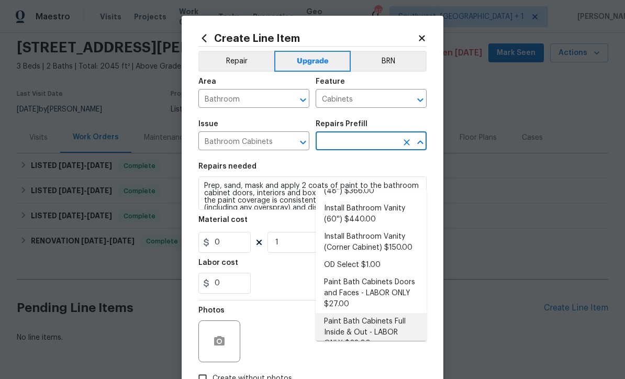
type input "Paint Bath Cabinets Full Inside & Out - LABOR ONLY $28.00"
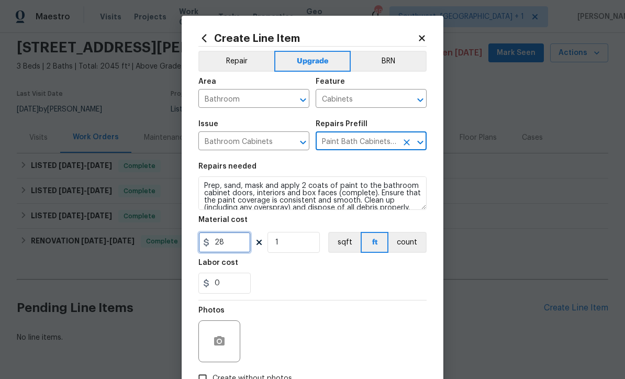
click at [243, 242] on input "28" at bounding box center [224, 242] width 52 height 21
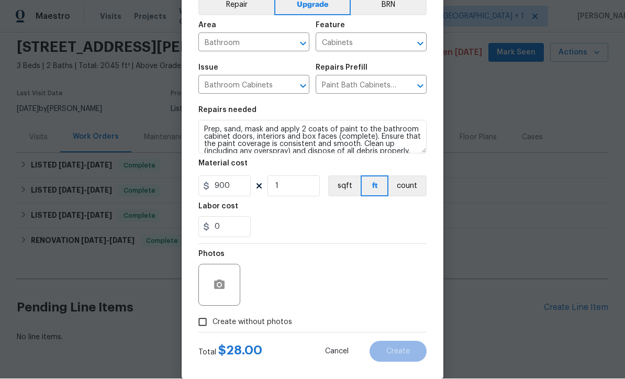
scroll to position [55, 0]
type input "900"
click at [204, 130] on textarea "Prep, sand, mask and apply 2 coats of paint to the bathroom cabinet doors, inte…" at bounding box center [312, 137] width 228 height 33
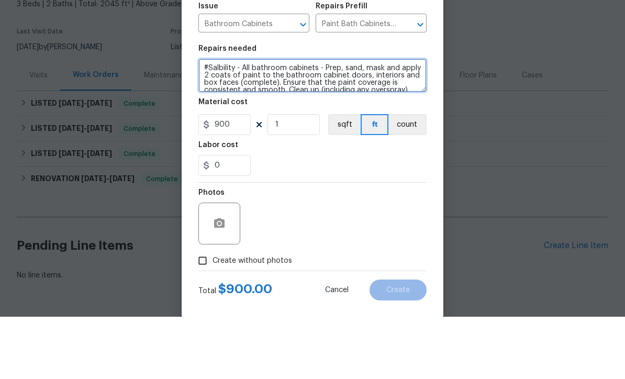
click at [224, 121] on textarea "#Salbility - All bathroom cabinets - Prep, sand, mask and apply 2 coats of pain…" at bounding box center [312, 137] width 228 height 33
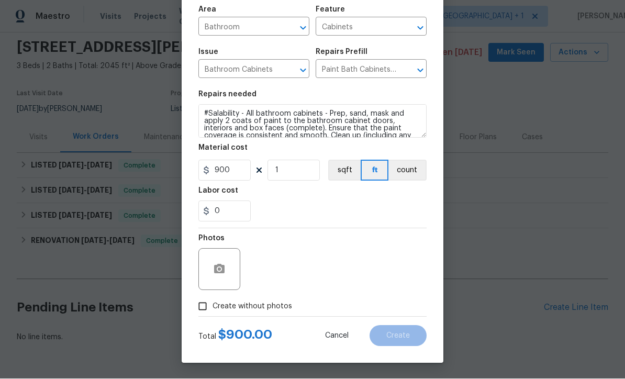
scroll to position [74, 0]
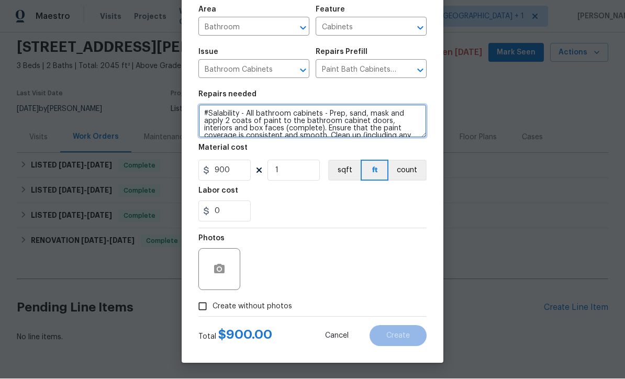
type textarea "#Salability - All bathroom cabinets - Prep, sand, mask and apply 2 coats of pai…"
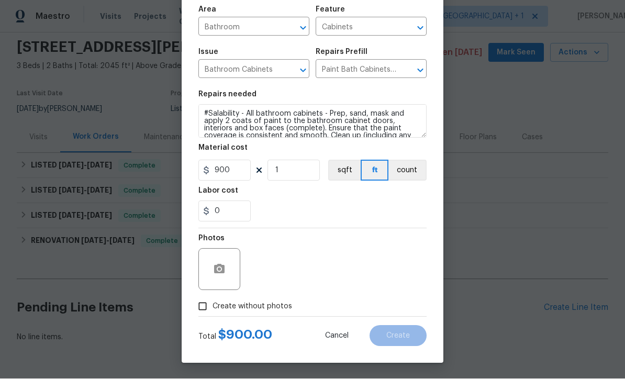
click at [198, 312] on input "Create without photos" at bounding box center [203, 307] width 20 height 20
checkbox input "true"
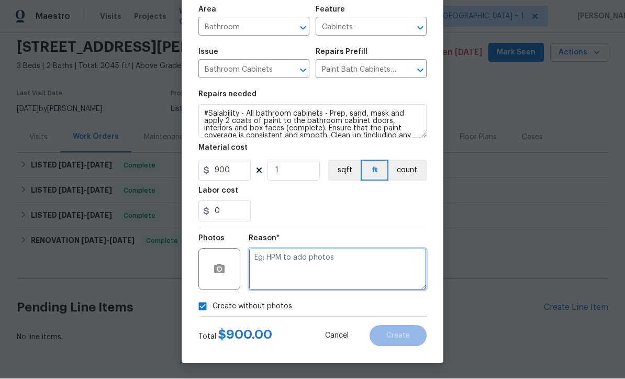
click at [322, 268] on textarea at bounding box center [338, 270] width 178 height 42
type textarea "Salability"
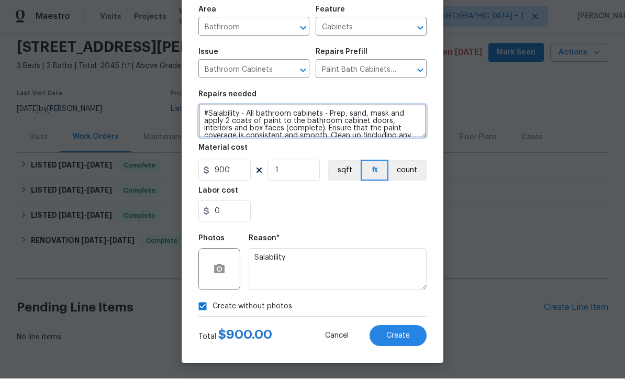
click at [241, 120] on textarea "#Salability - All bathroom cabinets - Prep, sand, mask and apply 2 coats of pai…" at bounding box center [312, 121] width 228 height 33
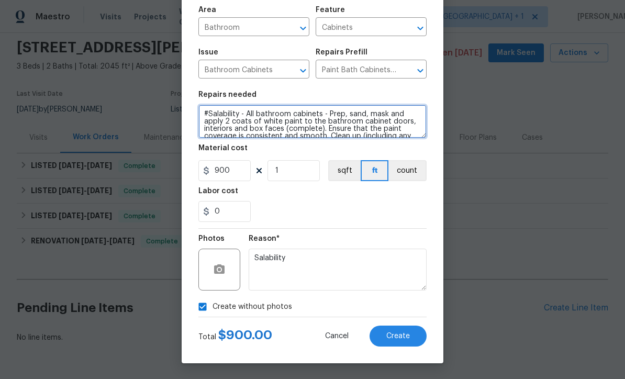
type textarea "#Salability - All bathroom cabinets - Prep, sand, mask and apply 2 coats of whi…"
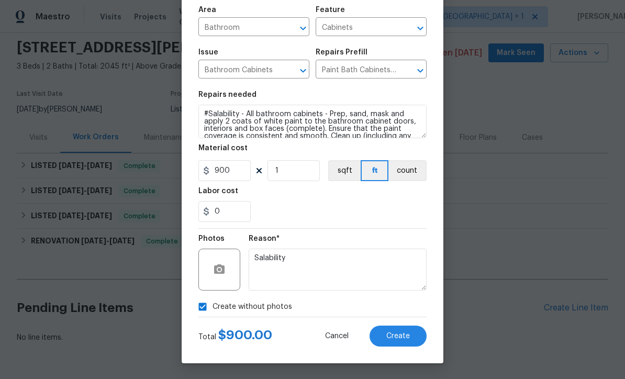
click at [397, 342] on button "Create" at bounding box center [397, 335] width 57 height 21
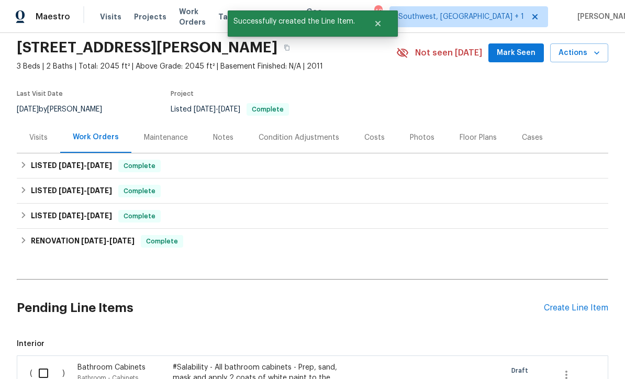
click at [416, 132] on div "Photos" at bounding box center [422, 137] width 25 height 10
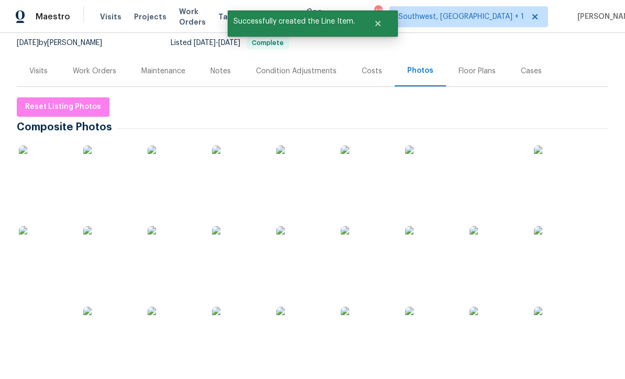
scroll to position [103, 0]
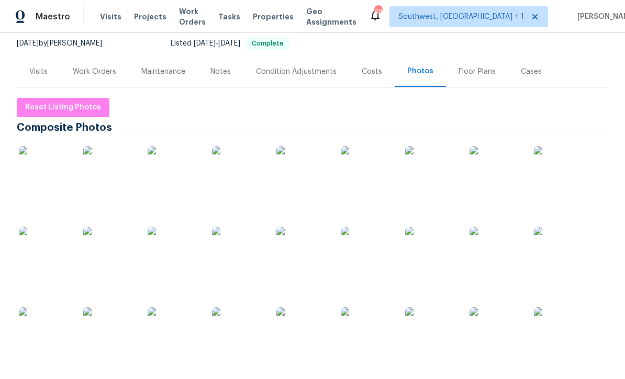
click at [177, 146] on img at bounding box center [174, 172] width 52 height 52
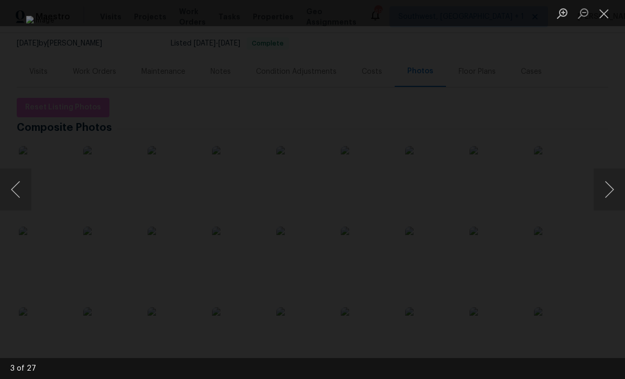
click at [601, 195] on button "Next image" at bounding box center [608, 189] width 31 height 42
click at [601, 197] on button "Next image" at bounding box center [608, 189] width 31 height 42
click at [605, 191] on button "Next image" at bounding box center [608, 189] width 31 height 42
click at [605, 190] on button "Next image" at bounding box center [608, 189] width 31 height 42
click at [602, 200] on button "Next image" at bounding box center [608, 189] width 31 height 42
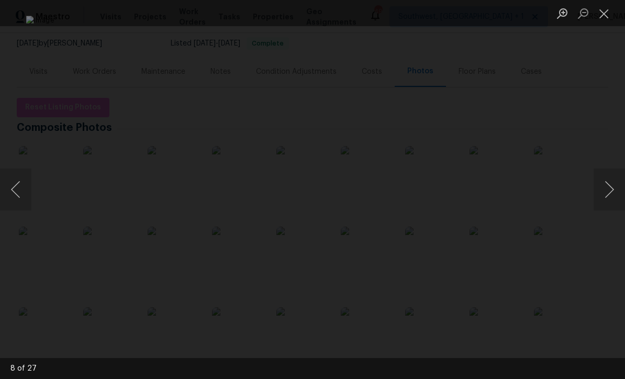
click at [602, 200] on button "Next image" at bounding box center [608, 189] width 31 height 42
click at [603, 206] on button "Next image" at bounding box center [608, 189] width 31 height 42
click at [605, 199] on button "Next image" at bounding box center [608, 189] width 31 height 42
click at [606, 201] on button "Next image" at bounding box center [608, 189] width 31 height 42
click at [605, 203] on button "Next image" at bounding box center [608, 189] width 31 height 42
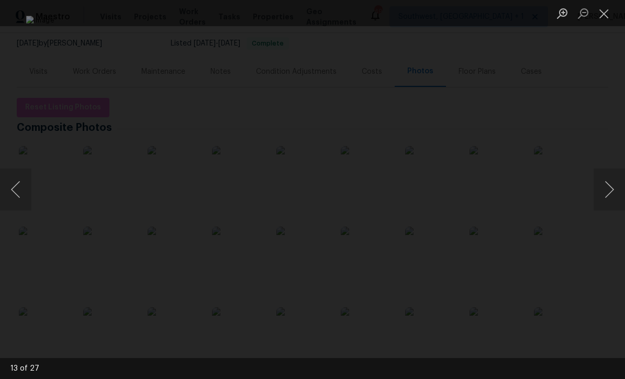
click at [606, 198] on button "Next image" at bounding box center [608, 189] width 31 height 42
click at [606, 199] on button "Next image" at bounding box center [608, 189] width 31 height 42
click at [608, 204] on button "Next image" at bounding box center [608, 189] width 31 height 42
click at [604, 193] on button "Next image" at bounding box center [608, 189] width 31 height 42
click at [605, 193] on button "Next image" at bounding box center [608, 189] width 31 height 42
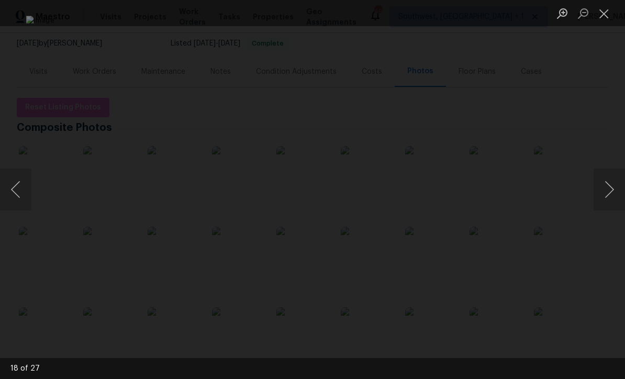
click at [603, 199] on button "Next image" at bounding box center [608, 189] width 31 height 42
click at [604, 200] on button "Next image" at bounding box center [608, 189] width 31 height 42
click at [603, 202] on button "Next image" at bounding box center [608, 189] width 31 height 42
click at [604, 203] on button "Next image" at bounding box center [608, 189] width 31 height 42
click at [606, 203] on button "Next image" at bounding box center [608, 189] width 31 height 42
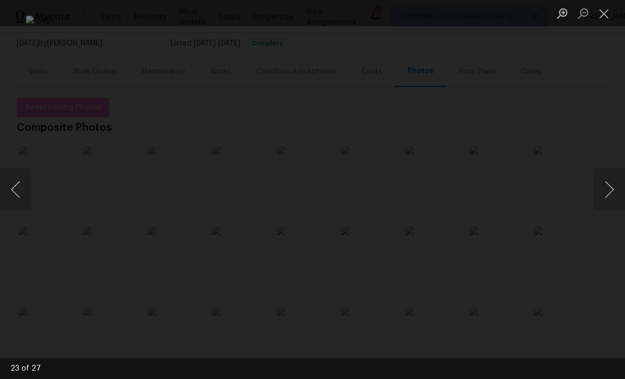
click at [606, 204] on button "Next image" at bounding box center [608, 189] width 31 height 42
click at [605, 200] on button "Next image" at bounding box center [608, 189] width 31 height 42
click at [605, 201] on button "Next image" at bounding box center [608, 189] width 31 height 42
click at [606, 201] on button "Next image" at bounding box center [608, 189] width 31 height 42
click at [605, 8] on button "Close lightbox" at bounding box center [603, 13] width 21 height 18
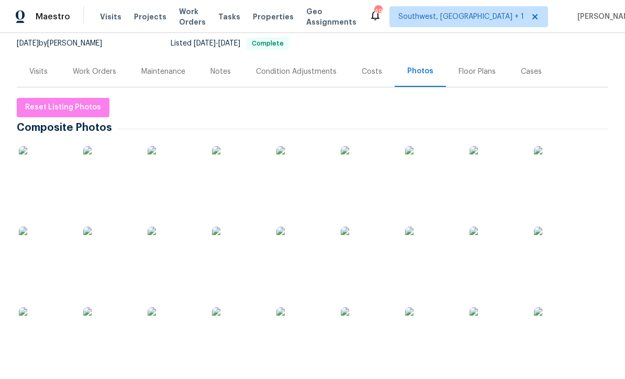
click at [87, 66] on div "Work Orders" at bounding box center [94, 71] width 43 height 10
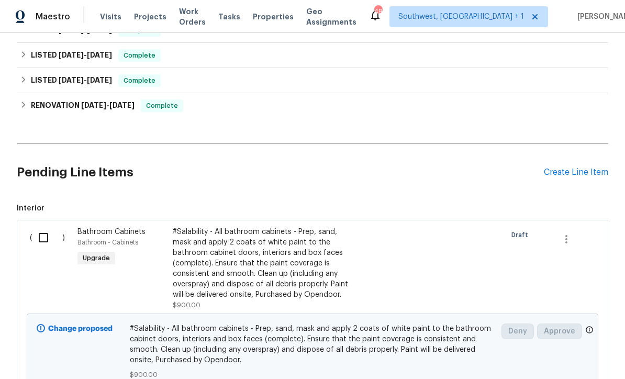
scroll to position [188, 0]
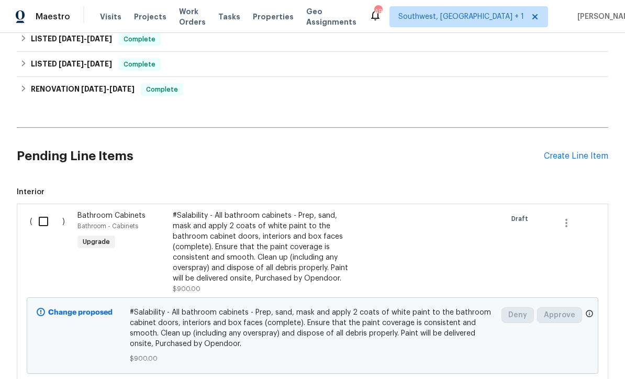
click at [307, 215] on div "#Salability - All bathroom cabinets - Prep, sand, mask and apply 2 coats of whi…" at bounding box center [265, 246] width 184 height 73
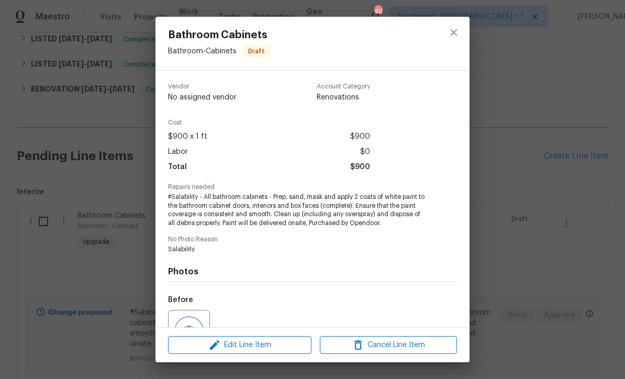
click at [192, 324] on button "button" at bounding box center [188, 330] width 25 height 25
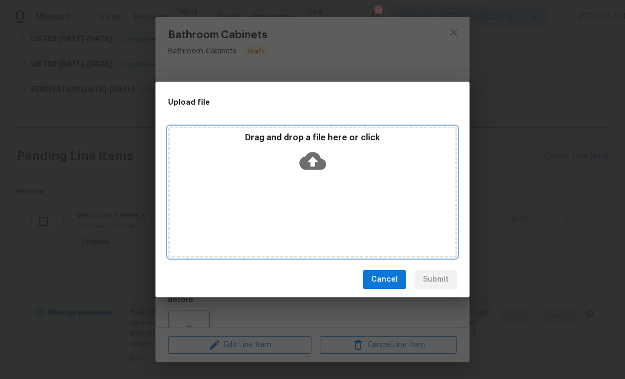
click at [317, 161] on icon at bounding box center [312, 161] width 27 height 27
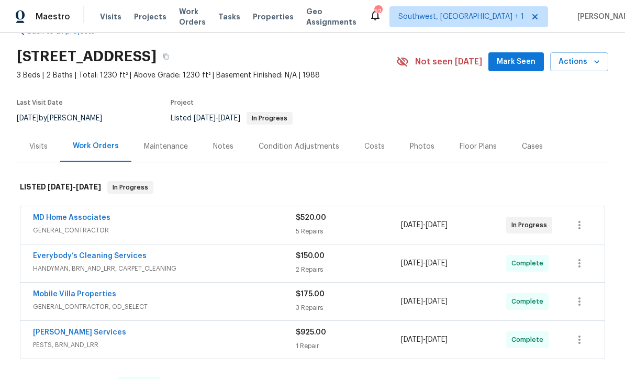
scroll to position [44, 0]
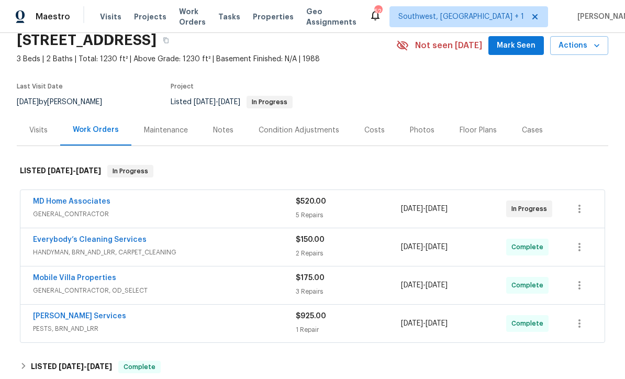
click at [60, 205] on link "MD Home Associates" at bounding box center [71, 201] width 77 height 7
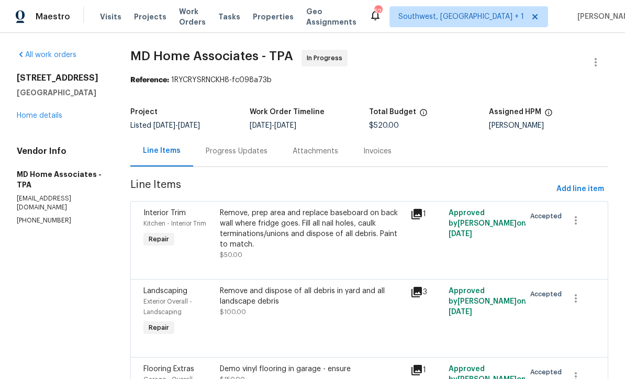
click at [256, 156] on div "Progress Updates" at bounding box center [237, 151] width 62 height 10
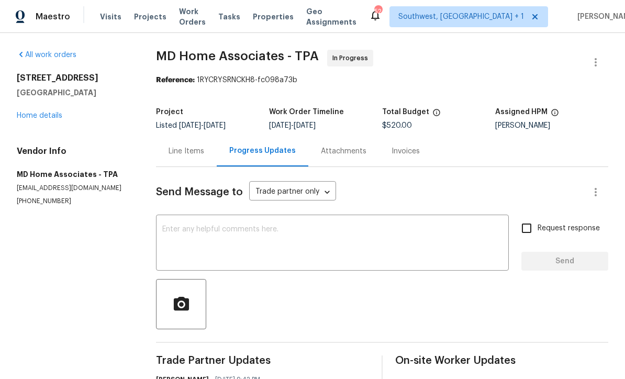
click at [306, 239] on textarea at bounding box center [332, 244] width 340 height 37
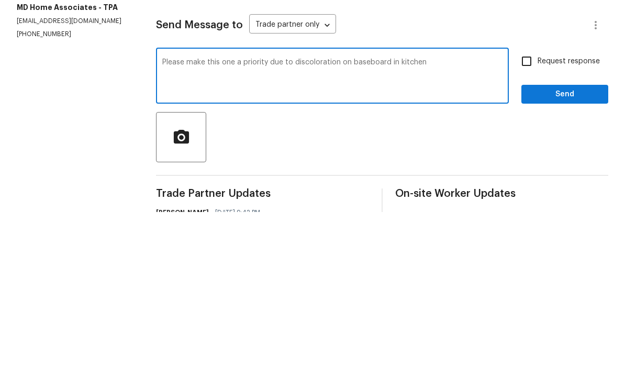
type textarea "Please make this one a priority due to discoloration on baseboard in kitchen"
click at [531, 217] on input "Request response" at bounding box center [526, 228] width 22 height 22
checkbox input "true"
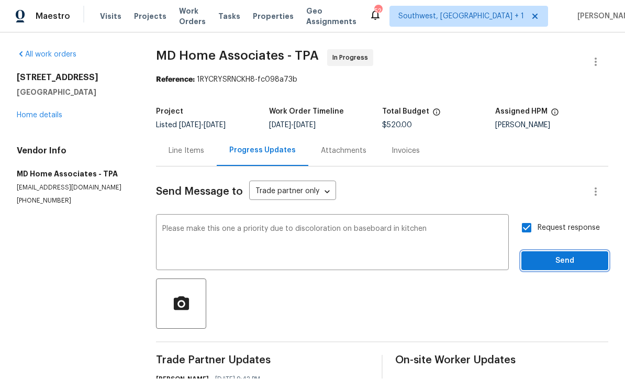
click at [557, 255] on span "Send" at bounding box center [565, 261] width 70 height 13
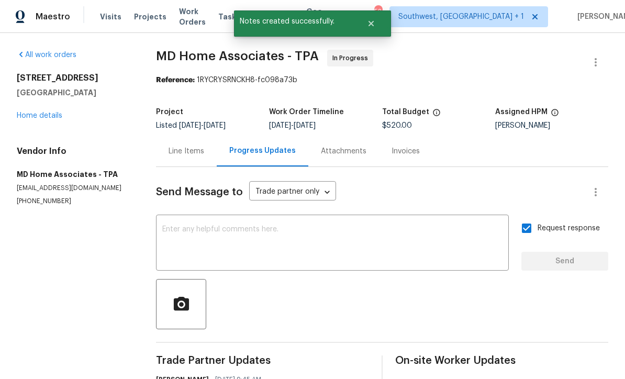
click at [40, 112] on link "Home details" at bounding box center [40, 115] width 46 height 7
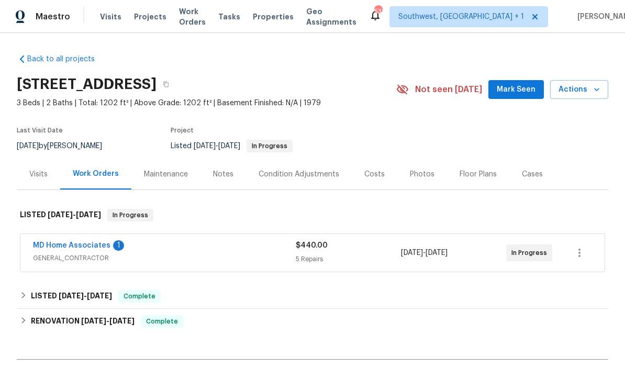
click at [55, 249] on link "MD Home Associates" at bounding box center [71, 245] width 77 height 7
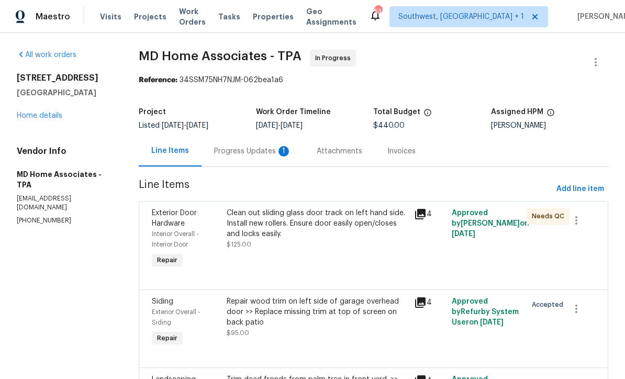
click at [257, 160] on div "Progress Updates 1" at bounding box center [252, 151] width 103 height 31
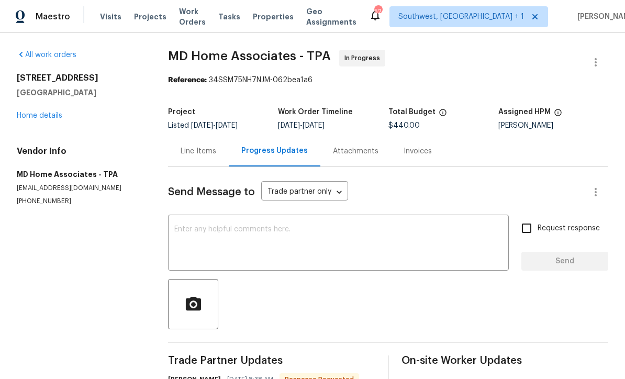
click at [186, 157] on div "Line Items" at bounding box center [198, 151] width 61 height 31
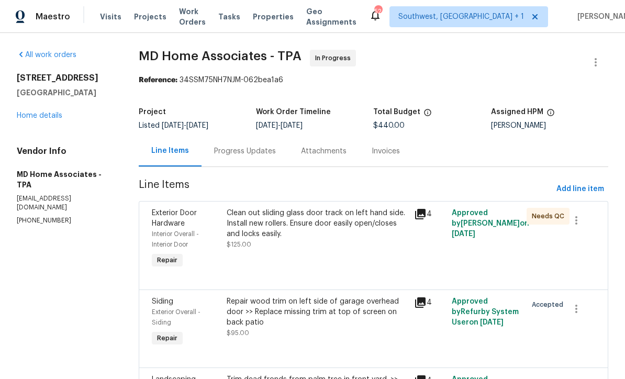
click at [229, 160] on div "Progress Updates" at bounding box center [244, 151] width 87 height 31
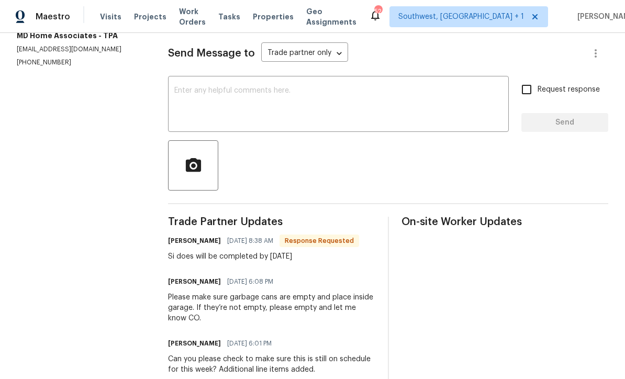
scroll to position [137, 0]
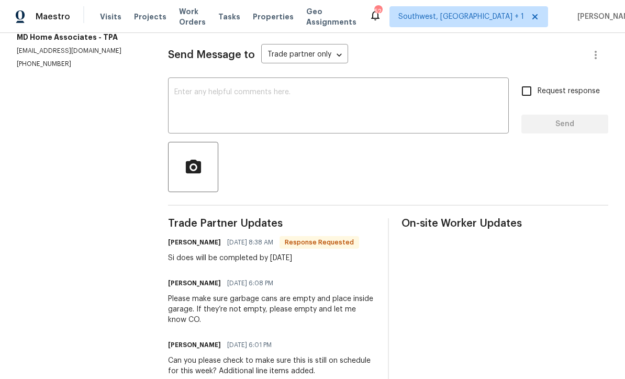
click at [185, 83] on div "x ​" at bounding box center [338, 106] width 341 height 53
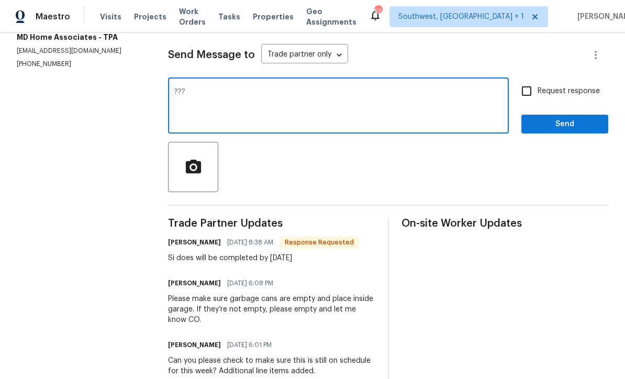
type textarea "???"
click at [533, 96] on input "Request response" at bounding box center [526, 91] width 22 height 22
checkbox input "true"
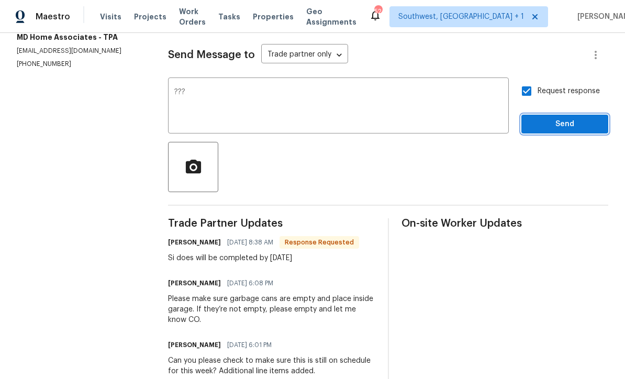
click at [553, 120] on span "Send" at bounding box center [565, 124] width 70 height 13
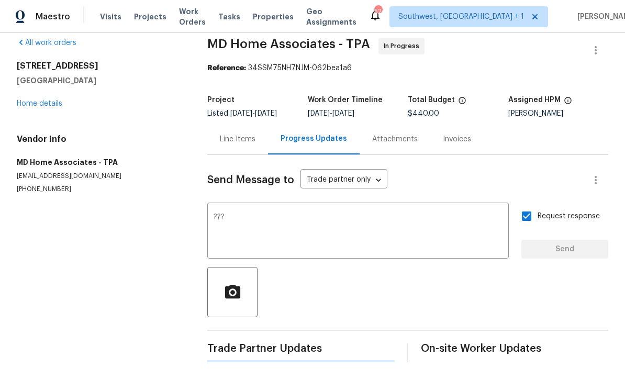
scroll to position [0, 0]
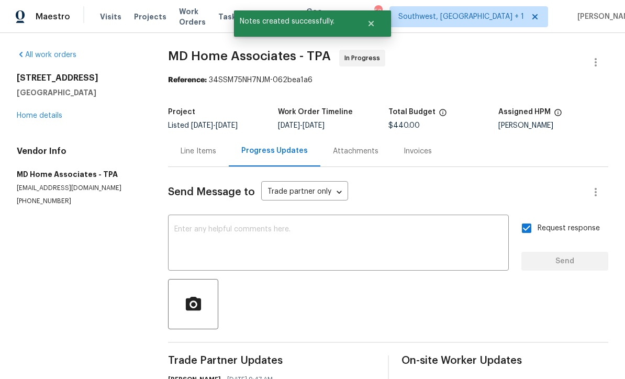
click at [36, 112] on link "Home details" at bounding box center [40, 115] width 46 height 7
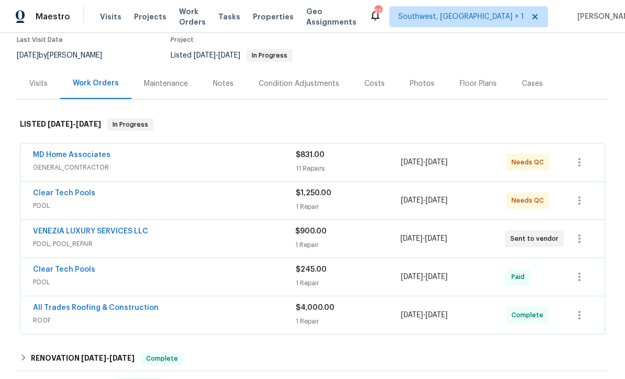
scroll to position [106, 0]
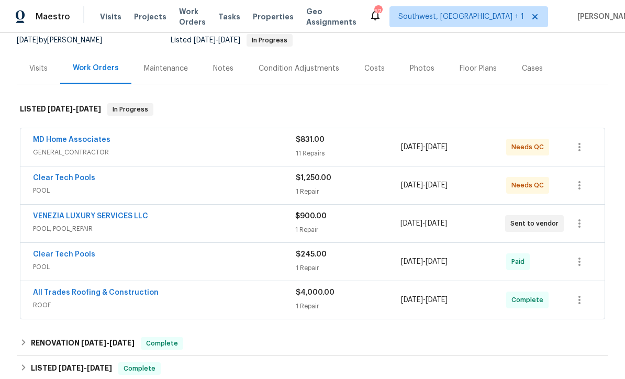
click at [52, 218] on link "VENEZIA LUXURY SERVICES LLC" at bounding box center [90, 215] width 115 height 7
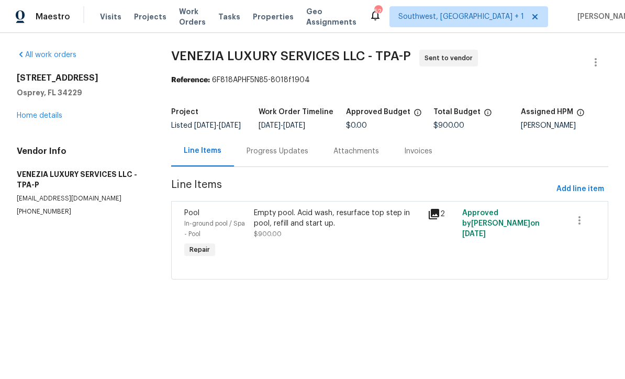
click at [284, 166] on div "Progress Updates" at bounding box center [277, 151] width 87 height 31
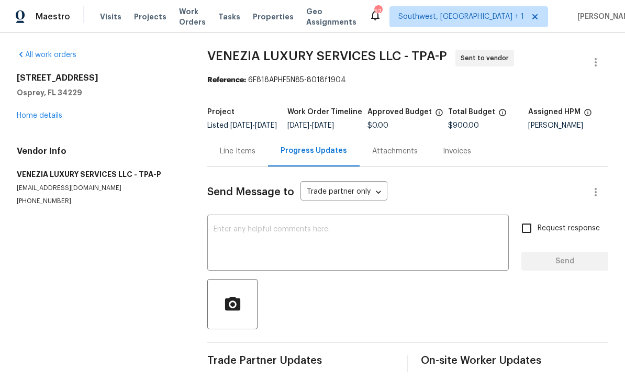
click at [336, 237] on textarea at bounding box center [357, 244] width 289 height 37
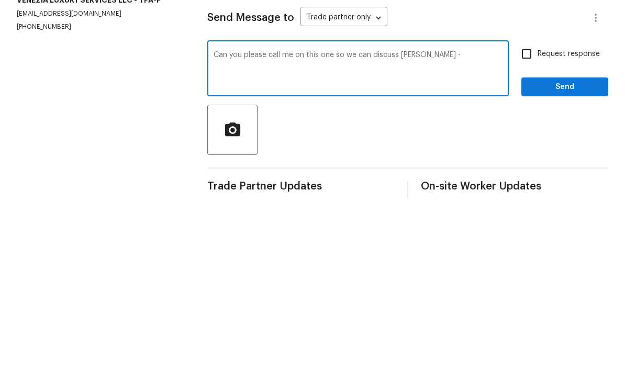
click at [394, 226] on textarea "Can you please call me on this one so we can discuss [PERSON_NAME] -" at bounding box center [357, 244] width 289 height 37
click at [468, 226] on textarea "Can you please call me on this one so we can discuss? [PERSON_NAME] -" at bounding box center [357, 244] width 289 height 37
type textarea "Can you please call me on this one so we can discuss? [PERSON_NAME] - [PHONE_NU…"
click at [524, 217] on input "Request response" at bounding box center [526, 228] width 22 height 22
checkbox input "true"
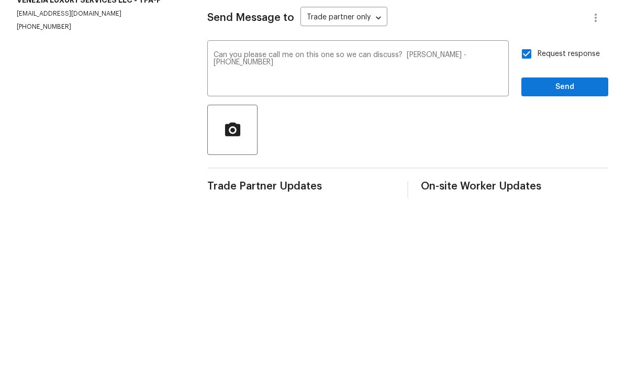
scroll to position [18, 0]
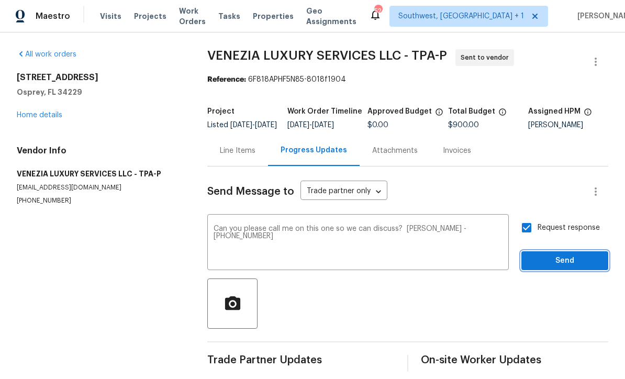
click at [566, 255] on span "Send" at bounding box center [565, 261] width 70 height 13
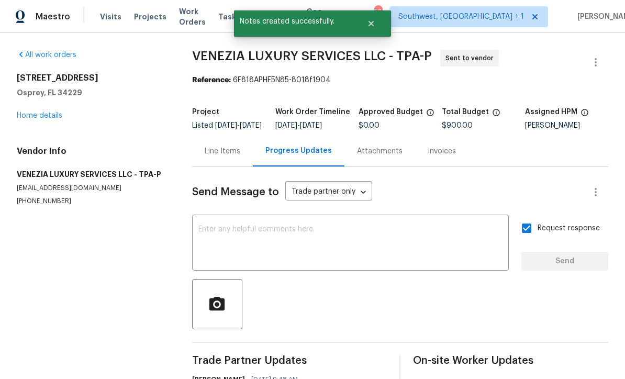
click at [57, 112] on link "Home details" at bounding box center [40, 115] width 46 height 7
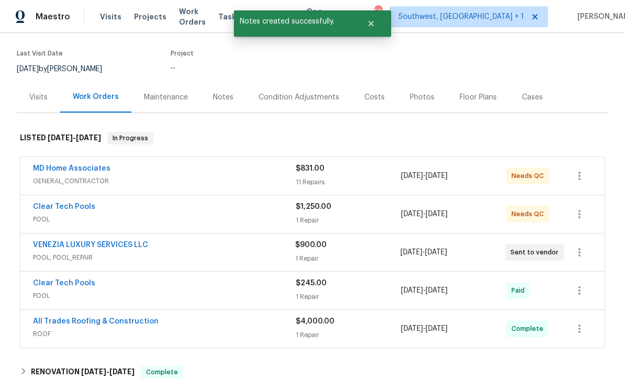
scroll to position [76, 0]
click at [46, 204] on link "Clear Tech Pools" at bounding box center [64, 207] width 62 height 7
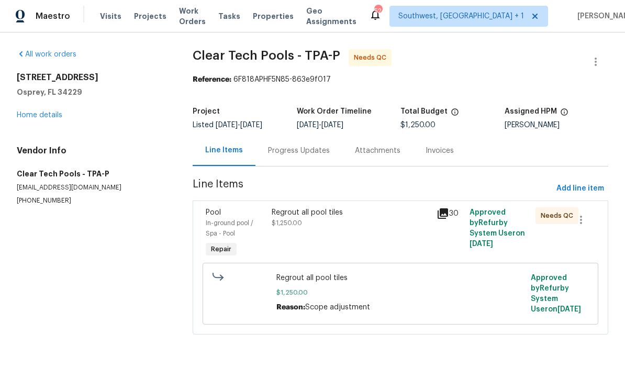
click at [300, 156] on div "Progress Updates" at bounding box center [298, 151] width 87 height 31
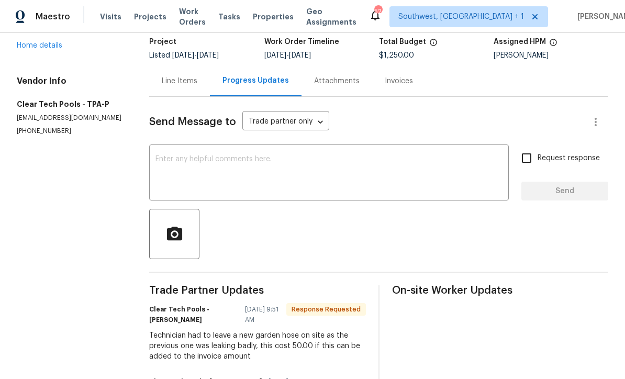
scroll to position [61, 0]
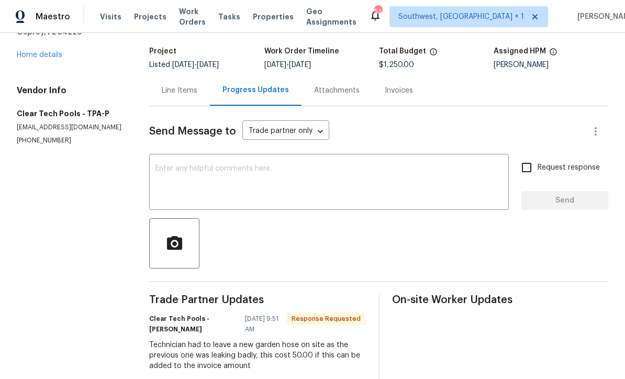
click at [251, 175] on textarea at bounding box center [328, 183] width 347 height 37
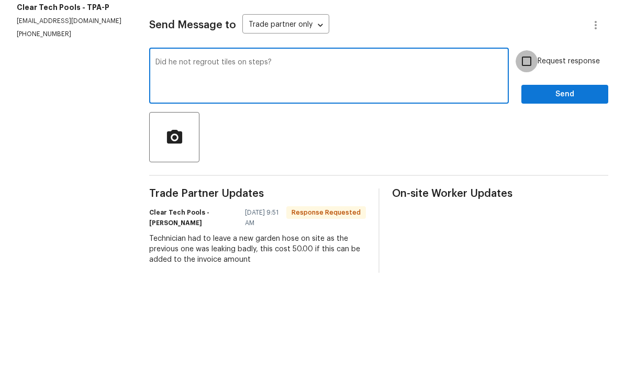
type textarea "Did he not regrout tiles on steps?"
click at [531, 156] on input "Request response" at bounding box center [526, 167] width 22 height 22
checkbox input "true"
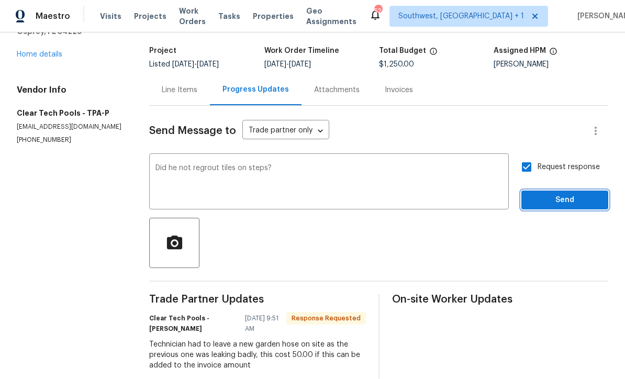
click at [552, 194] on span "Send" at bounding box center [565, 200] width 70 height 13
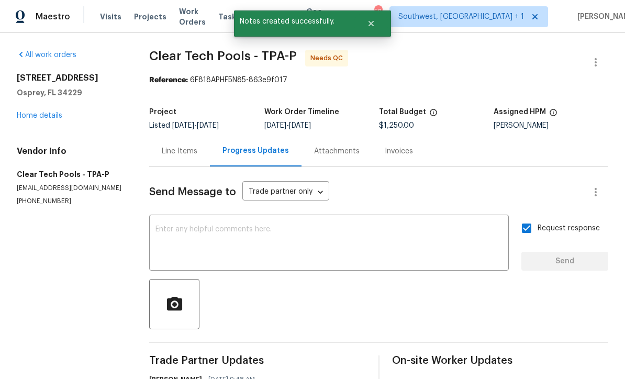
click at [29, 112] on link "Home details" at bounding box center [40, 115] width 46 height 7
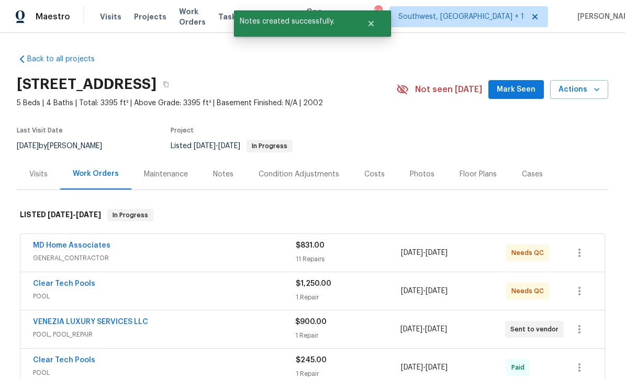
click at [51, 242] on link "MD Home Associates" at bounding box center [71, 245] width 77 height 7
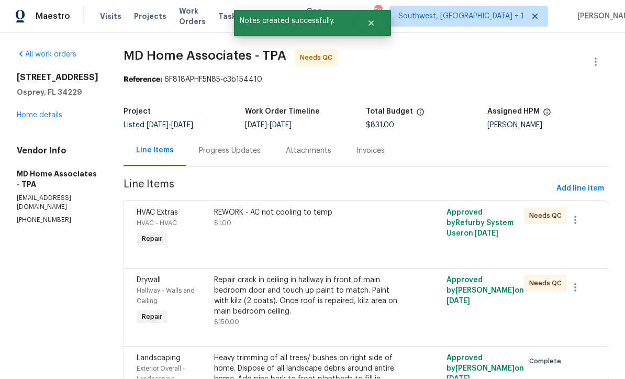
scroll to position [1, 0]
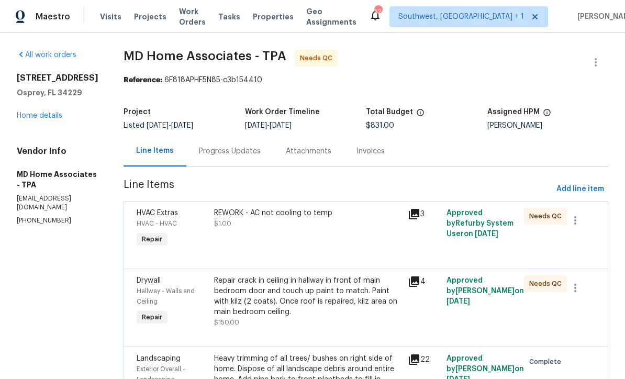
click at [221, 153] on div "Progress Updates" at bounding box center [230, 151] width 62 height 10
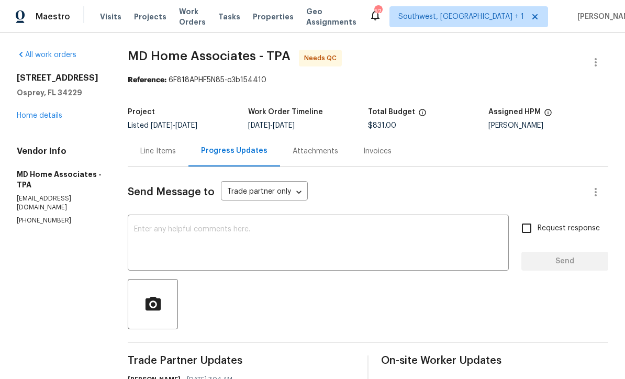
click at [163, 149] on div "Line Items" at bounding box center [158, 151] width 36 height 10
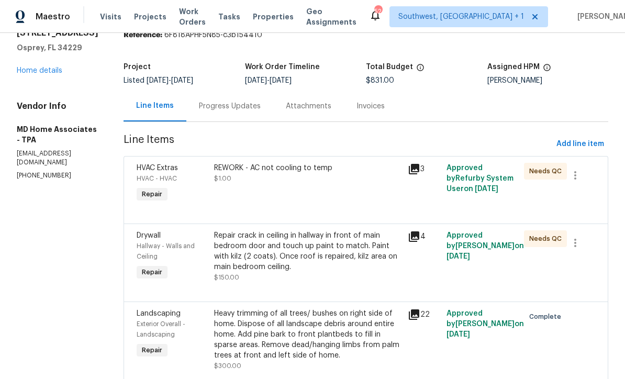
scroll to position [64, 0]
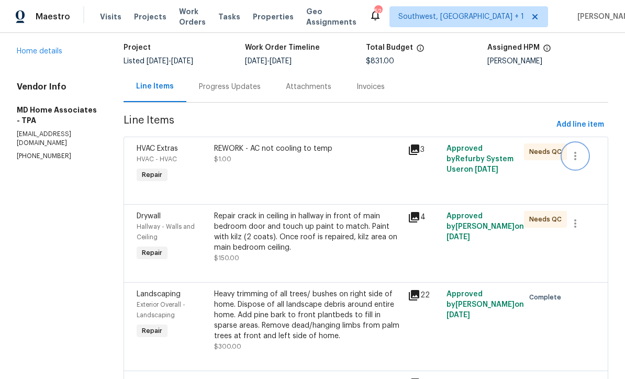
click at [581, 158] on icon "button" at bounding box center [575, 156] width 13 height 13
click at [585, 155] on li "Cancel" at bounding box center [584, 155] width 40 height 17
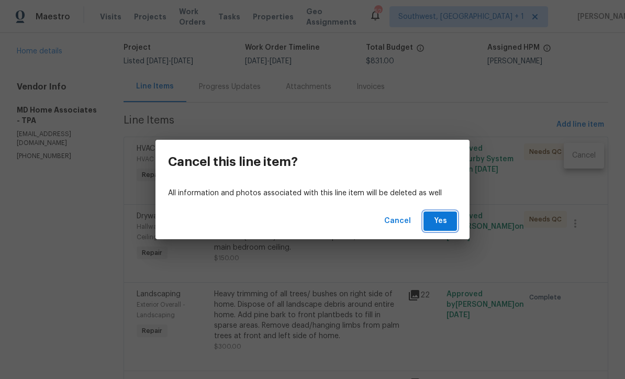
click at [446, 221] on span "Yes" at bounding box center [440, 221] width 17 height 13
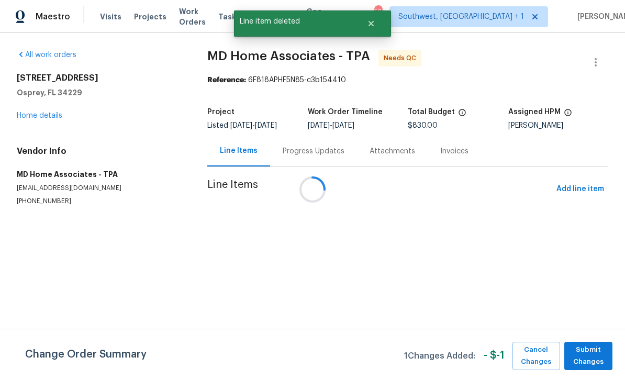
scroll to position [0, 0]
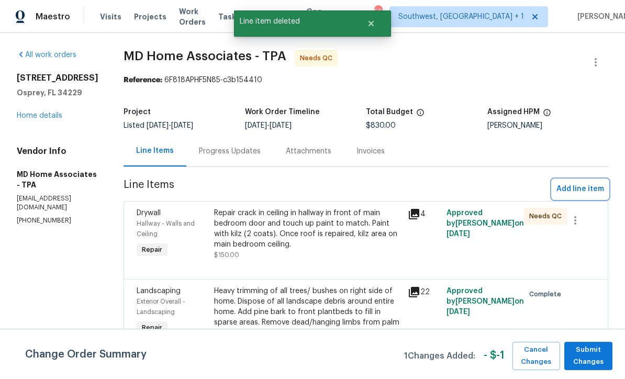
click at [580, 194] on span "Add line item" at bounding box center [580, 189] width 48 height 13
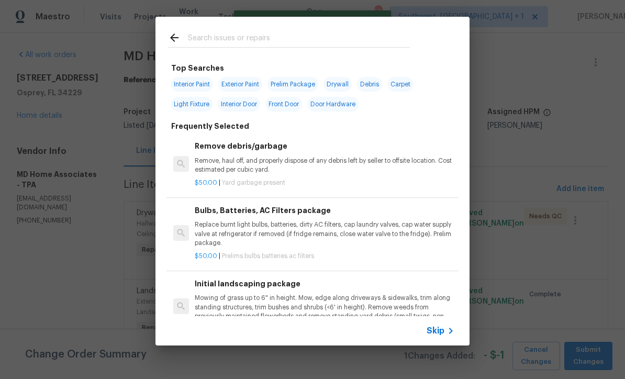
click at [437, 334] on span "Skip" at bounding box center [435, 330] width 18 height 10
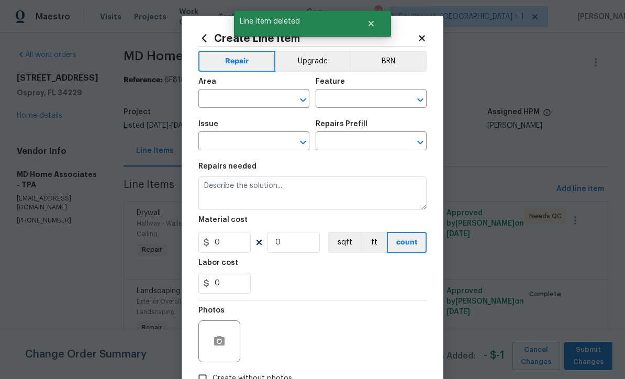
click at [230, 104] on input "text" at bounding box center [239, 100] width 82 height 16
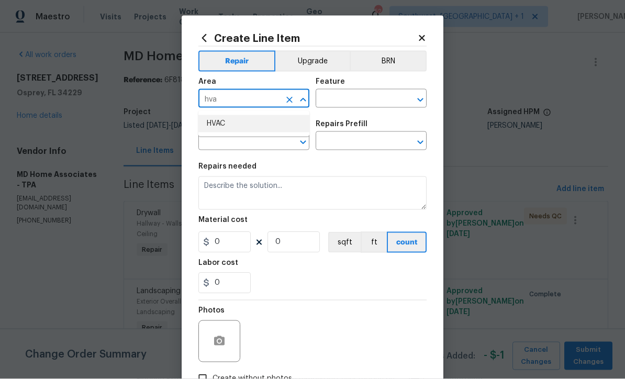
click at [224, 128] on li "HVAC" at bounding box center [253, 123] width 111 height 17
type input "HVAC"
click at [356, 98] on input "text" at bounding box center [357, 100] width 82 height 16
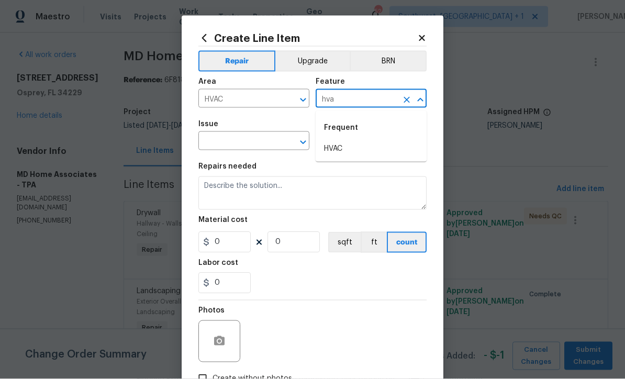
click at [342, 152] on li "HVAC" at bounding box center [371, 148] width 111 height 17
type input "HVAC"
click at [276, 150] on input "text" at bounding box center [239, 142] width 82 height 16
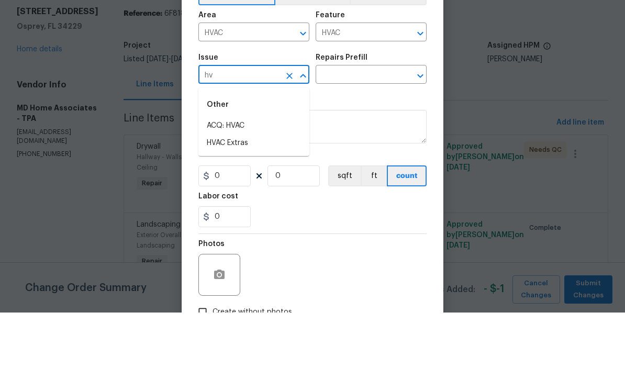
click at [244, 201] on li "HVAC Extras" at bounding box center [253, 209] width 111 height 17
type input "HVAC Extras"
click at [353, 134] on input "text" at bounding box center [357, 142] width 82 height 16
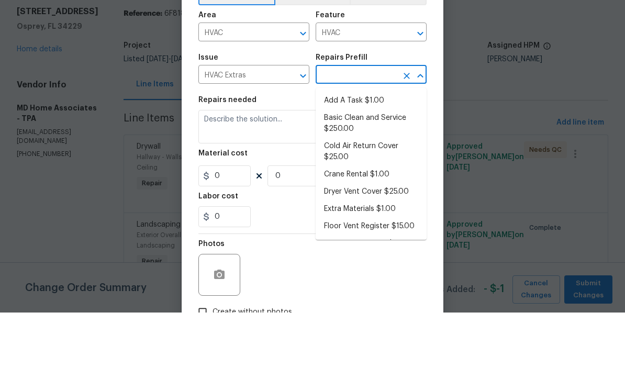
scroll to position [35, 0]
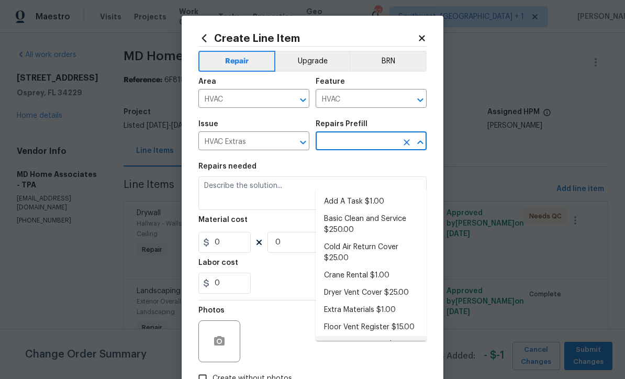
click at [382, 336] on li "HVAC Assessment $75.00" at bounding box center [371, 344] width 111 height 17
type input "HVAC Assessment $75.00"
type textarea "HVAC not working properly. Inspect system and diagnose problem."
type input "1"
type input "HVAC Assessment $75.00"
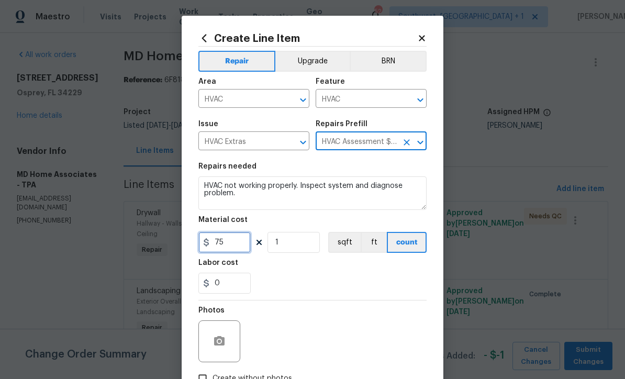
click at [237, 242] on input "75" at bounding box center [224, 242] width 52 height 21
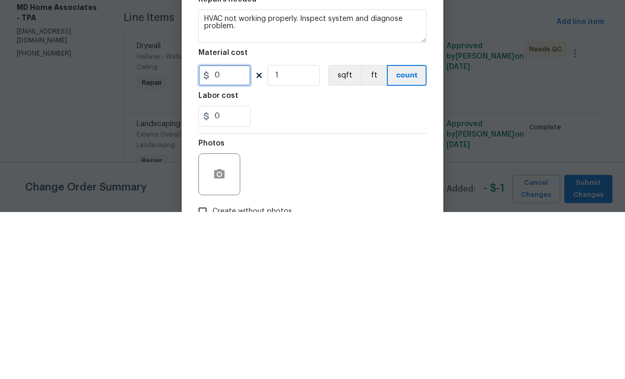
type input "1"
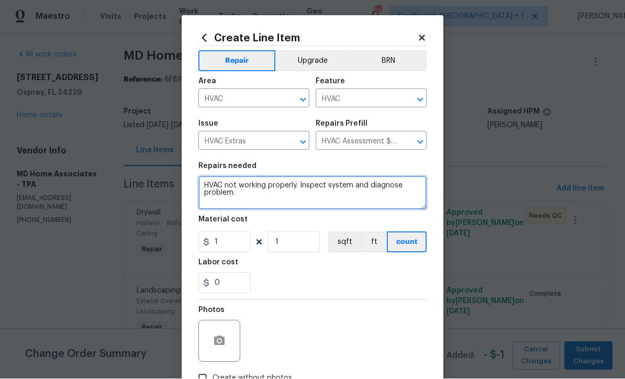
click at [204, 187] on textarea "HVAC not working properly. Inspect system and diagnose problem." at bounding box center [312, 192] width 228 height 33
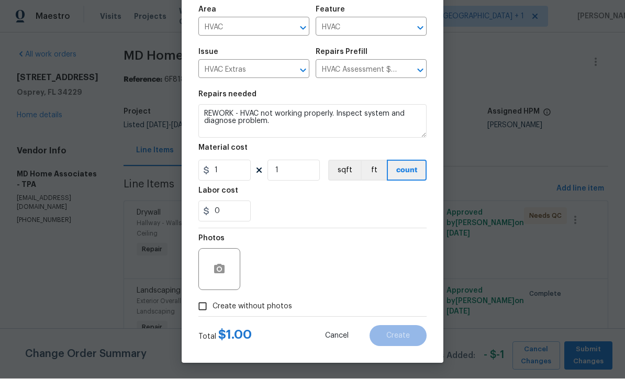
scroll to position [74, 0]
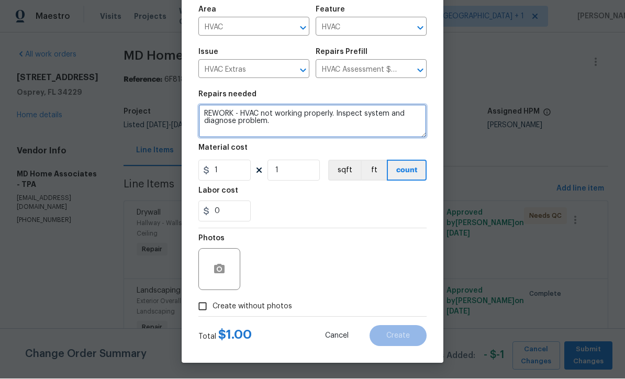
type textarea "REWORK - HVAC not working properly. Inspect system and diagnose problem."
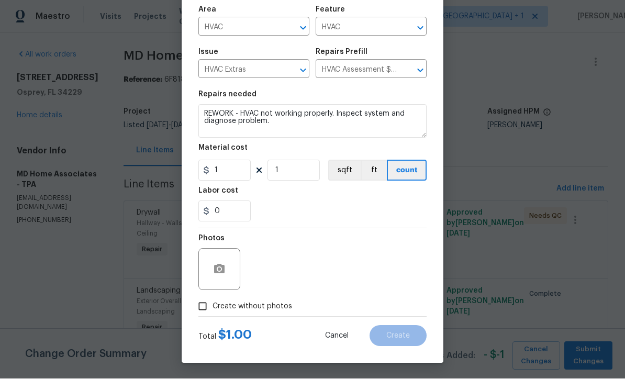
click at [392, 269] on div "Photos" at bounding box center [312, 263] width 228 height 68
click at [198, 307] on input "Create without photos" at bounding box center [203, 307] width 20 height 20
checkbox input "true"
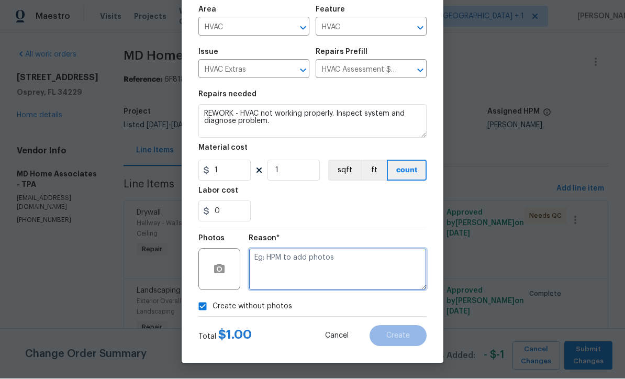
click at [299, 284] on textarea at bounding box center [338, 270] width 178 height 42
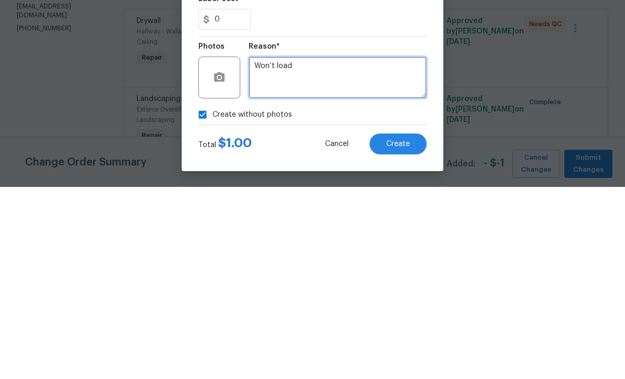
type textarea "Won’t load"
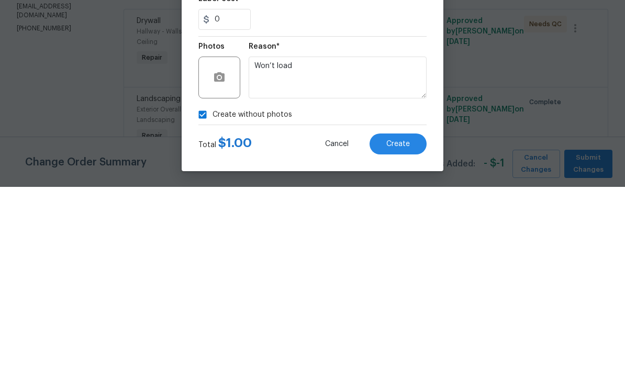
click at [399, 325] on button "Create" at bounding box center [397, 335] width 57 height 21
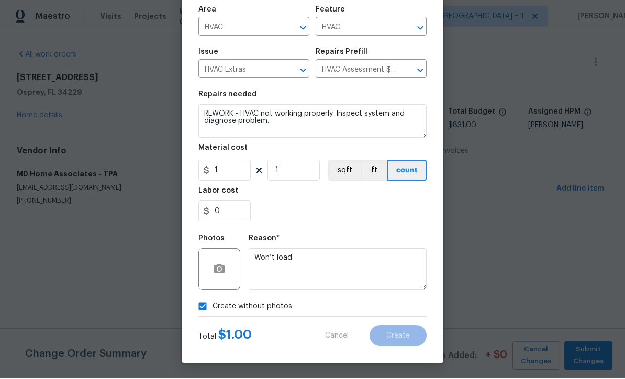
type input "0"
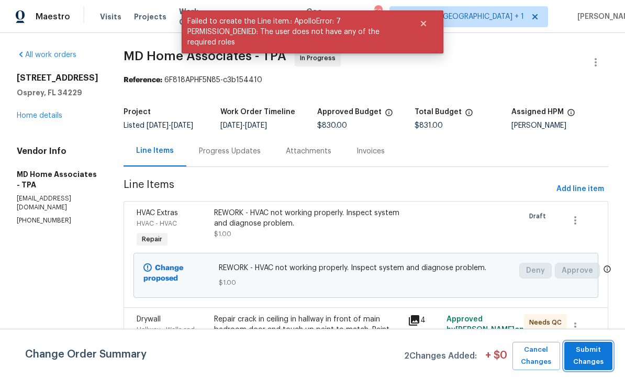
click at [590, 356] on span "Submit Changes" at bounding box center [588, 356] width 38 height 24
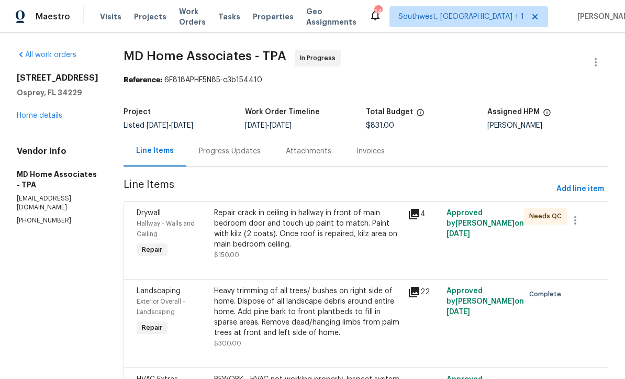
click at [36, 118] on link "Home details" at bounding box center [40, 115] width 46 height 7
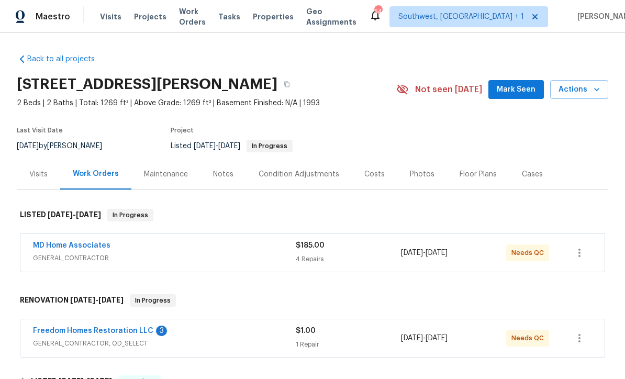
click at [583, 89] on span "Actions" at bounding box center [578, 89] width 41 height 13
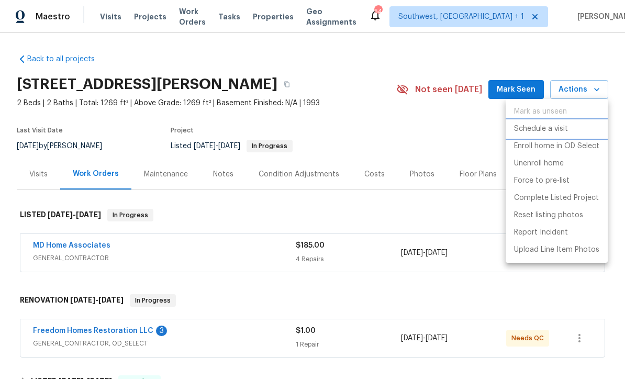
click at [542, 130] on p "Schedule a visit" at bounding box center [541, 128] width 54 height 11
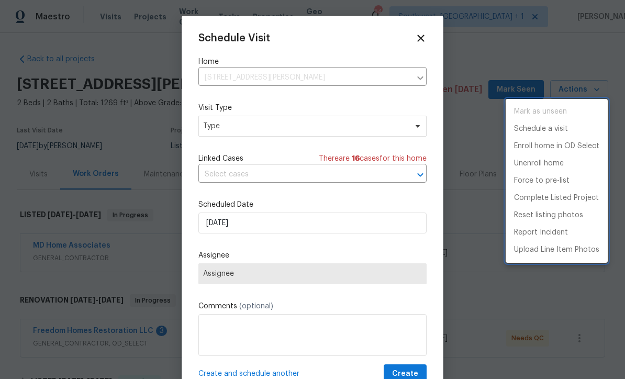
click at [265, 128] on div at bounding box center [312, 189] width 625 height 379
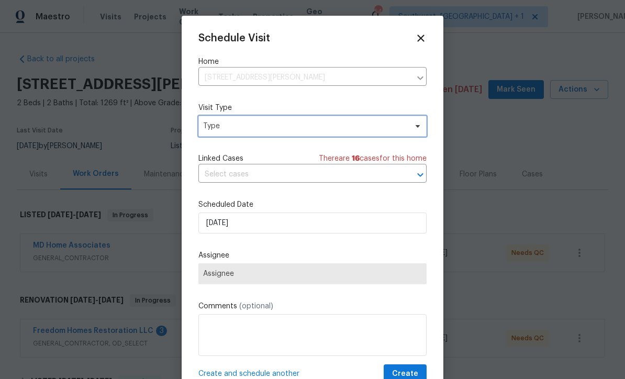
click at [292, 127] on span "Type" at bounding box center [305, 126] width 204 height 10
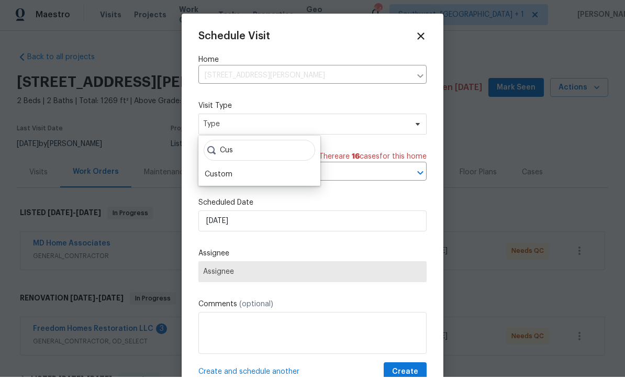
scroll to position [2, 0]
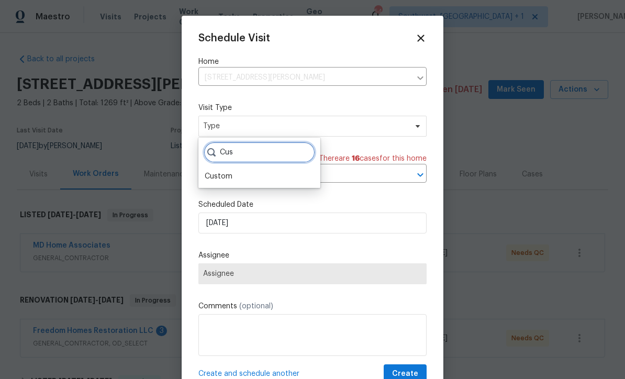
type input "Cus"
click at [230, 175] on div "Custom" at bounding box center [219, 176] width 28 height 10
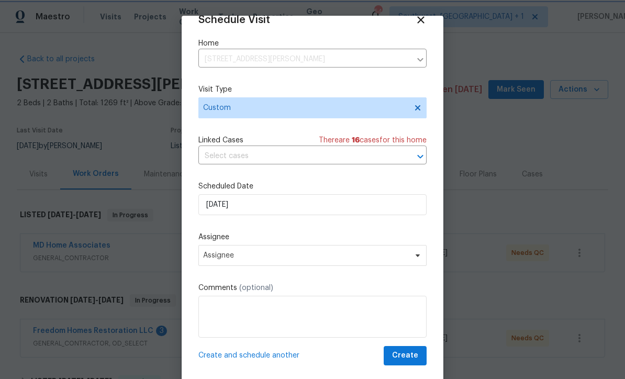
scroll to position [20, 0]
click at [274, 315] on textarea at bounding box center [312, 317] width 228 height 42
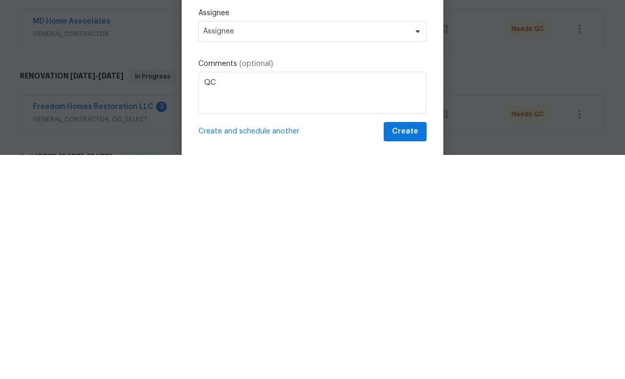
scroll to position [35, 0]
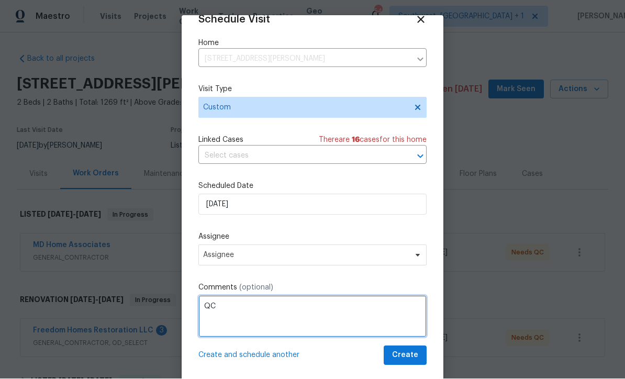
type textarea "QC"
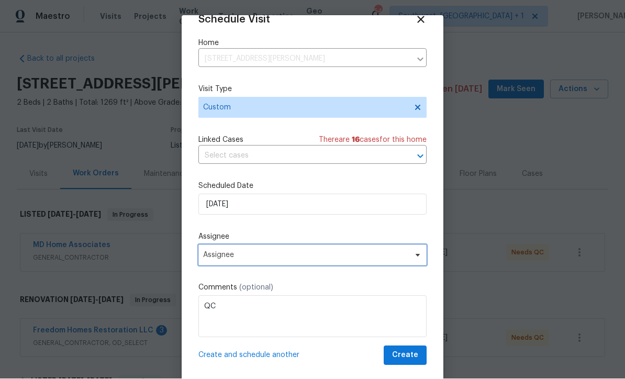
click at [296, 249] on span "Assignee" at bounding box center [312, 255] width 228 height 21
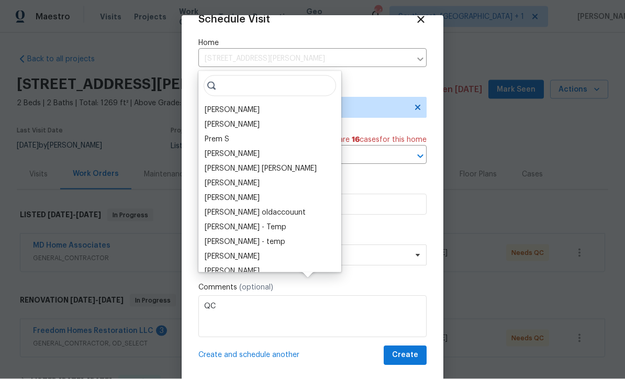
click at [241, 105] on div "[PERSON_NAME]" at bounding box center [232, 110] width 55 height 10
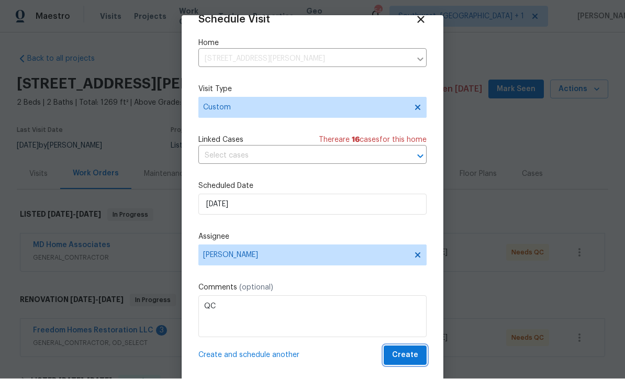
click at [412, 350] on span "Create" at bounding box center [405, 355] width 26 height 13
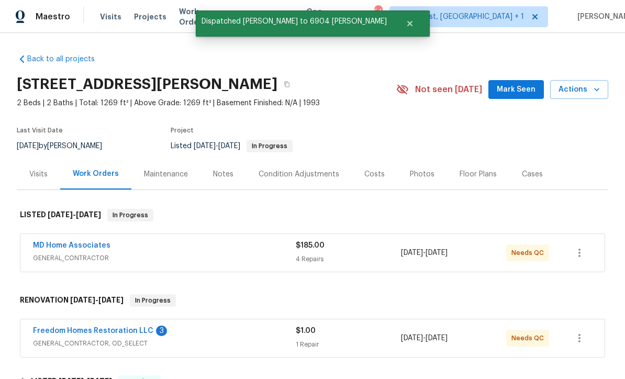
click at [59, 338] on span "GENERAL_CONTRACTOR, OD_SELECT" at bounding box center [164, 343] width 263 height 10
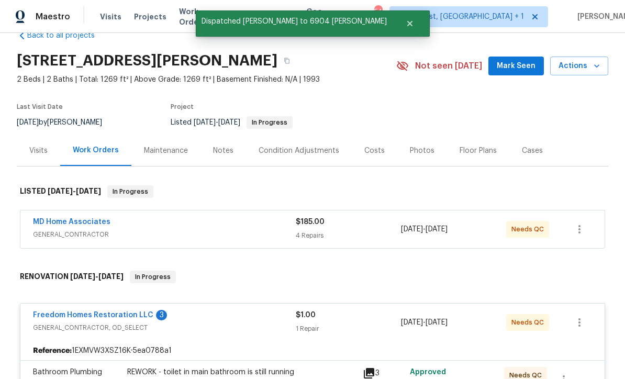
scroll to position [35, 0]
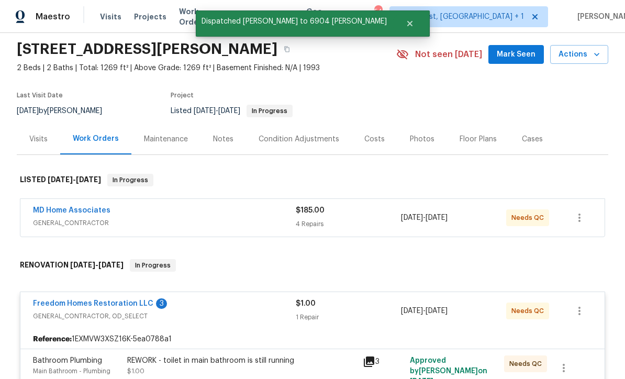
click at [59, 311] on span "GENERAL_CONTRACTOR, OD_SELECT" at bounding box center [164, 316] width 263 height 10
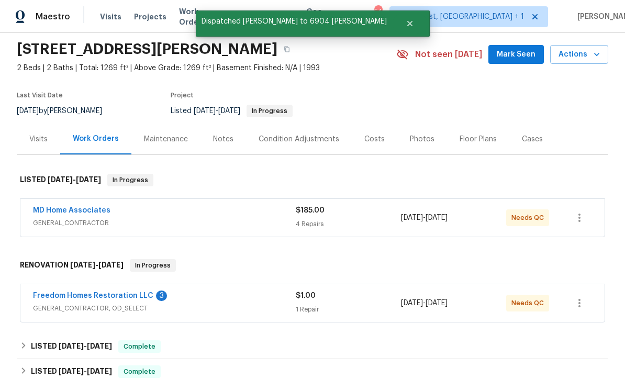
click at [63, 303] on span "GENERAL_CONTRACTOR, OD_SELECT" at bounding box center [164, 308] width 263 height 10
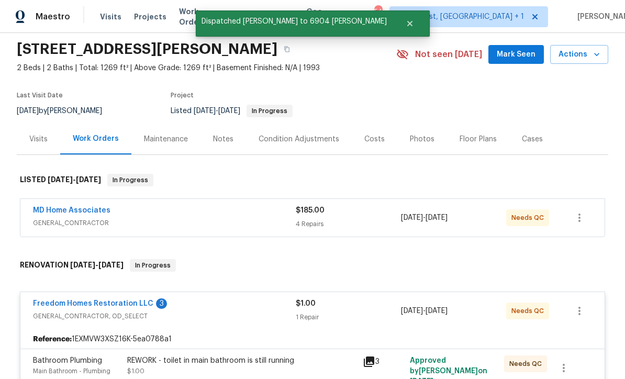
click at [300, 330] on div "Reference: 1EXMVW3XSZ16K-5ea0788a1" at bounding box center [312, 339] width 584 height 19
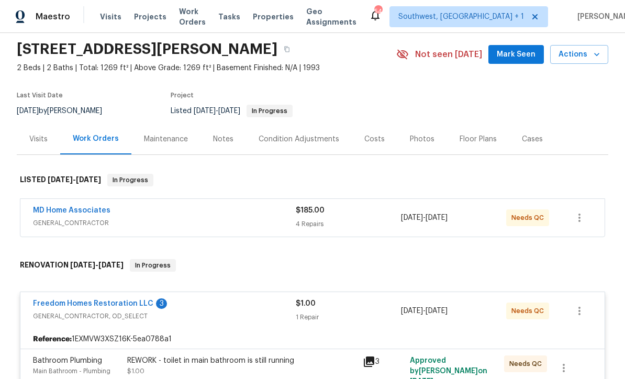
click at [353, 298] on div "$1.00 1 Repair" at bounding box center [348, 310] width 105 height 25
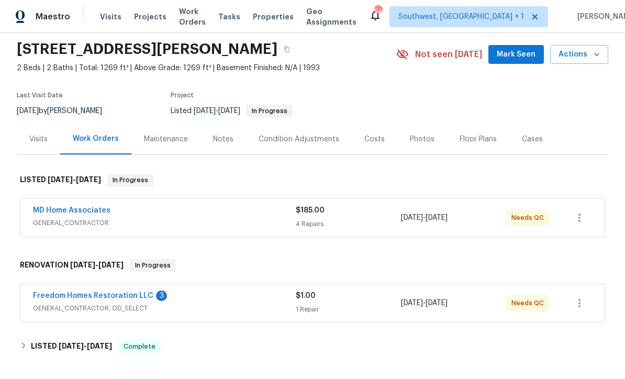
click at [369, 290] on div "$1.00" at bounding box center [348, 295] width 105 height 10
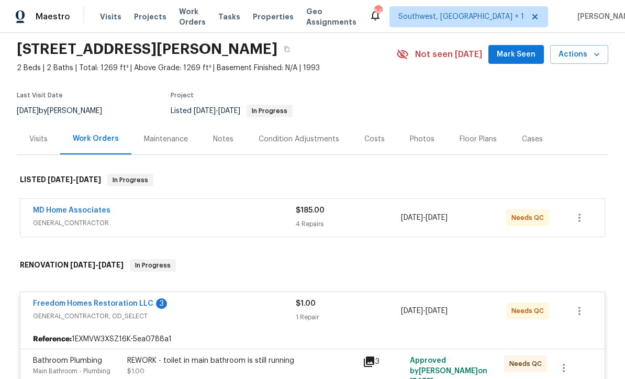
click at [68, 300] on link "Freedom Homes Restoration LLC" at bounding box center [93, 303] width 120 height 7
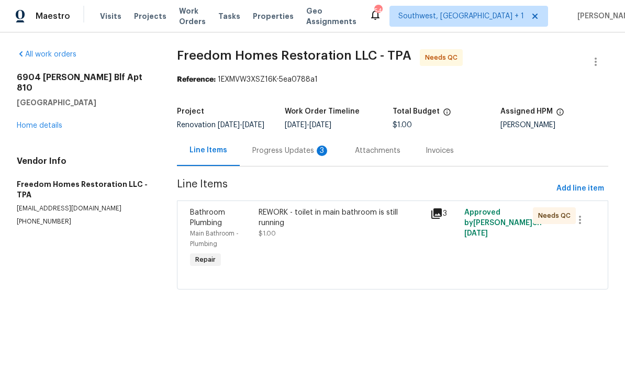
click at [293, 156] on div "Progress Updates 3" at bounding box center [290, 151] width 77 height 10
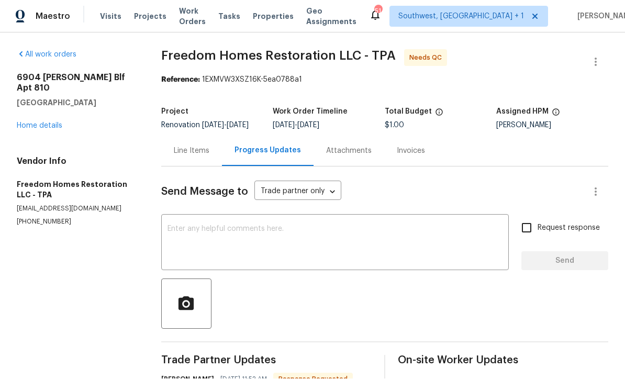
click at [193, 146] on div "Line Items" at bounding box center [192, 151] width 36 height 10
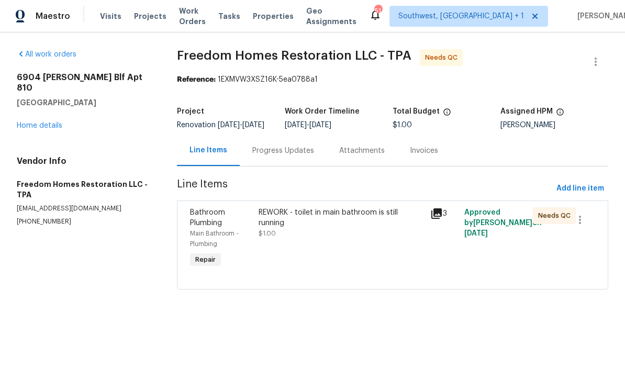
click at [373, 262] on div "REWORK - toilet in main bathroom is still running $1.00" at bounding box center [340, 239] width 171 height 69
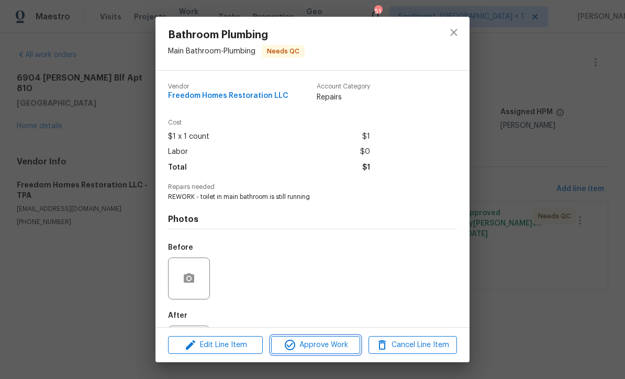
click at [338, 349] on span "Approve Work" at bounding box center [315, 345] width 82 height 13
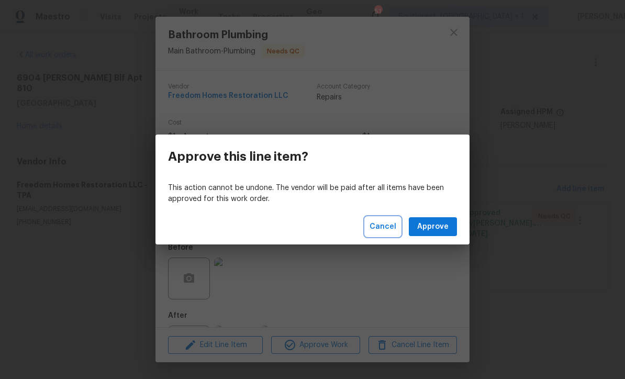
click at [387, 234] on button "Cancel" at bounding box center [382, 226] width 35 height 19
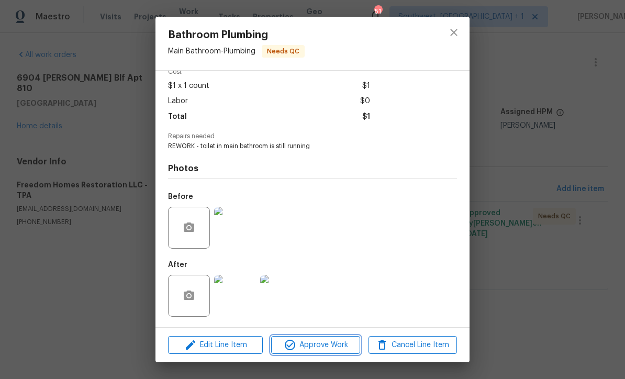
scroll to position [53, 0]
click at [240, 312] on img at bounding box center [235, 296] width 42 height 42
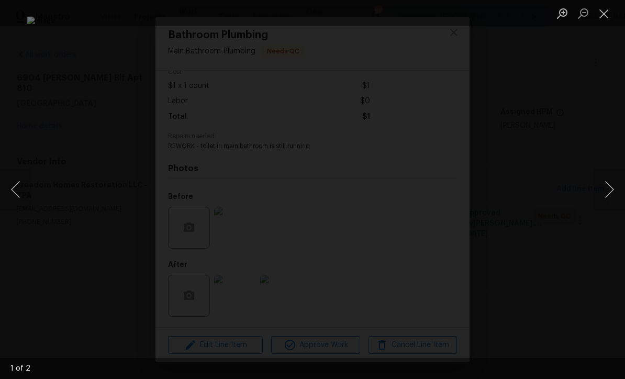
click at [613, 202] on button "Next image" at bounding box center [608, 189] width 31 height 42
click at [605, 206] on button "Next image" at bounding box center [608, 189] width 31 height 42
click at [601, 17] on button "Close lightbox" at bounding box center [603, 13] width 21 height 18
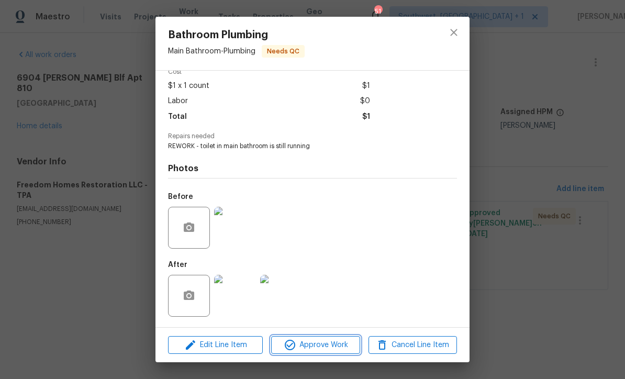
click at [334, 353] on button "Approve Work" at bounding box center [315, 345] width 88 height 18
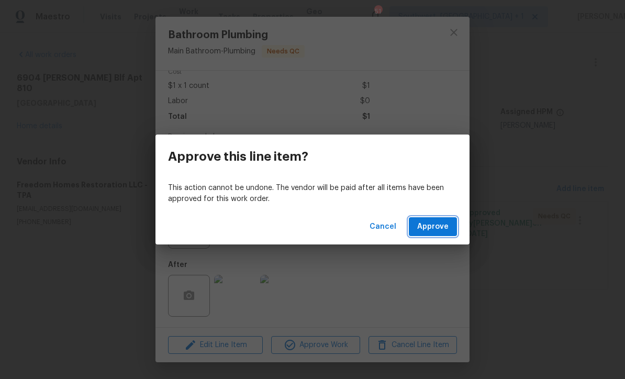
click at [431, 224] on span "Approve" at bounding box center [432, 226] width 31 height 13
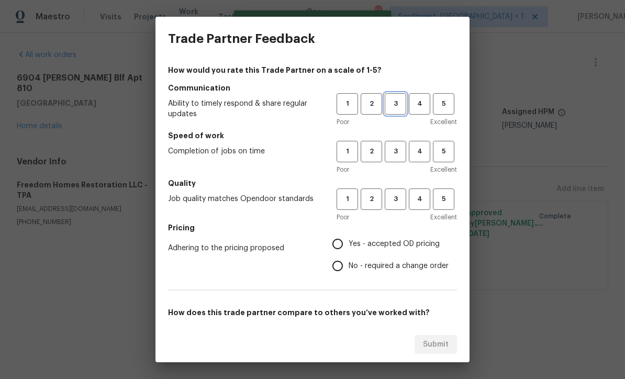
click at [397, 100] on span "3" at bounding box center [395, 104] width 19 height 12
click at [397, 155] on span "3" at bounding box center [395, 151] width 19 height 12
click at [392, 200] on span "3" at bounding box center [395, 199] width 19 height 12
click at [340, 250] on input "Yes - accepted OD pricing" at bounding box center [338, 244] width 22 height 22
radio input "true"
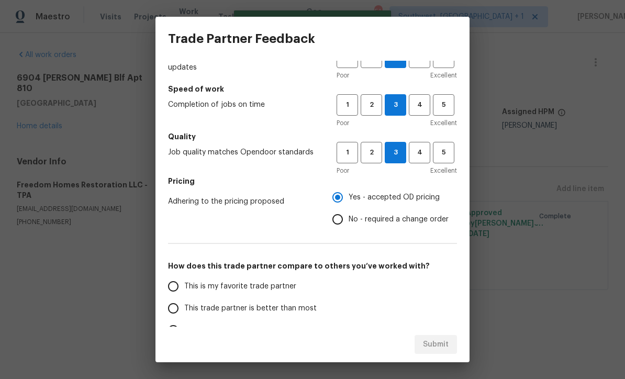
scroll to position [124, 0]
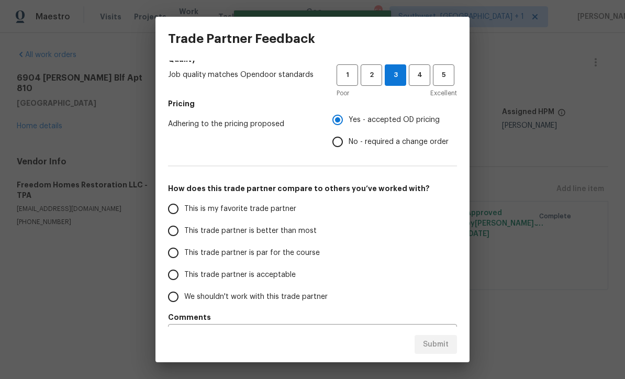
click at [166, 277] on input "This trade partner is acceptable" at bounding box center [173, 275] width 22 height 22
click at [442, 352] on button "Submit" at bounding box center [435, 344] width 42 height 19
radio input "true"
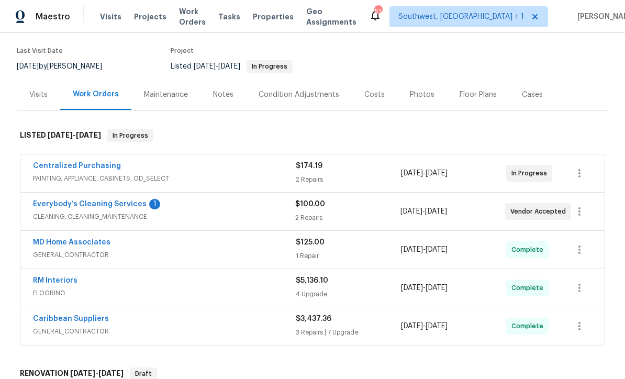
scroll to position [84, 0]
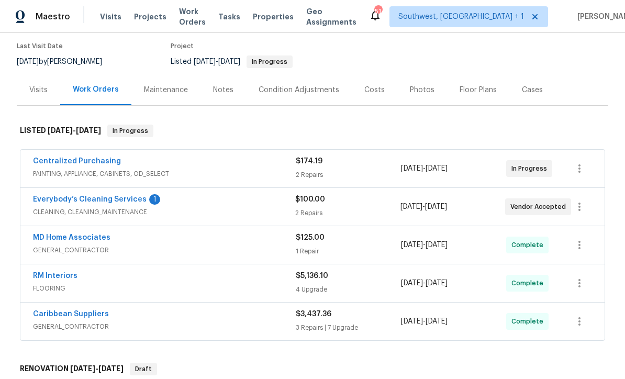
click at [46, 203] on link "Everybody’s Cleaning Services" at bounding box center [90, 199] width 114 height 7
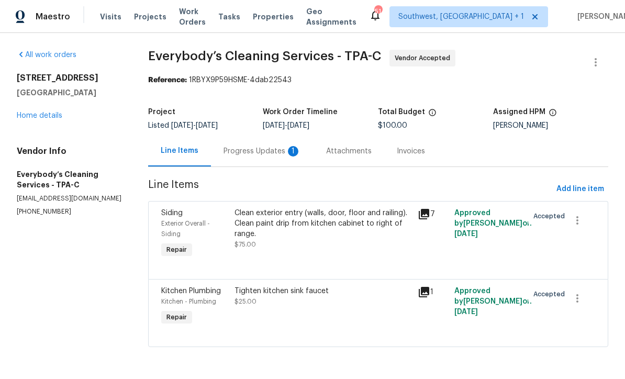
click at [267, 164] on div "Progress Updates 1" at bounding box center [262, 151] width 103 height 31
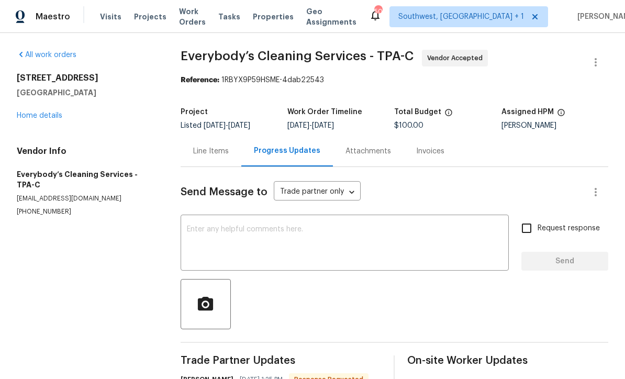
click at [29, 118] on link "Home details" at bounding box center [40, 115] width 46 height 7
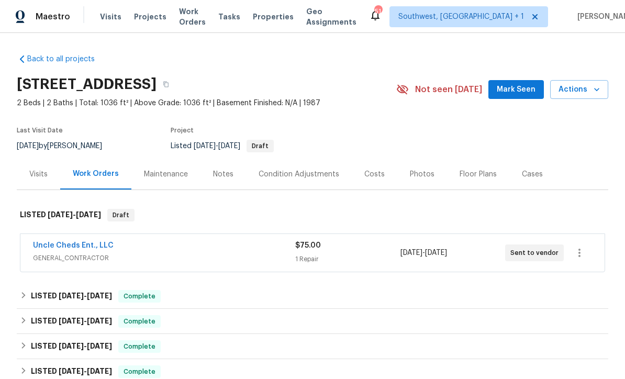
click at [369, 261] on div "1 Repair" at bounding box center [347, 259] width 105 height 10
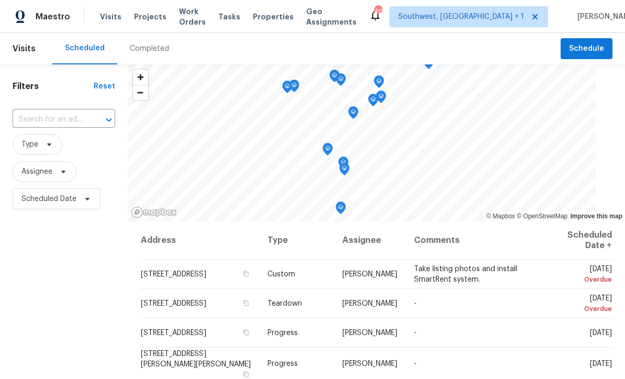
click at [40, 120] on input "text" at bounding box center [49, 119] width 73 height 16
type input "416 28"
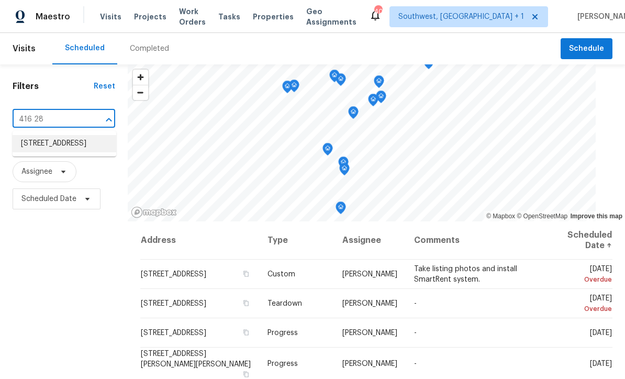
click at [37, 147] on li "[STREET_ADDRESS]" at bounding box center [65, 143] width 104 height 17
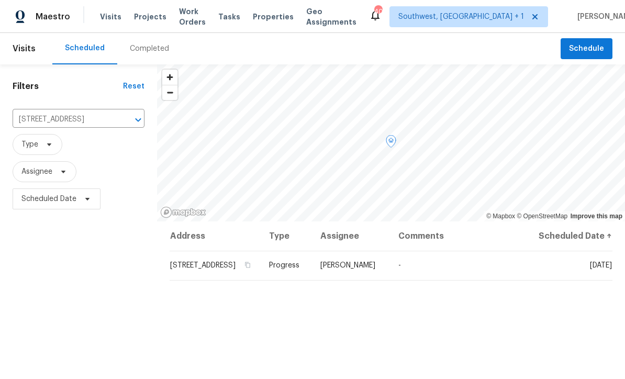
click at [0, 0] on icon at bounding box center [0, 0] width 0 height 0
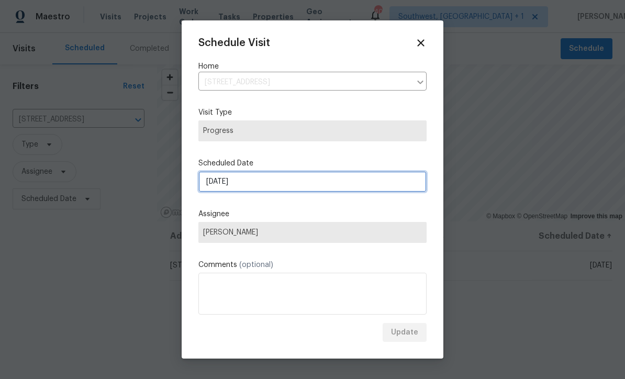
click at [290, 185] on input "[DATE]" at bounding box center [312, 181] width 228 height 21
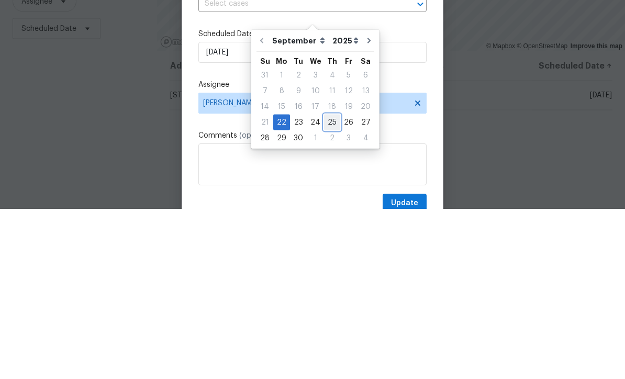
click at [335, 285] on div "25" at bounding box center [332, 292] width 16 height 15
type input "[DATE]"
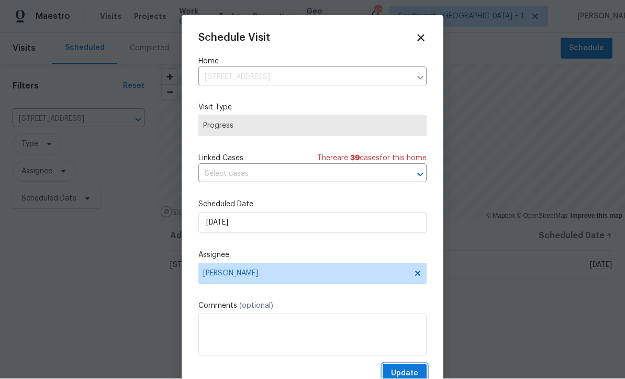
click at [414, 372] on span "Update" at bounding box center [404, 373] width 27 height 13
